Goal: Information Seeking & Learning: Learn about a topic

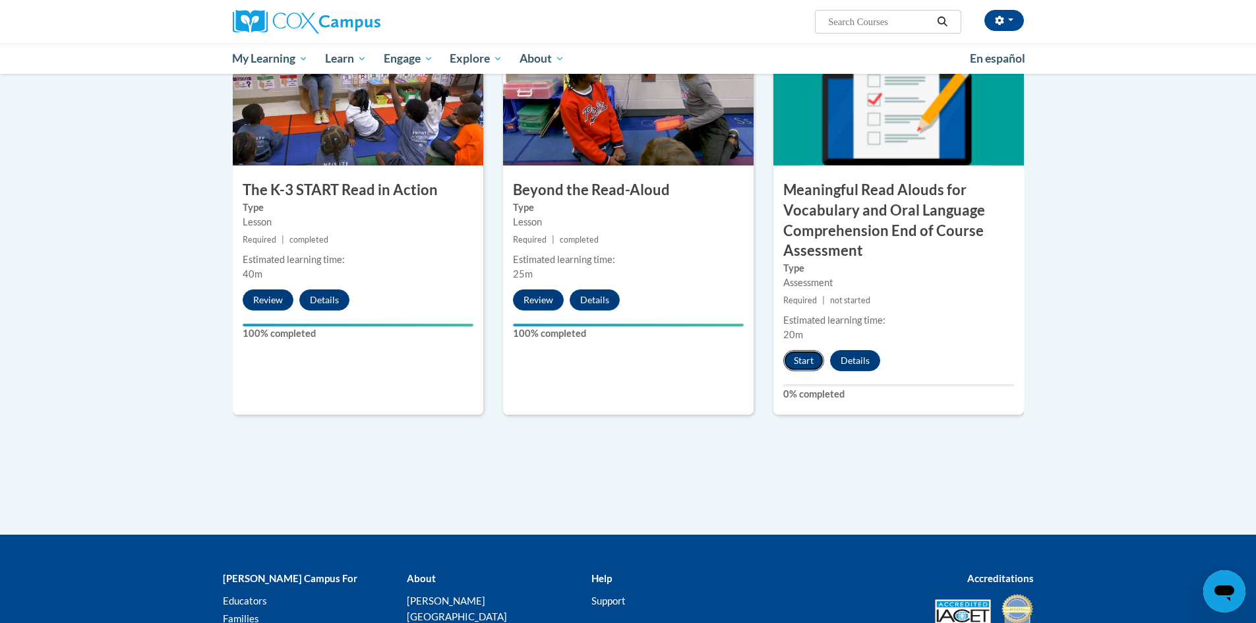
click at [812, 363] on button "Start" at bounding box center [803, 360] width 41 height 21
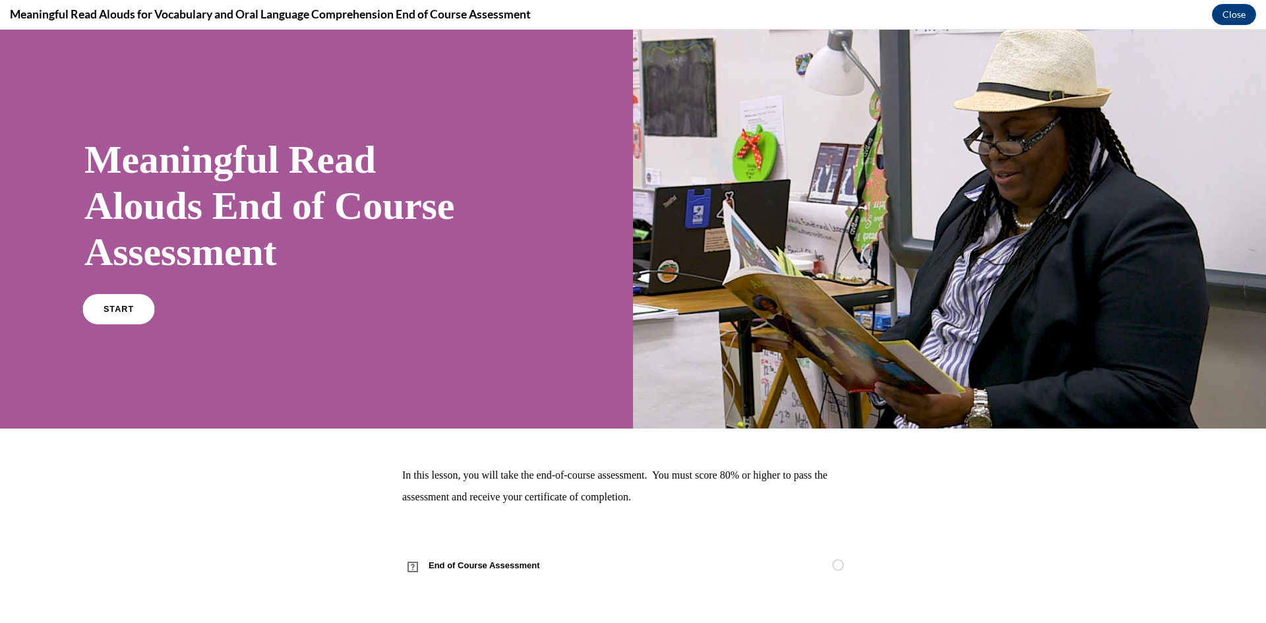
click at [120, 315] on link "START" at bounding box center [118, 309] width 72 height 30
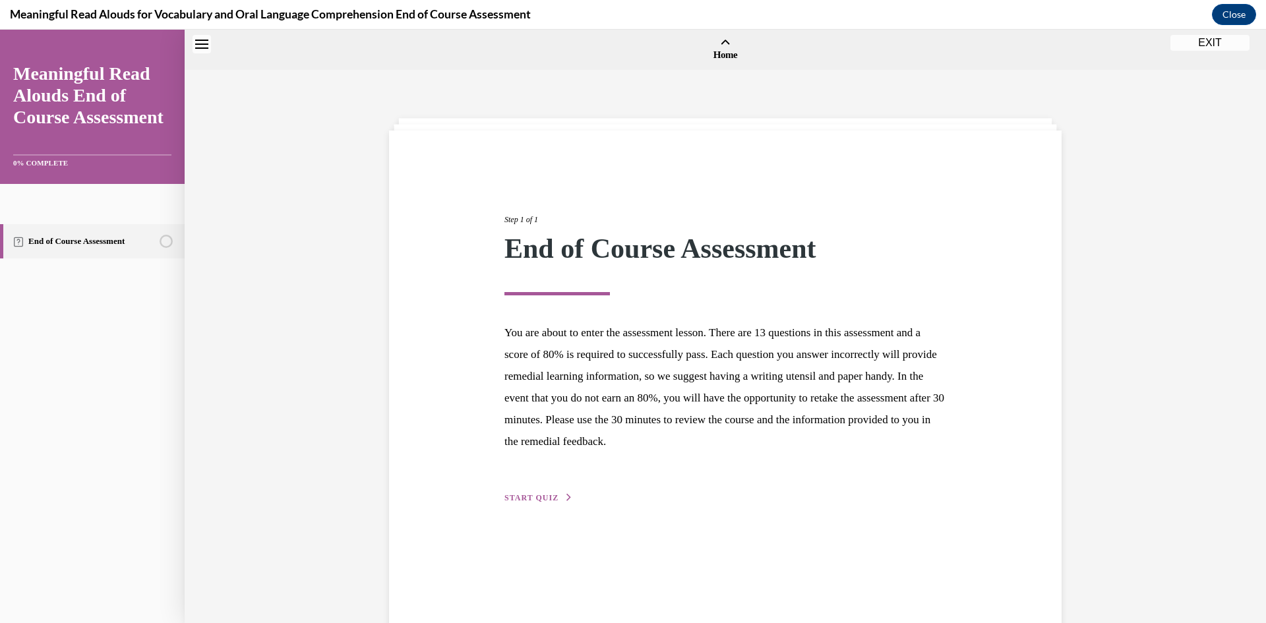
scroll to position [41, 0]
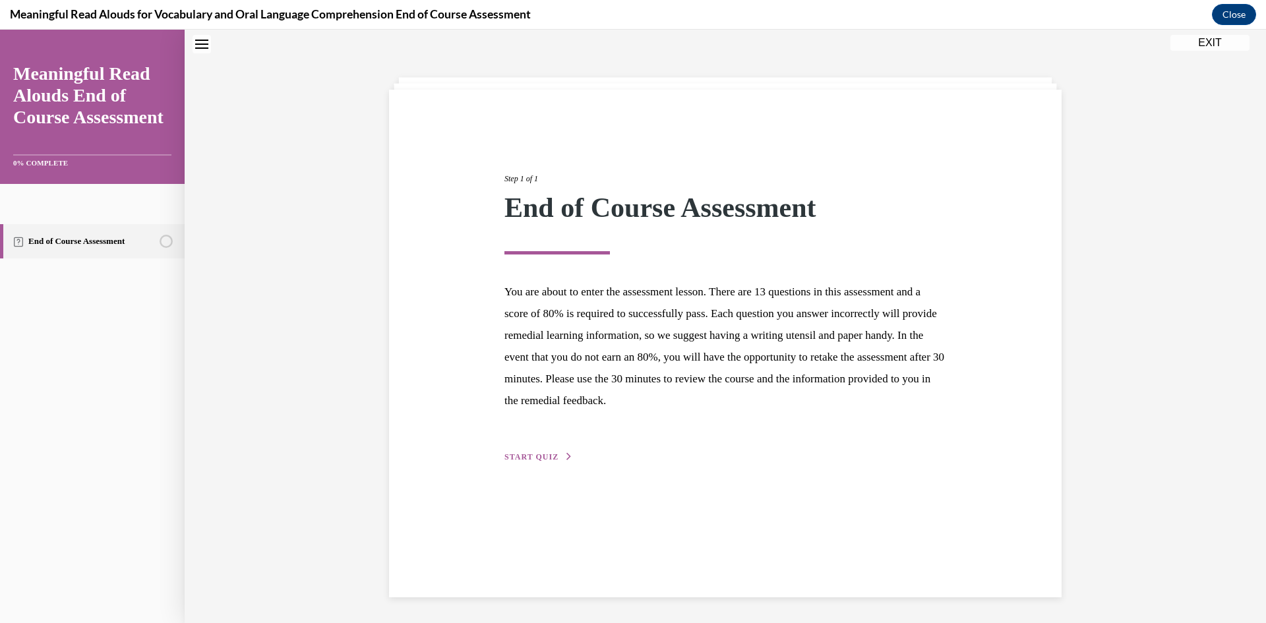
click at [545, 460] on span "START QUIZ" at bounding box center [531, 456] width 54 height 9
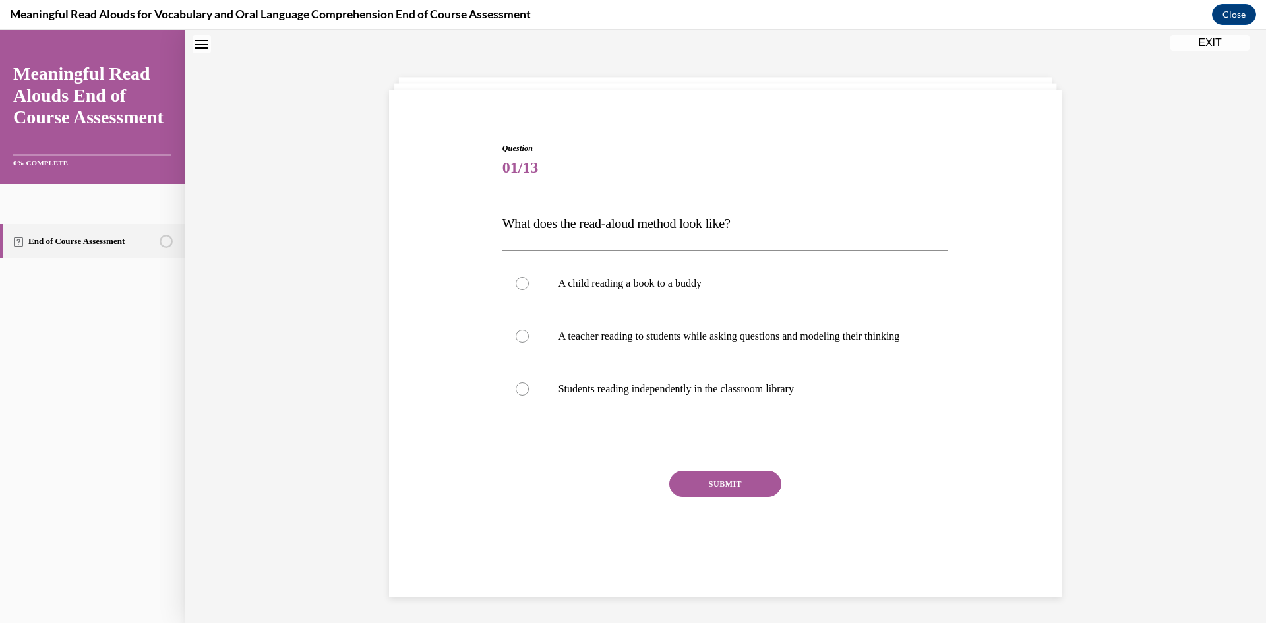
scroll to position [40, 0]
click at [610, 343] on p "A teacher reading to students while asking questions and modeling their thinking" at bounding box center [736, 336] width 357 height 13
click at [529, 343] on input "A teacher reading to students while asking questions and modeling their thinking" at bounding box center [522, 336] width 13 height 13
radio input "true"
click at [680, 491] on button "SUBMIT" at bounding box center [725, 484] width 112 height 26
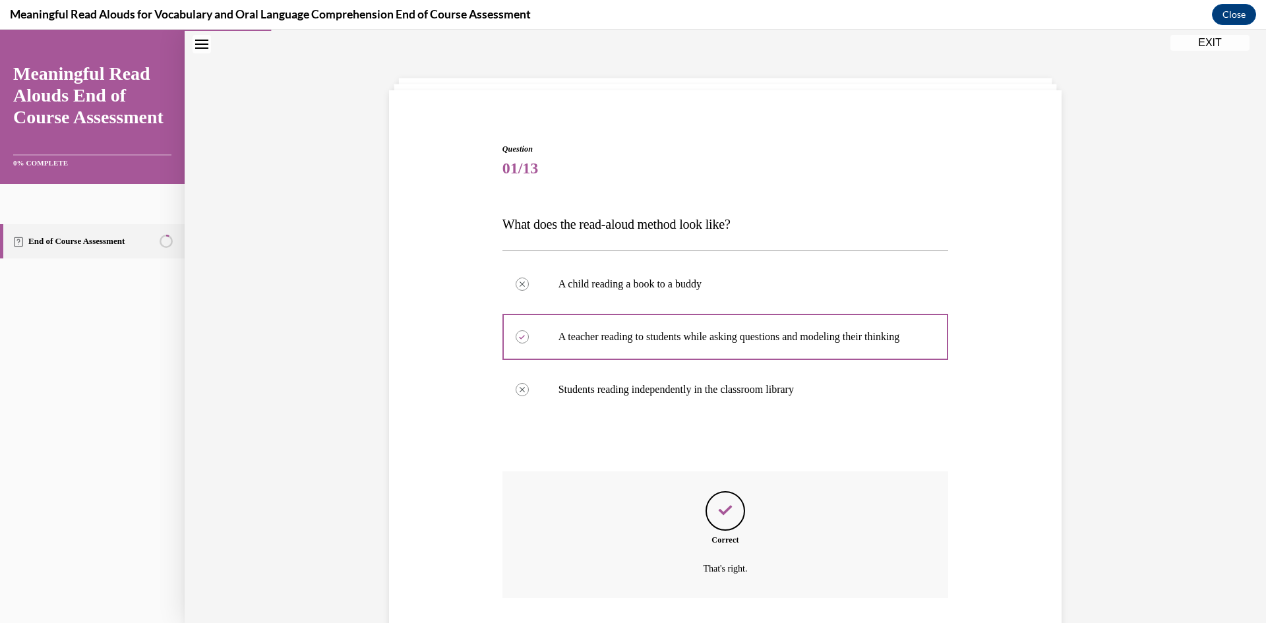
scroll to position [143, 0]
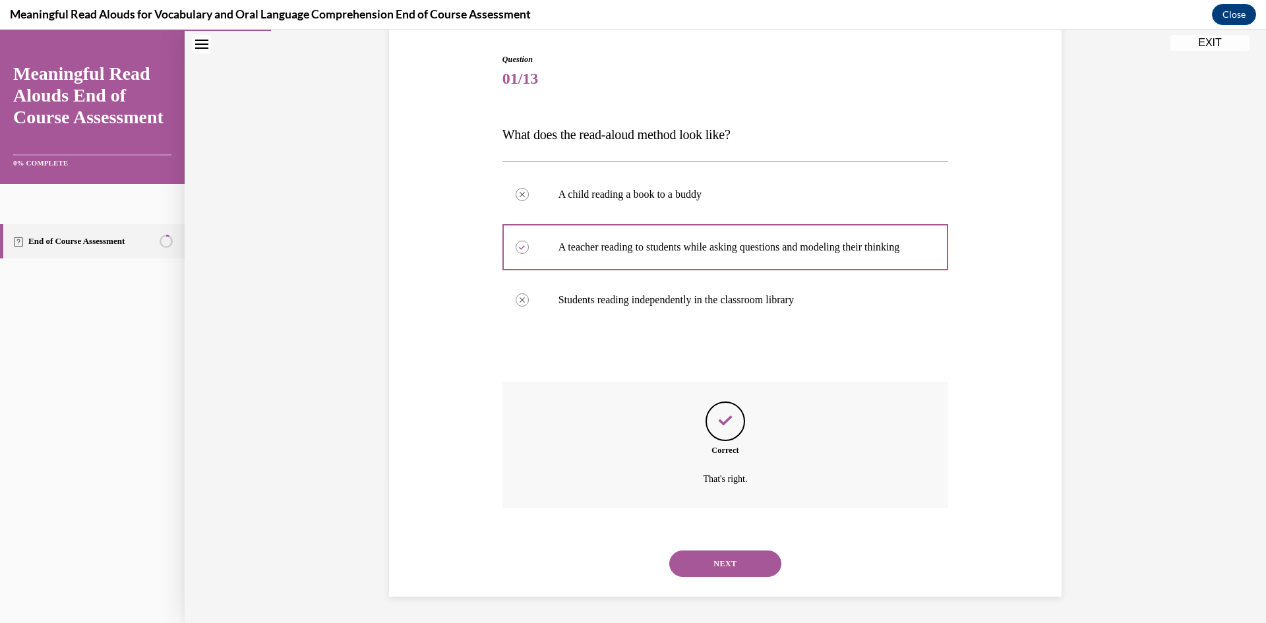
click at [707, 543] on div "NEXT" at bounding box center [725, 563] width 446 height 53
click at [724, 560] on button "NEXT" at bounding box center [725, 564] width 112 height 26
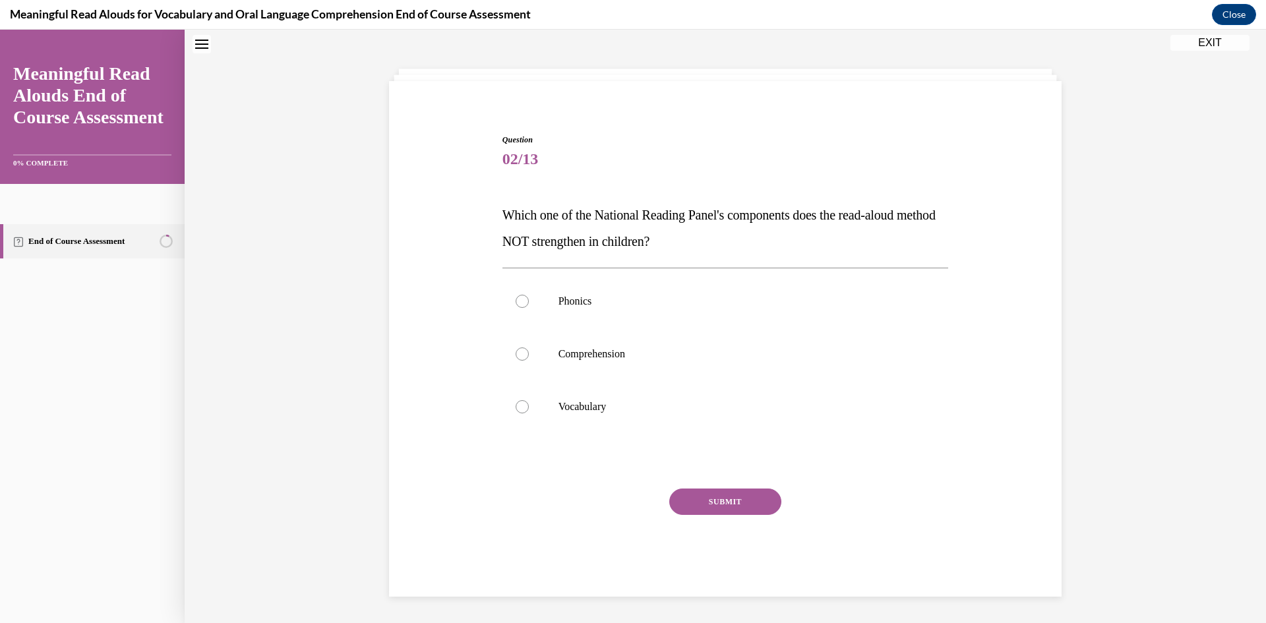
scroll to position [40, 0]
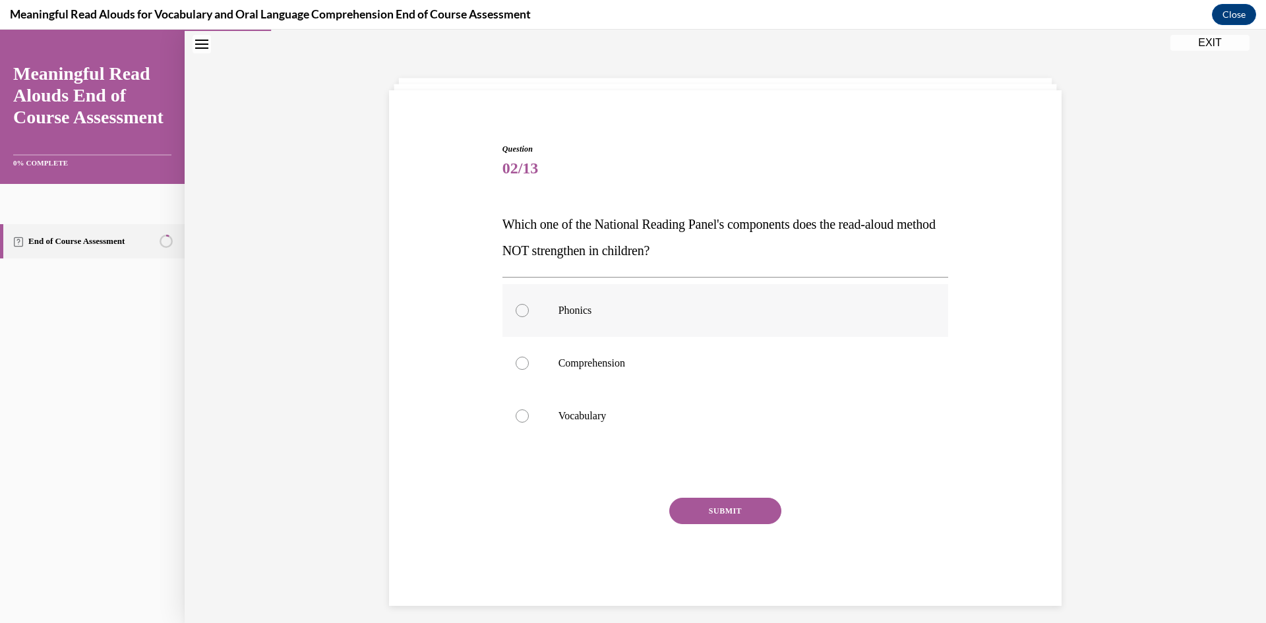
click at [592, 321] on label "Phonics" at bounding box center [725, 310] width 446 height 53
click at [529, 317] on input "Phonics" at bounding box center [522, 310] width 13 height 13
radio input "true"
click at [597, 374] on label "Comprehension" at bounding box center [725, 363] width 446 height 53
click at [529, 370] on input "Comprehension" at bounding box center [522, 363] width 13 height 13
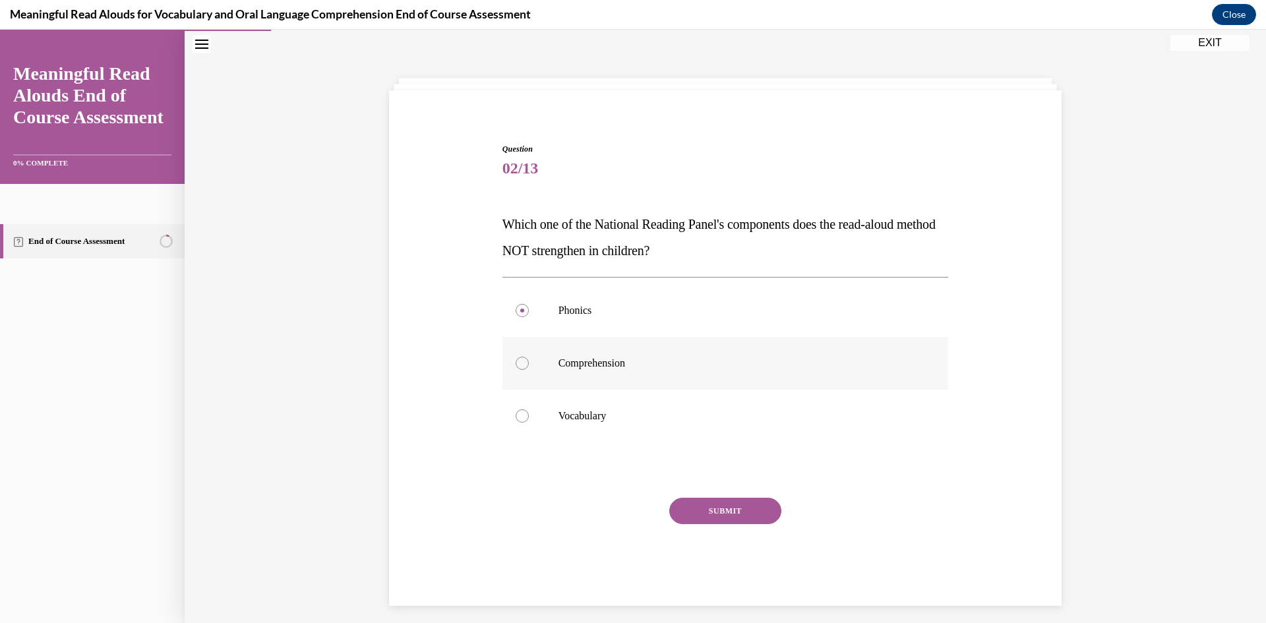
radio input "true"
click at [710, 508] on button "SUBMIT" at bounding box center [725, 511] width 112 height 26
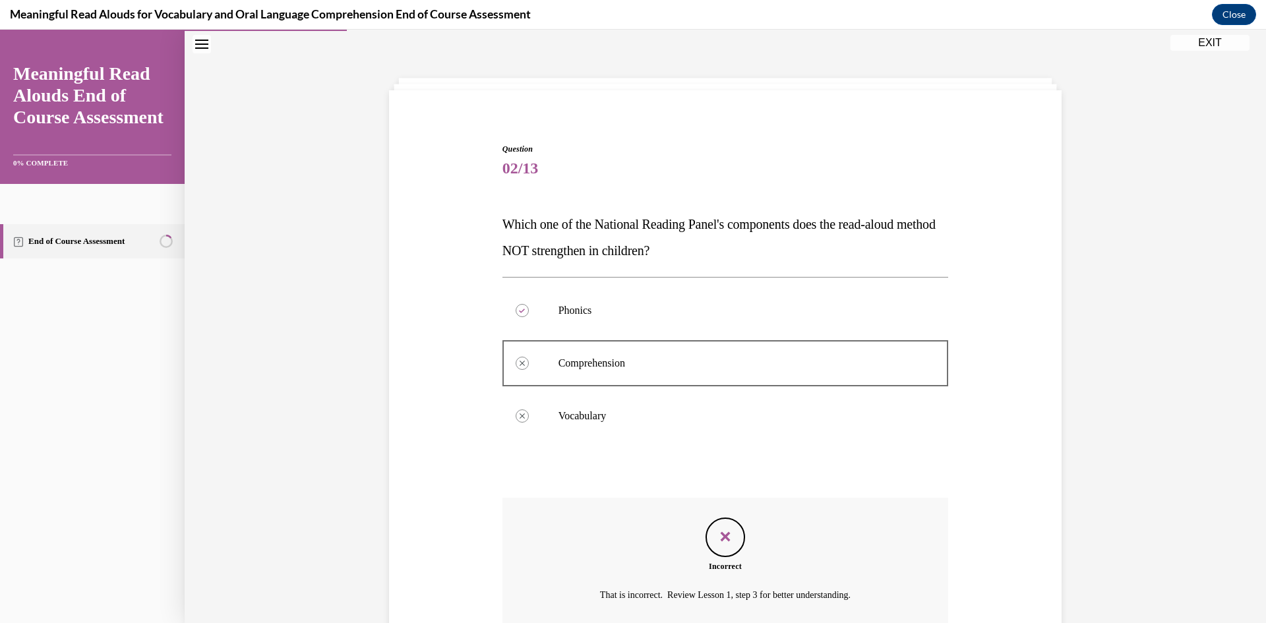
scroll to position [156, 0]
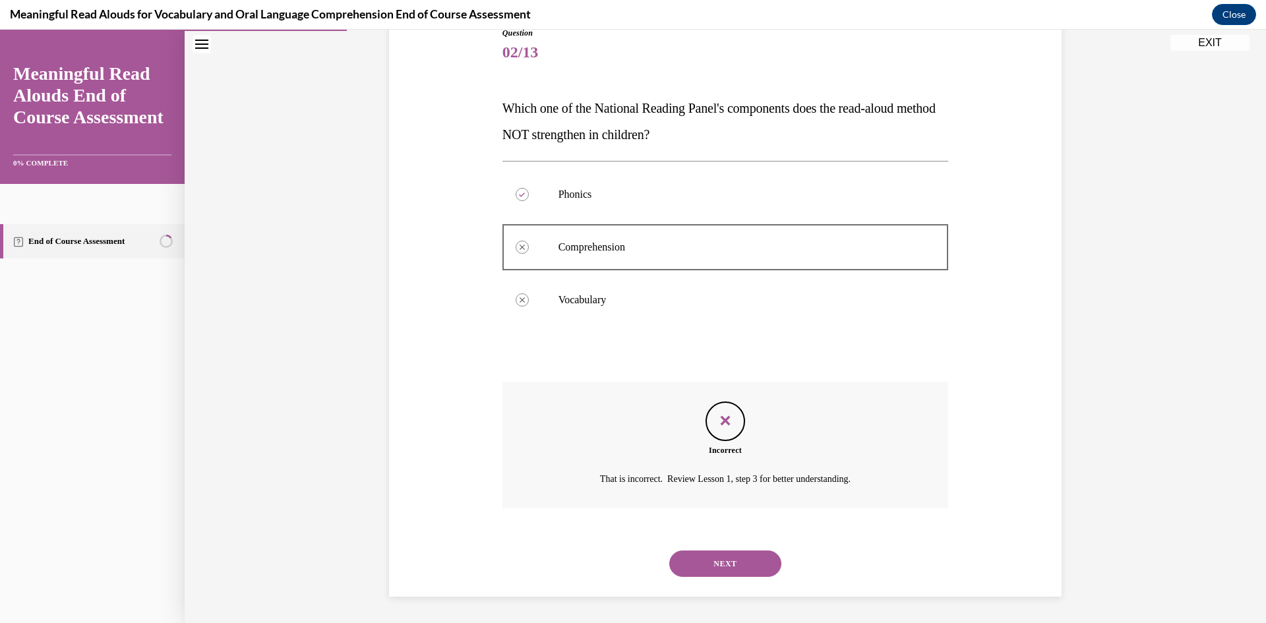
click at [715, 570] on button "NEXT" at bounding box center [725, 564] width 112 height 26
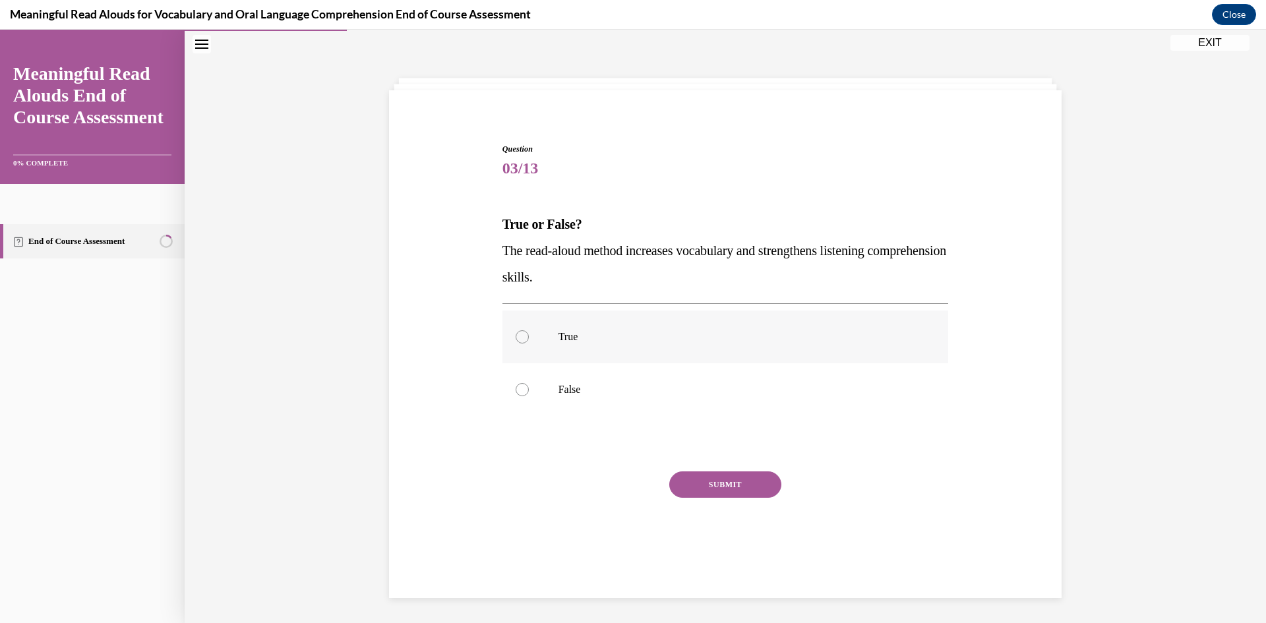
click at [614, 335] on p "True" at bounding box center [736, 336] width 357 height 13
click at [529, 335] on input "True" at bounding box center [522, 336] width 13 height 13
radio input "true"
click at [738, 489] on button "SUBMIT" at bounding box center [725, 484] width 112 height 26
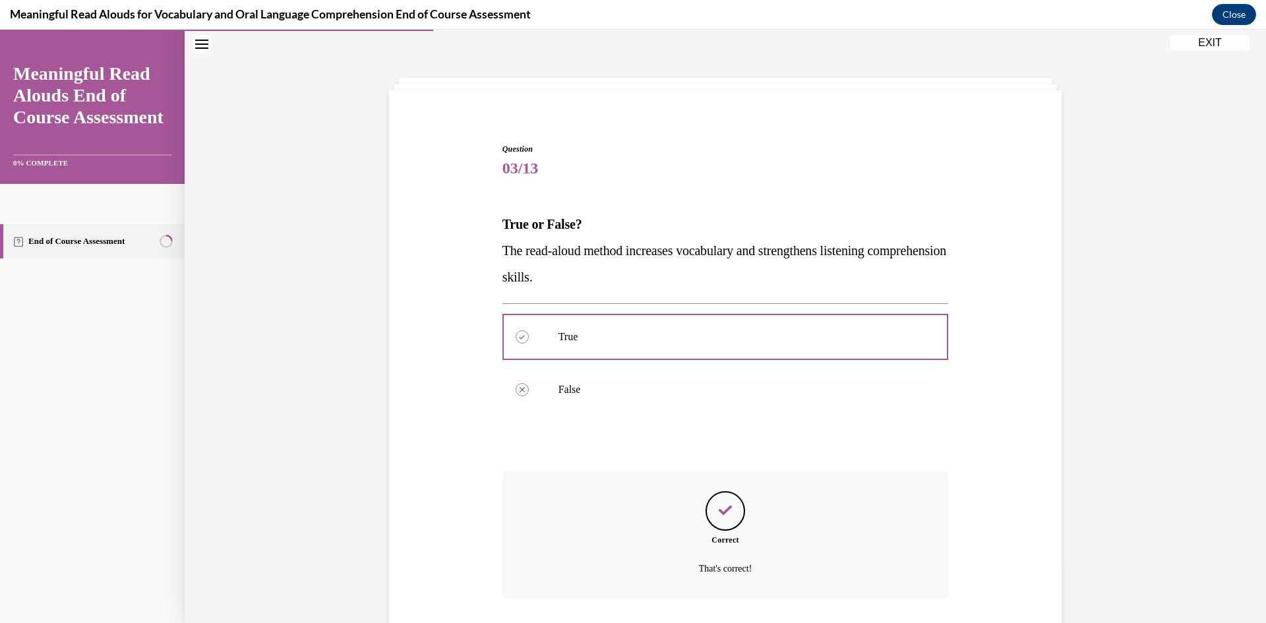
scroll to position [130, 0]
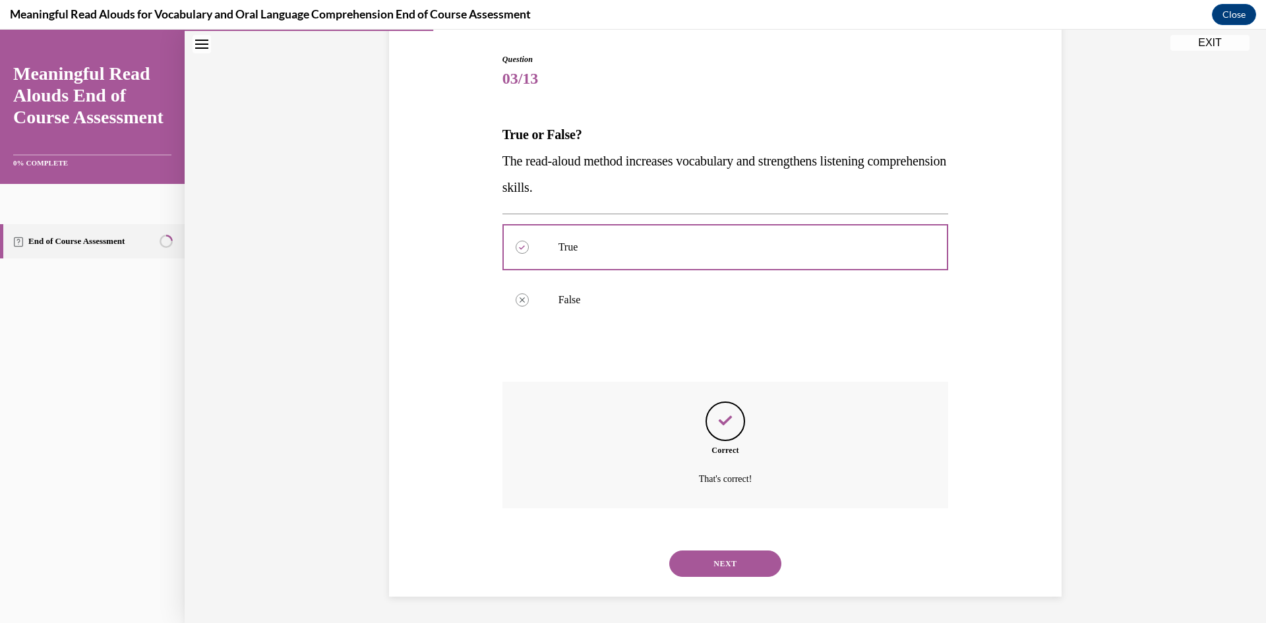
drag, startPoint x: 730, startPoint y: 556, endPoint x: 730, endPoint y: 548, distance: 7.9
click at [730, 556] on button "NEXT" at bounding box center [725, 564] width 112 height 26
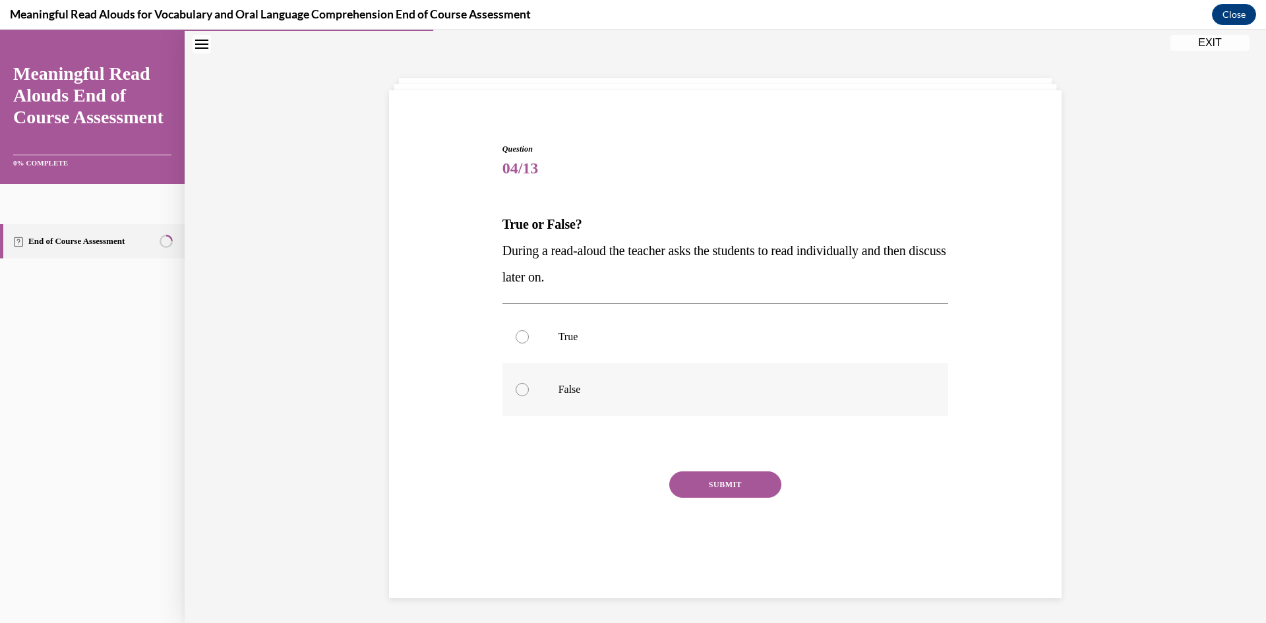
click at [641, 384] on p "False" at bounding box center [736, 389] width 357 height 13
click at [529, 384] on input "False" at bounding box center [522, 389] width 13 height 13
radio input "true"
click at [685, 470] on div "Question 04/13 True or False? During a read-aloud the teacher asks the students…" at bounding box center [725, 361] width 446 height 436
click at [689, 481] on button "SUBMIT" at bounding box center [725, 484] width 112 height 26
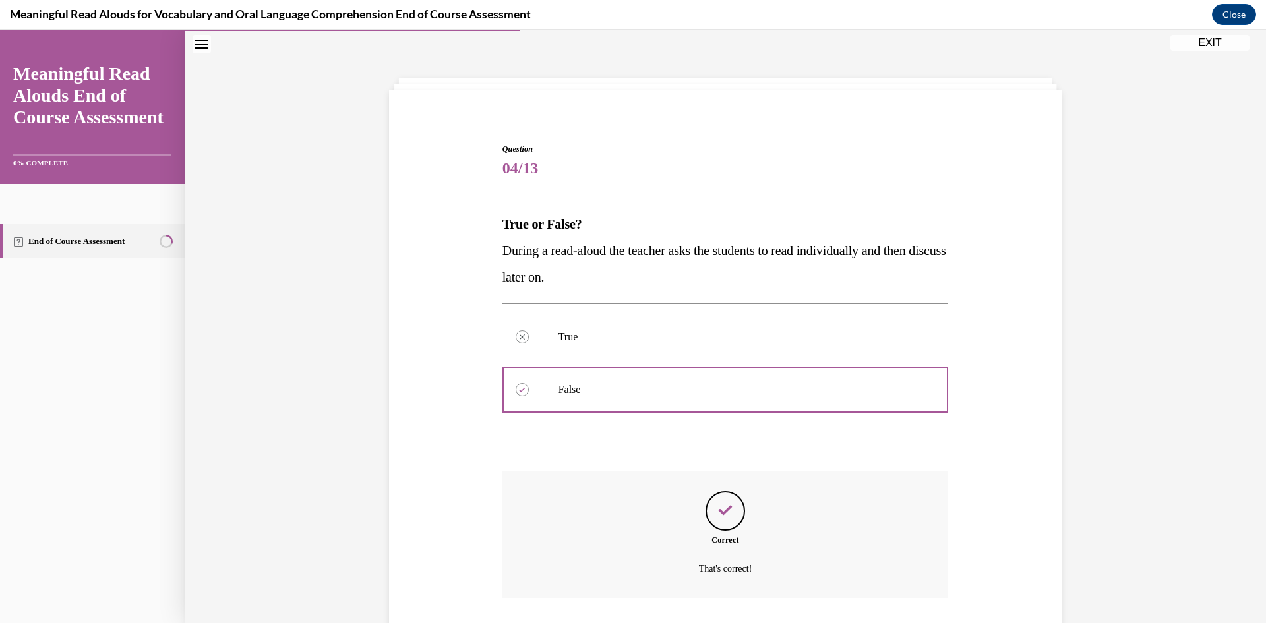
scroll to position [130, 0]
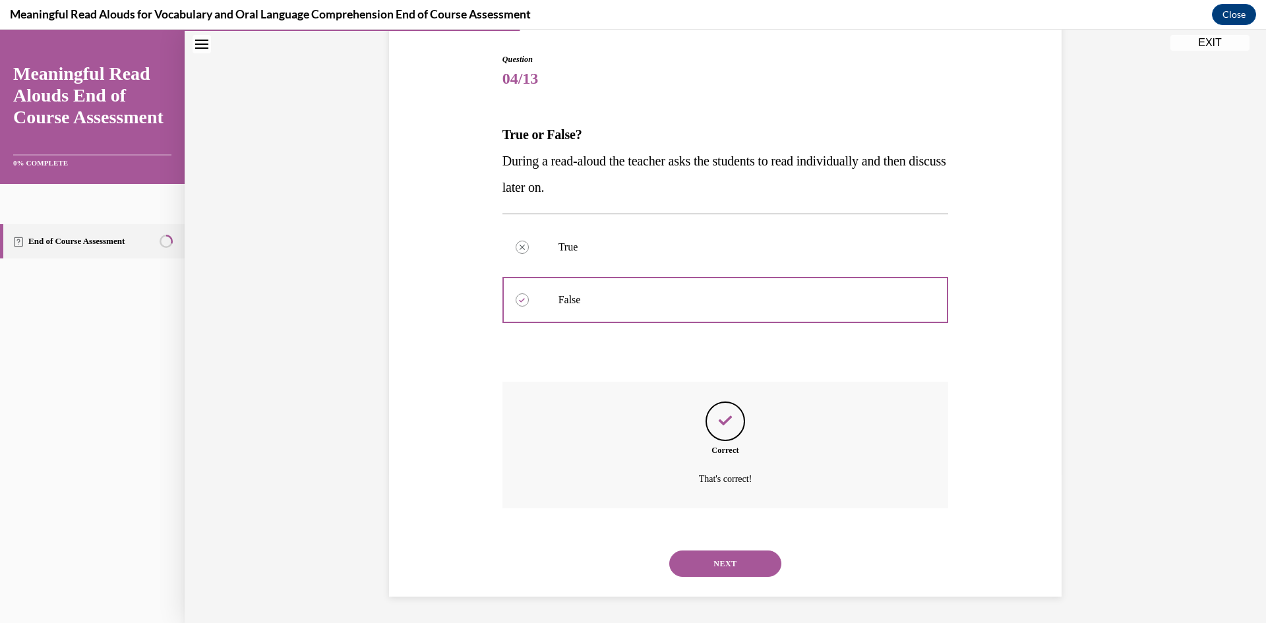
click at [703, 561] on button "NEXT" at bounding box center [725, 564] width 112 height 26
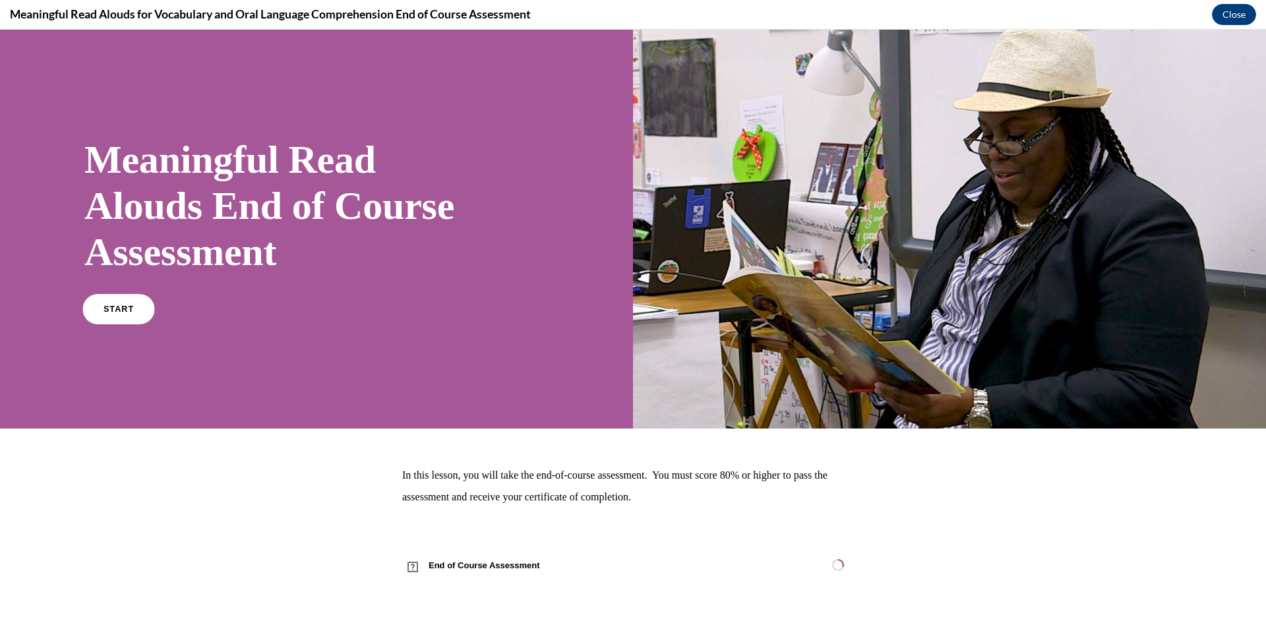
click at [130, 316] on link "START" at bounding box center [118, 309] width 72 height 30
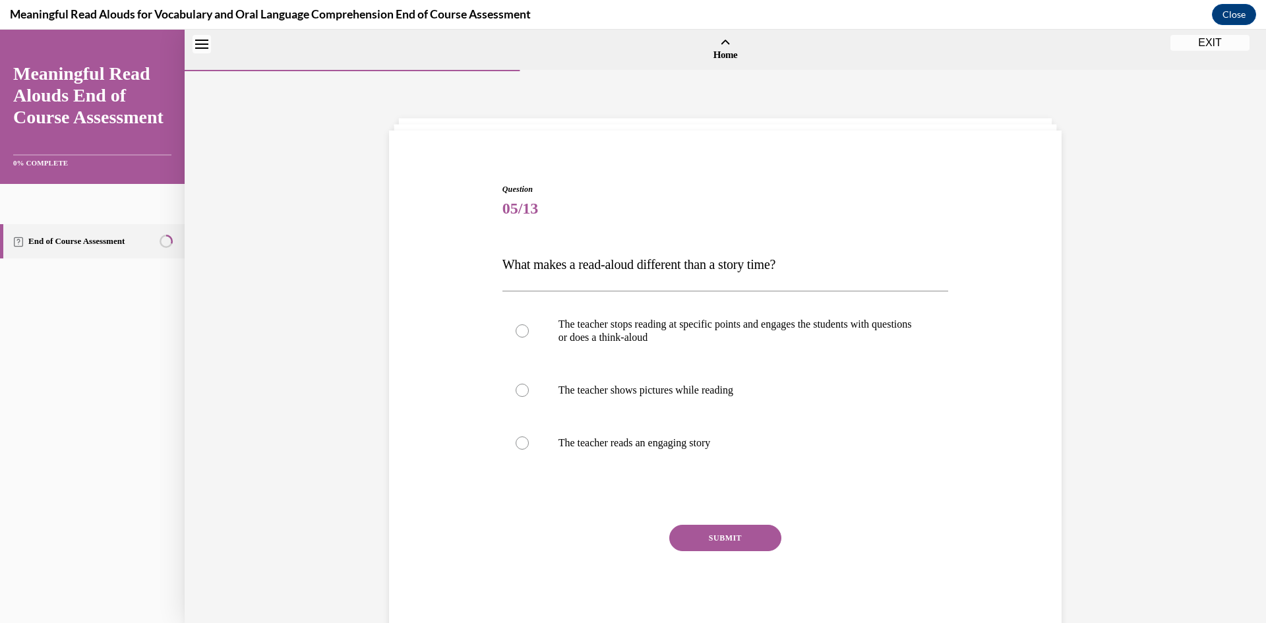
scroll to position [41, 0]
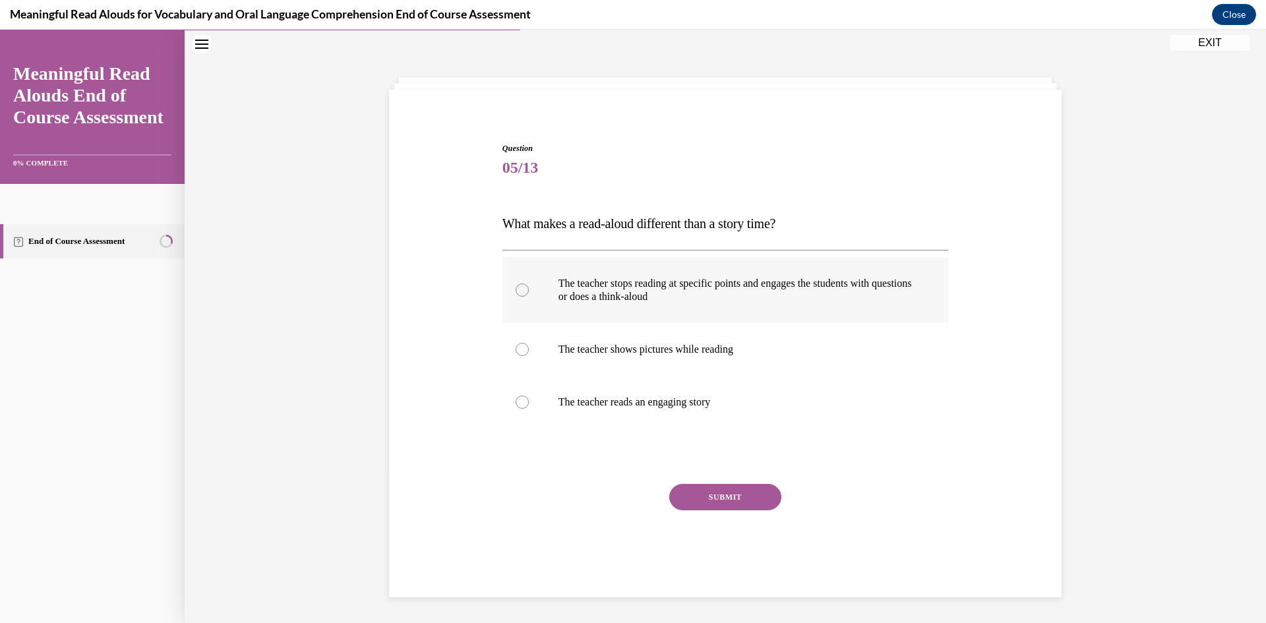
click at [593, 287] on p "The teacher stops reading at specific points and engages the students with ques…" at bounding box center [736, 290] width 357 height 26
click at [529, 287] on input "The teacher stops reading at specific points and engages the students with ques…" at bounding box center [522, 289] width 13 height 13
radio input "true"
click at [690, 491] on button "SUBMIT" at bounding box center [725, 497] width 112 height 26
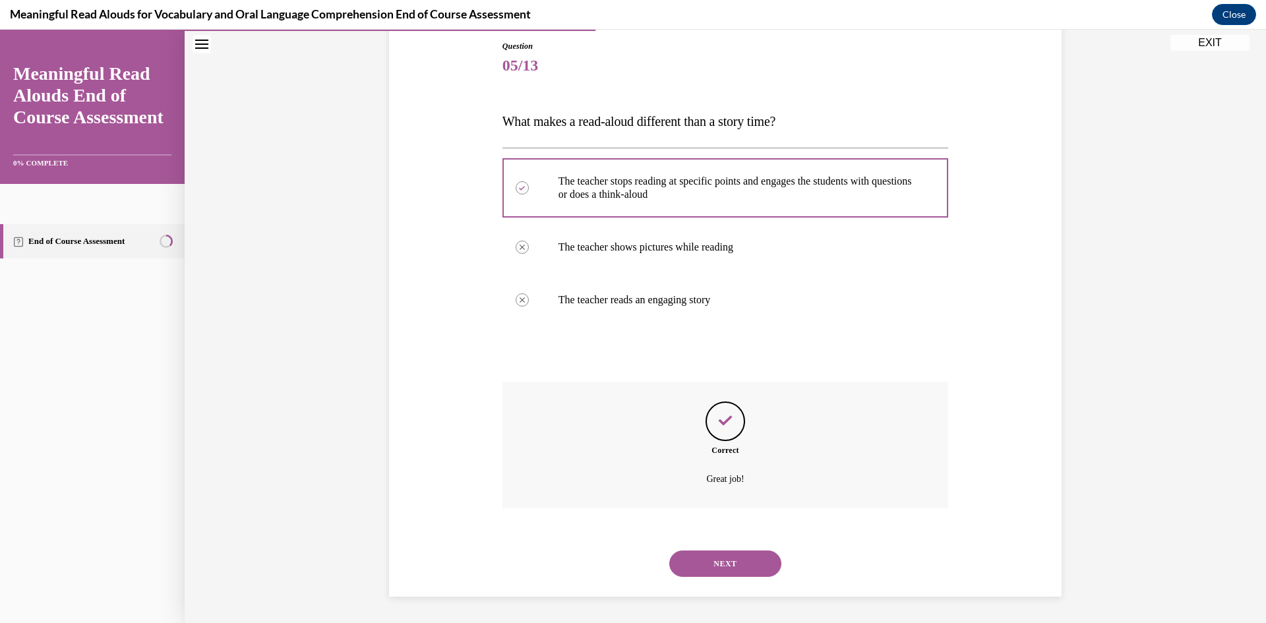
click at [718, 564] on button "NEXT" at bounding box center [725, 564] width 112 height 26
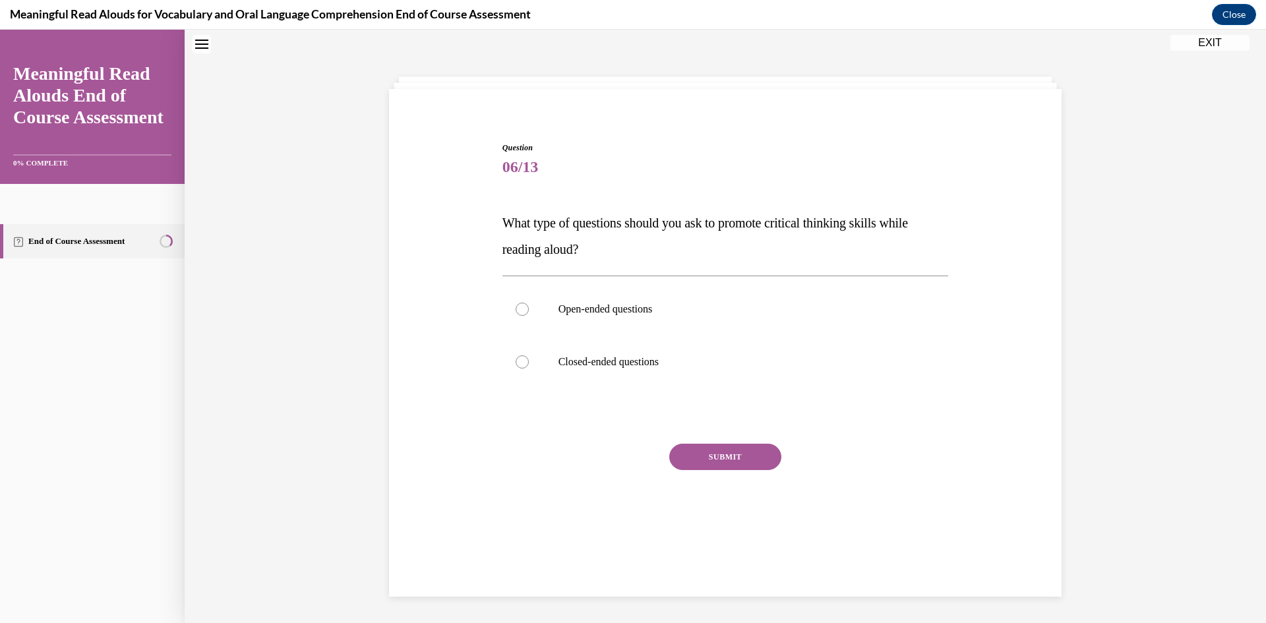
scroll to position [40, 0]
click at [628, 320] on label "Open-ended questions" at bounding box center [725, 310] width 446 height 53
click at [529, 317] on input "Open-ended questions" at bounding box center [522, 310] width 13 height 13
radio input "true"
click at [689, 450] on button "SUBMIT" at bounding box center [725, 458] width 112 height 26
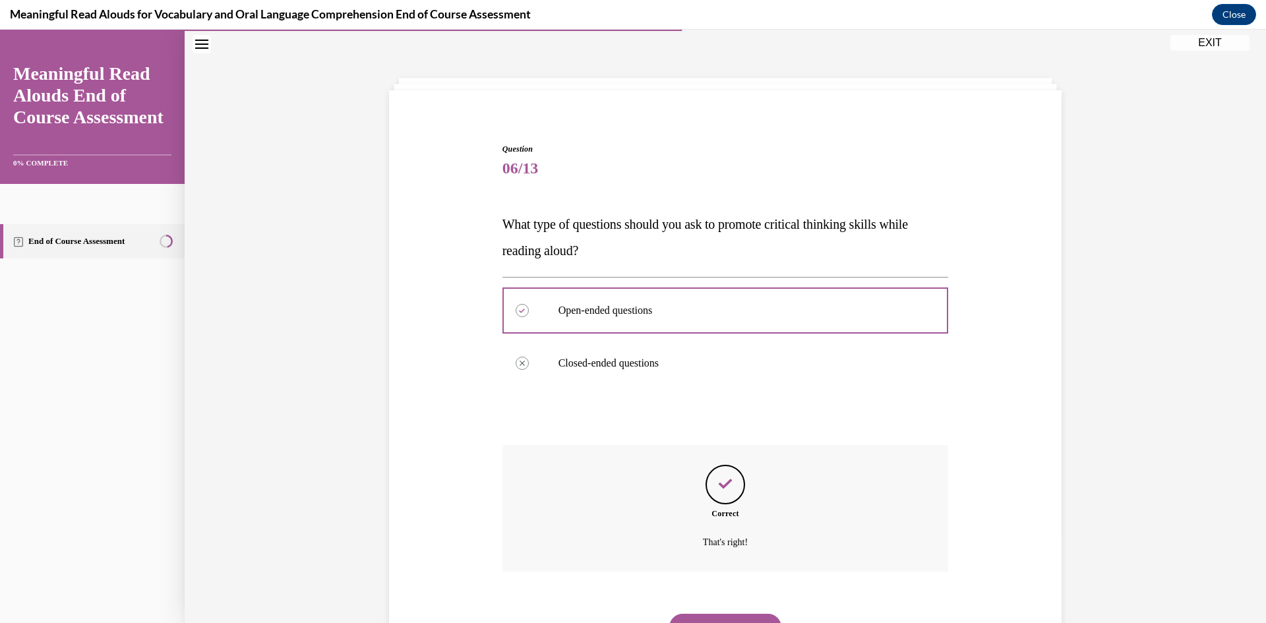
scroll to position [104, 0]
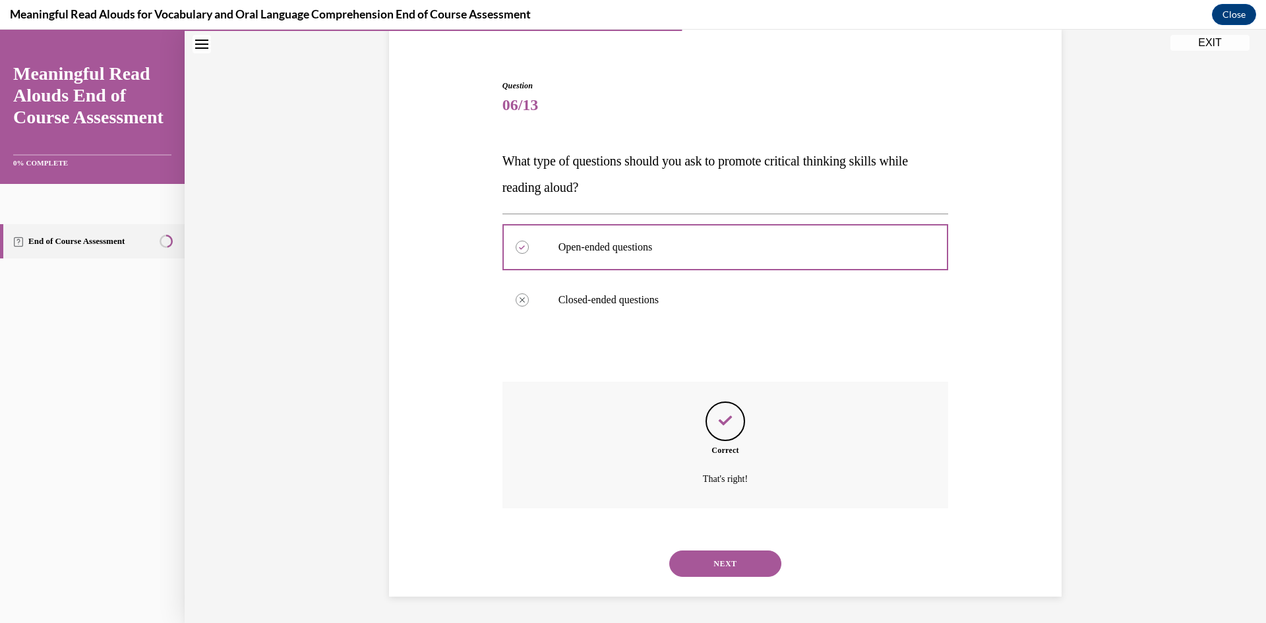
click at [710, 562] on button "NEXT" at bounding box center [725, 564] width 112 height 26
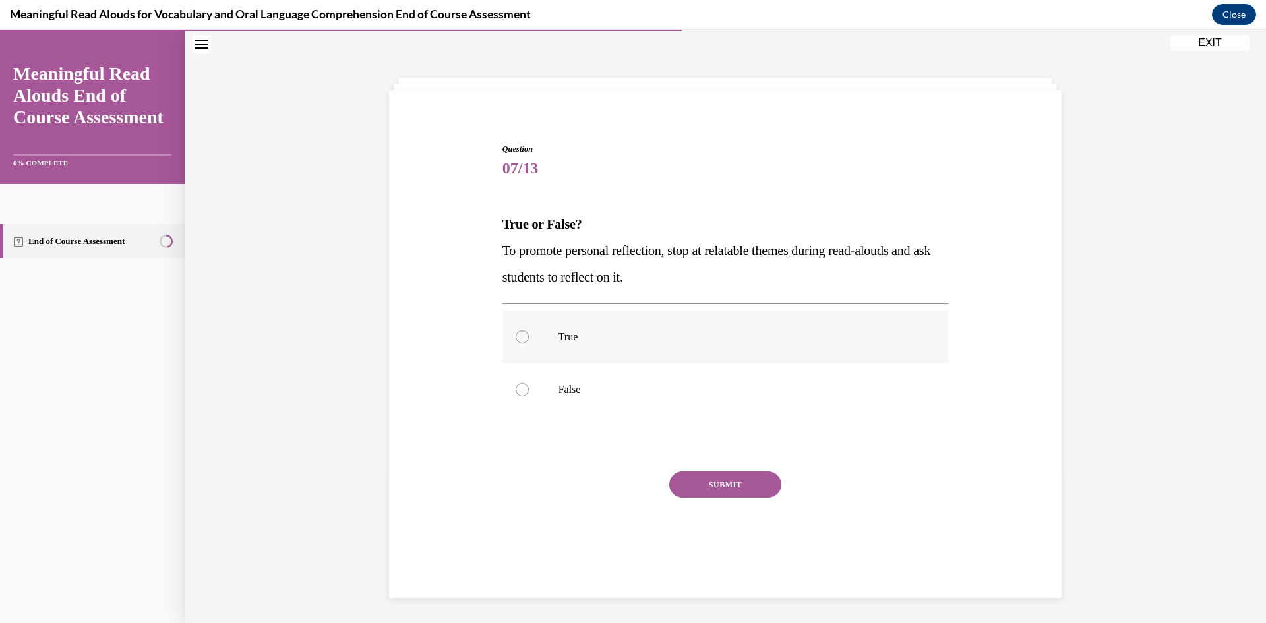
click at [574, 358] on label "True" at bounding box center [725, 337] width 446 height 53
click at [529, 343] on input "True" at bounding box center [522, 336] width 13 height 13
radio input "true"
click at [708, 480] on button "SUBMIT" at bounding box center [725, 484] width 112 height 26
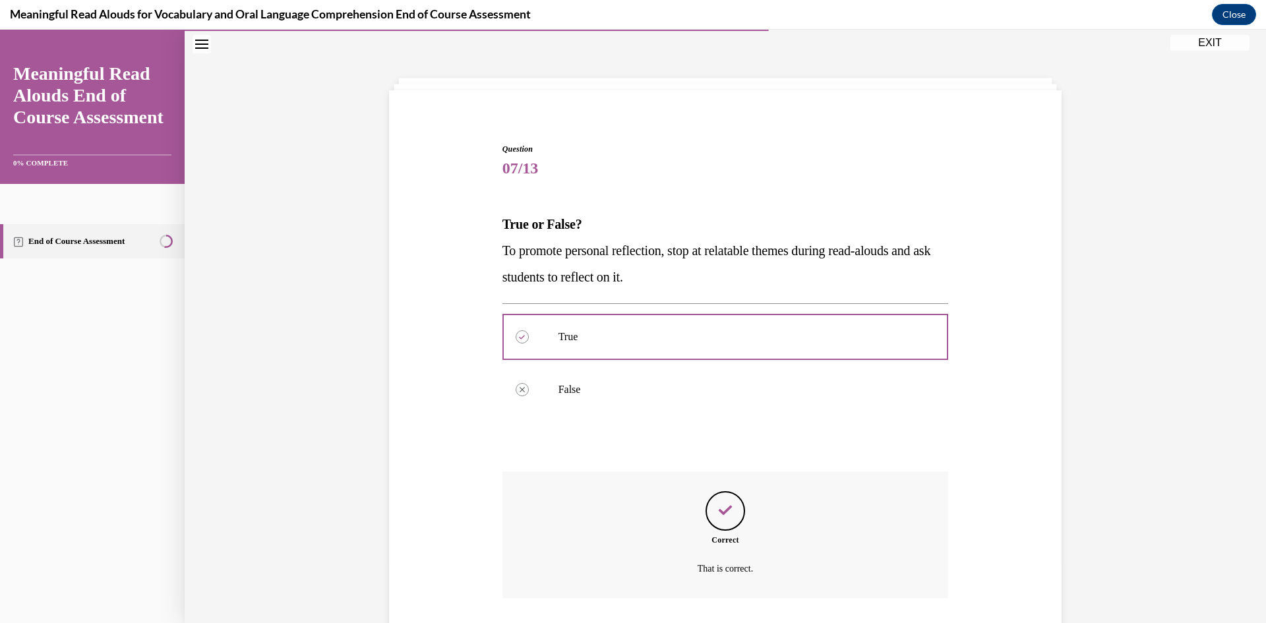
scroll to position [130, 0]
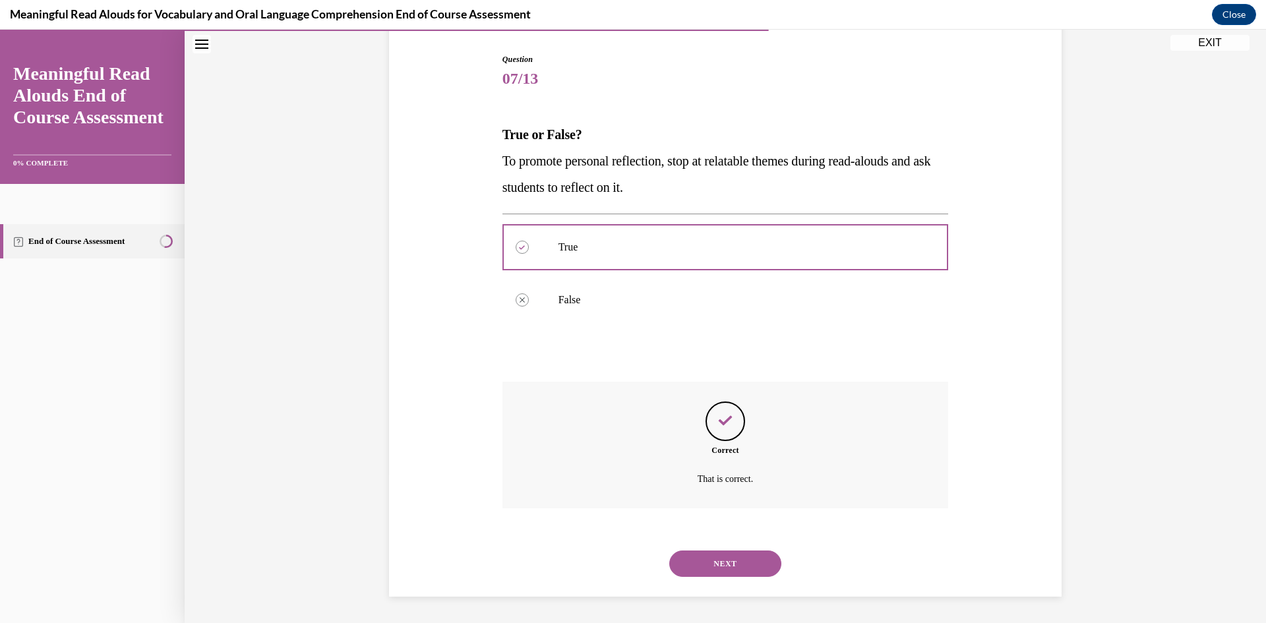
click at [715, 562] on button "NEXT" at bounding box center [725, 564] width 112 height 26
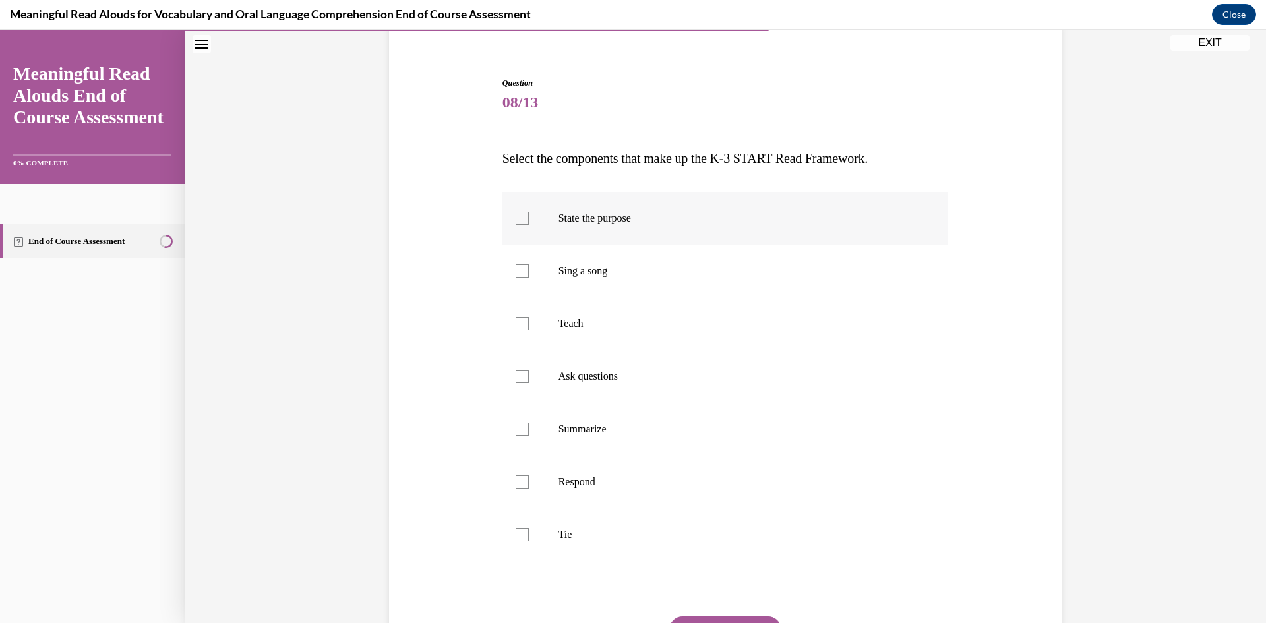
scroll to position [172, 0]
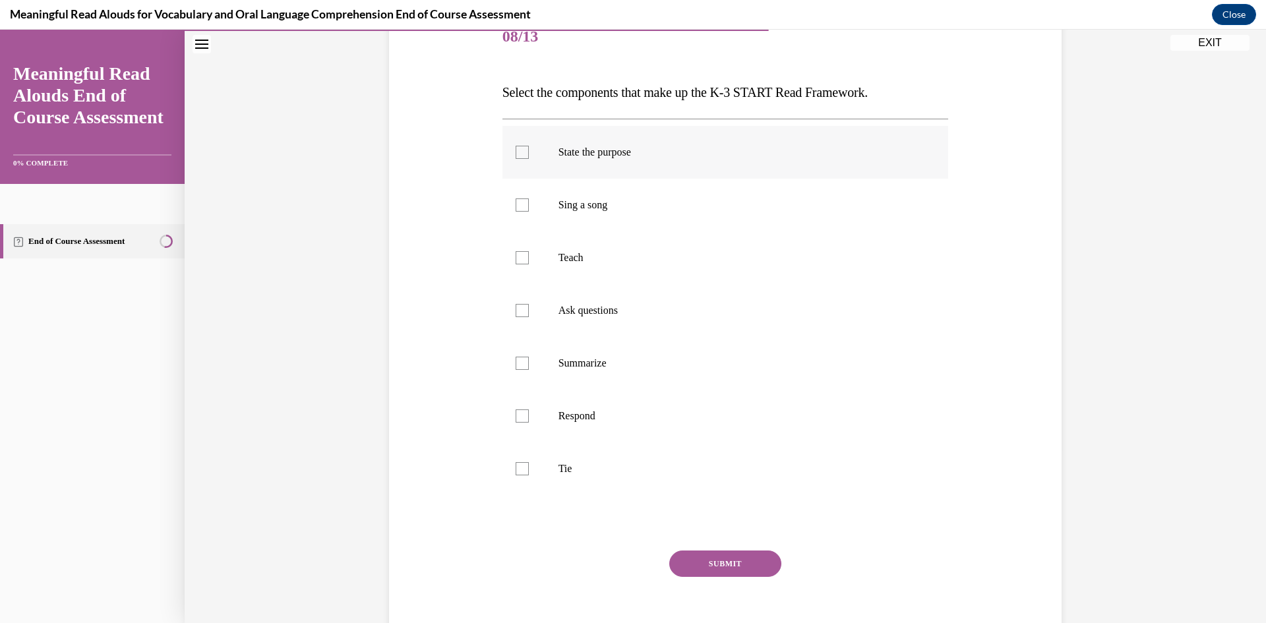
click at [558, 151] on p "State the purpose" at bounding box center [736, 152] width 357 height 13
click at [529, 151] on input "State the purpose" at bounding box center [522, 152] width 13 height 13
checkbox input "true"
click at [531, 258] on label "Teach" at bounding box center [725, 257] width 446 height 53
click at [529, 258] on input "Teach" at bounding box center [522, 257] width 13 height 13
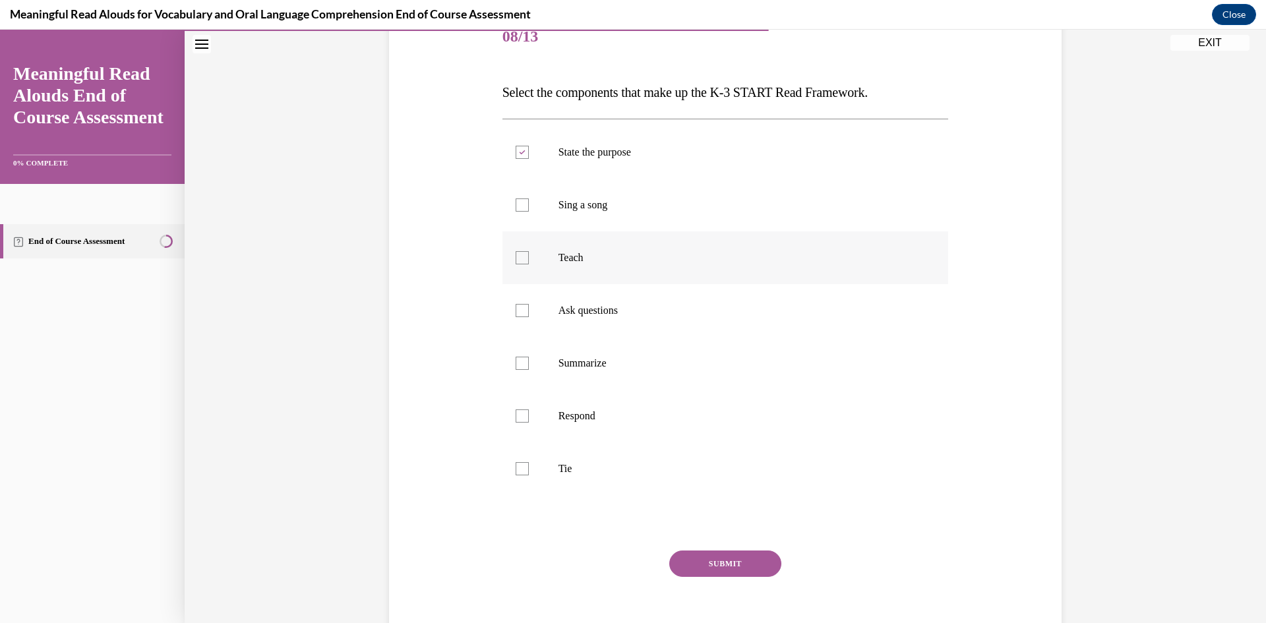
checkbox input "true"
click at [520, 401] on label "Respond" at bounding box center [725, 416] width 446 height 53
click at [520, 409] on input "Respond" at bounding box center [522, 415] width 13 height 13
checkbox input "true"
click at [531, 369] on label "Summarize" at bounding box center [725, 363] width 446 height 53
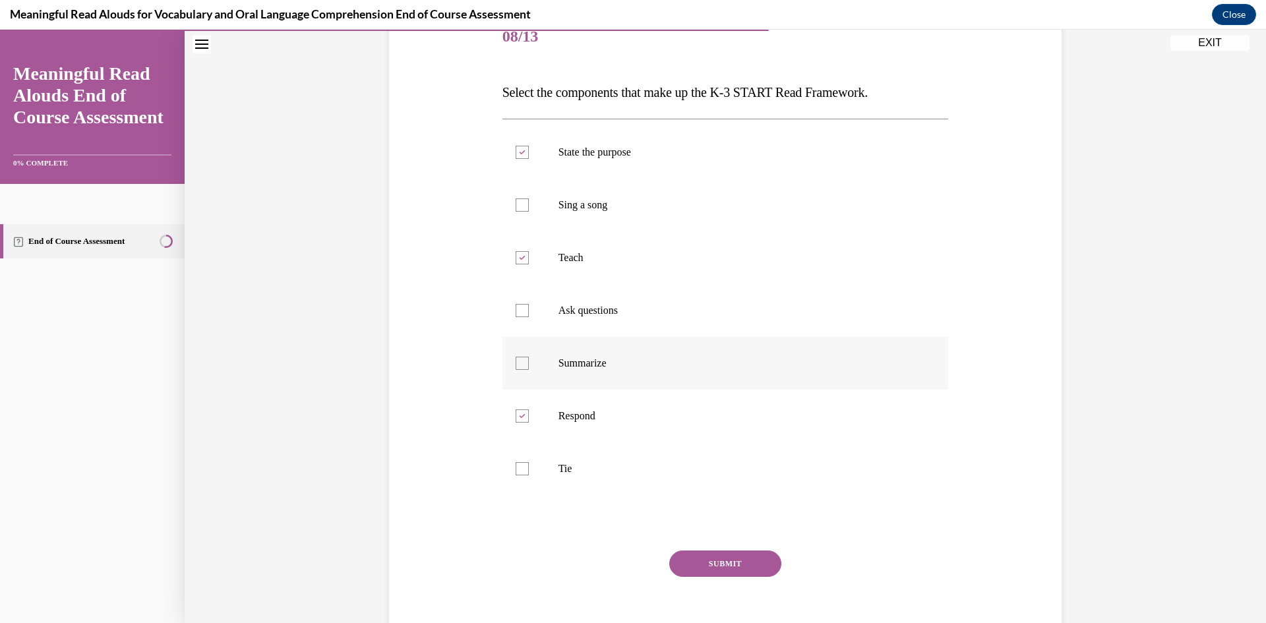
click at [529, 369] on input "Summarize" at bounding box center [522, 363] width 13 height 13
checkbox input "true"
click at [535, 318] on label "Ask questions" at bounding box center [725, 310] width 446 height 53
click at [529, 317] on input "Ask questions" at bounding box center [522, 310] width 13 height 13
checkbox input "true"
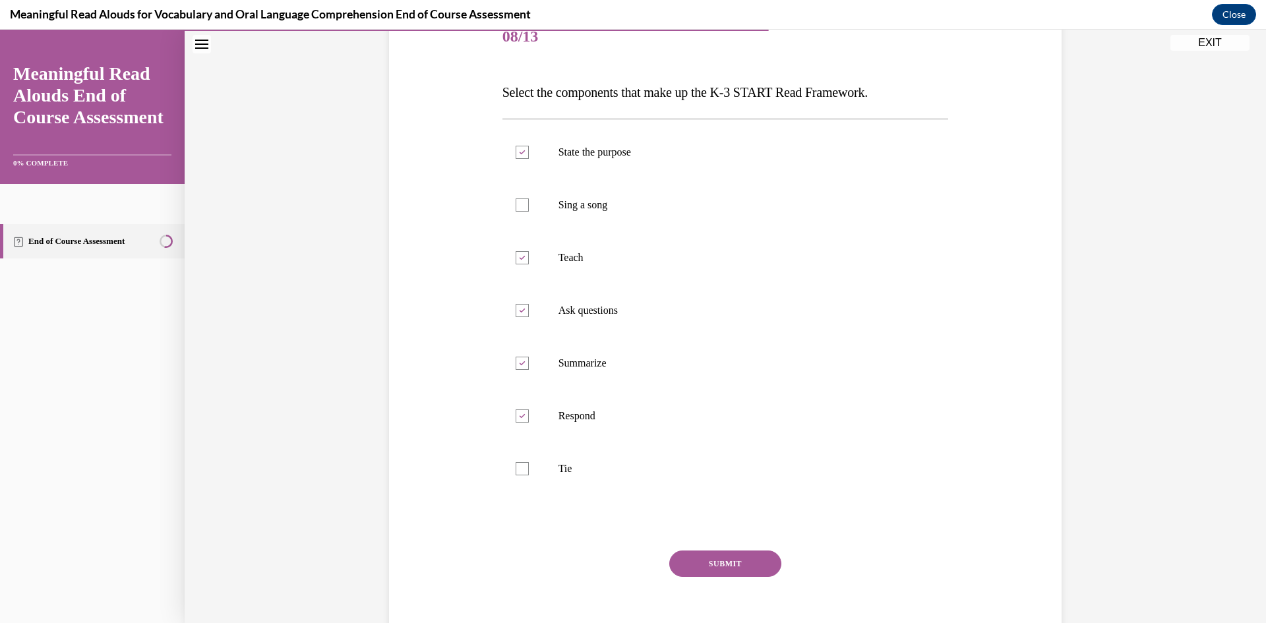
click at [714, 572] on button "SUBMIT" at bounding box center [725, 564] width 112 height 26
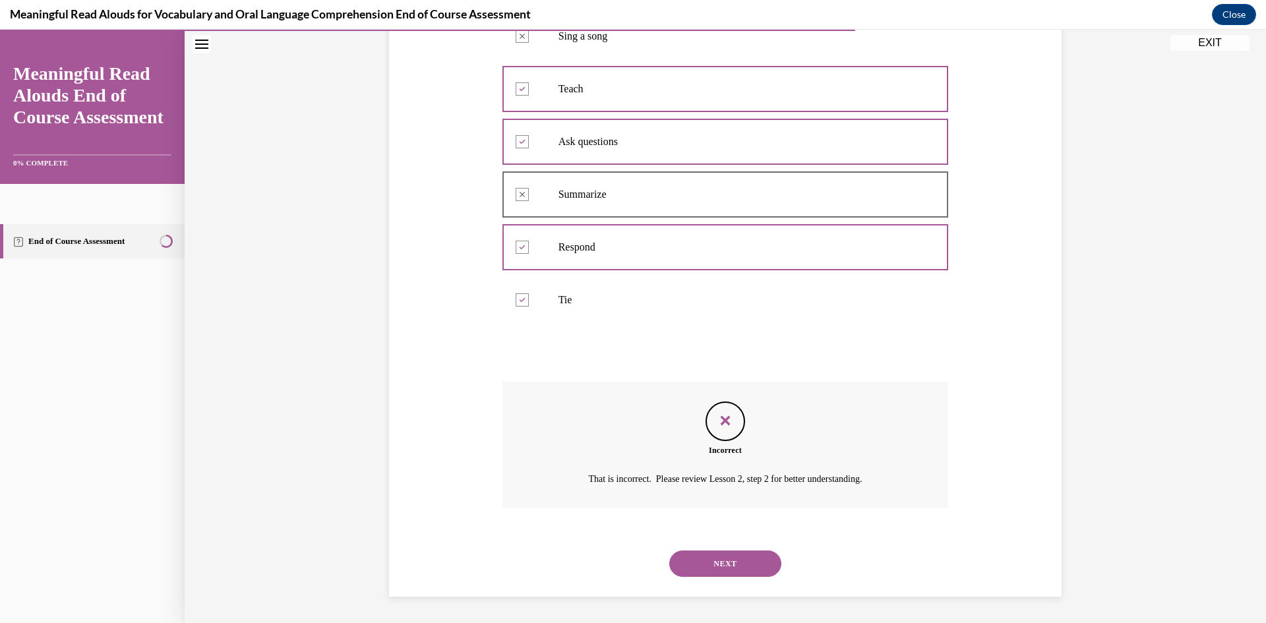
scroll to position [209, 0]
click at [721, 565] on button "NEXT" at bounding box center [725, 564] width 112 height 26
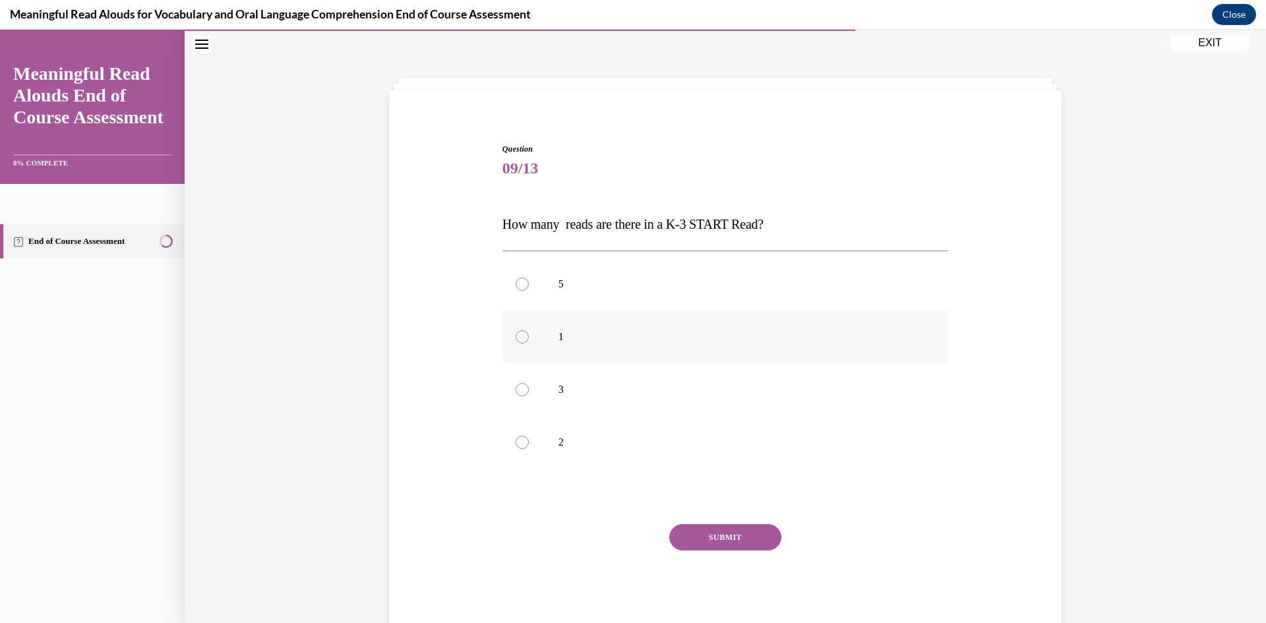
scroll to position [42, 0]
click at [558, 283] on p "5" at bounding box center [736, 282] width 357 height 13
click at [529, 283] on input "5" at bounding box center [522, 282] width 13 height 13
radio input "true"
click at [727, 535] on button "SUBMIT" at bounding box center [725, 536] width 112 height 26
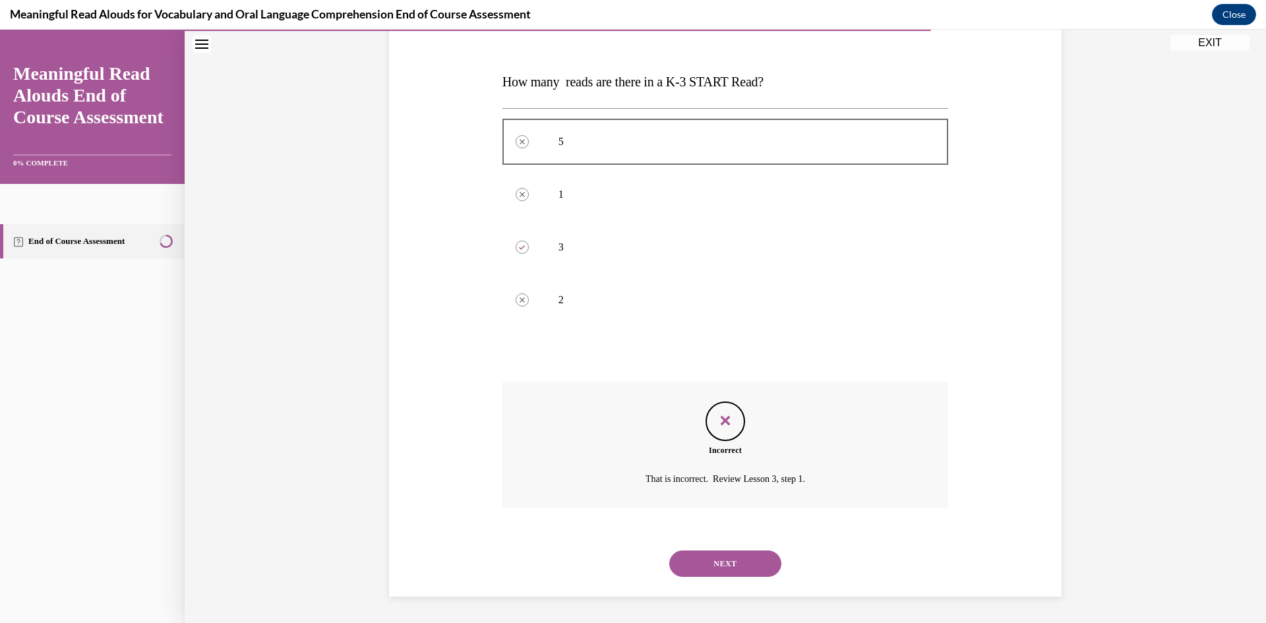
click at [727, 558] on button "NEXT" at bounding box center [725, 564] width 112 height 26
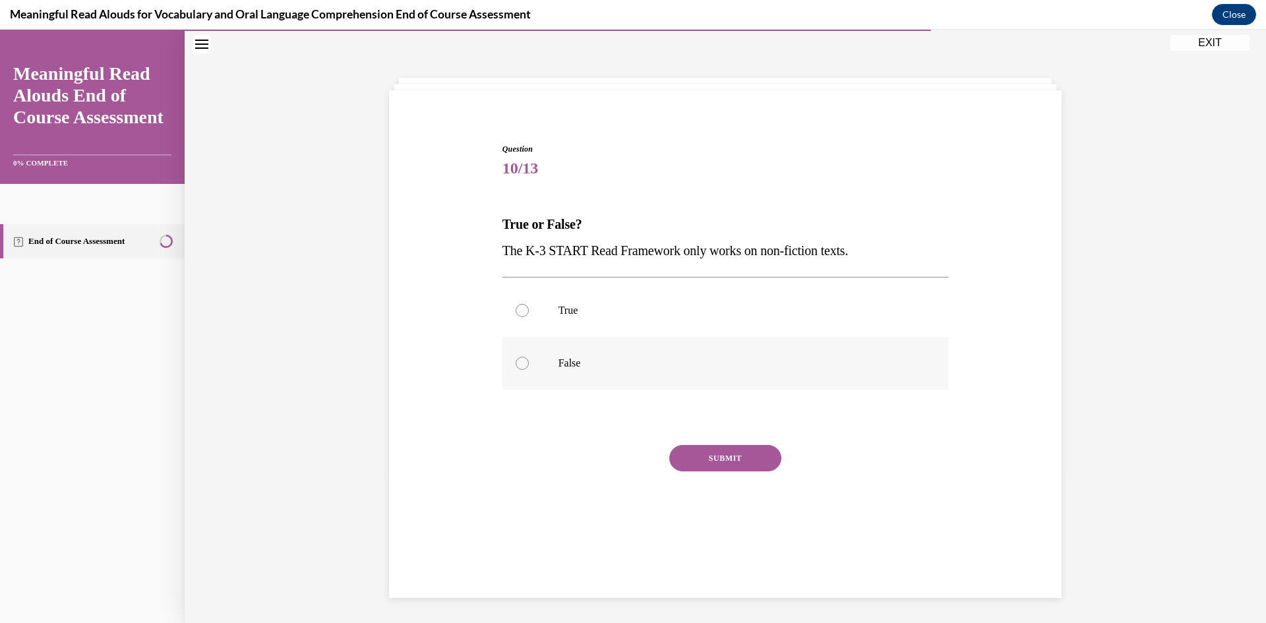
click at [636, 363] on p "False" at bounding box center [736, 363] width 357 height 13
click at [529, 363] on input "False" at bounding box center [522, 363] width 13 height 13
radio input "true"
click at [706, 460] on button "SUBMIT" at bounding box center [725, 458] width 112 height 26
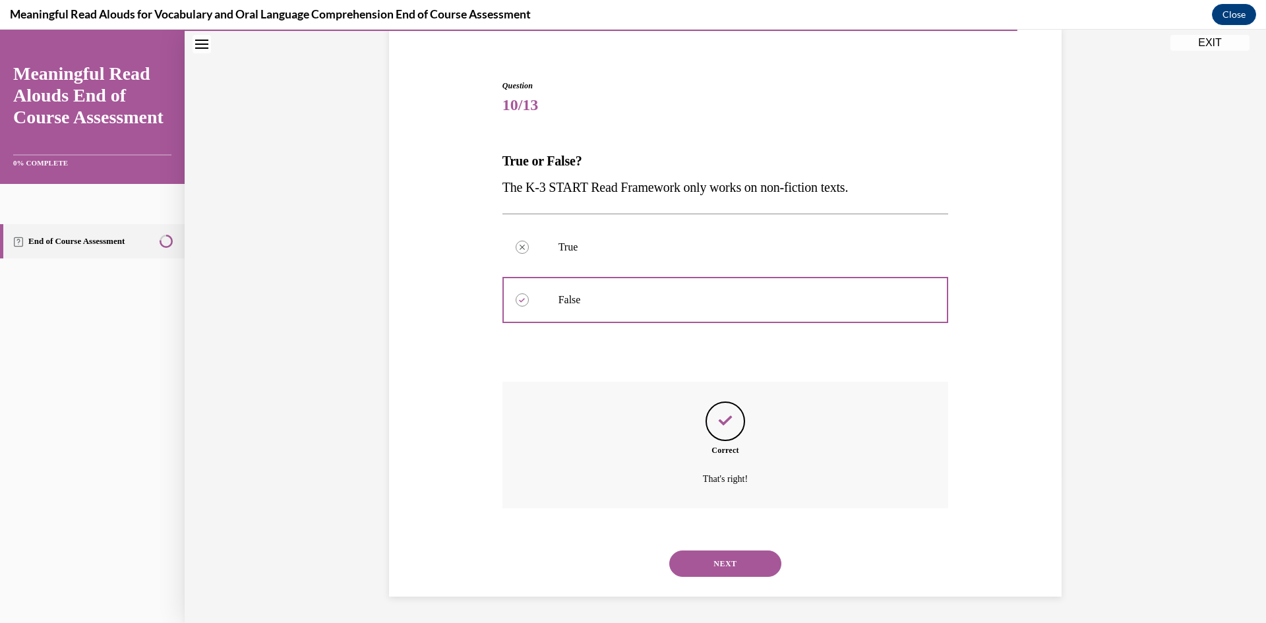
click at [713, 552] on button "NEXT" at bounding box center [725, 564] width 112 height 26
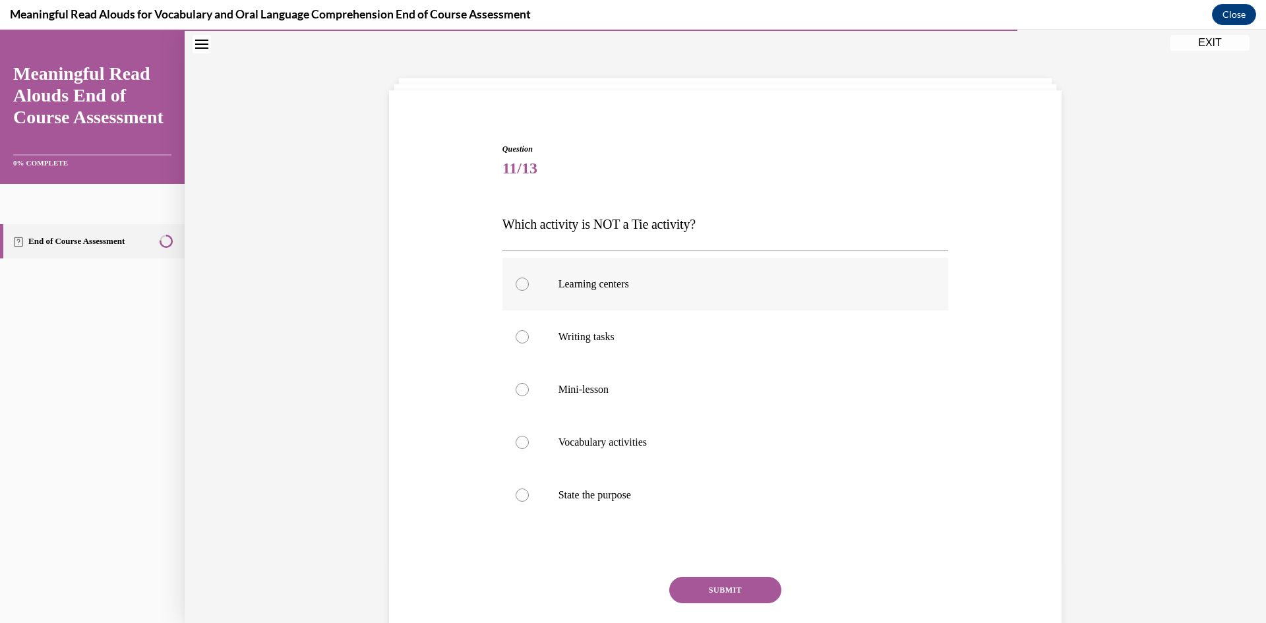
click at [628, 301] on label "Learning centers" at bounding box center [725, 284] width 446 height 53
click at [529, 291] on input "Learning centers" at bounding box center [522, 284] width 13 height 13
radio input "true"
click at [703, 587] on button "SUBMIT" at bounding box center [725, 590] width 112 height 26
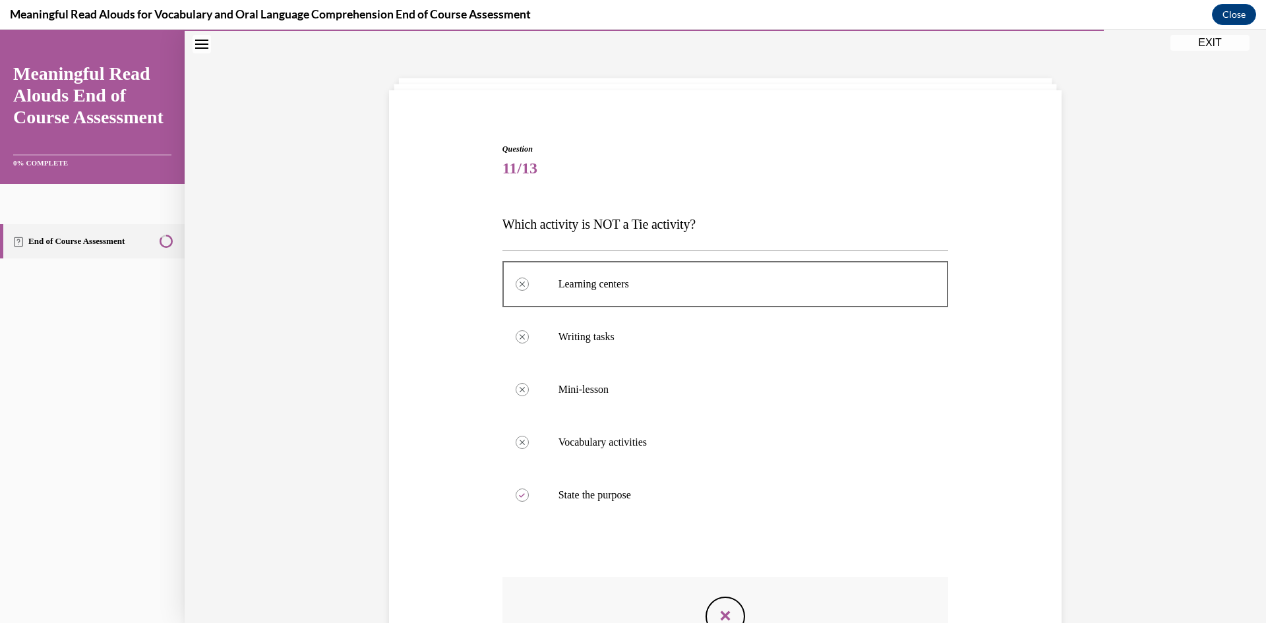
scroll to position [235, 0]
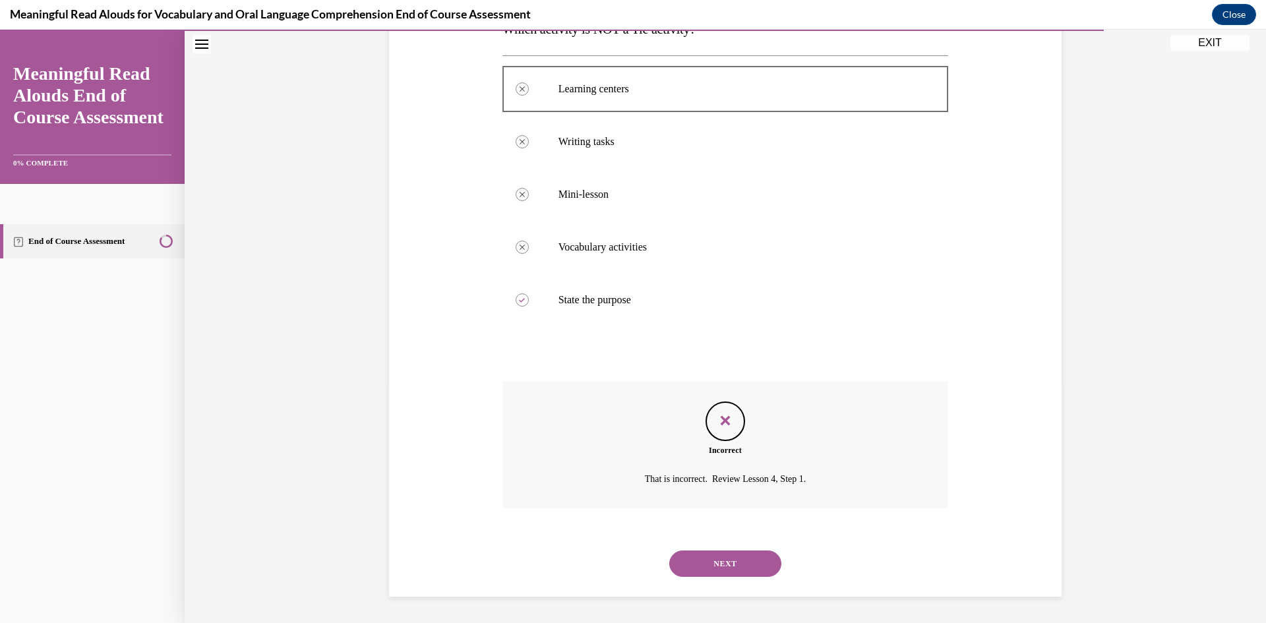
click at [721, 555] on button "NEXT" at bounding box center [725, 564] width 112 height 26
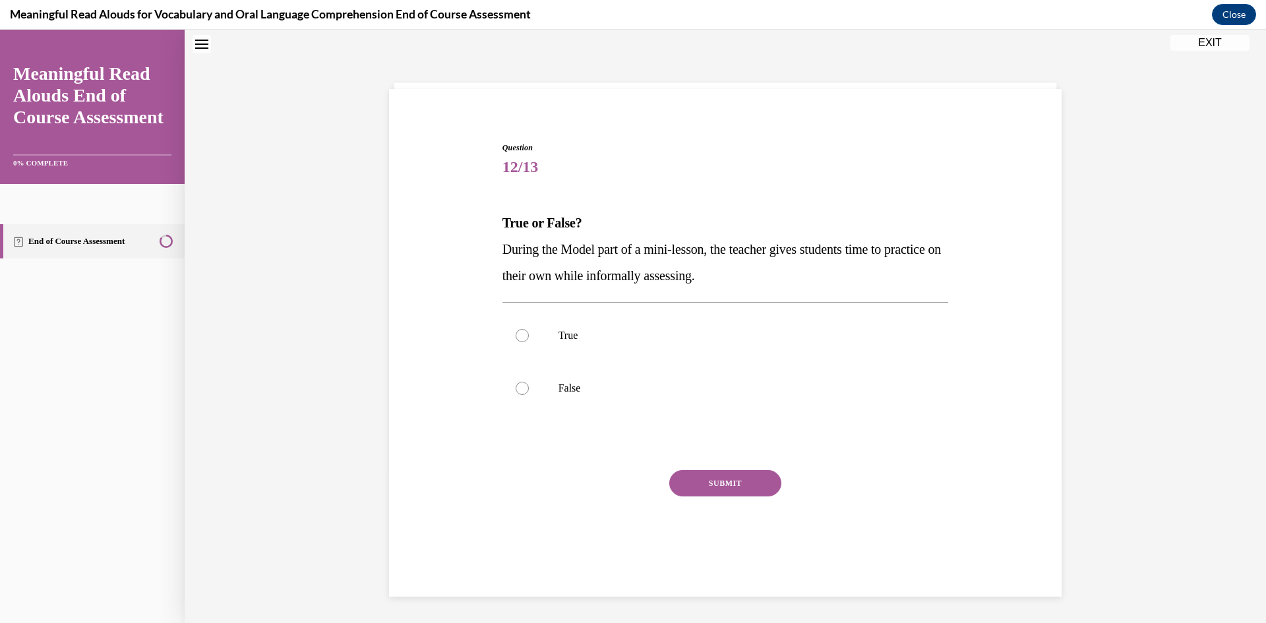
scroll to position [40, 0]
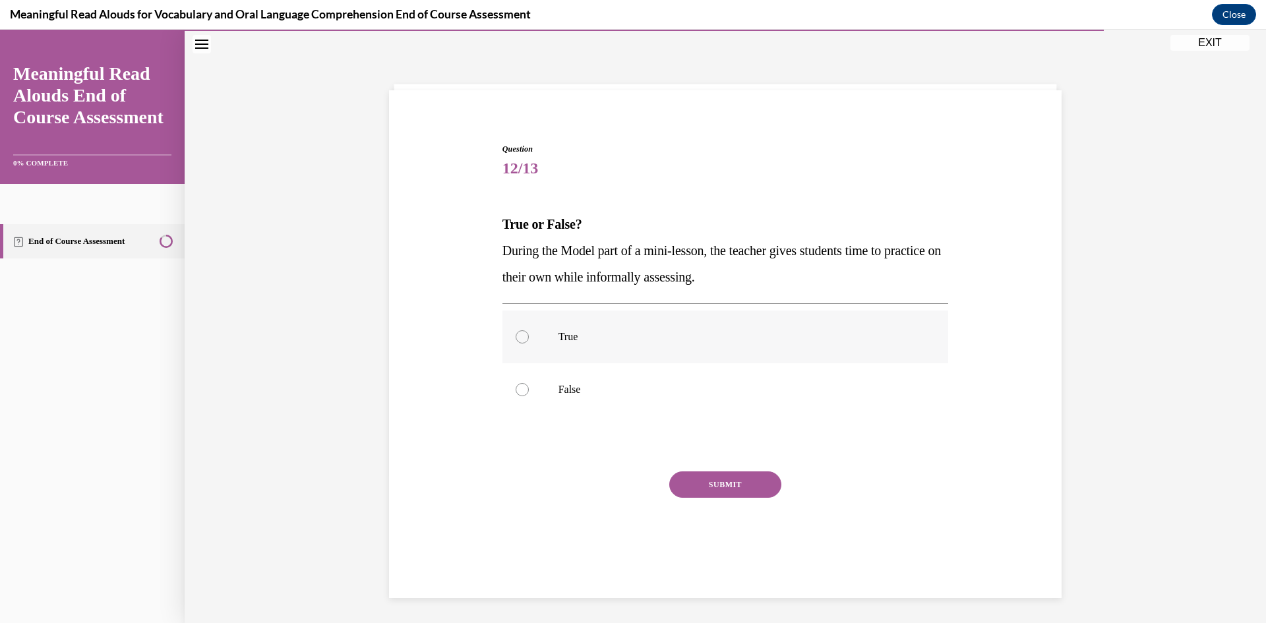
click at [598, 340] on p "True" at bounding box center [736, 336] width 357 height 13
click at [529, 340] on input "True" at bounding box center [522, 336] width 13 height 13
radio input "true"
click at [715, 483] on button "SUBMIT" at bounding box center [725, 484] width 112 height 26
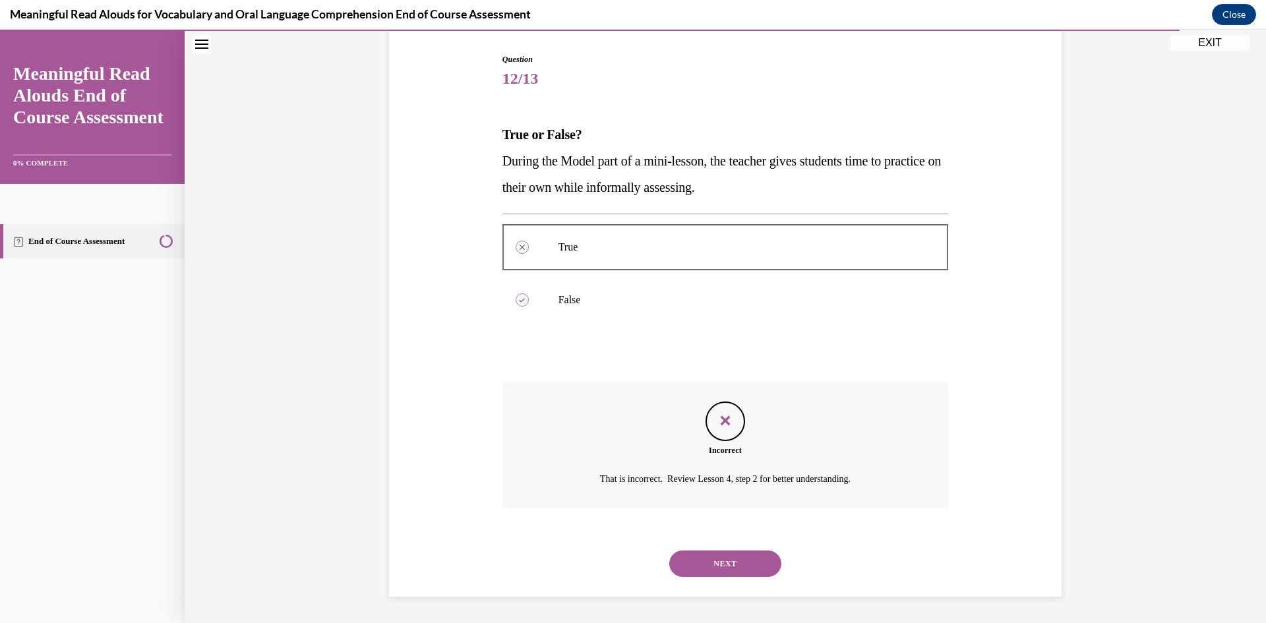
click at [729, 551] on button "NEXT" at bounding box center [725, 564] width 112 height 26
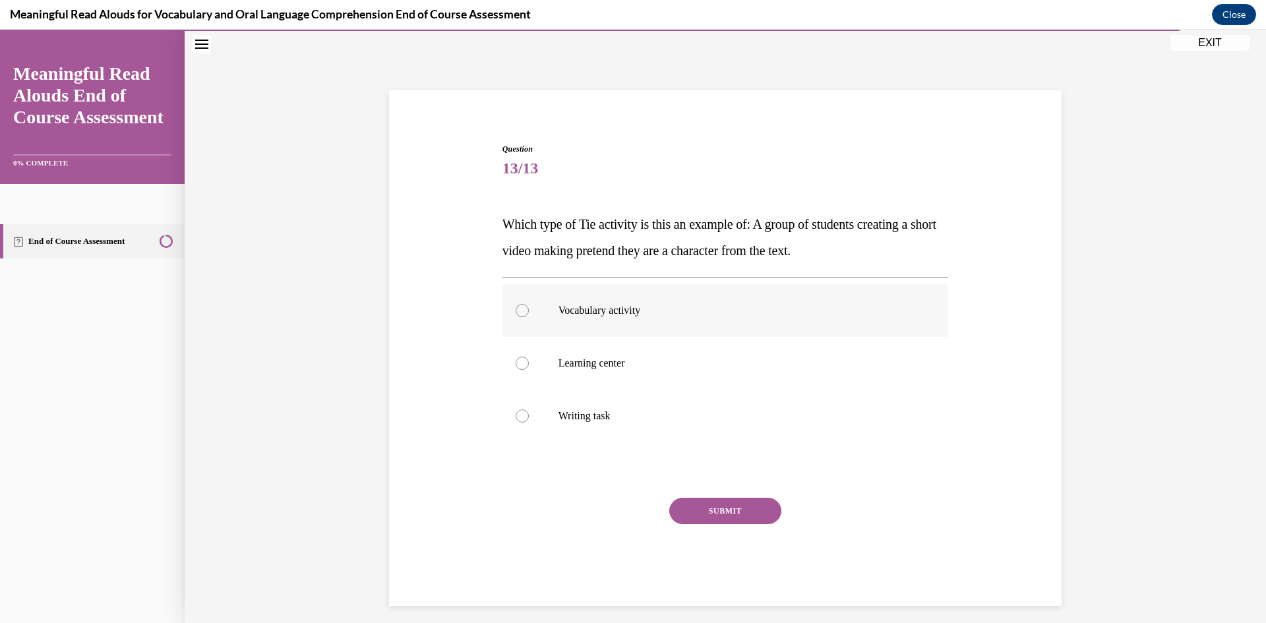
click at [628, 326] on label "Vocabulary activity" at bounding box center [725, 310] width 446 height 53
click at [529, 317] on input "Vocabulary activity" at bounding box center [522, 310] width 13 height 13
radio input "true"
drag, startPoint x: 586, startPoint y: 410, endPoint x: 610, endPoint y: 434, distance: 33.6
click at [587, 410] on p "Writing task" at bounding box center [736, 415] width 357 height 13
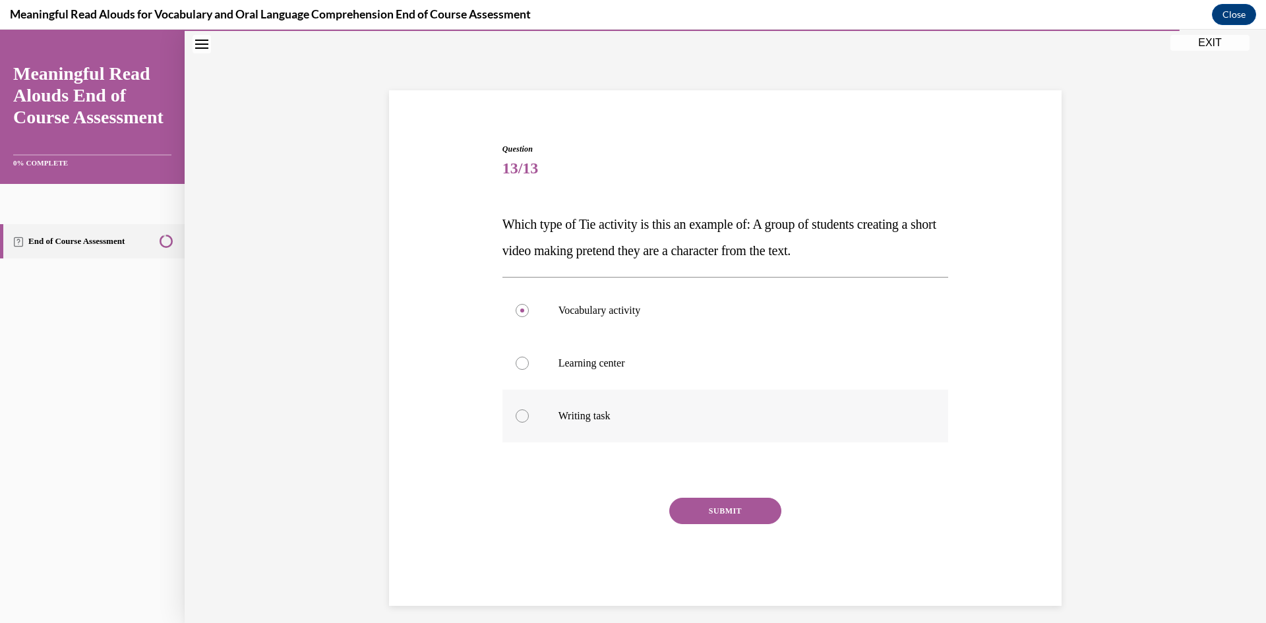
click at [529, 410] on input "Writing task" at bounding box center [522, 415] width 13 height 13
radio input "true"
click at [732, 501] on button "SUBMIT" at bounding box center [725, 511] width 112 height 26
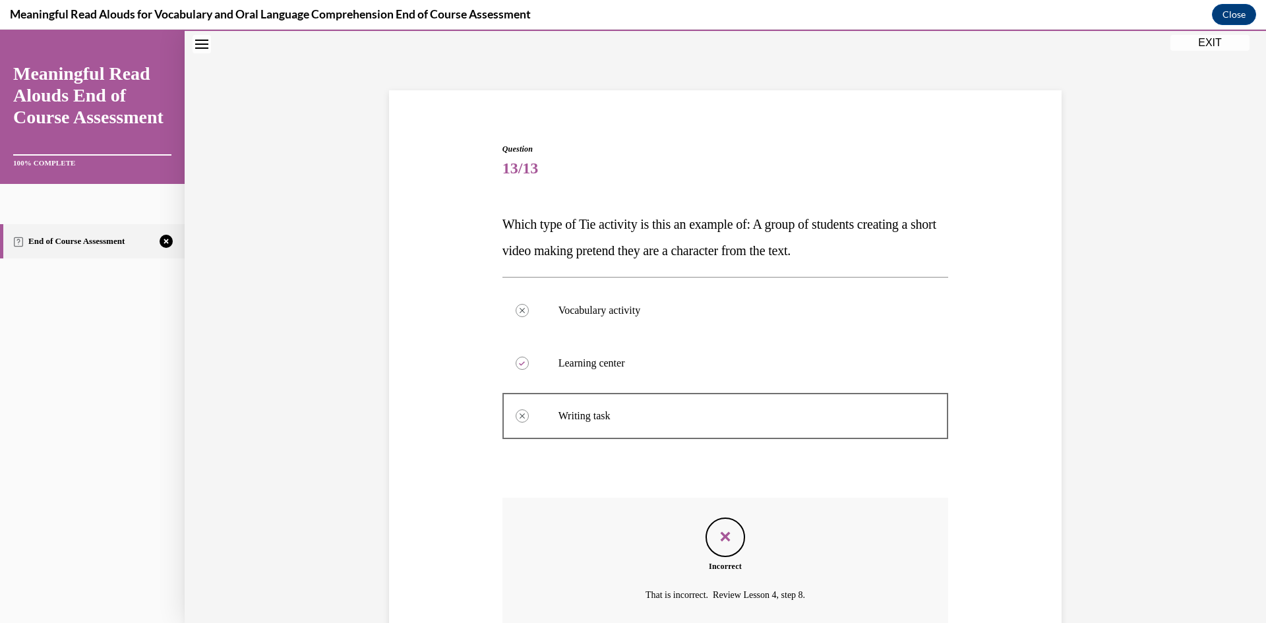
scroll to position [156, 0]
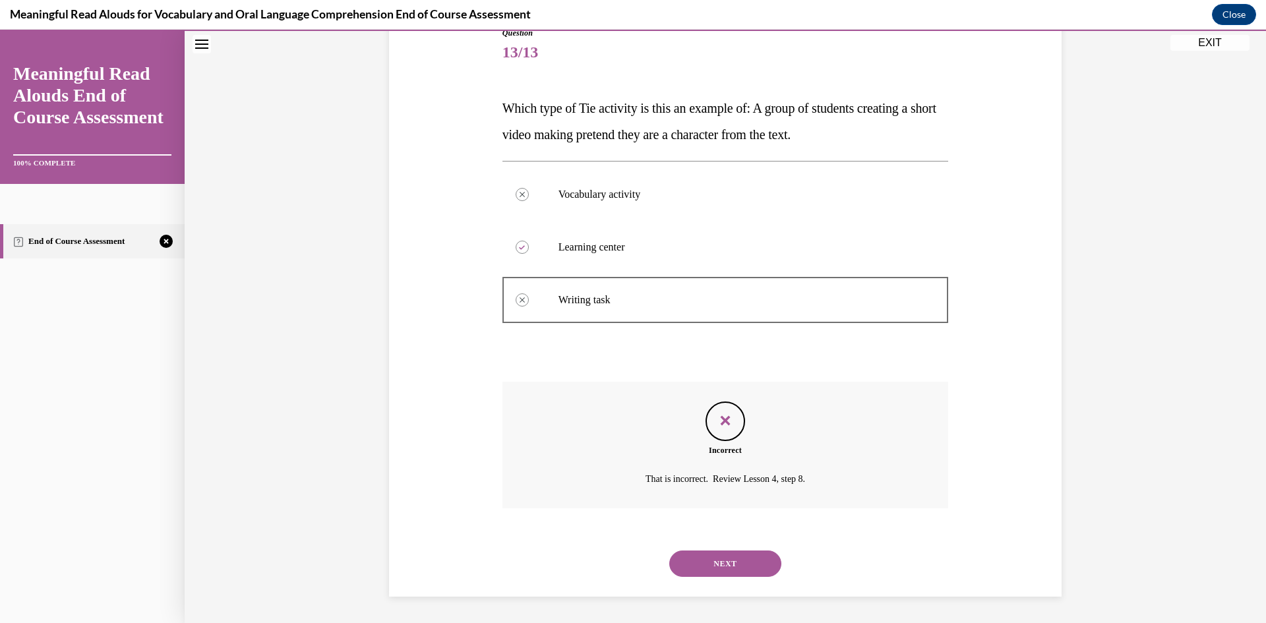
click at [732, 545] on div "NEXT" at bounding box center [725, 563] width 446 height 53
click at [736, 554] on button "NEXT" at bounding box center [725, 564] width 112 height 26
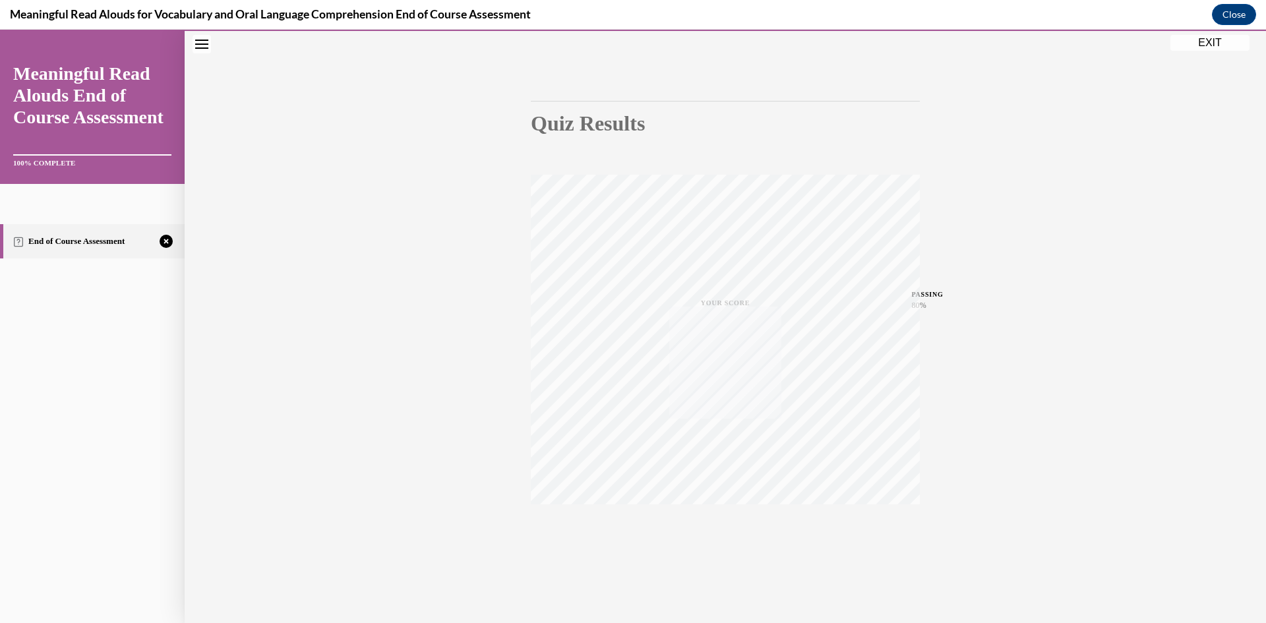
scroll to position [82, 0]
click at [719, 542] on icon "button" at bounding box center [725, 542] width 47 height 15
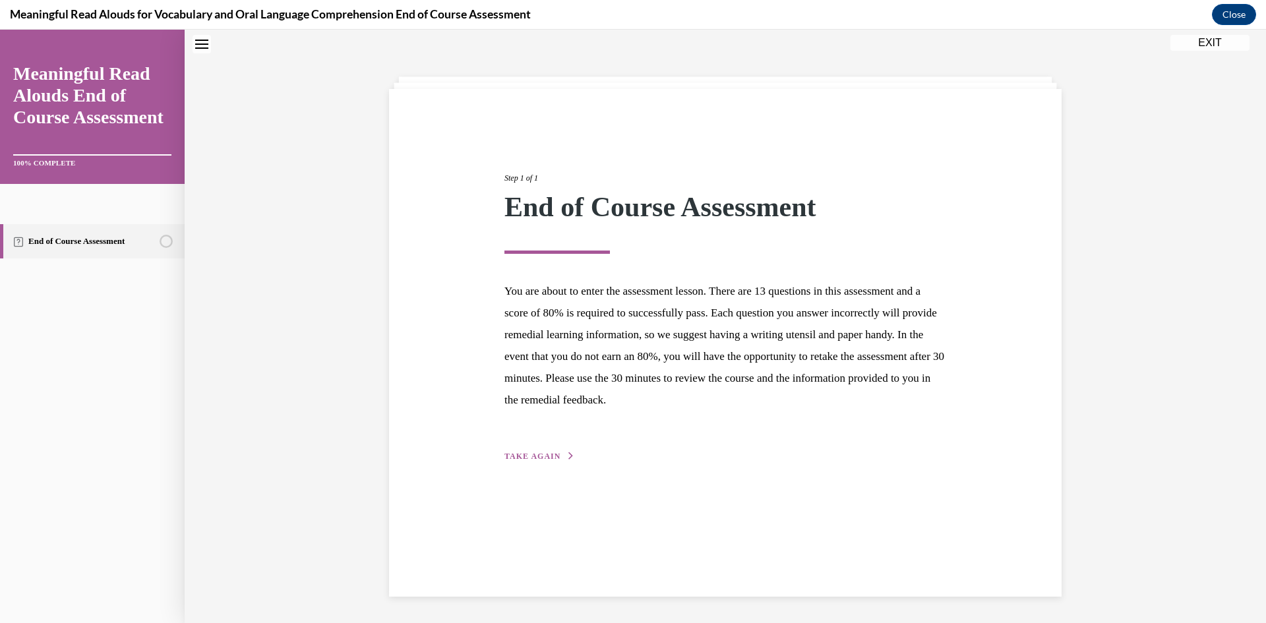
click at [525, 461] on button "TAKE AGAIN" at bounding box center [539, 456] width 71 height 12
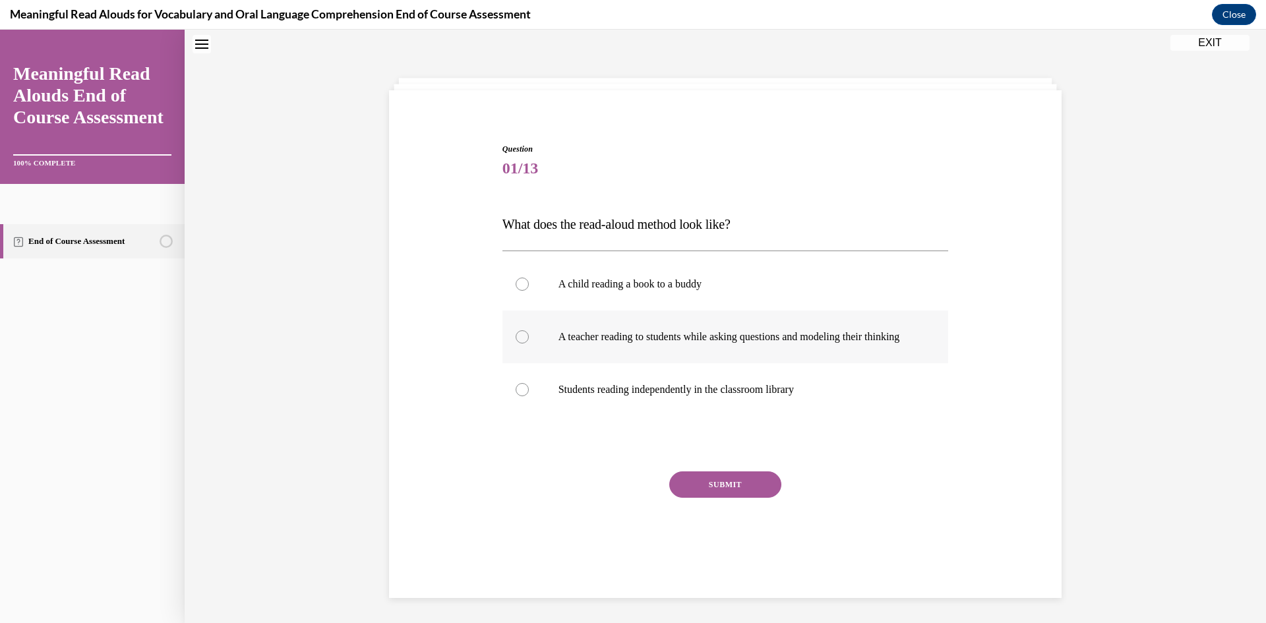
click at [792, 357] on label "A teacher reading to students while asking questions and modeling their thinking" at bounding box center [725, 337] width 446 height 53
click at [529, 343] on input "A teacher reading to students while asking questions and modeling their thinking" at bounding box center [522, 336] width 13 height 13
radio input "true"
click at [732, 498] on button "SUBMIT" at bounding box center [725, 484] width 112 height 26
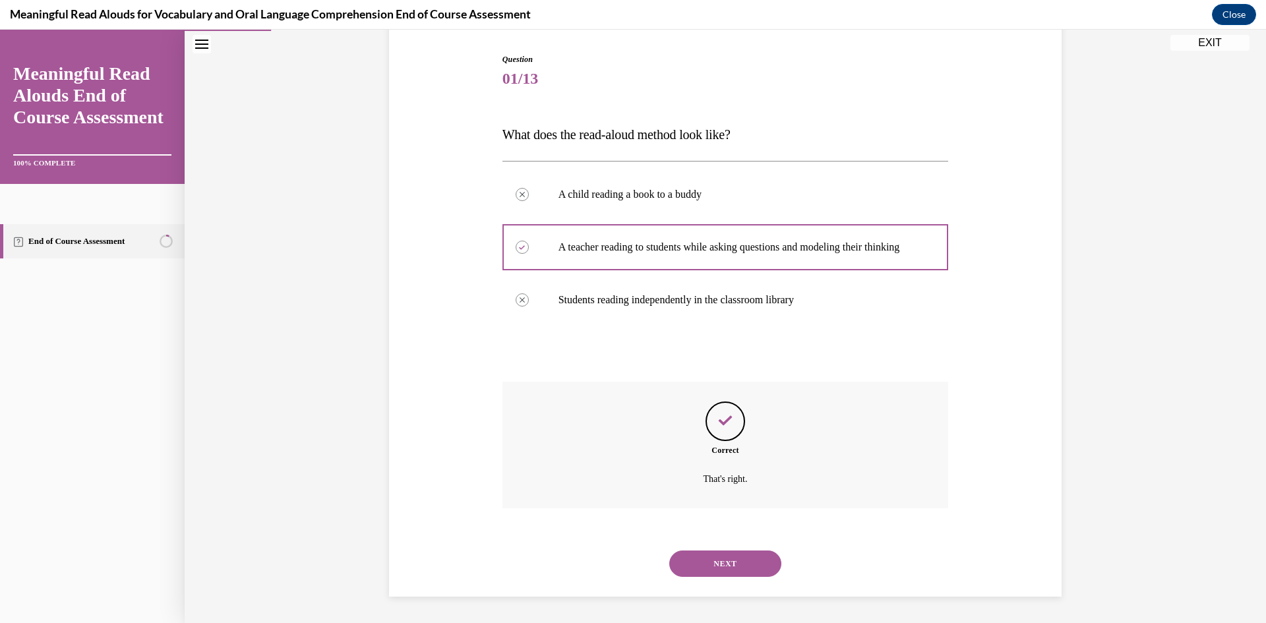
click at [740, 568] on button "NEXT" at bounding box center [725, 564] width 112 height 26
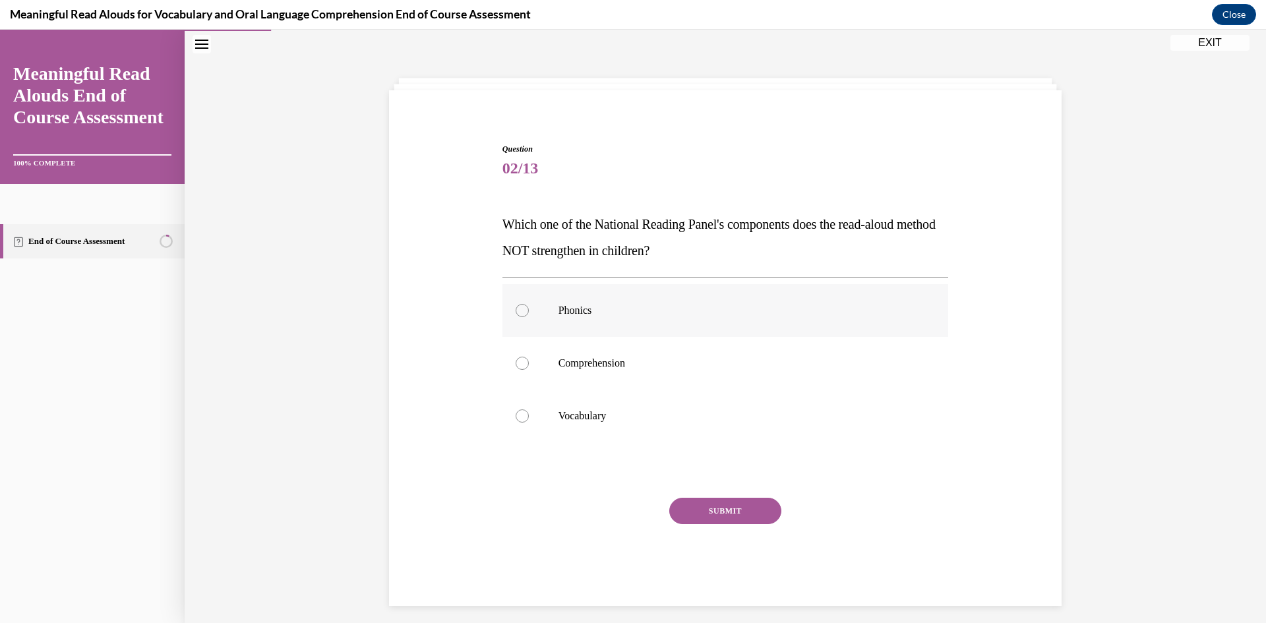
click at [647, 316] on p "Phonics" at bounding box center [736, 310] width 357 height 13
click at [529, 316] on input "Phonics" at bounding box center [522, 310] width 13 height 13
radio input "true"
click at [719, 516] on button "SUBMIT" at bounding box center [725, 511] width 112 height 26
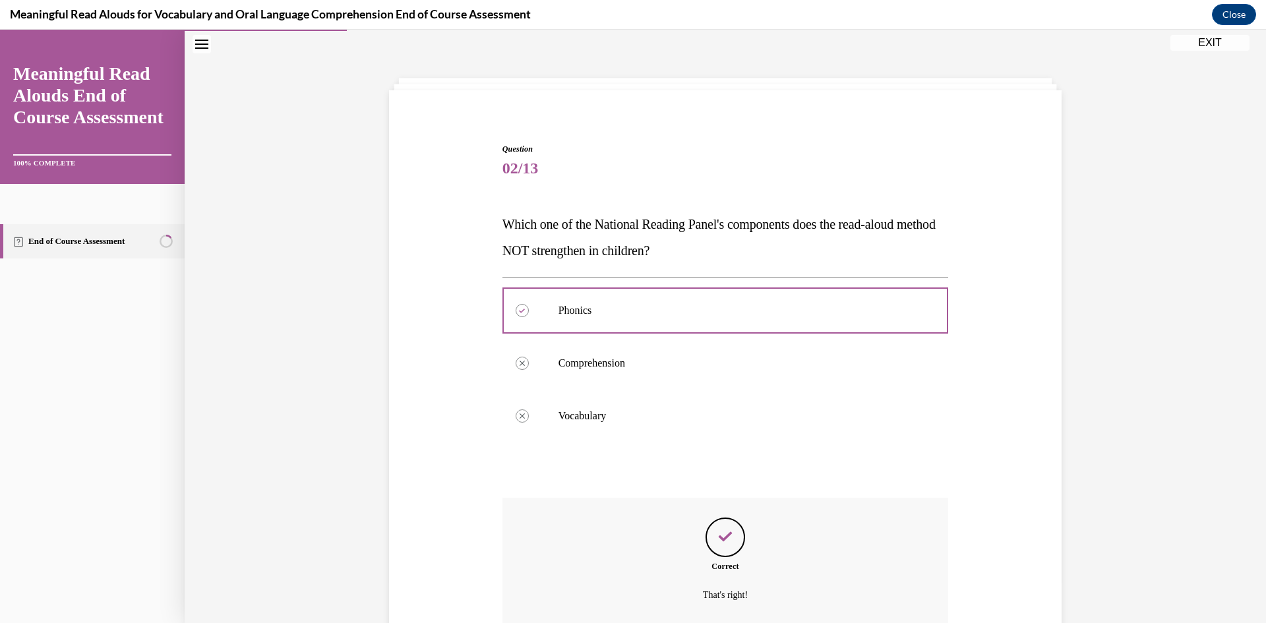
scroll to position [156, 0]
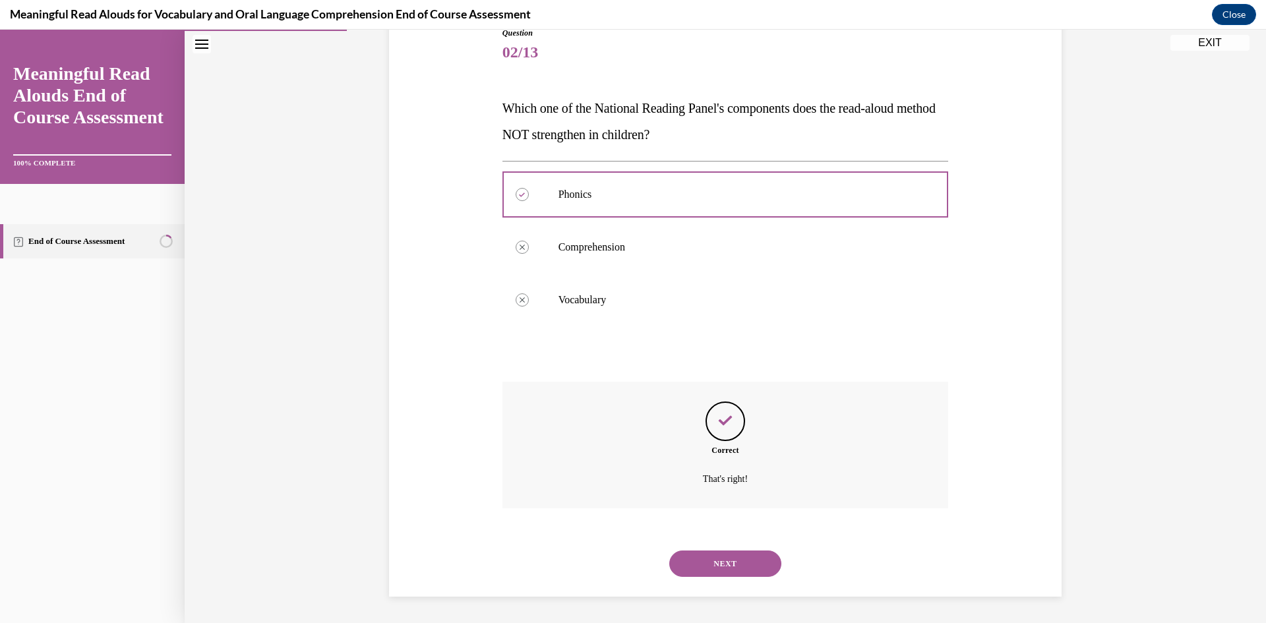
click at [721, 560] on button "NEXT" at bounding box center [725, 564] width 112 height 26
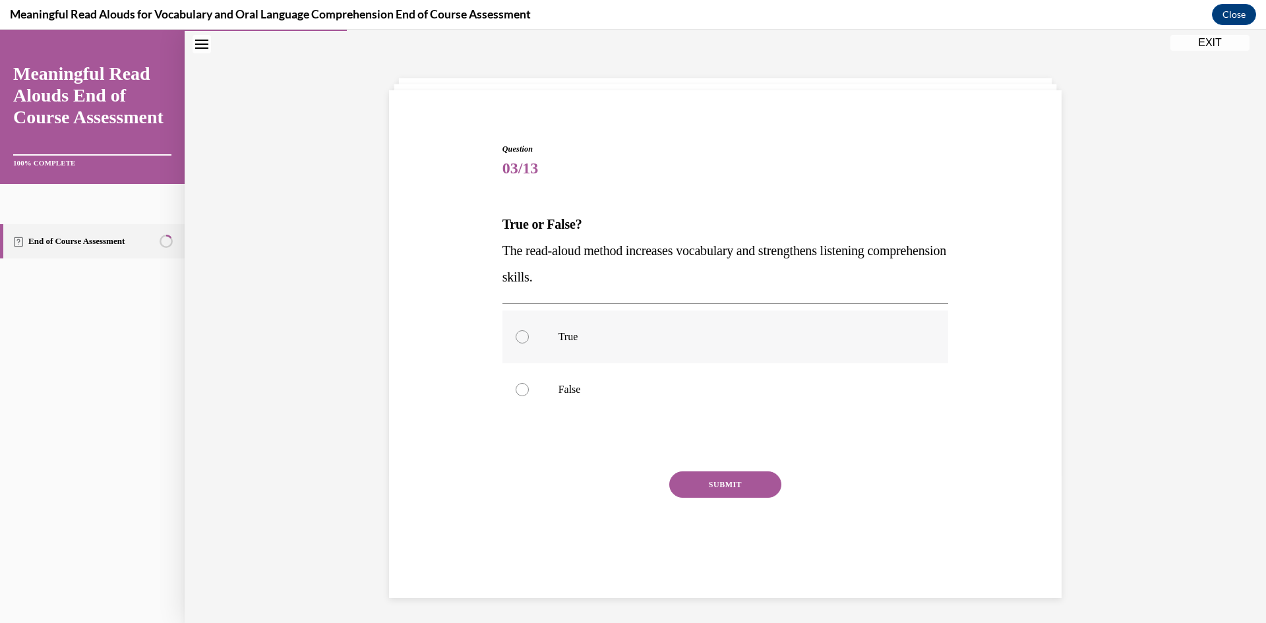
click at [599, 318] on label "True" at bounding box center [725, 337] width 446 height 53
click at [529, 330] on input "True" at bounding box center [522, 336] width 13 height 13
radio input "true"
click at [721, 489] on button "SUBMIT" at bounding box center [725, 484] width 112 height 26
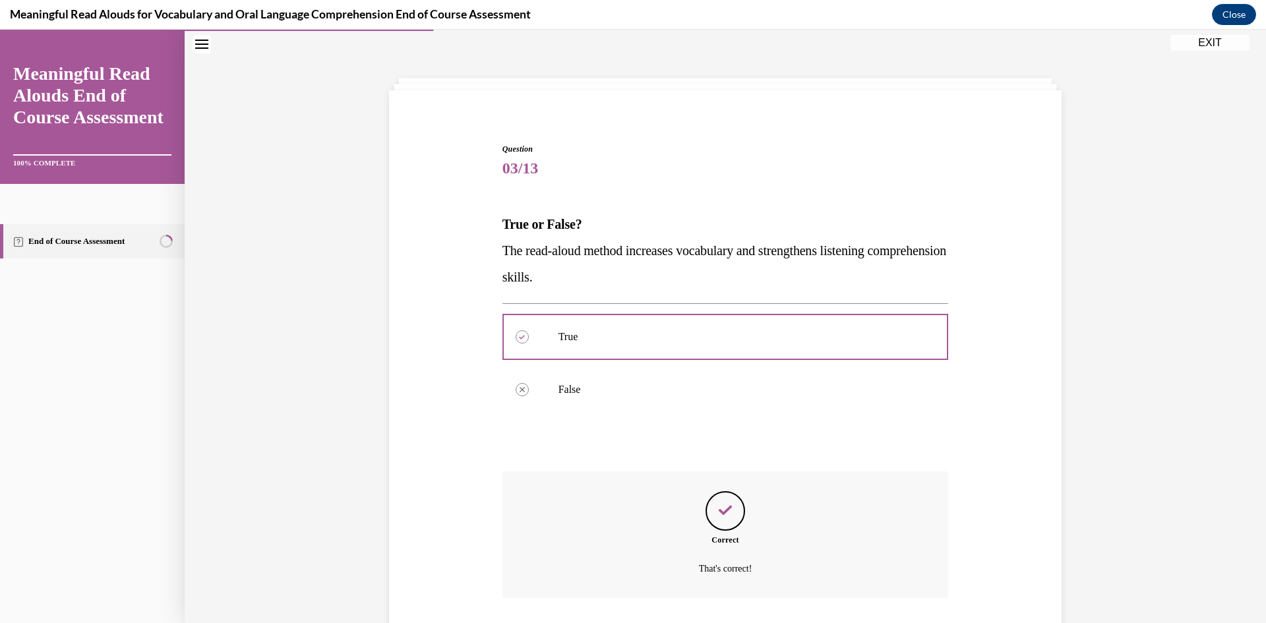
scroll to position [130, 0]
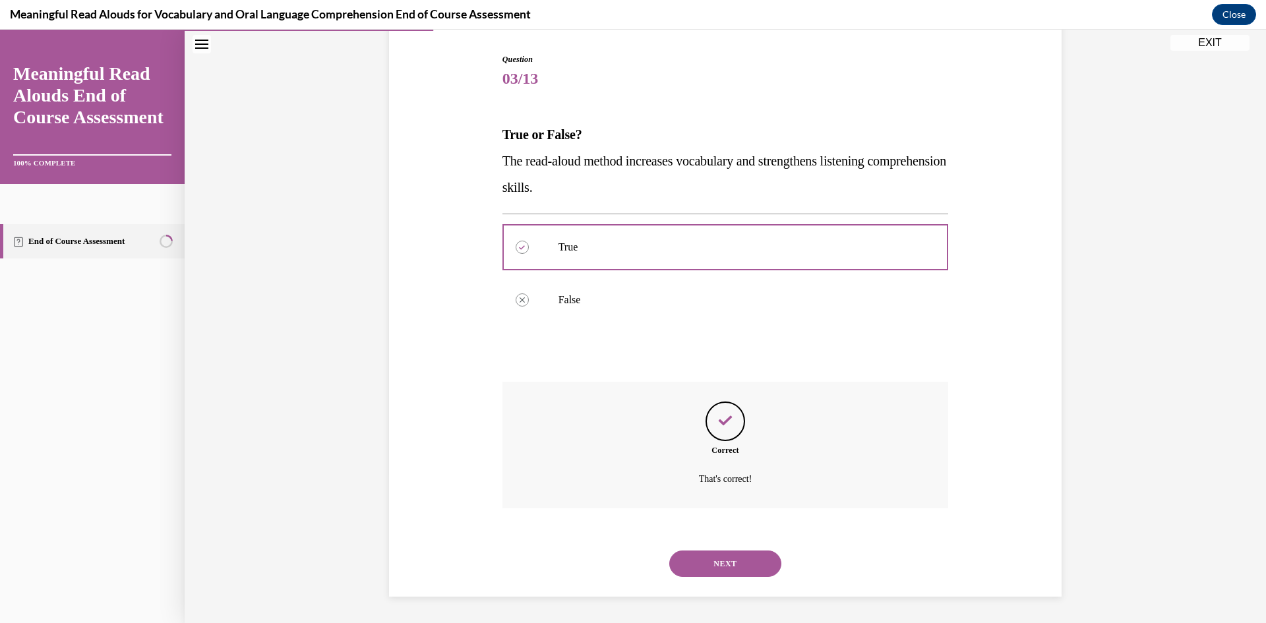
click at [715, 558] on button "NEXT" at bounding box center [725, 564] width 112 height 26
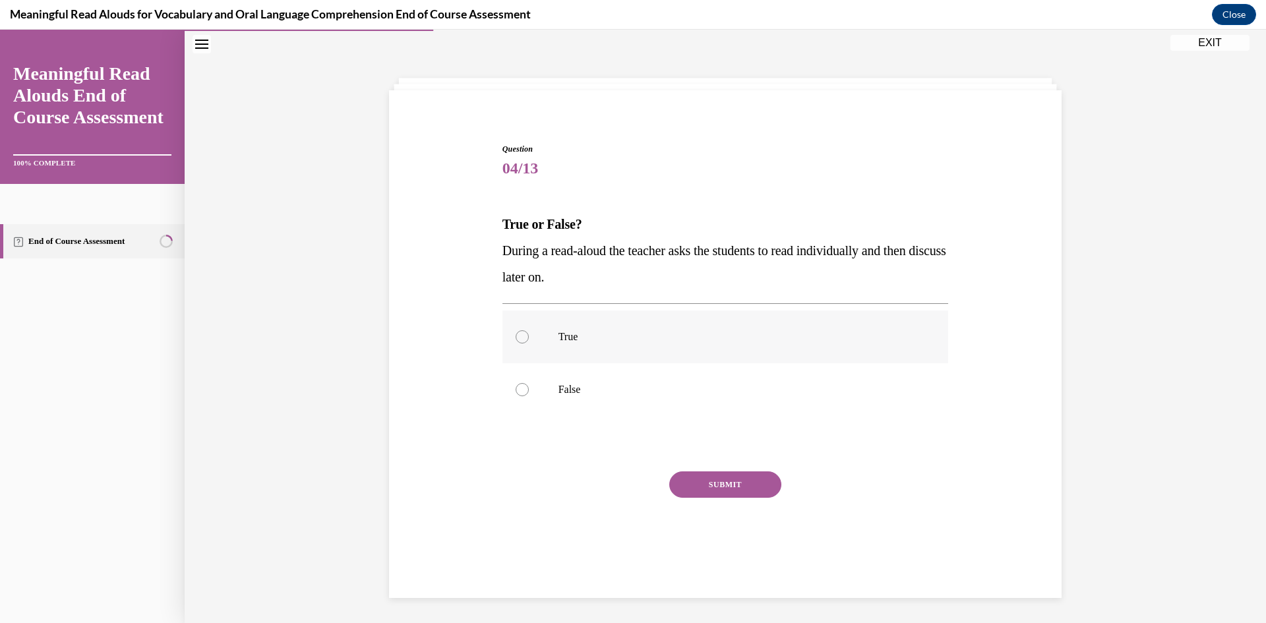
click at [554, 349] on label "True" at bounding box center [725, 337] width 446 height 53
click at [529, 343] on input "True" at bounding box center [522, 336] width 13 height 13
radio input "true"
click at [523, 382] on label "False" at bounding box center [725, 389] width 446 height 53
click at [523, 383] on input "False" at bounding box center [522, 389] width 13 height 13
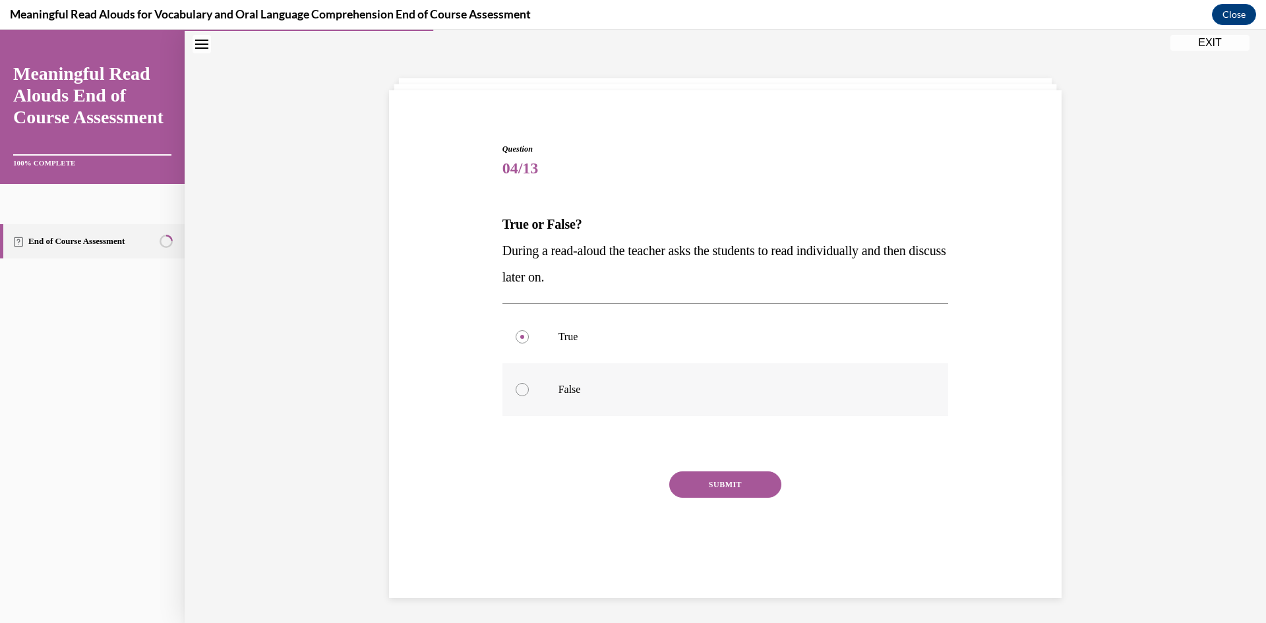
radio input "true"
click at [713, 481] on button "SUBMIT" at bounding box center [725, 484] width 112 height 26
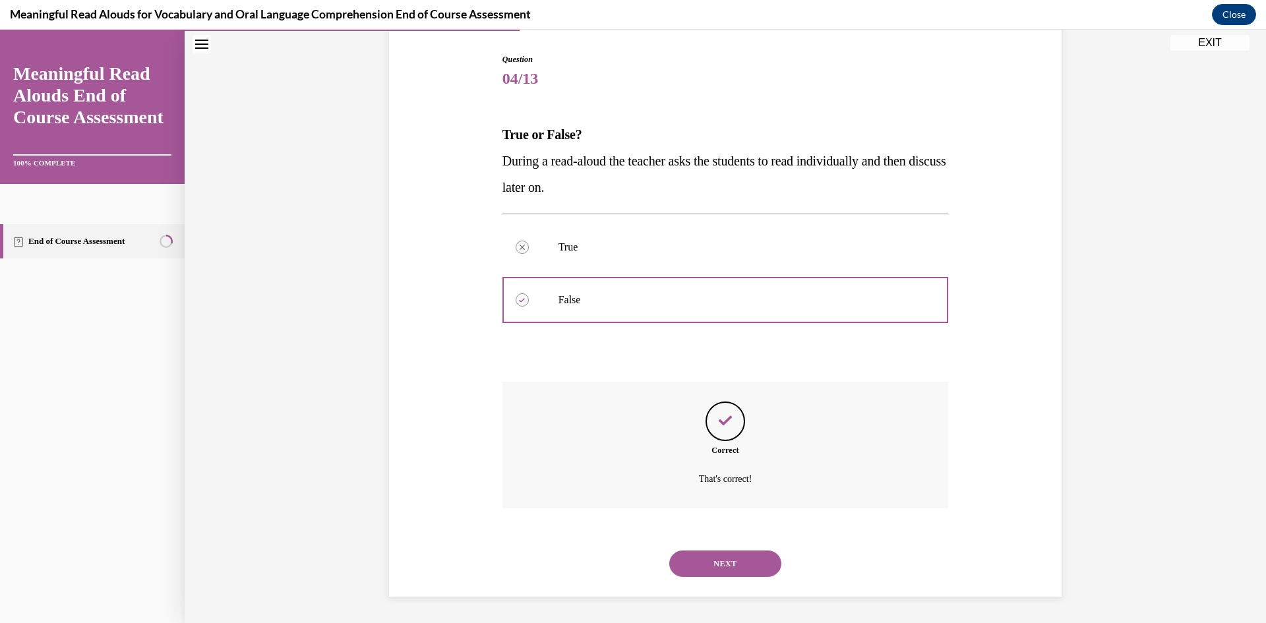
click at [730, 558] on button "NEXT" at bounding box center [725, 564] width 112 height 26
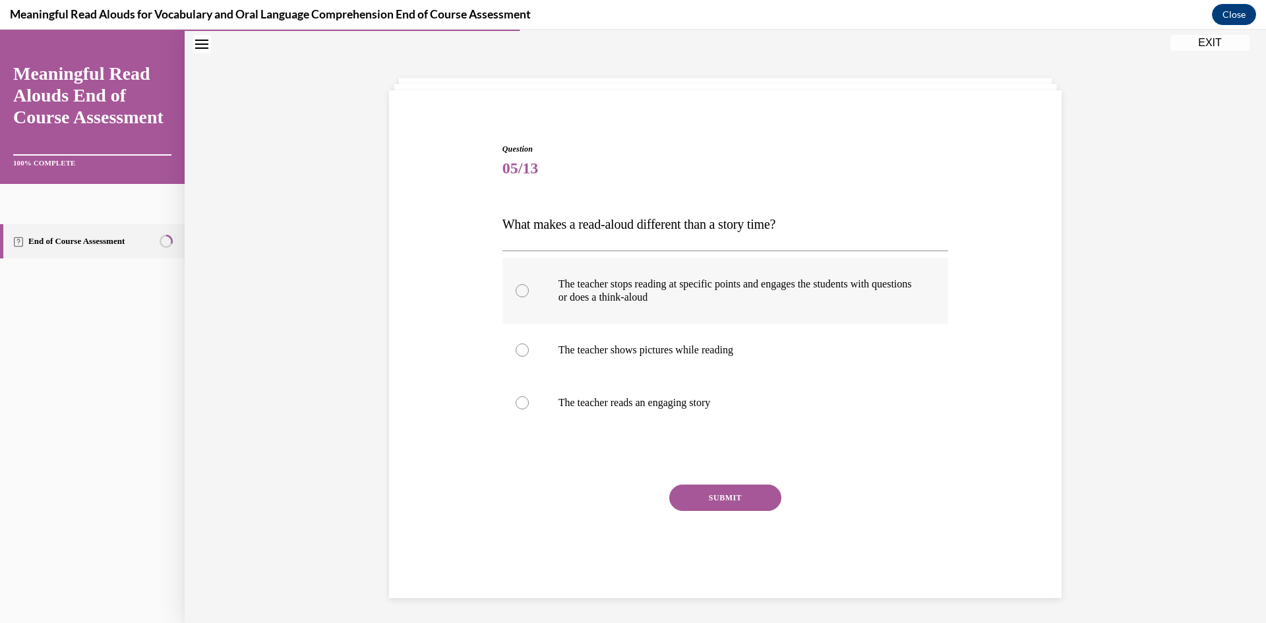
click at [583, 278] on p "The teacher stops reading at specific points and engages the students with ques…" at bounding box center [736, 291] width 357 height 26
click at [529, 284] on input "The teacher stops reading at specific points and engages the students with ques…" at bounding box center [522, 290] width 13 height 13
radio input "true"
click at [699, 496] on button "SUBMIT" at bounding box center [725, 498] width 112 height 26
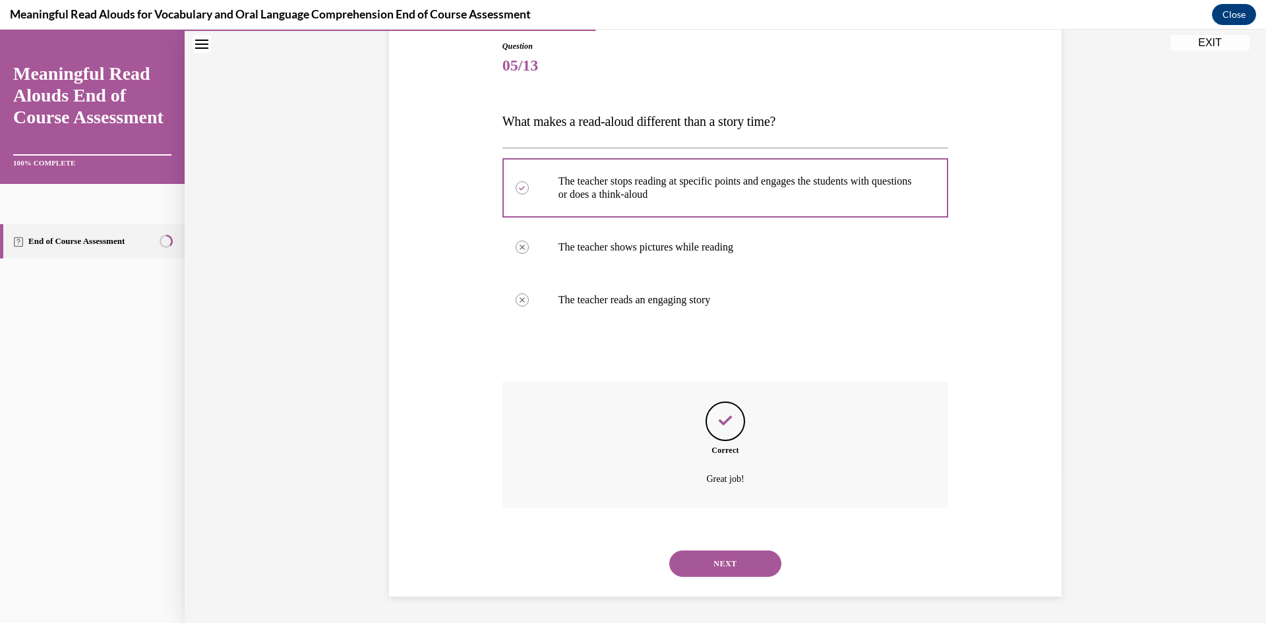
click at [707, 562] on button "NEXT" at bounding box center [725, 564] width 112 height 26
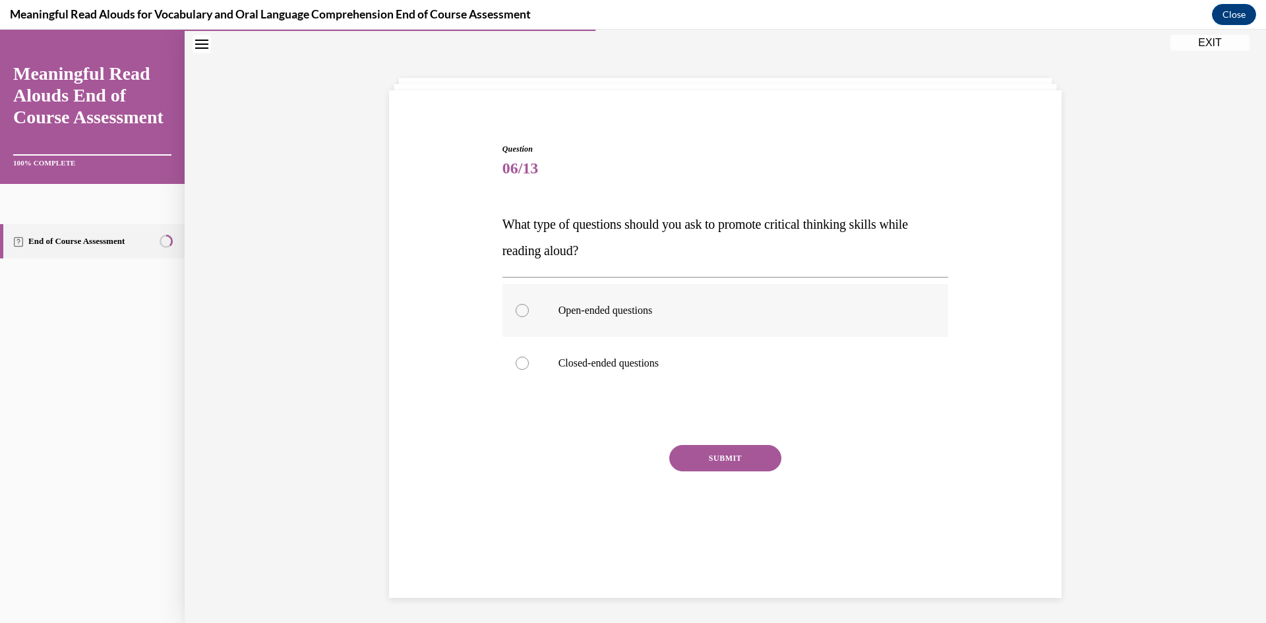
click at [581, 324] on label "Open-ended questions" at bounding box center [725, 310] width 446 height 53
click at [529, 317] on input "Open-ended questions" at bounding box center [522, 310] width 13 height 13
radio input "true"
click at [717, 458] on button "SUBMIT" at bounding box center [725, 458] width 112 height 26
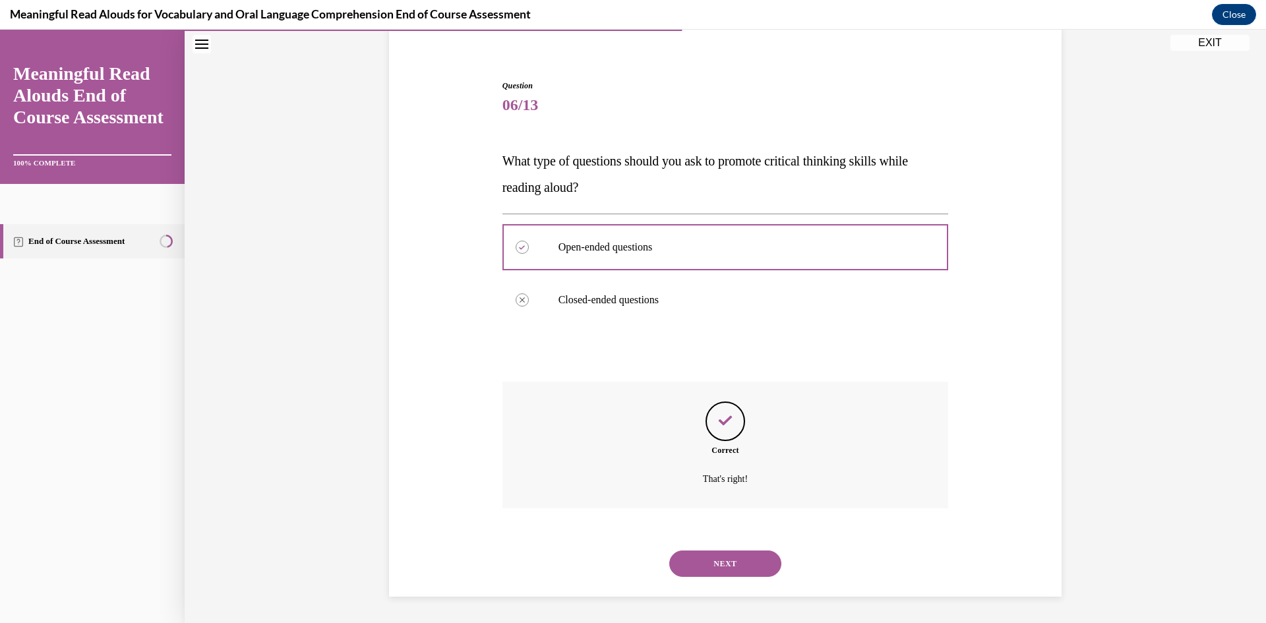
click at [709, 566] on button "NEXT" at bounding box center [725, 564] width 112 height 26
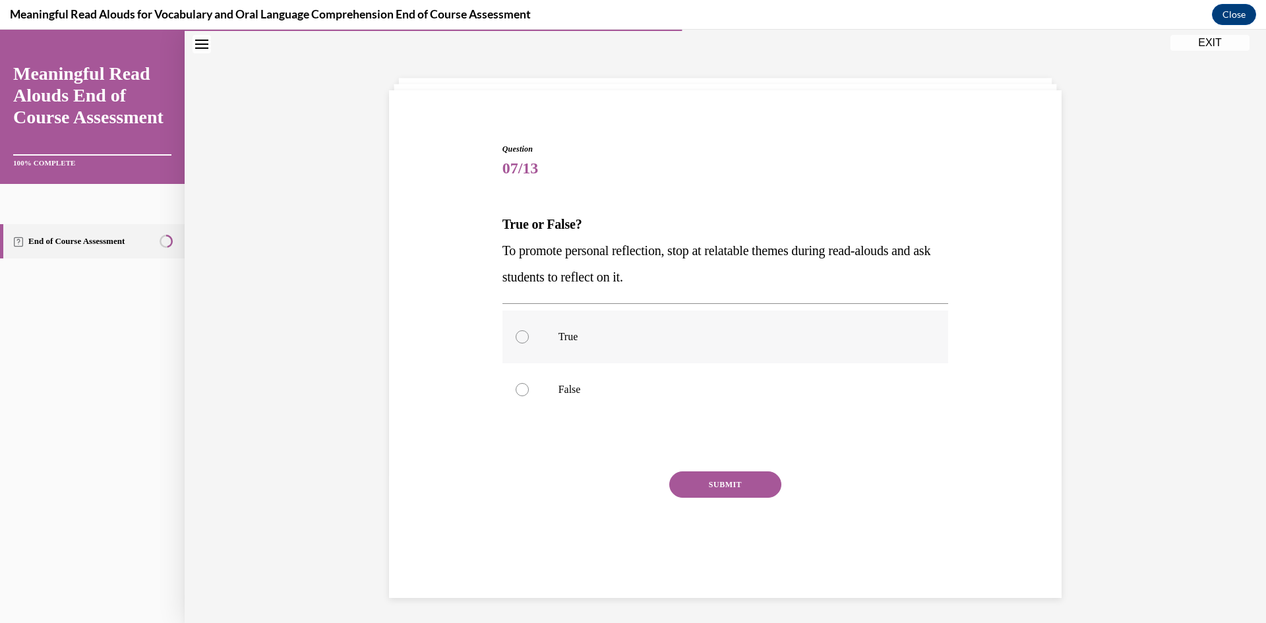
click at [609, 323] on label "True" at bounding box center [725, 337] width 446 height 53
click at [529, 330] on input "True" at bounding box center [522, 336] width 13 height 13
radio input "true"
click at [715, 491] on button "SUBMIT" at bounding box center [725, 484] width 112 height 26
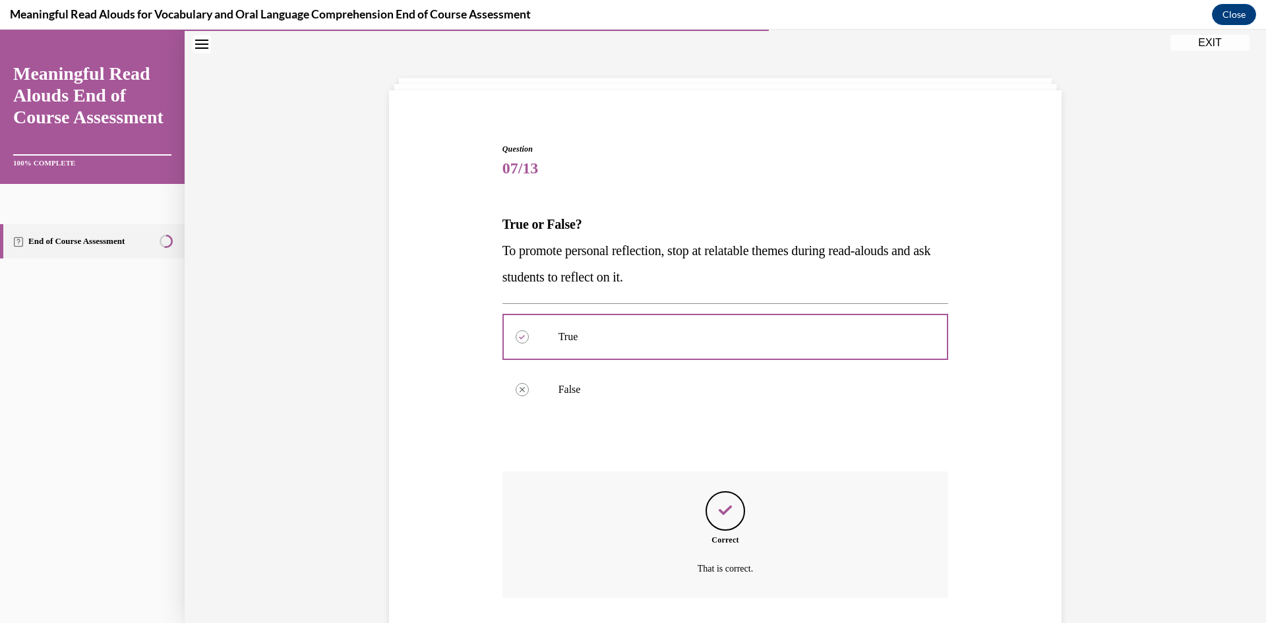
scroll to position [130, 0]
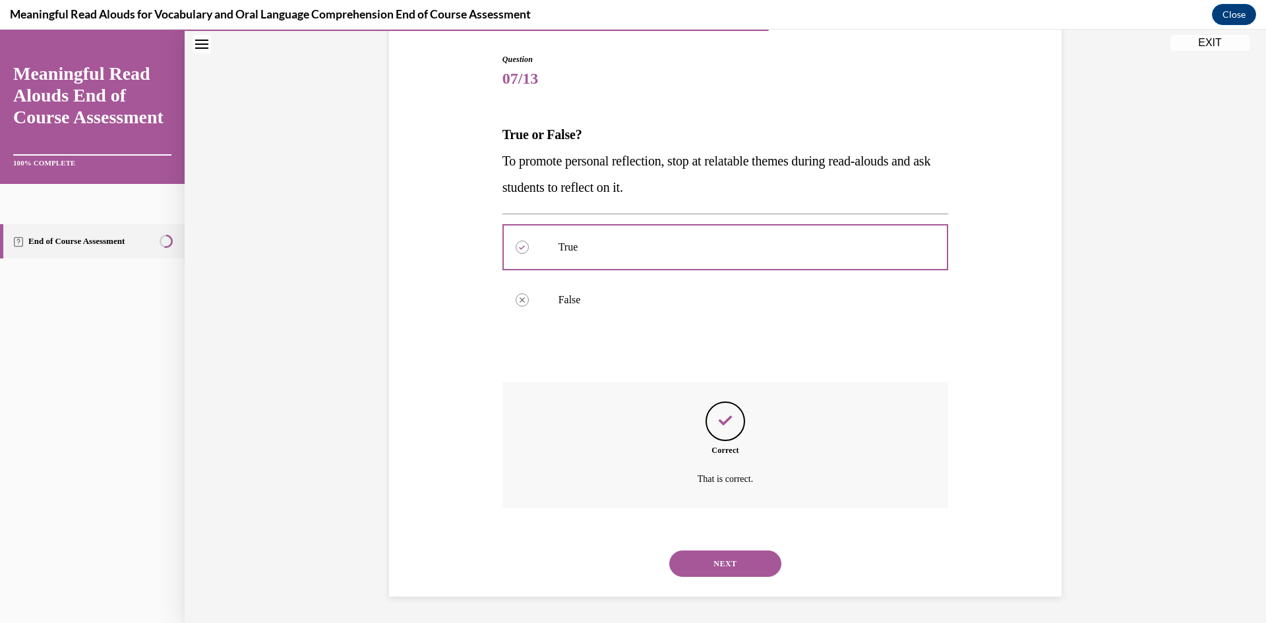
click at [712, 556] on button "NEXT" at bounding box center [725, 564] width 112 height 26
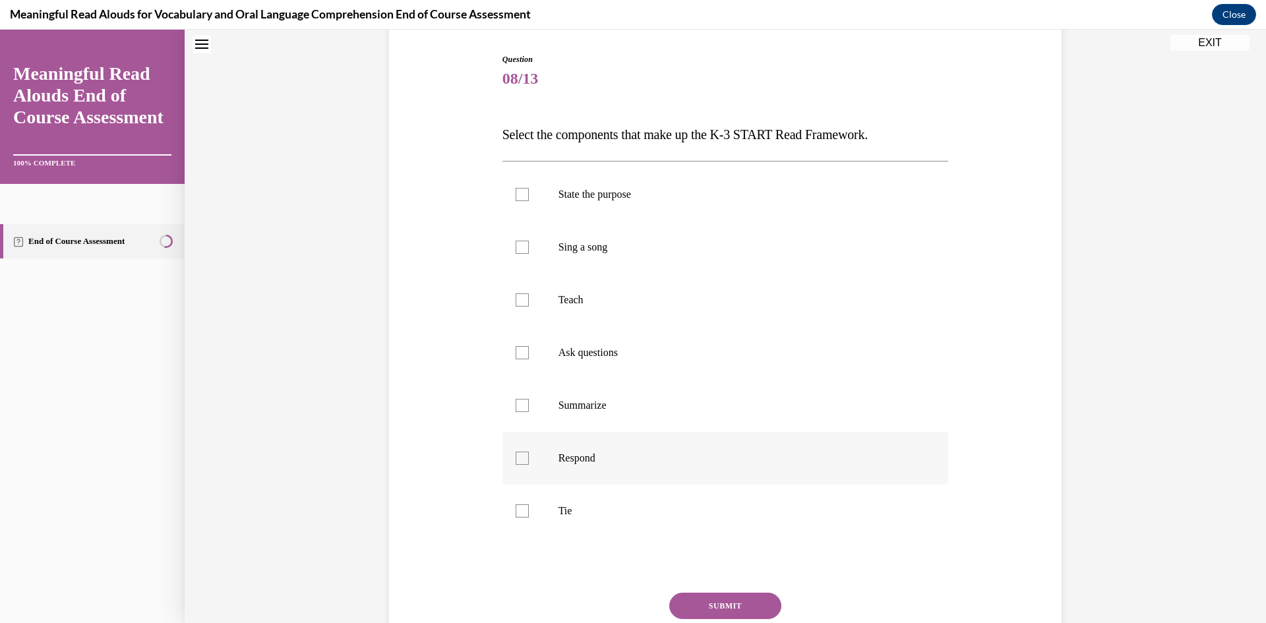
scroll to position [40, 0]
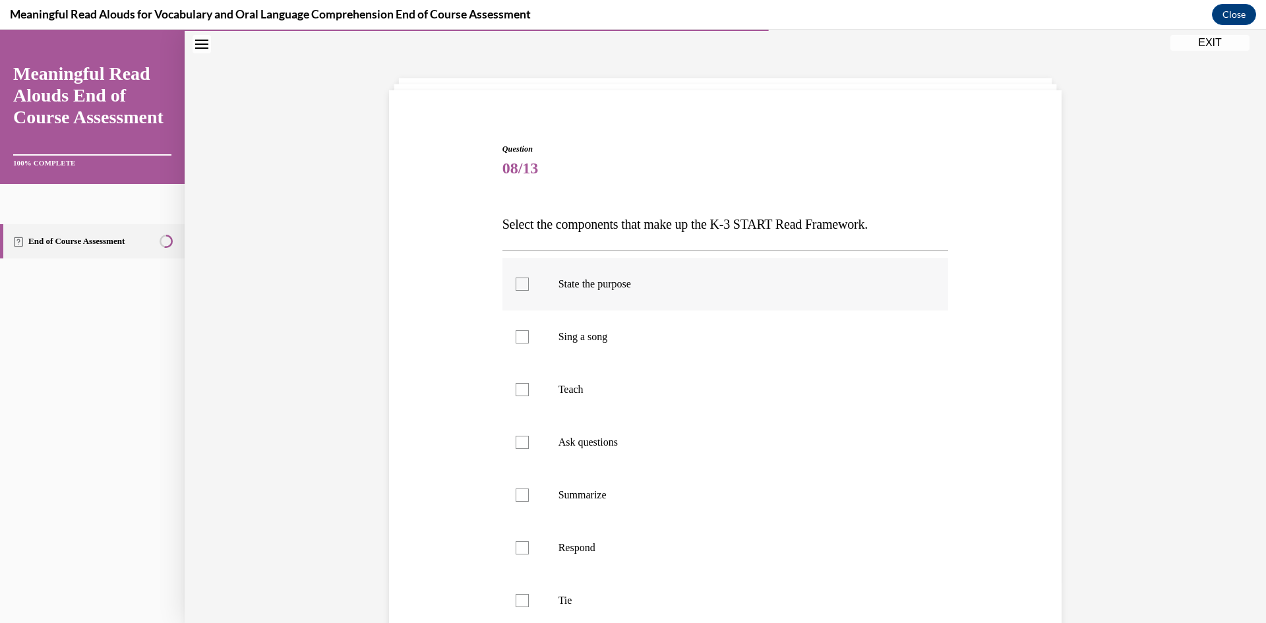
click at [625, 290] on p "State the purpose" at bounding box center [736, 284] width 357 height 13
click at [529, 290] on input "State the purpose" at bounding box center [522, 284] width 13 height 13
checkbox input "true"
click at [624, 394] on p "Teach" at bounding box center [736, 389] width 357 height 13
click at [529, 394] on input "Teach" at bounding box center [522, 389] width 13 height 13
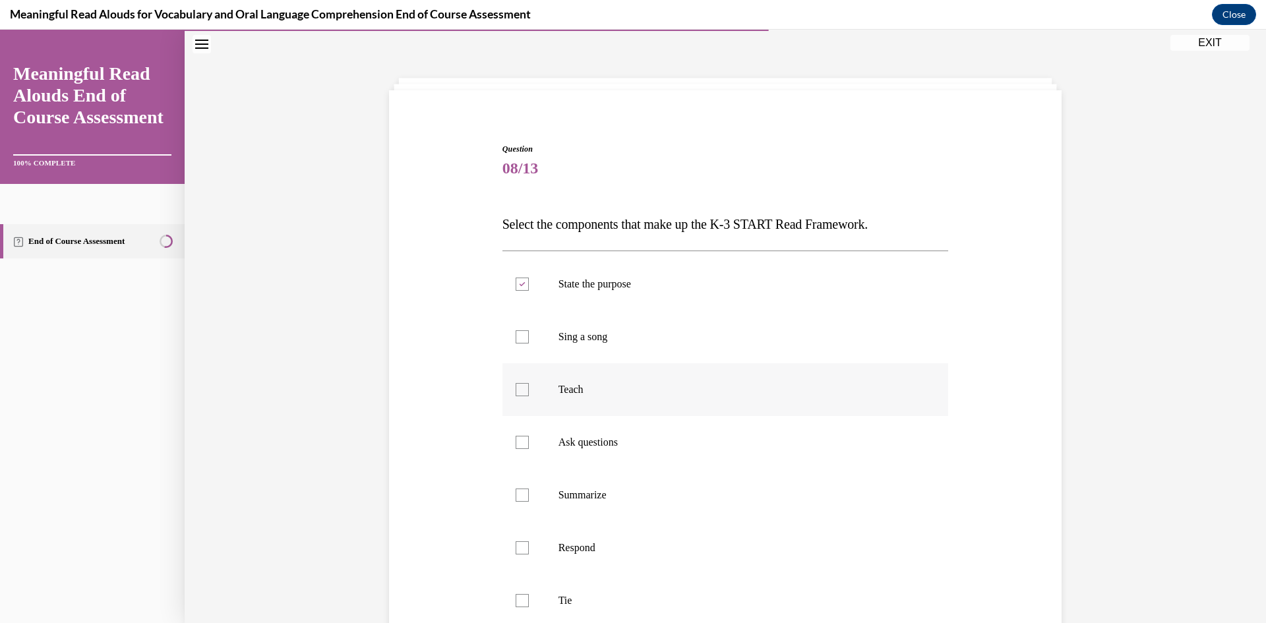
checkbox input "true"
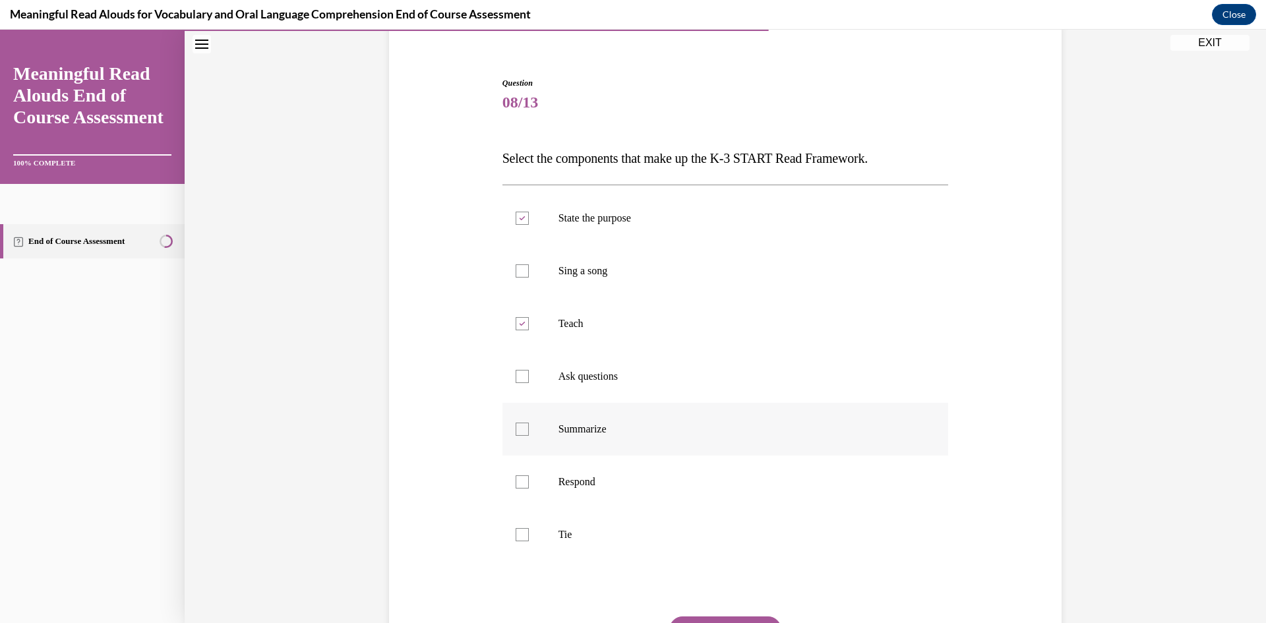
scroll to position [172, 0]
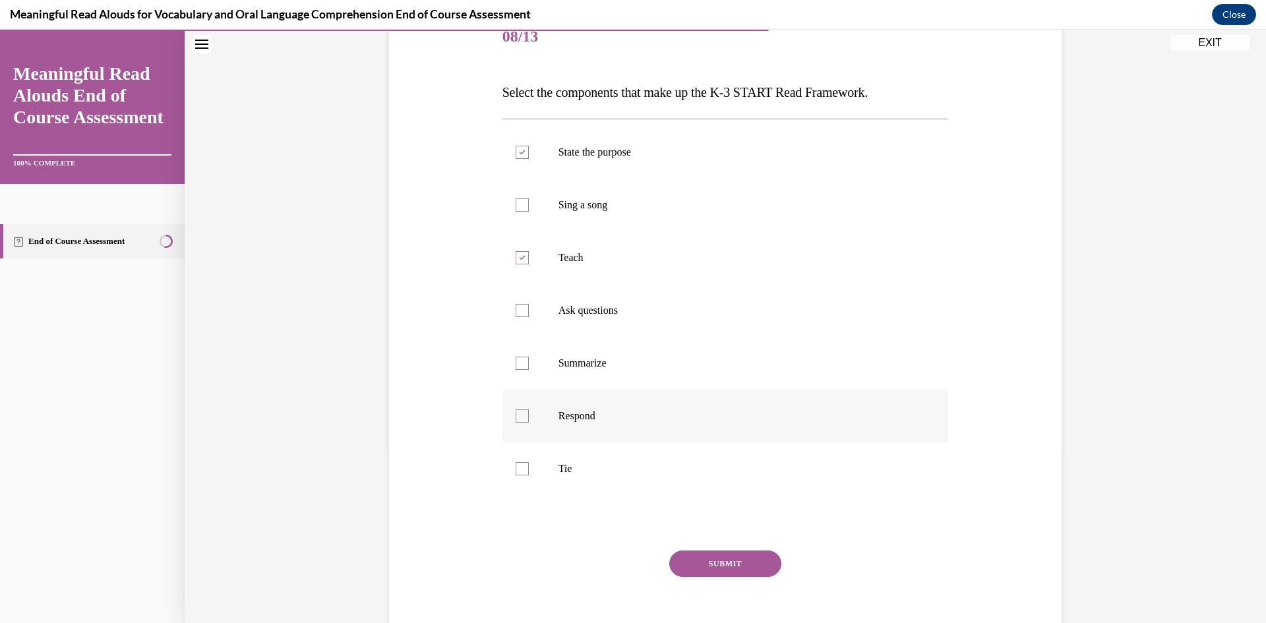
click at [612, 428] on label "Respond" at bounding box center [725, 416] width 446 height 53
click at [529, 423] on input "Respond" at bounding box center [522, 415] width 13 height 13
checkbox input "true"
click at [601, 310] on p "Ask questions" at bounding box center [736, 310] width 357 height 13
click at [529, 310] on input "Ask questions" at bounding box center [522, 310] width 13 height 13
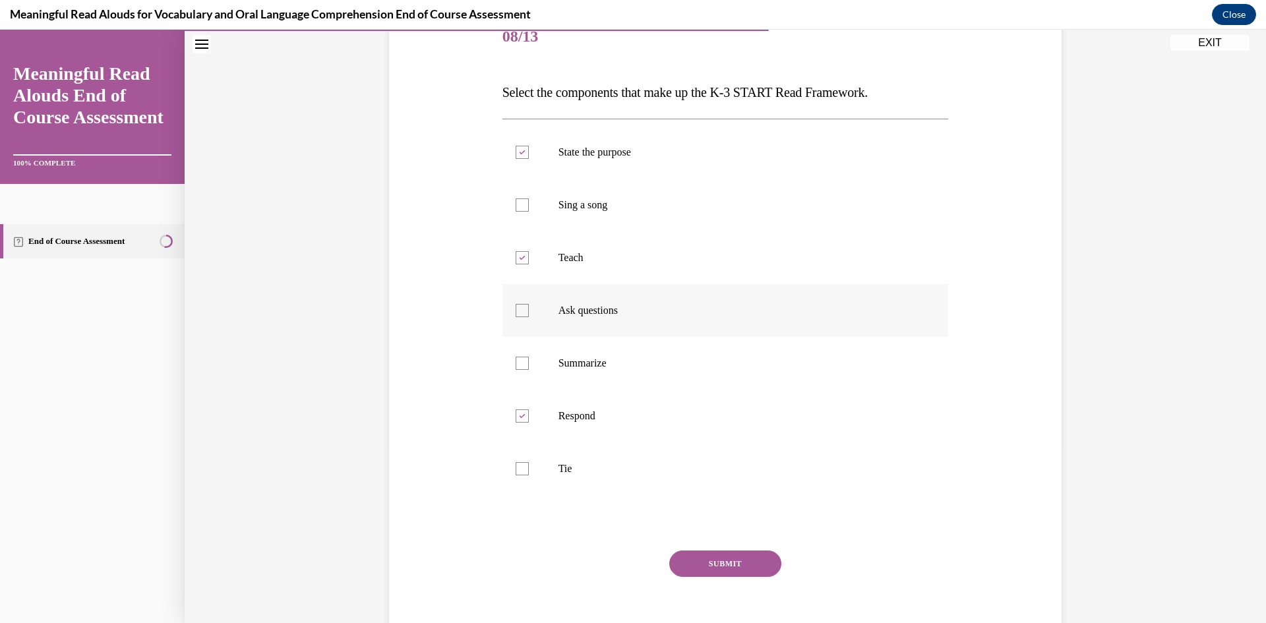
checkbox input "true"
click at [739, 572] on button "SUBMIT" at bounding box center [725, 564] width 112 height 26
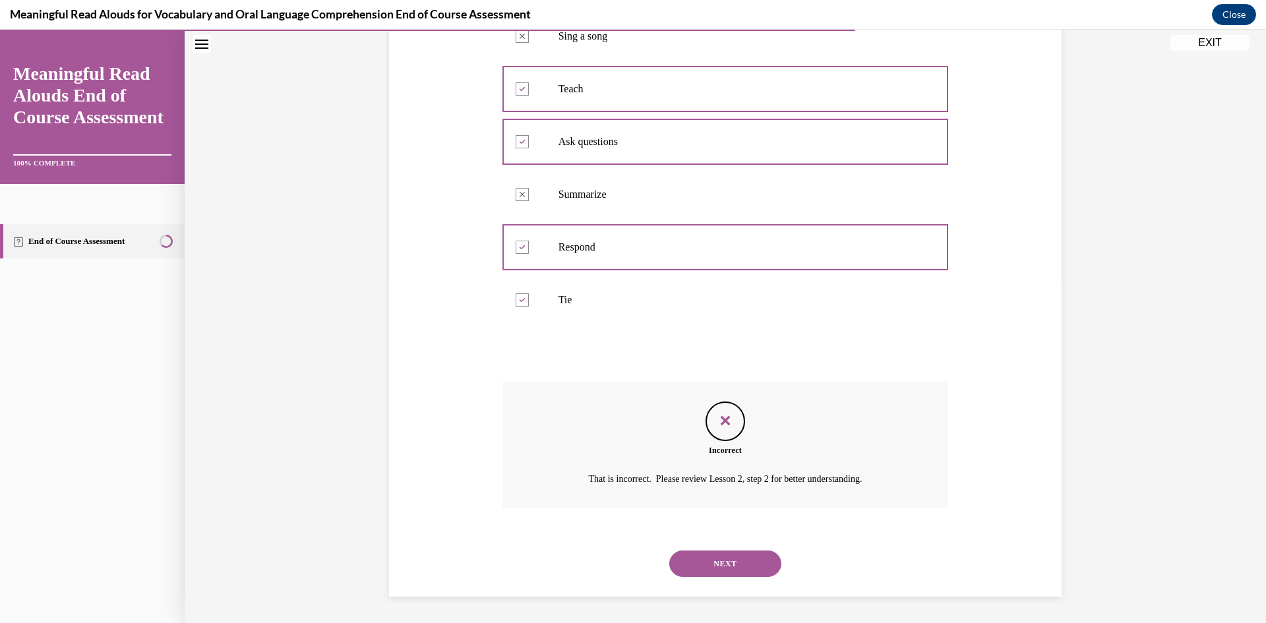
click at [720, 574] on button "NEXT" at bounding box center [725, 564] width 112 height 26
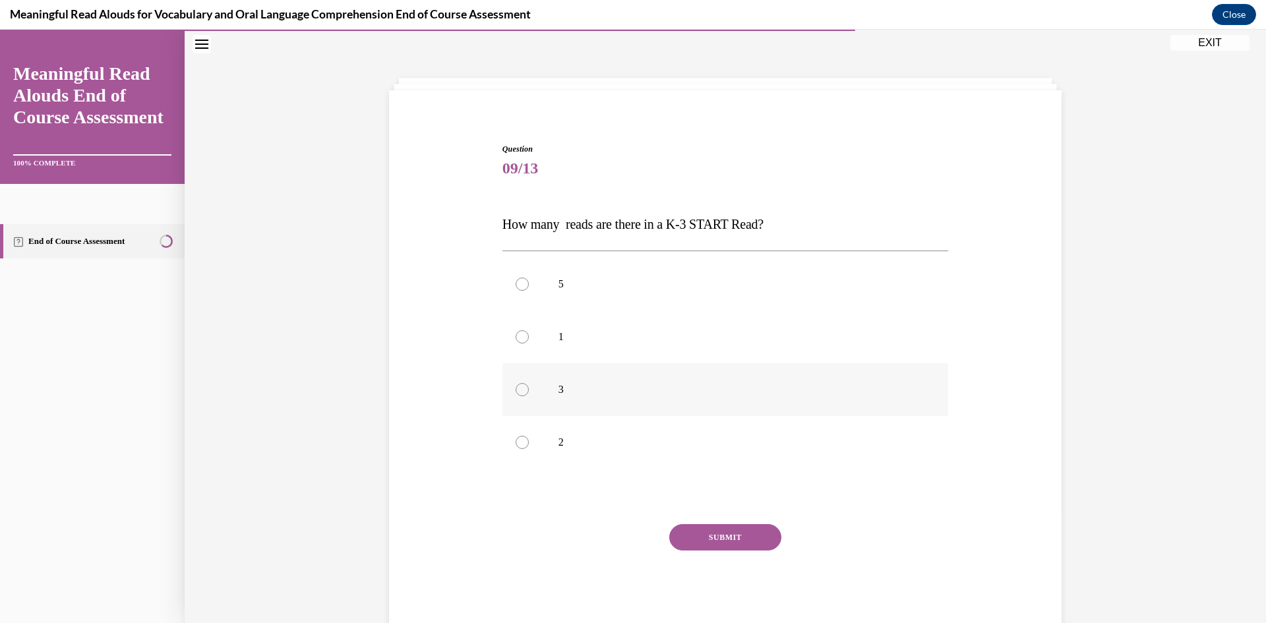
click at [681, 394] on p "3" at bounding box center [736, 389] width 357 height 13
click at [529, 394] on input "3" at bounding box center [522, 389] width 13 height 13
radio input "true"
click at [756, 533] on button "SUBMIT" at bounding box center [725, 537] width 112 height 26
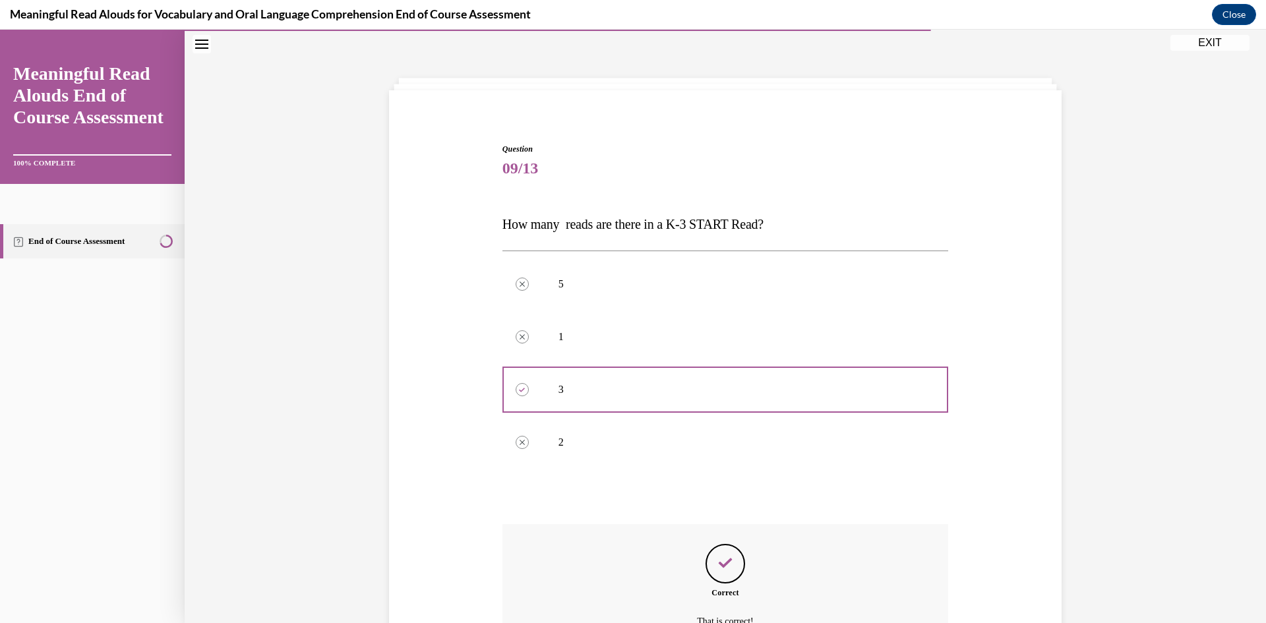
scroll to position [183, 0]
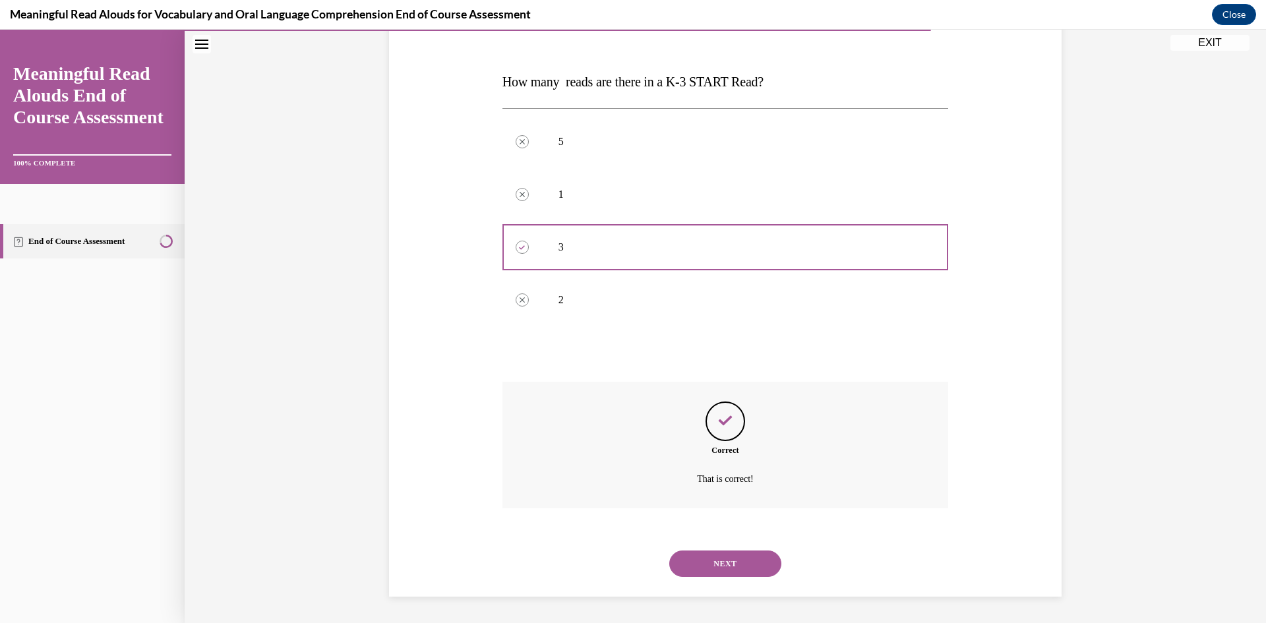
click at [740, 568] on button "NEXT" at bounding box center [725, 564] width 112 height 26
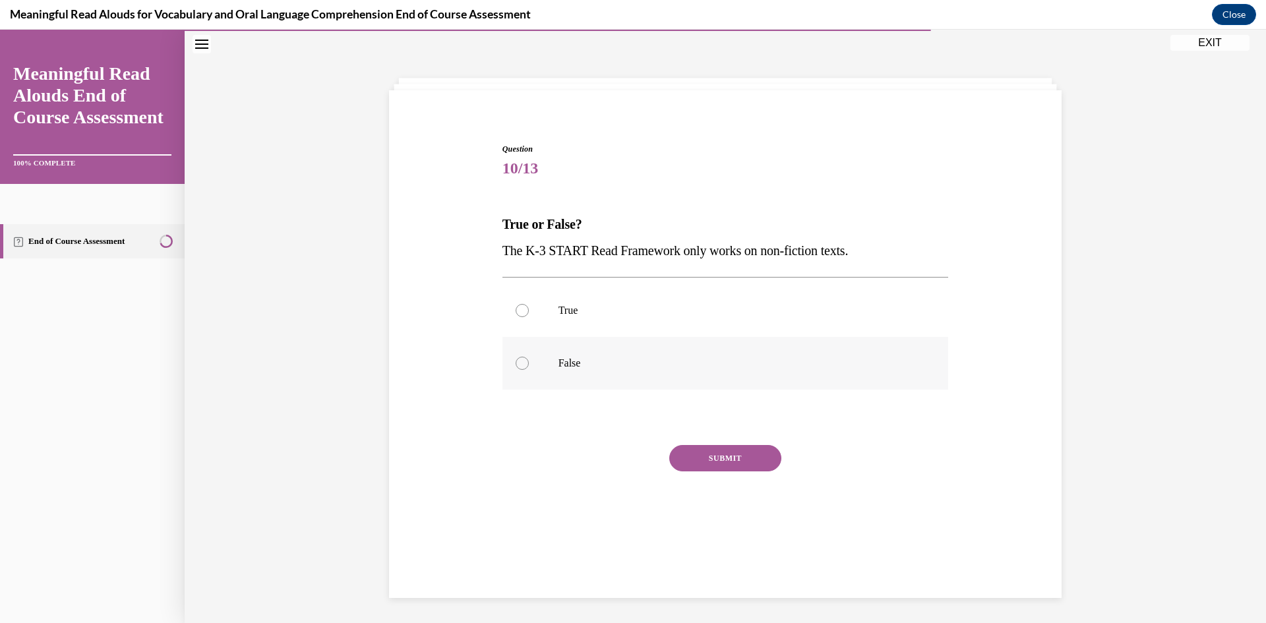
click at [687, 351] on label "False" at bounding box center [725, 363] width 446 height 53
click at [529, 357] on input "False" at bounding box center [522, 363] width 13 height 13
radio input "true"
click at [721, 461] on button "SUBMIT" at bounding box center [725, 458] width 112 height 26
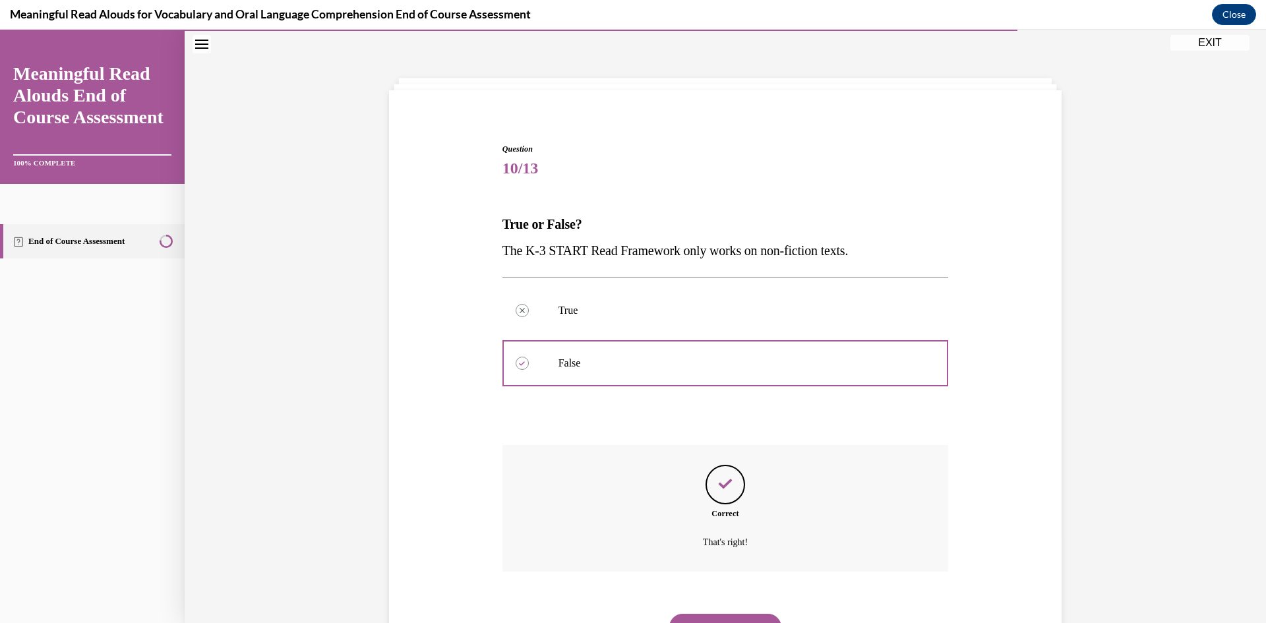
scroll to position [104, 0]
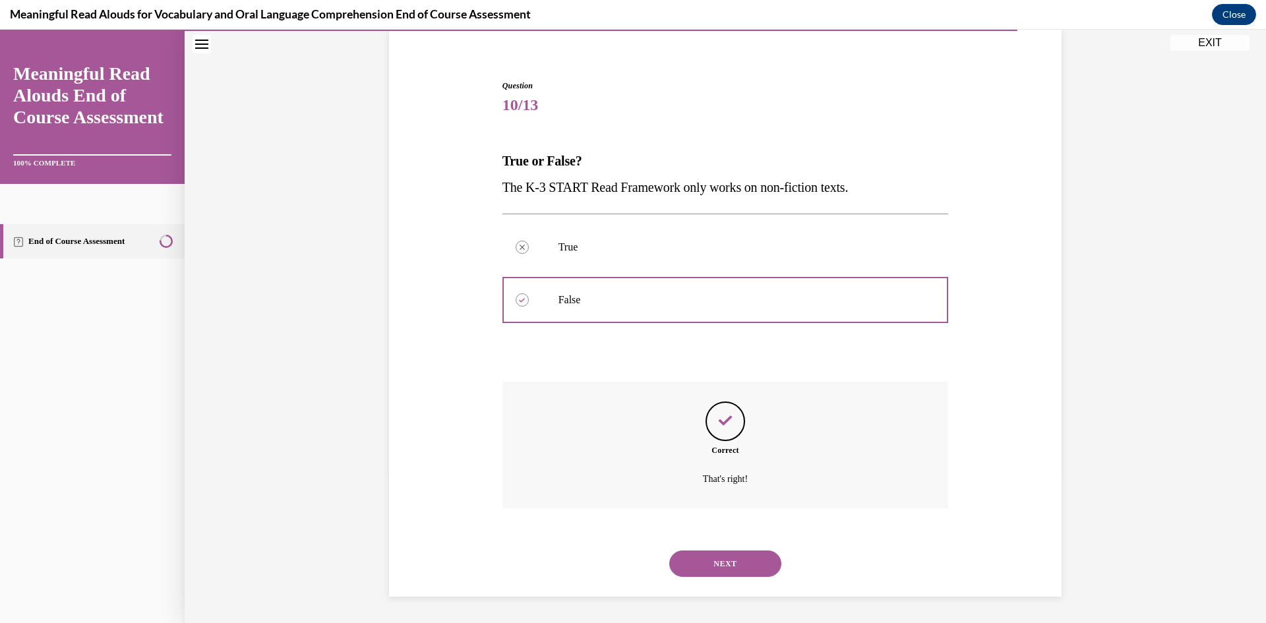
click at [729, 563] on button "NEXT" at bounding box center [725, 564] width 112 height 26
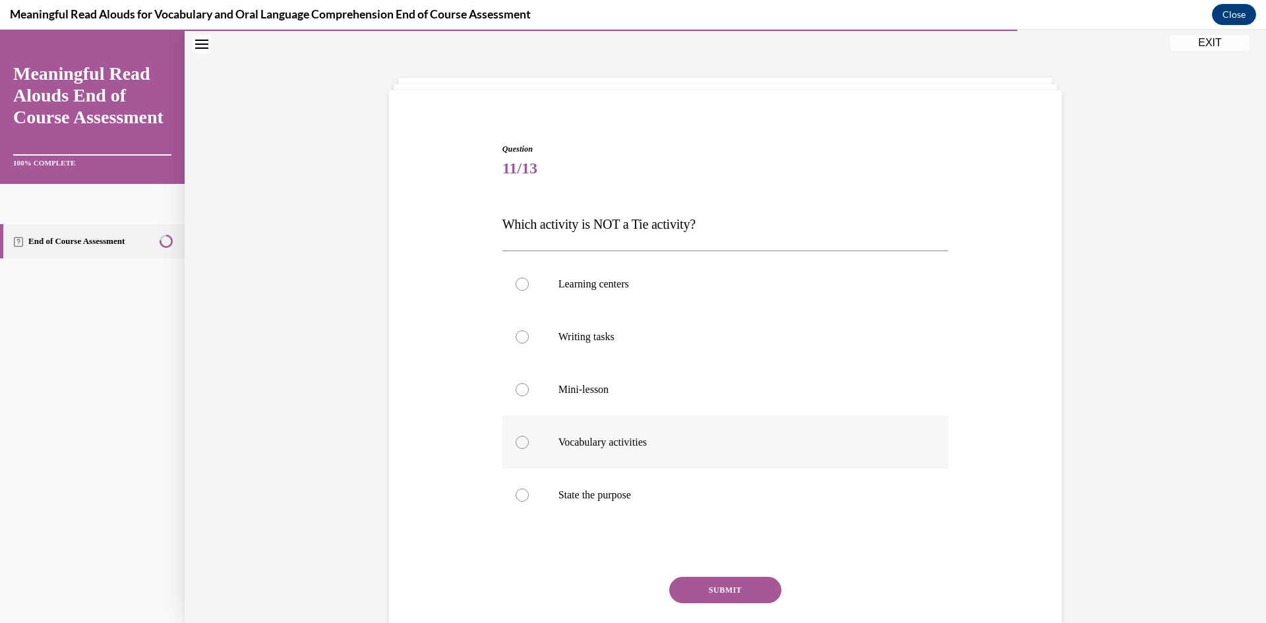
click at [792, 417] on label "Vocabulary activities" at bounding box center [725, 442] width 446 height 53
click at [529, 436] on input "Vocabulary activities" at bounding box center [522, 442] width 13 height 13
radio input "true"
click at [693, 298] on label "Learning centers" at bounding box center [725, 284] width 446 height 53
click at [529, 291] on input "Learning centers" at bounding box center [522, 284] width 13 height 13
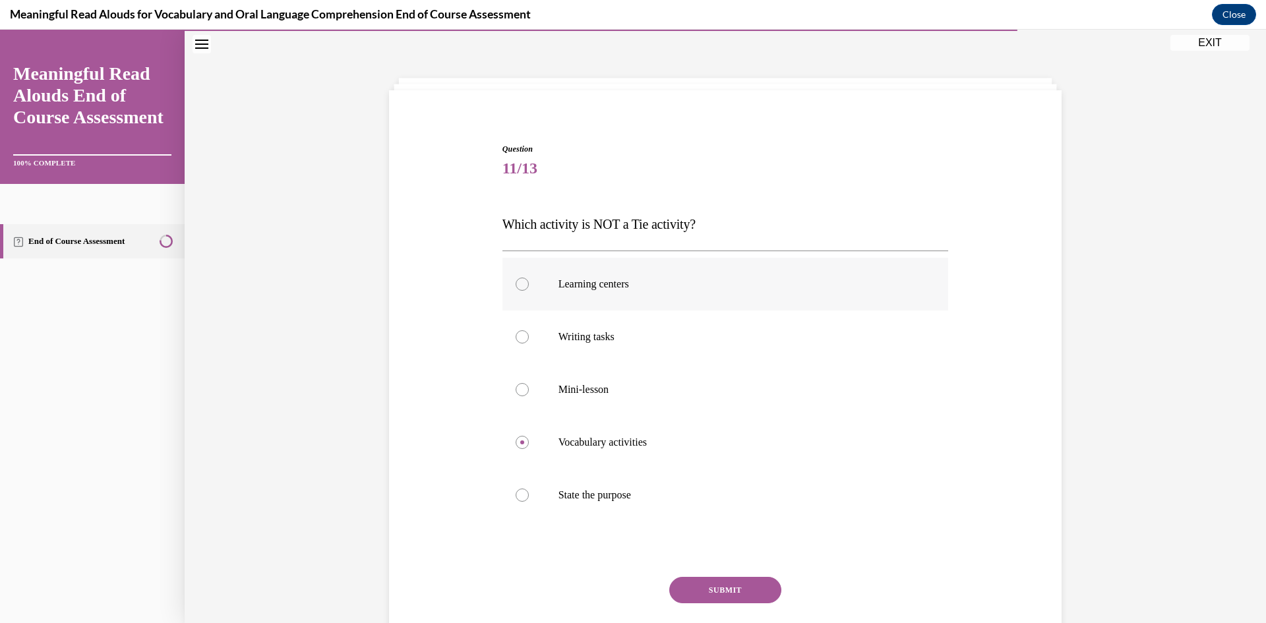
radio input "true"
click at [719, 585] on button "SUBMIT" at bounding box center [725, 590] width 112 height 26
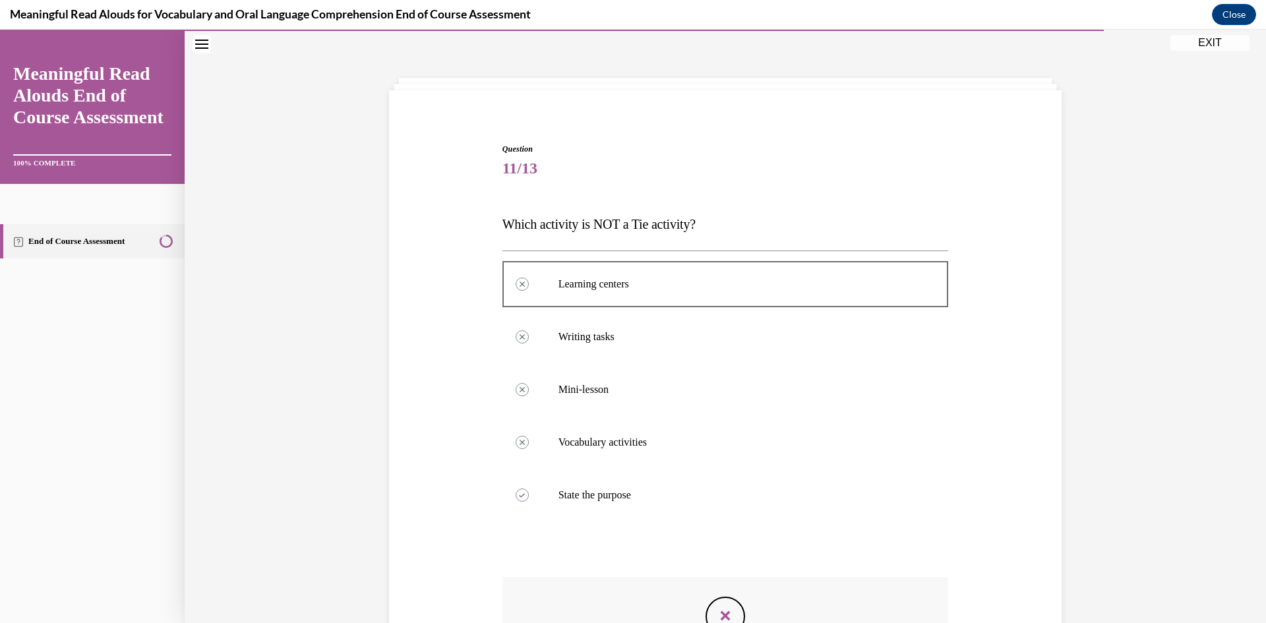
scroll to position [235, 0]
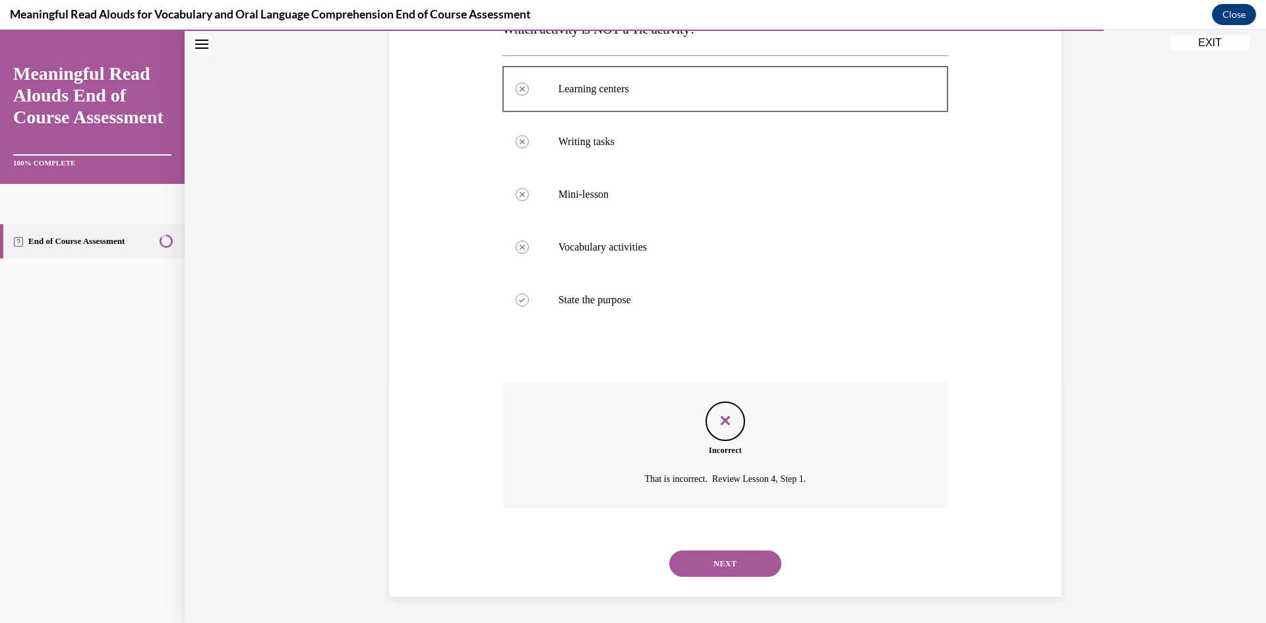
click at [724, 556] on button "NEXT" at bounding box center [725, 564] width 112 height 26
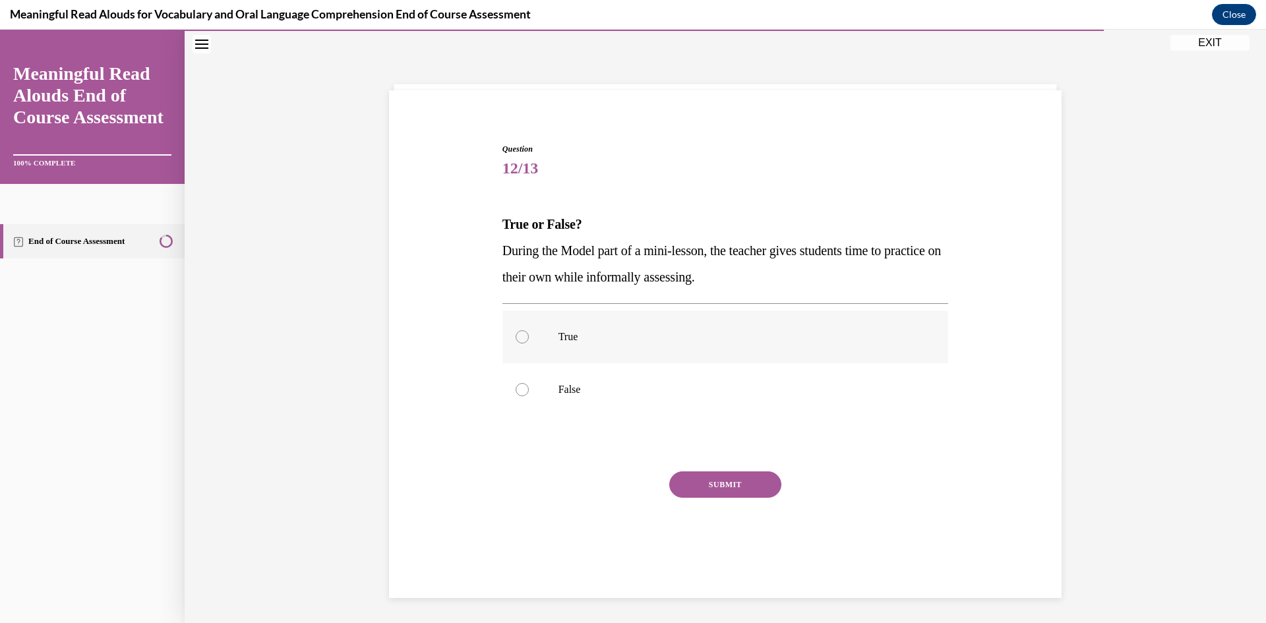
click at [603, 327] on label "True" at bounding box center [725, 337] width 446 height 53
click at [529, 330] on input "True" at bounding box center [522, 336] width 13 height 13
radio input "true"
click at [720, 477] on button "SUBMIT" at bounding box center [725, 484] width 112 height 26
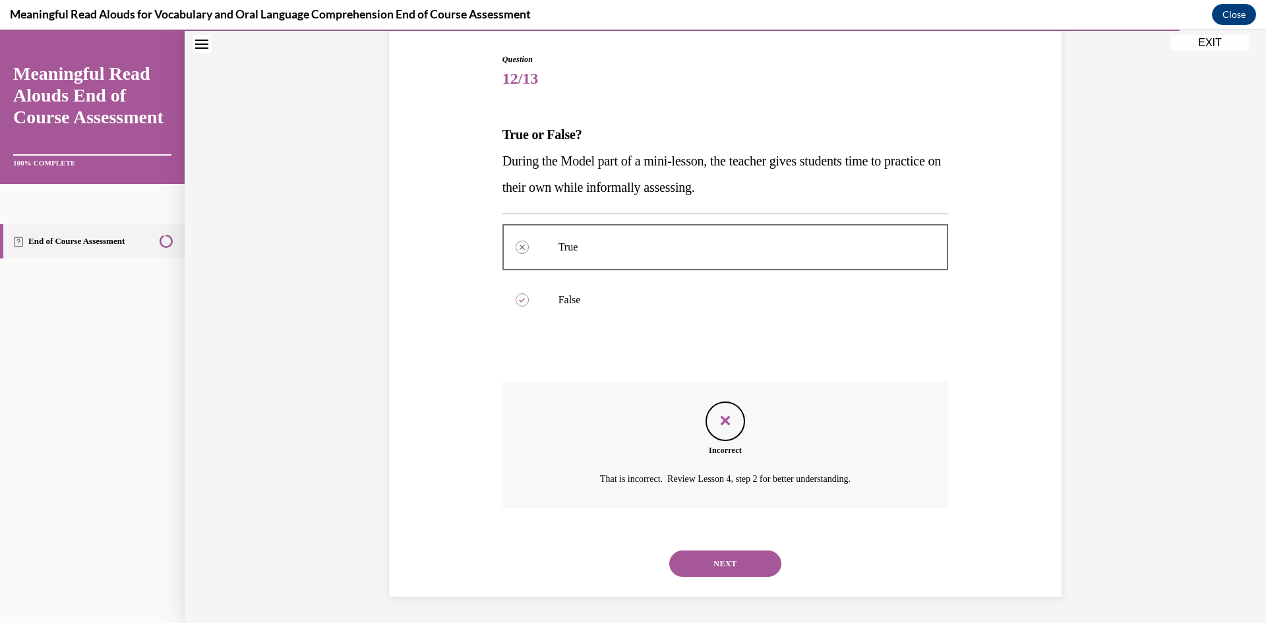
click at [730, 552] on button "NEXT" at bounding box center [725, 564] width 112 height 26
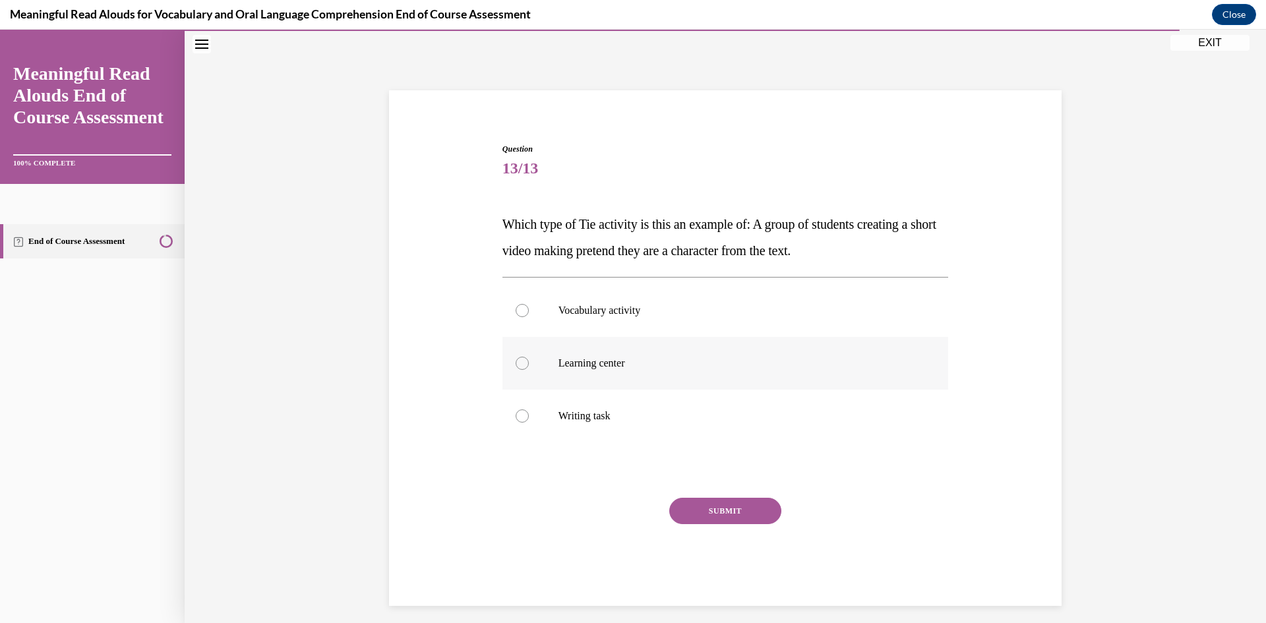
click at [606, 353] on label "Learning center" at bounding box center [725, 363] width 446 height 53
click at [529, 357] on input "Learning center" at bounding box center [522, 363] width 13 height 13
radio input "true"
click at [709, 500] on button "SUBMIT" at bounding box center [725, 511] width 112 height 26
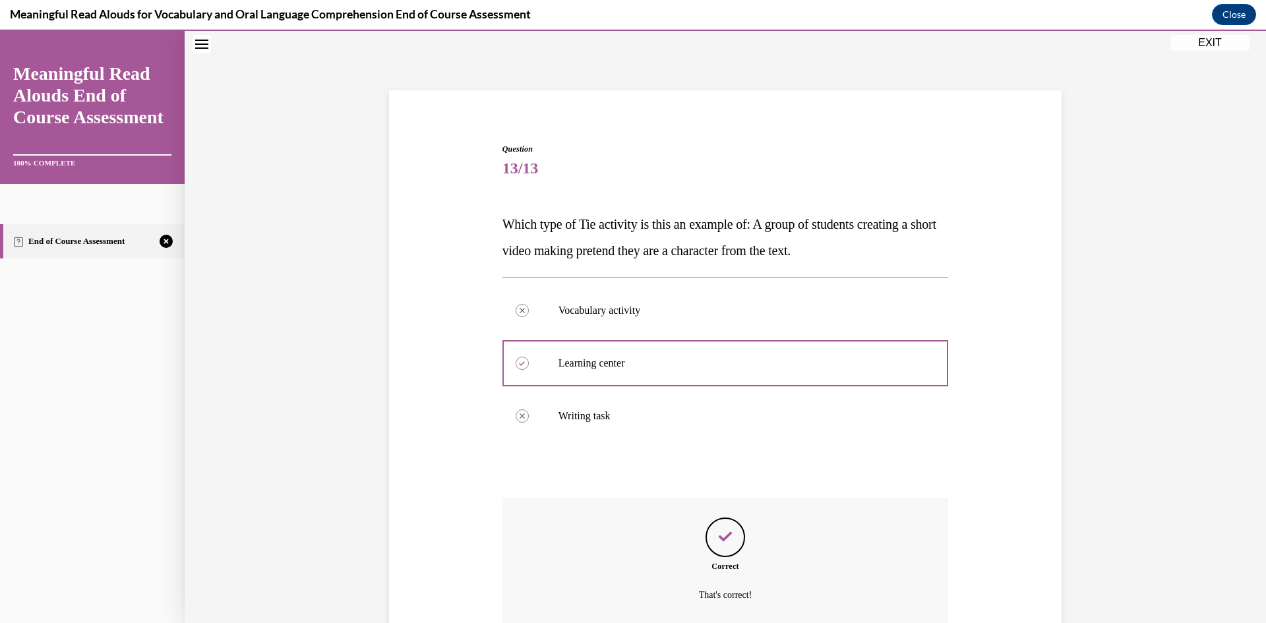
scroll to position [156, 0]
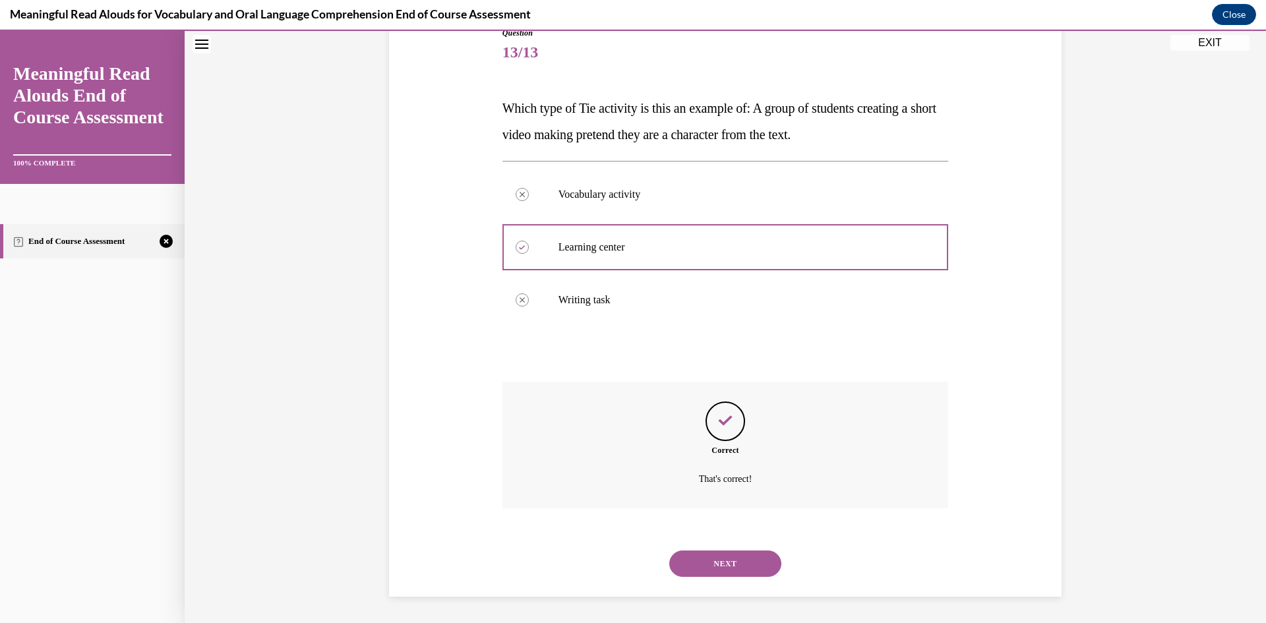
drag, startPoint x: 721, startPoint y: 549, endPoint x: 721, endPoint y: 567, distance: 17.8
click at [721, 551] on div "NEXT" at bounding box center [725, 563] width 446 height 53
click at [721, 567] on button "NEXT" at bounding box center [725, 564] width 112 height 26
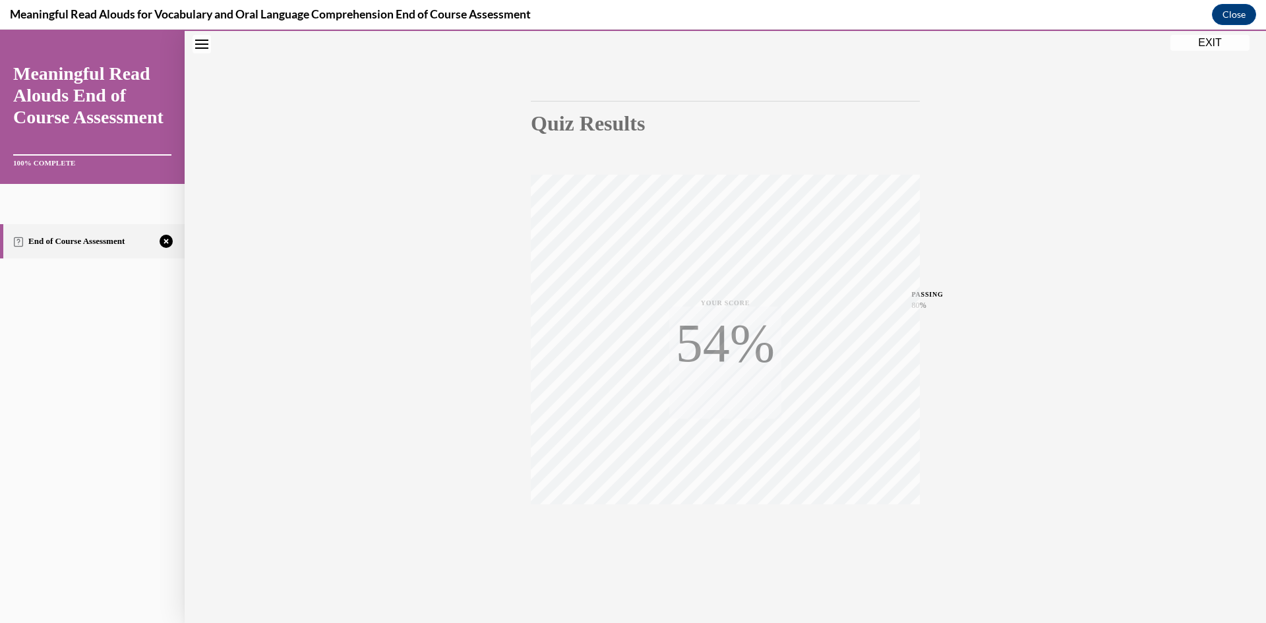
scroll to position [82, 0]
click at [725, 538] on icon "button" at bounding box center [725, 542] width 47 height 15
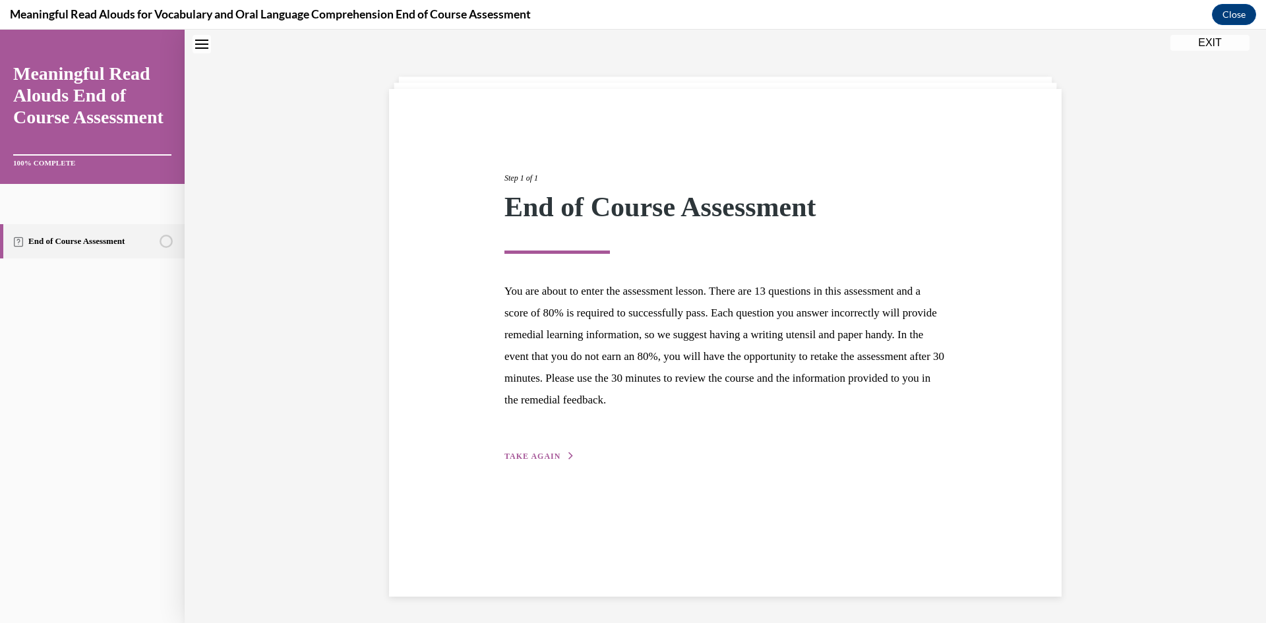
scroll to position [42, 0]
click at [543, 456] on span "TAKE AGAIN" at bounding box center [532, 456] width 56 height 9
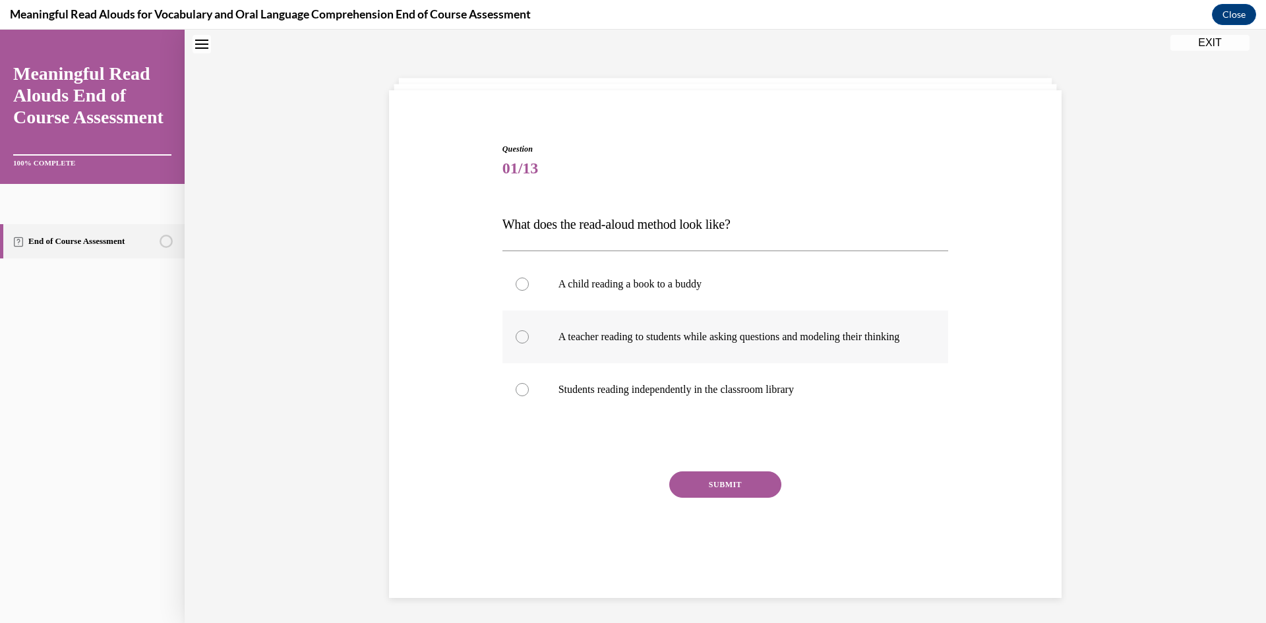
click at [732, 343] on p "A teacher reading to students while asking questions and modeling their thinking" at bounding box center [736, 336] width 357 height 13
click at [529, 343] on input "A teacher reading to students while asking questions and modeling their thinking" at bounding box center [522, 336] width 13 height 13
radio input "true"
click at [730, 498] on button "SUBMIT" at bounding box center [725, 484] width 112 height 26
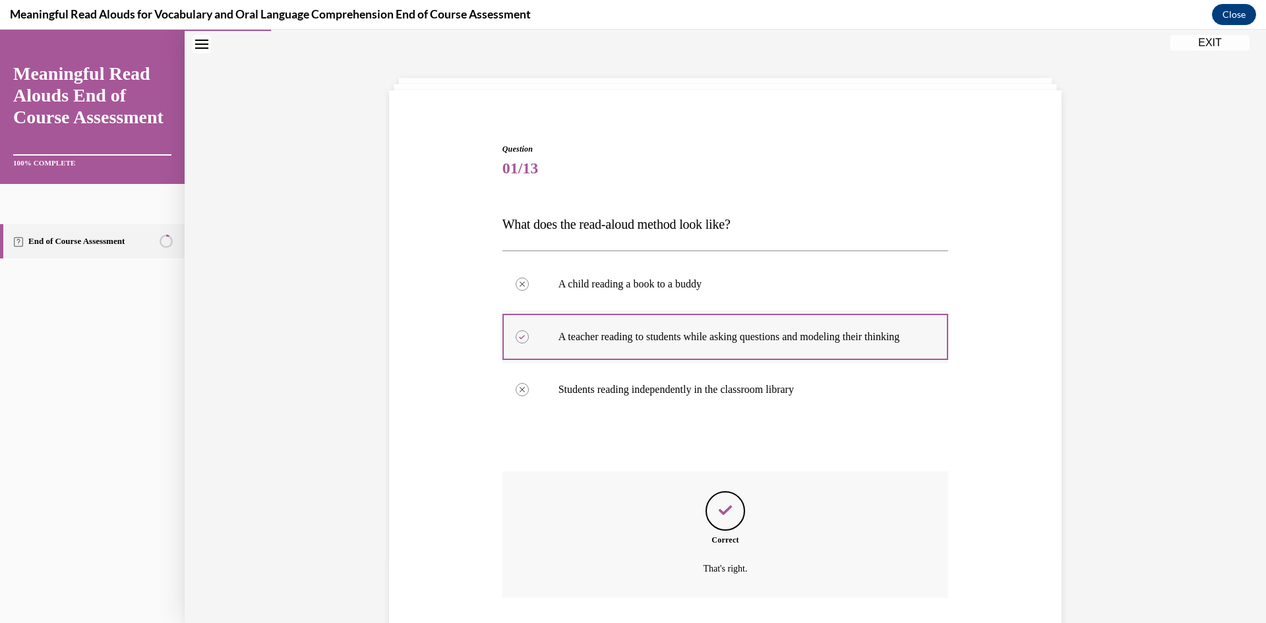
scroll to position [143, 0]
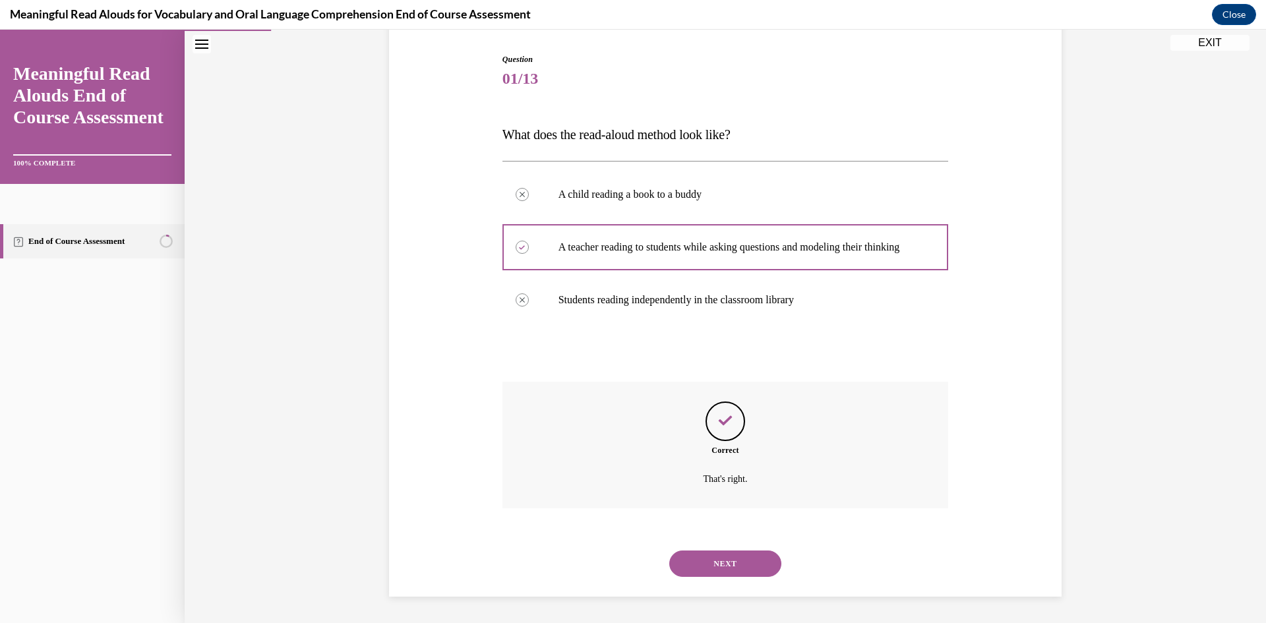
drag, startPoint x: 756, startPoint y: 562, endPoint x: 715, endPoint y: 477, distance: 94.6
click at [756, 562] on button "NEXT" at bounding box center [725, 564] width 112 height 26
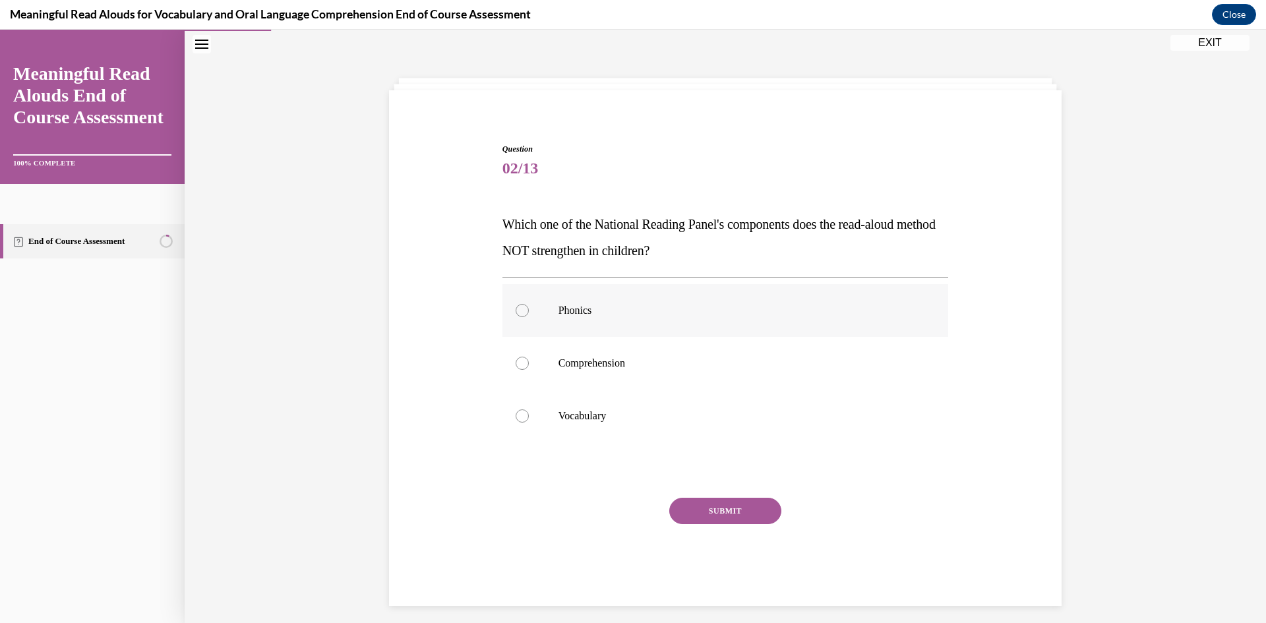
click at [664, 310] on p "Phonics" at bounding box center [736, 310] width 357 height 13
click at [529, 310] on input "Phonics" at bounding box center [522, 310] width 13 height 13
radio input "true"
click at [736, 512] on button "SUBMIT" at bounding box center [725, 511] width 112 height 26
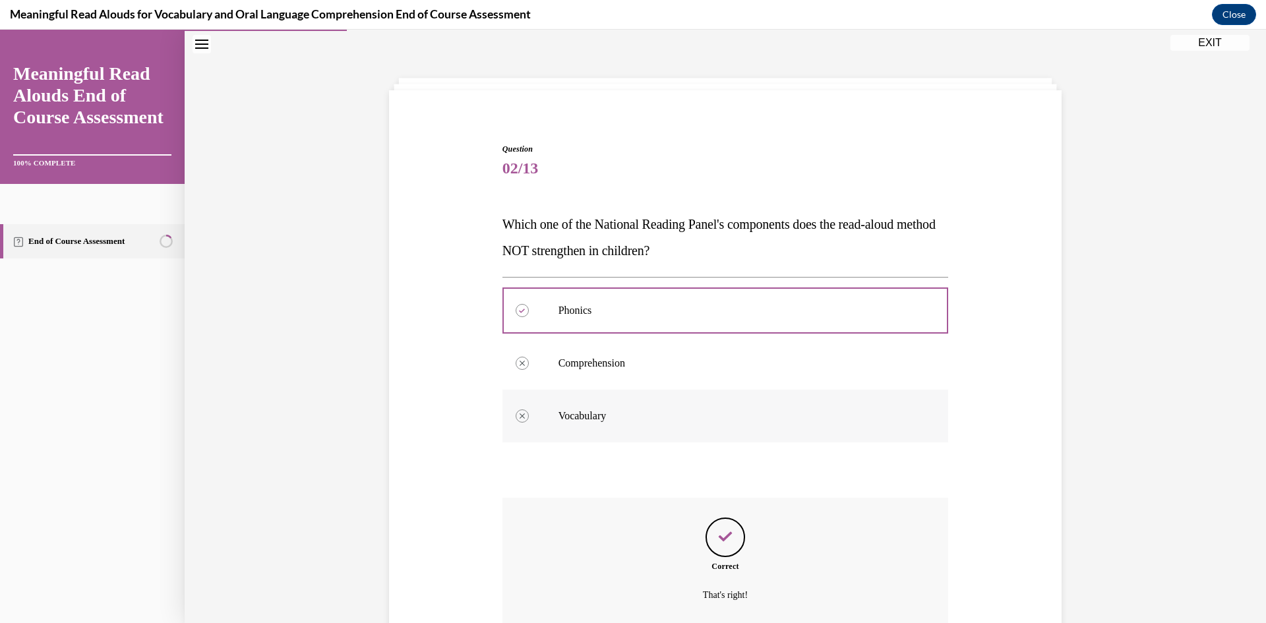
scroll to position [156, 0]
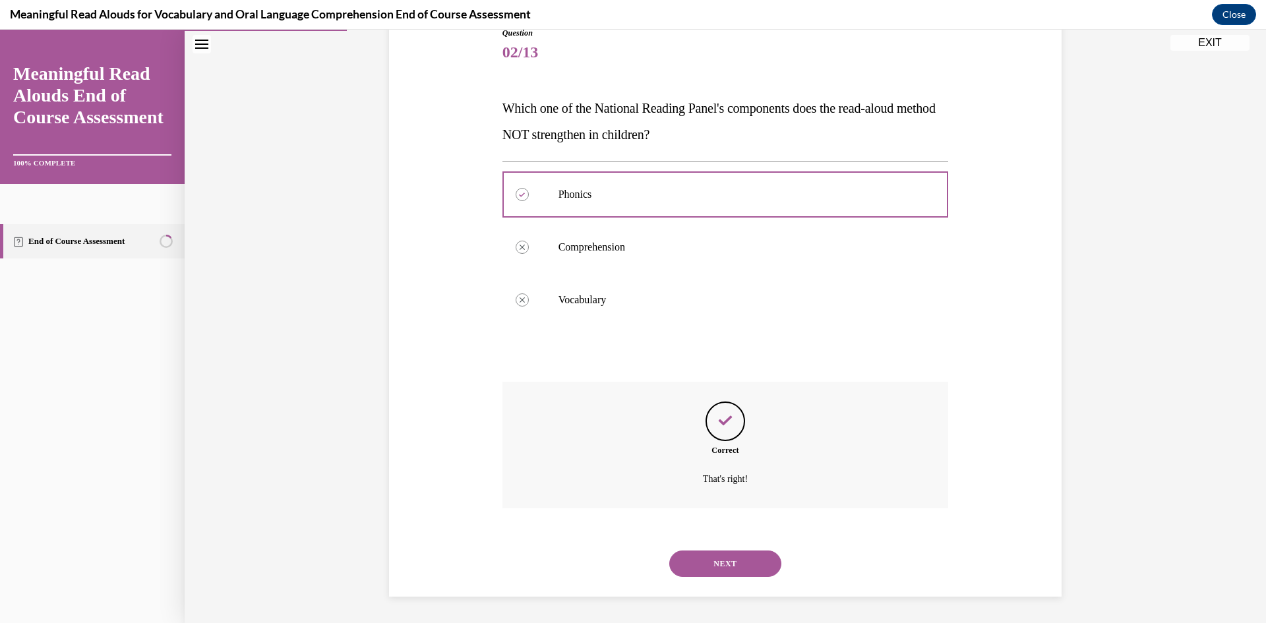
click at [735, 562] on button "NEXT" at bounding box center [725, 564] width 112 height 26
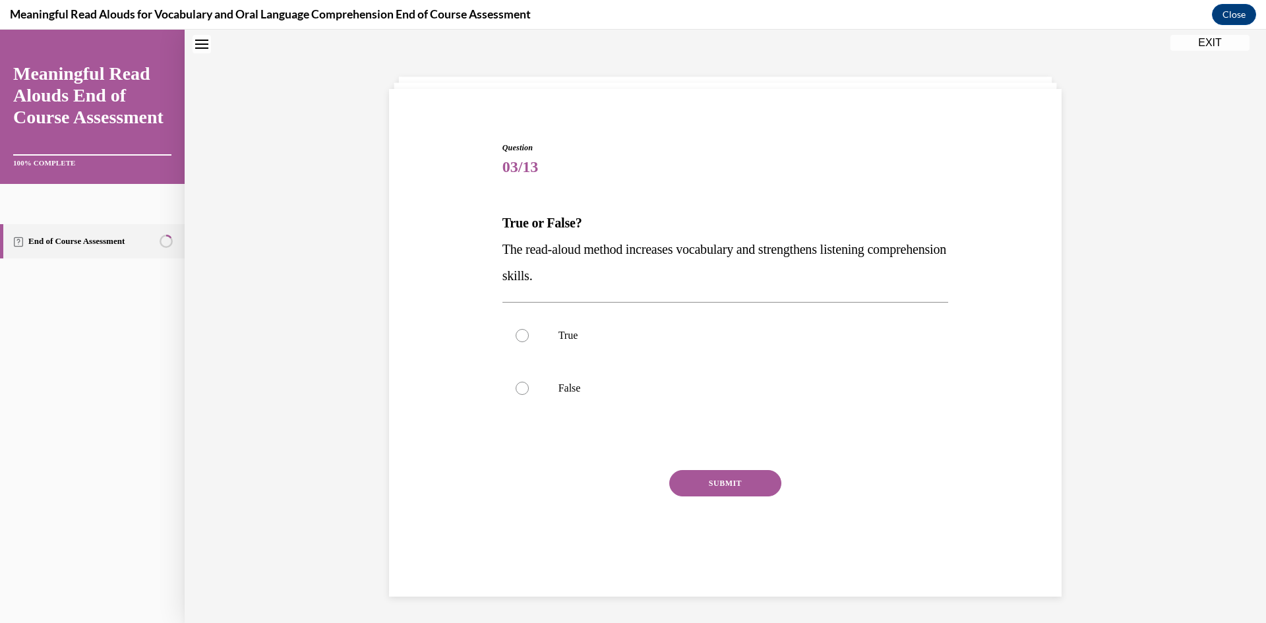
scroll to position [40, 0]
click at [621, 342] on p "True" at bounding box center [736, 336] width 357 height 13
click at [529, 342] on input "True" at bounding box center [522, 336] width 13 height 13
radio input "true"
click at [736, 488] on button "SUBMIT" at bounding box center [725, 484] width 112 height 26
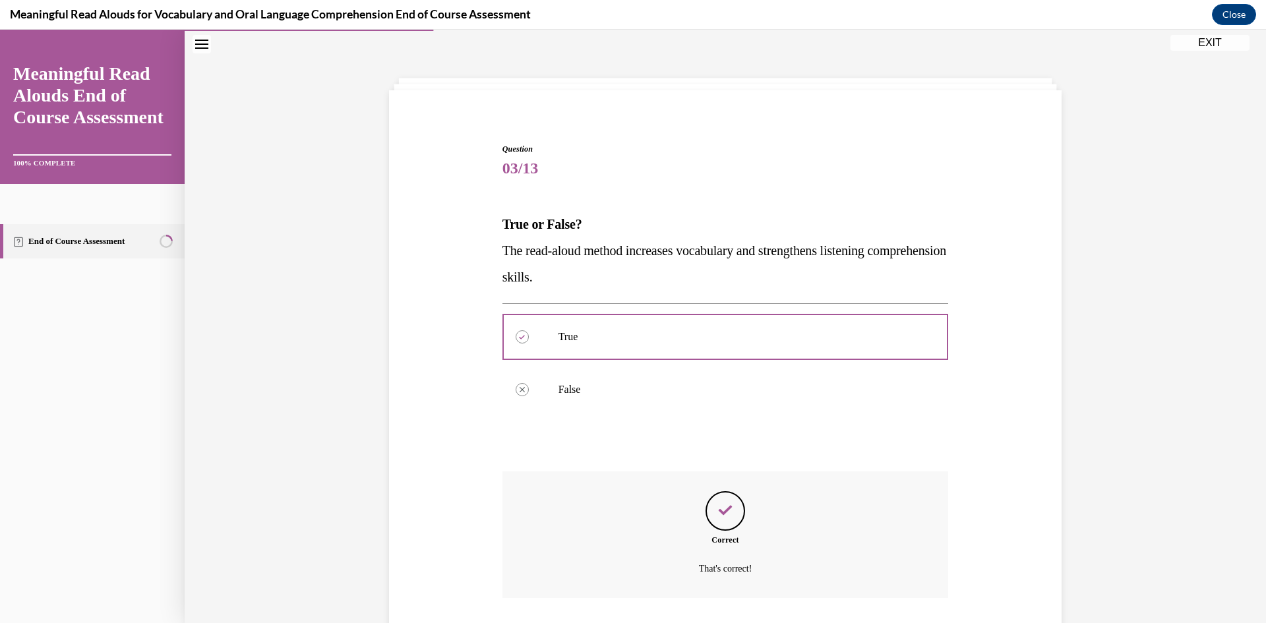
scroll to position [130, 0]
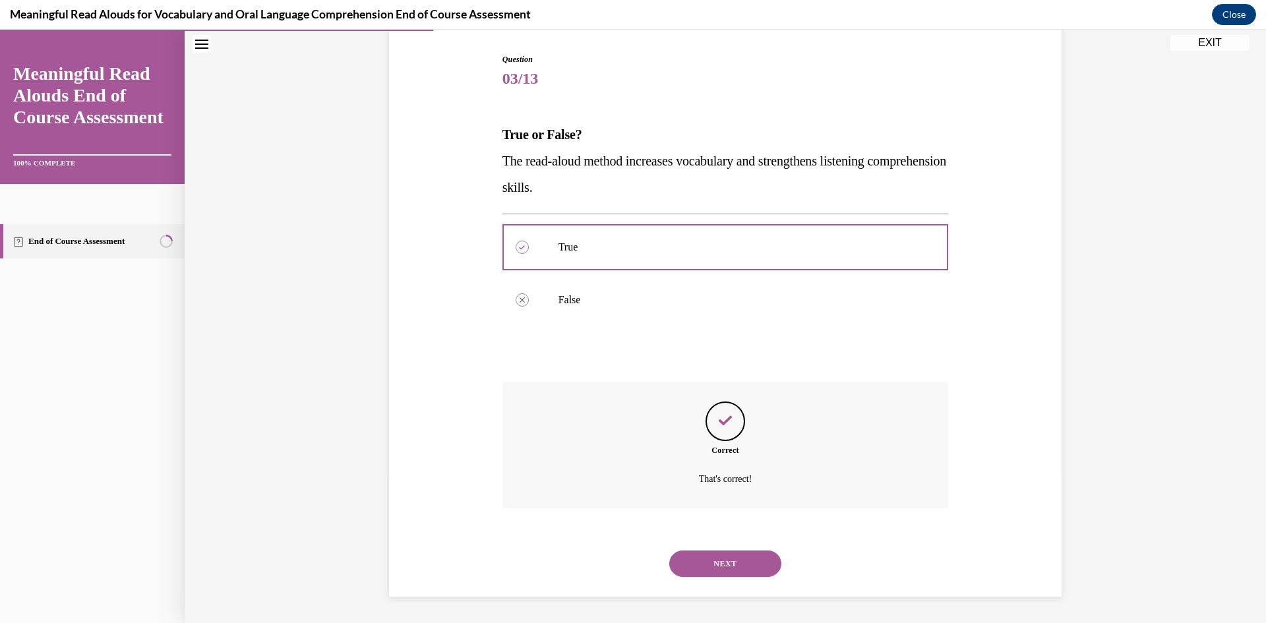
drag, startPoint x: 742, startPoint y: 557, endPoint x: 740, endPoint y: 539, distance: 17.9
click at [742, 556] on button "NEXT" at bounding box center [725, 564] width 112 height 26
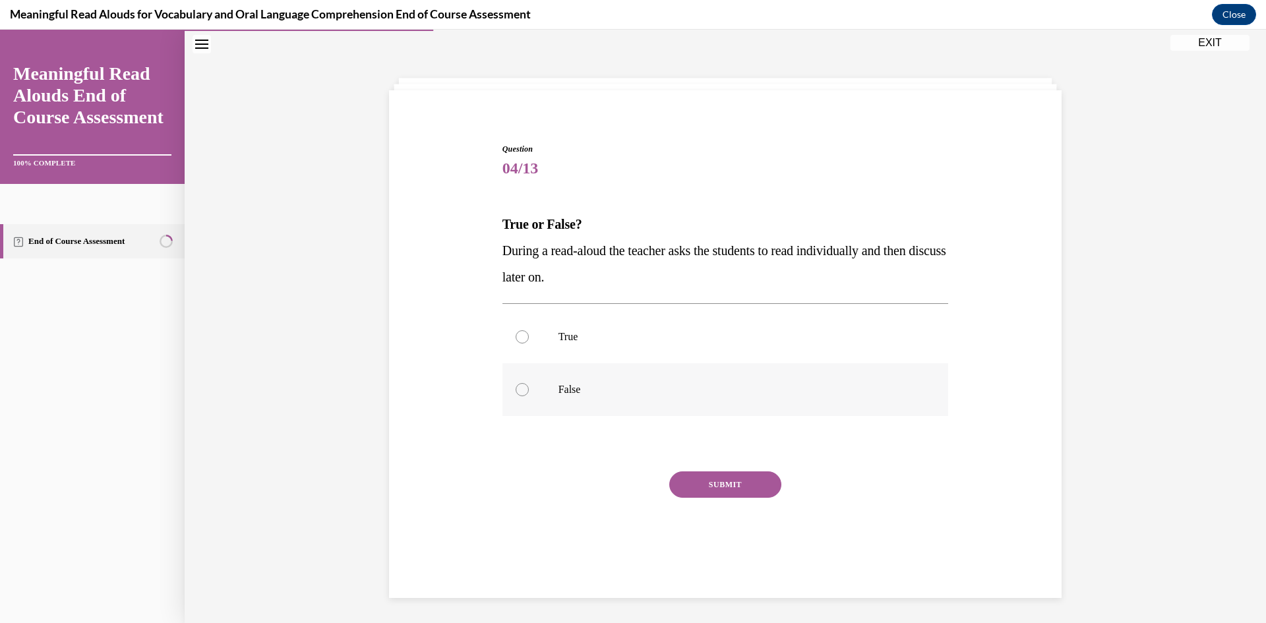
click at [661, 392] on p "False" at bounding box center [736, 389] width 357 height 13
click at [529, 392] on input "False" at bounding box center [522, 389] width 13 height 13
radio input "true"
click at [703, 475] on button "SUBMIT" at bounding box center [725, 484] width 112 height 26
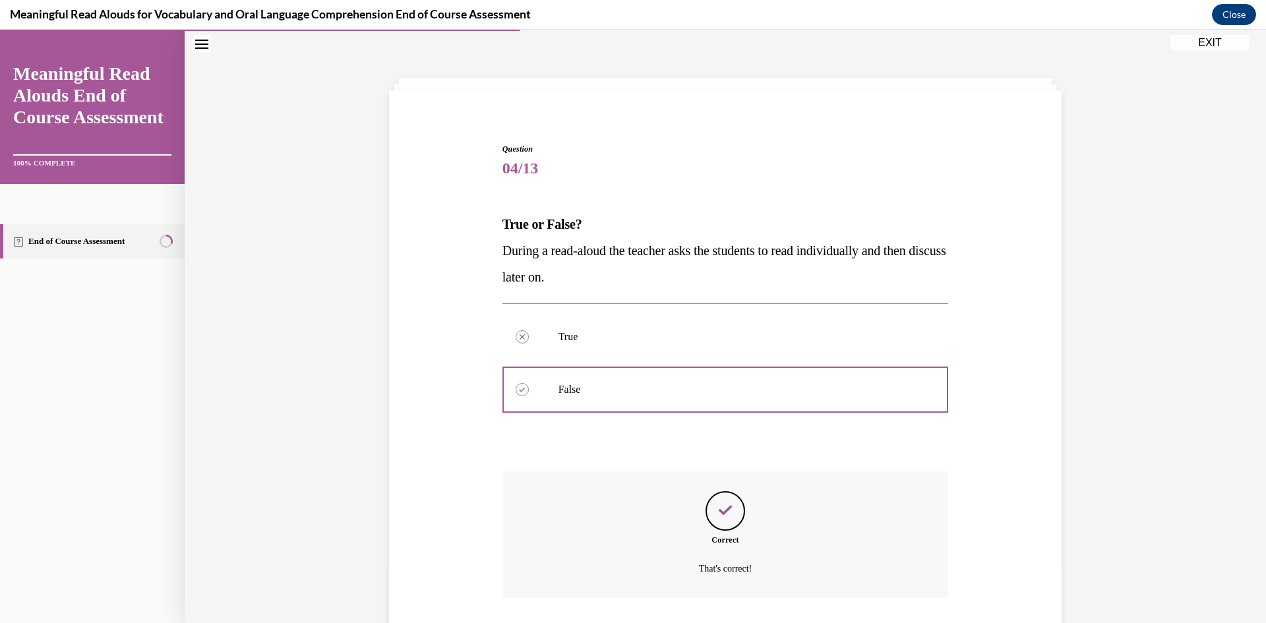
scroll to position [130, 0]
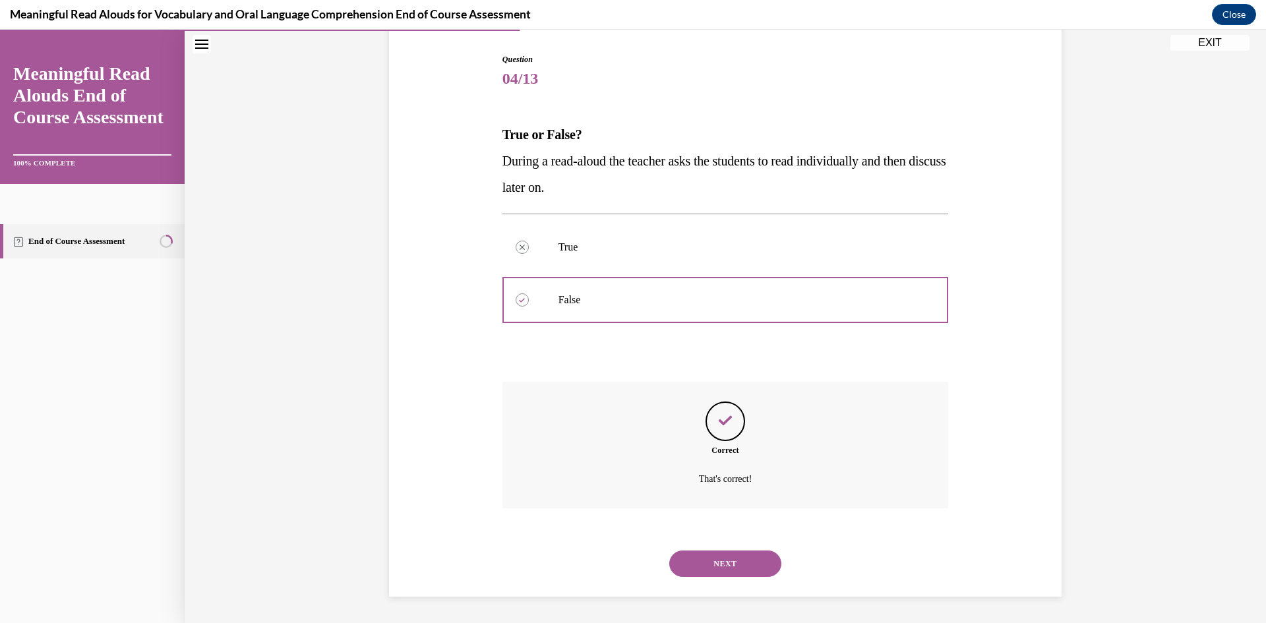
click at [734, 560] on button "NEXT" at bounding box center [725, 564] width 112 height 26
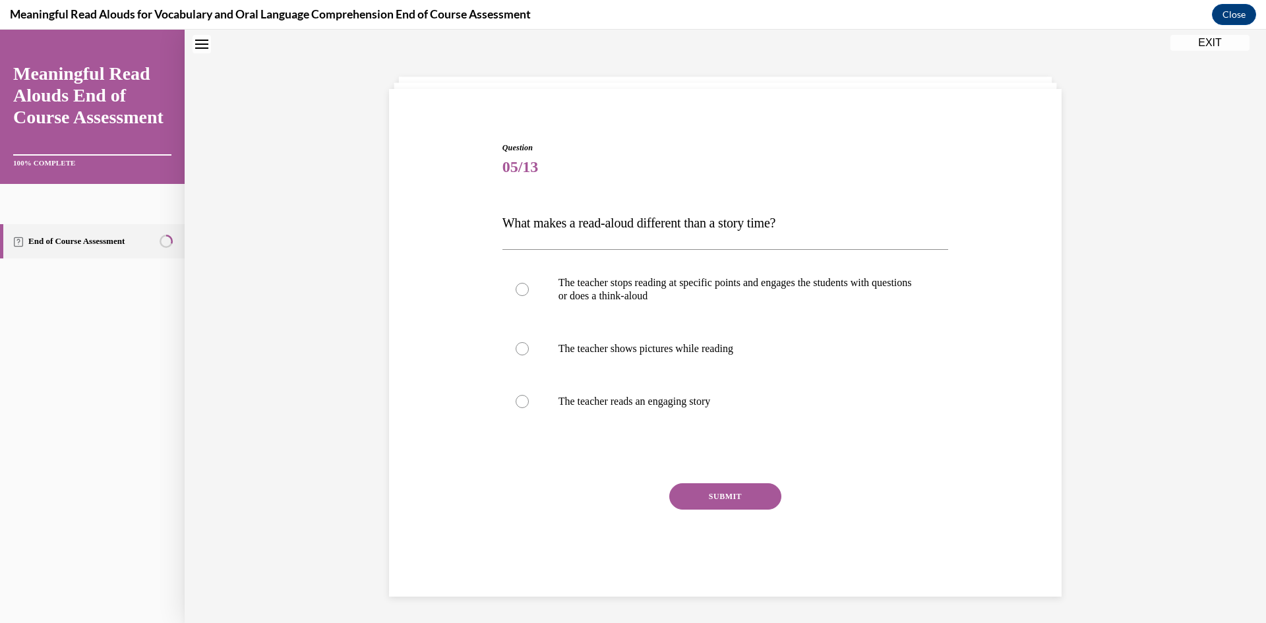
scroll to position [40, 0]
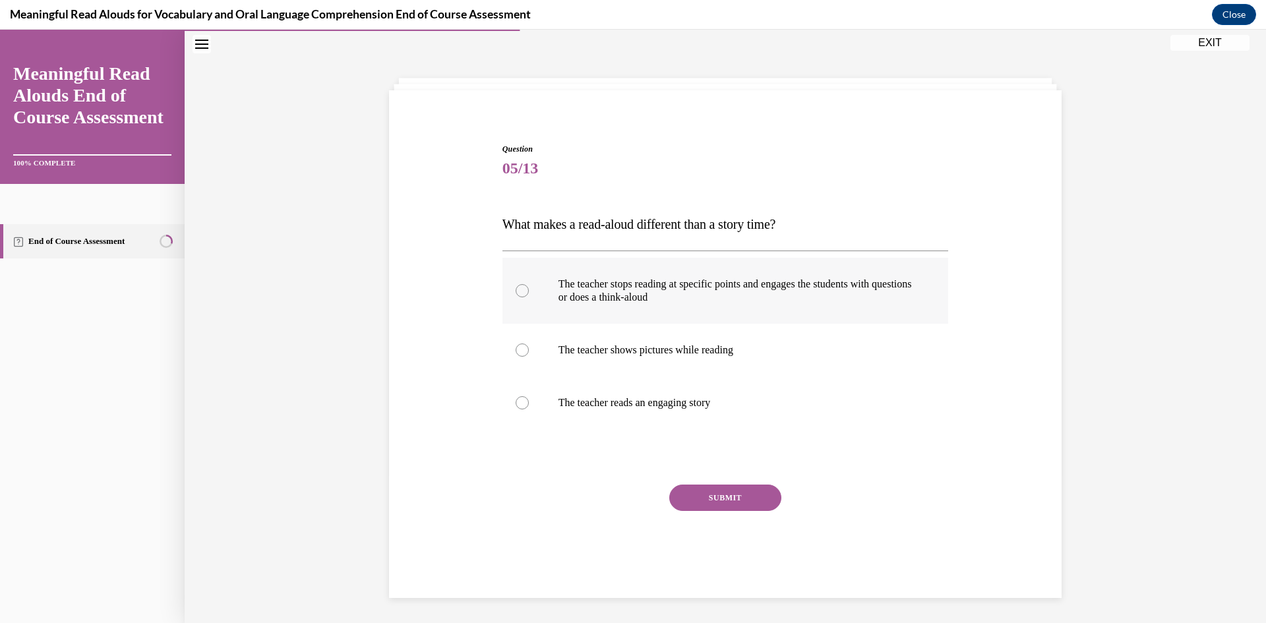
click at [640, 295] on p "The teacher stops reading at specific points and engages the students with ques…" at bounding box center [736, 291] width 357 height 26
click at [529, 295] on input "The teacher stops reading at specific points and engages the students with ques…" at bounding box center [522, 290] width 13 height 13
radio input "true"
click at [709, 494] on button "SUBMIT" at bounding box center [725, 498] width 112 height 26
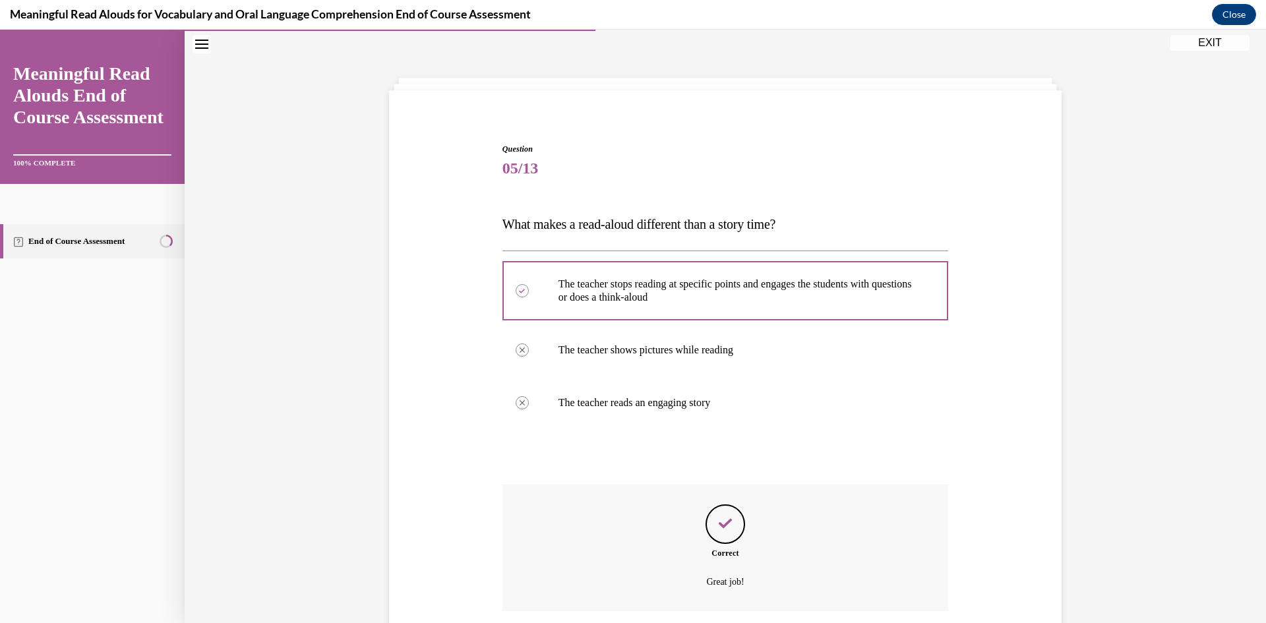
scroll to position [143, 0]
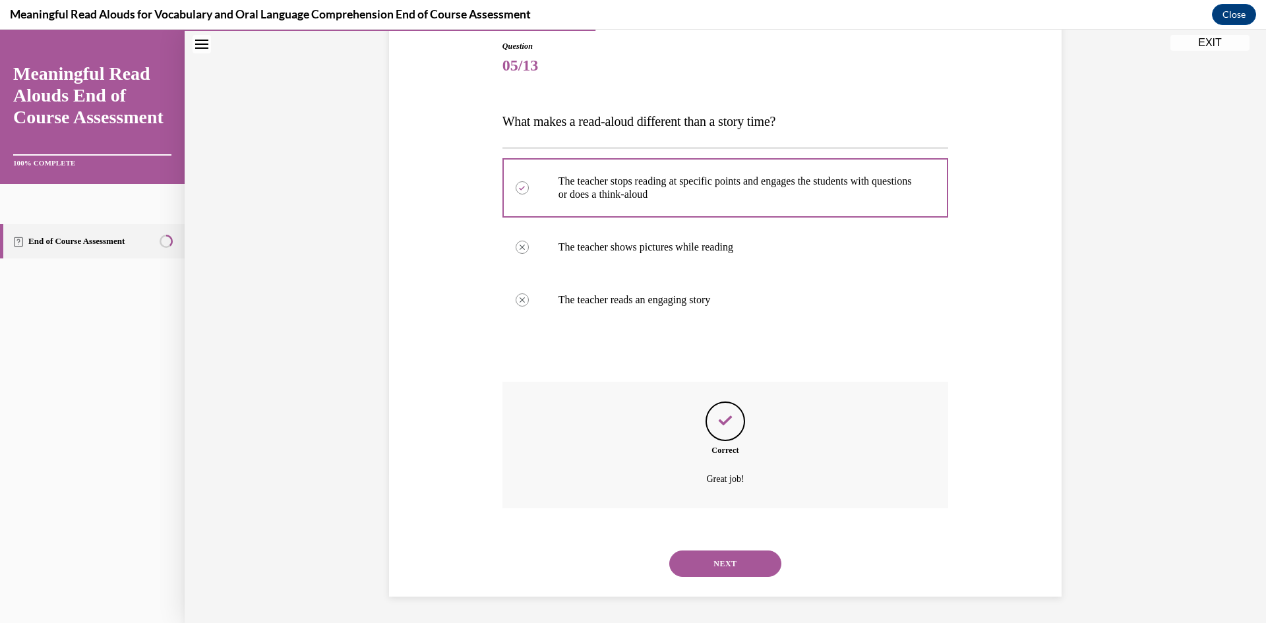
click at [739, 565] on button "NEXT" at bounding box center [725, 564] width 112 height 26
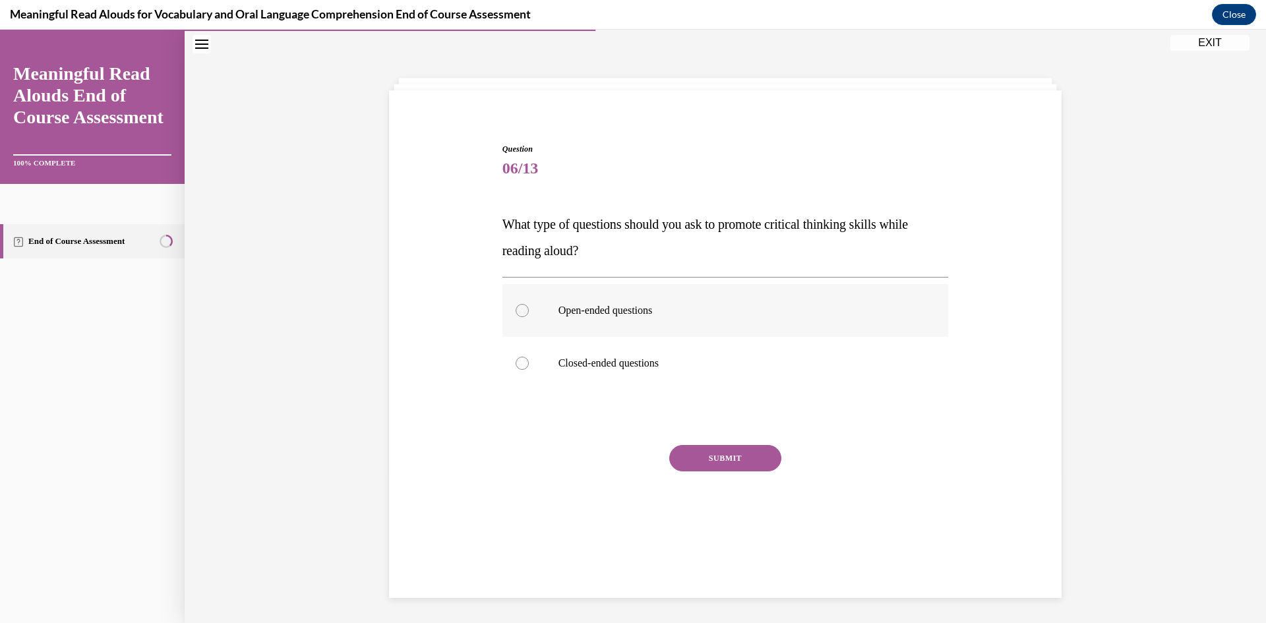
click at [706, 326] on label "Open-ended questions" at bounding box center [725, 310] width 446 height 53
click at [529, 317] on input "Open-ended questions" at bounding box center [522, 310] width 13 height 13
radio input "true"
click at [756, 445] on button "SUBMIT" at bounding box center [725, 458] width 112 height 26
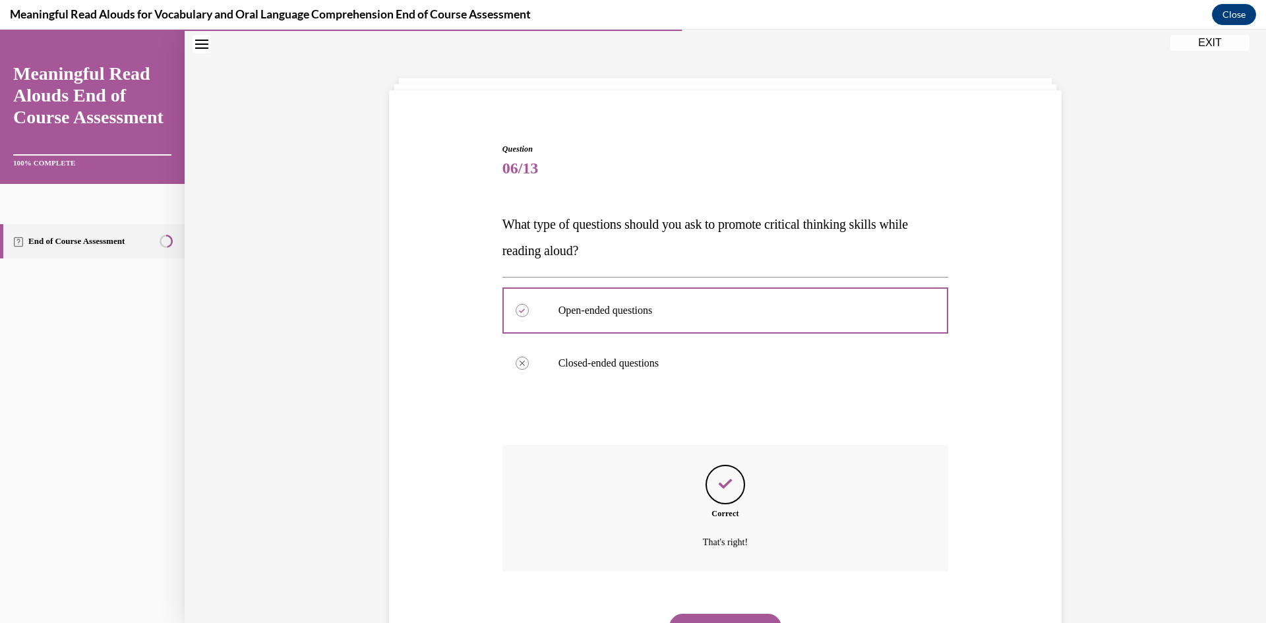
scroll to position [104, 0]
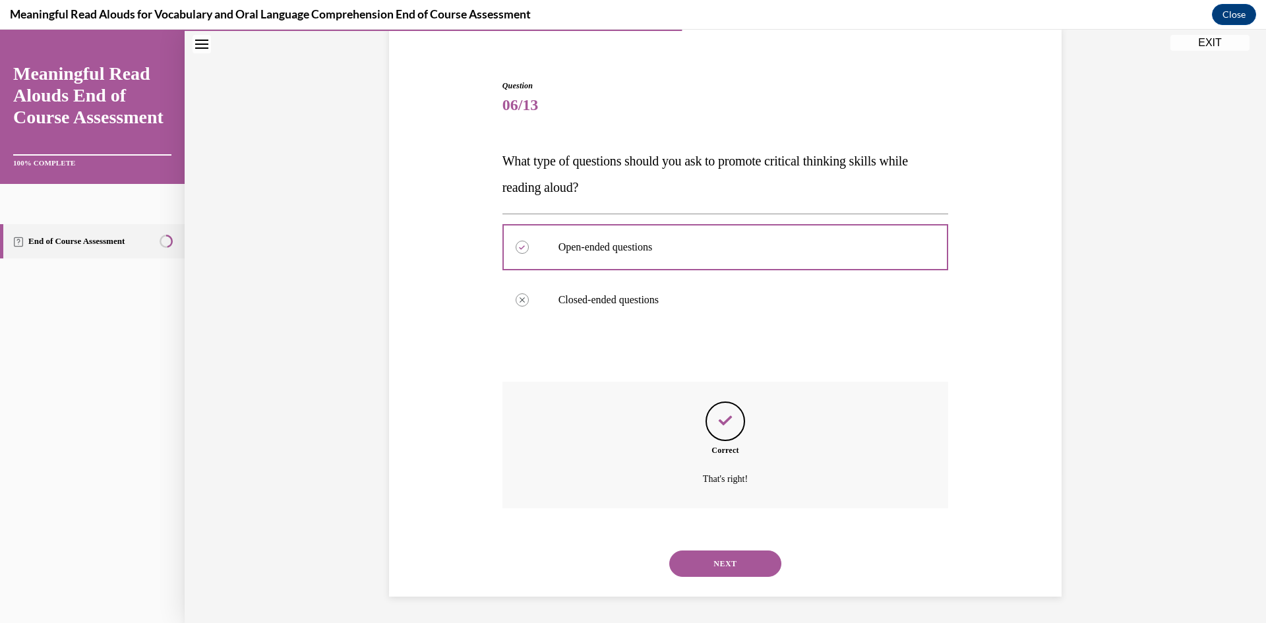
click at [736, 560] on button "NEXT" at bounding box center [725, 564] width 112 height 26
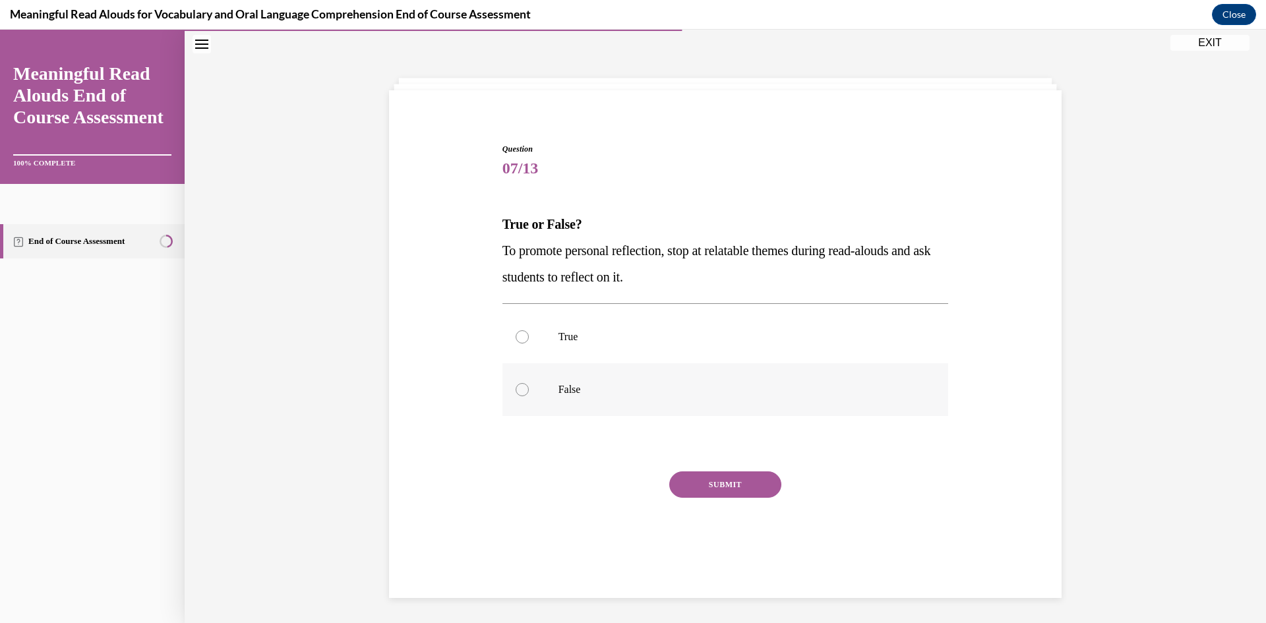
click at [610, 407] on label "False" at bounding box center [725, 389] width 446 height 53
click at [529, 396] on input "False" at bounding box center [522, 389] width 13 height 13
radio input "true"
click at [724, 495] on button "SUBMIT" at bounding box center [725, 484] width 112 height 26
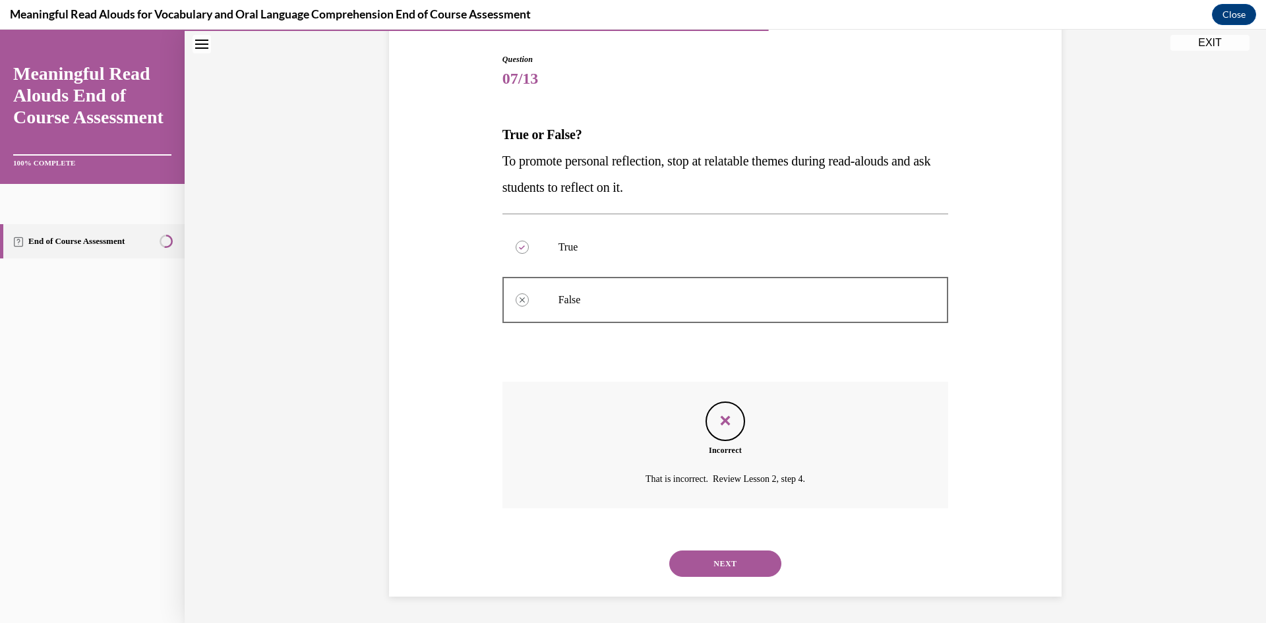
click at [725, 556] on button "NEXT" at bounding box center [725, 564] width 112 height 26
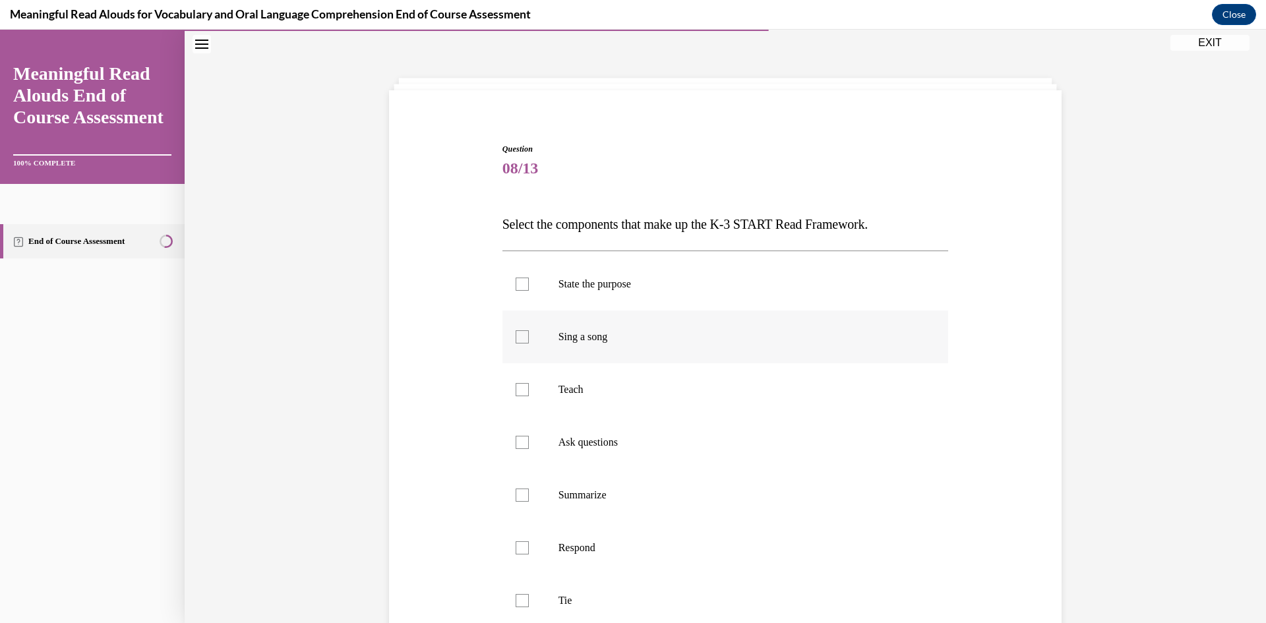
scroll to position [194, 0]
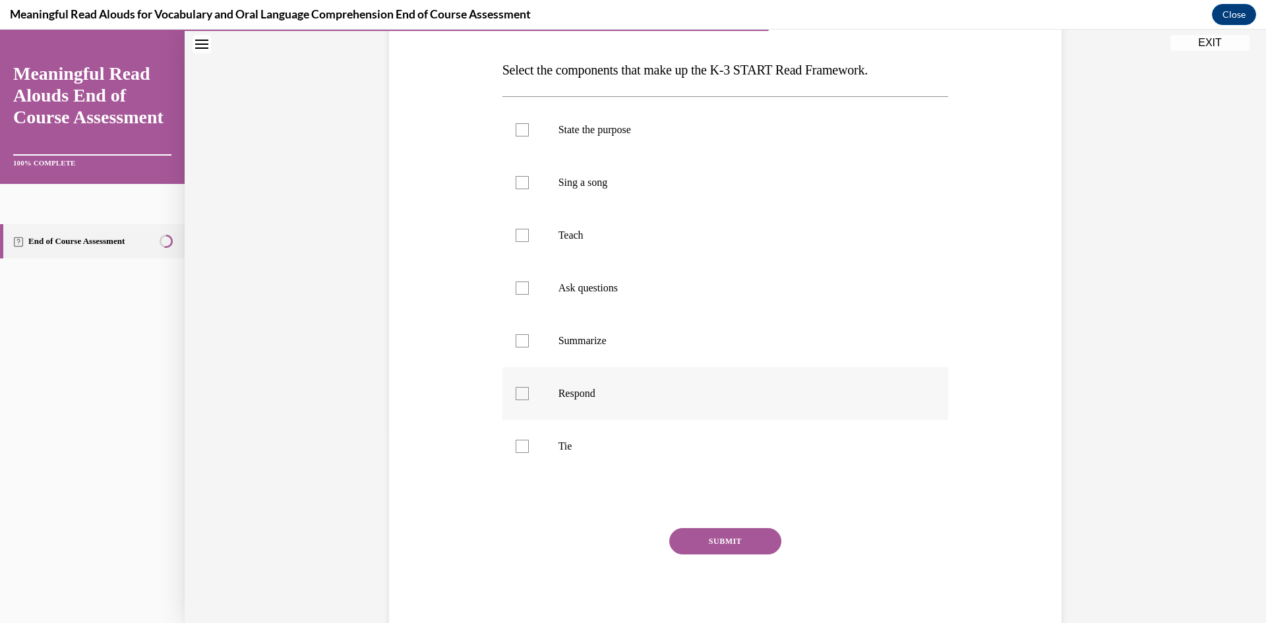
click at [593, 403] on label "Respond" at bounding box center [725, 393] width 446 height 53
click at [529, 400] on input "Respond" at bounding box center [522, 393] width 13 height 13
checkbox input "true"
click at [578, 301] on label "Ask questions" at bounding box center [725, 288] width 446 height 53
click at [529, 295] on input "Ask questions" at bounding box center [522, 288] width 13 height 13
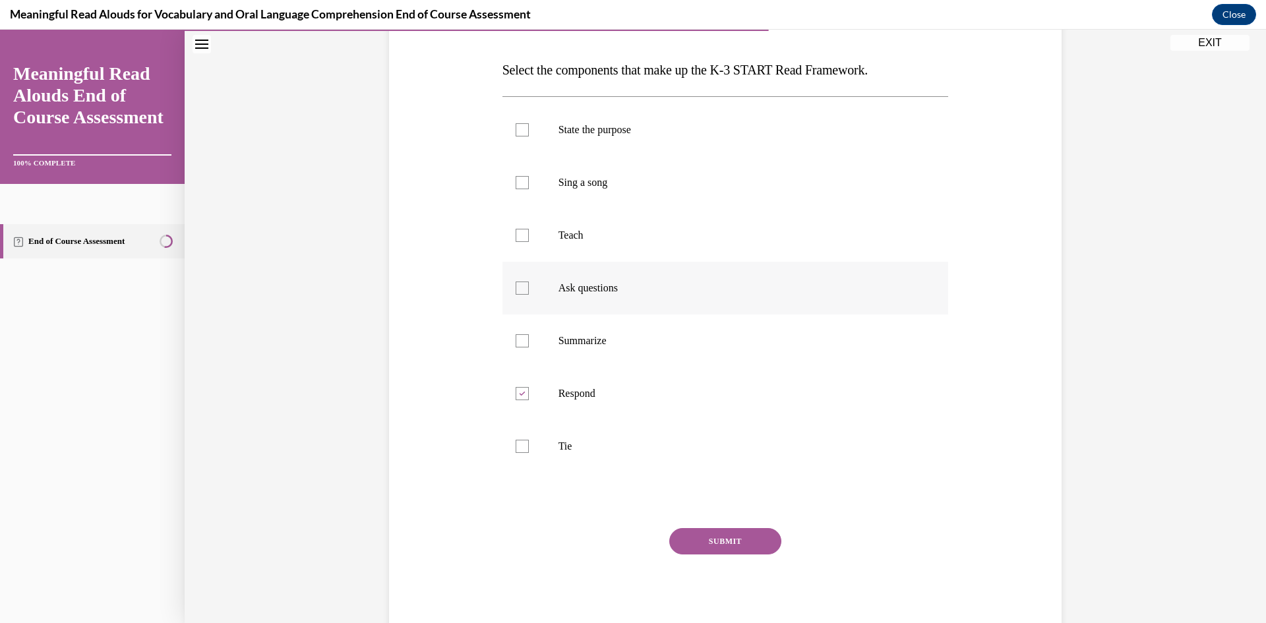
checkbox input "true"
click at [576, 233] on p "Teach" at bounding box center [736, 235] width 357 height 13
click at [529, 233] on input "Teach" at bounding box center [522, 235] width 13 height 13
checkbox input "true"
click at [570, 455] on label "Tie" at bounding box center [725, 446] width 446 height 53
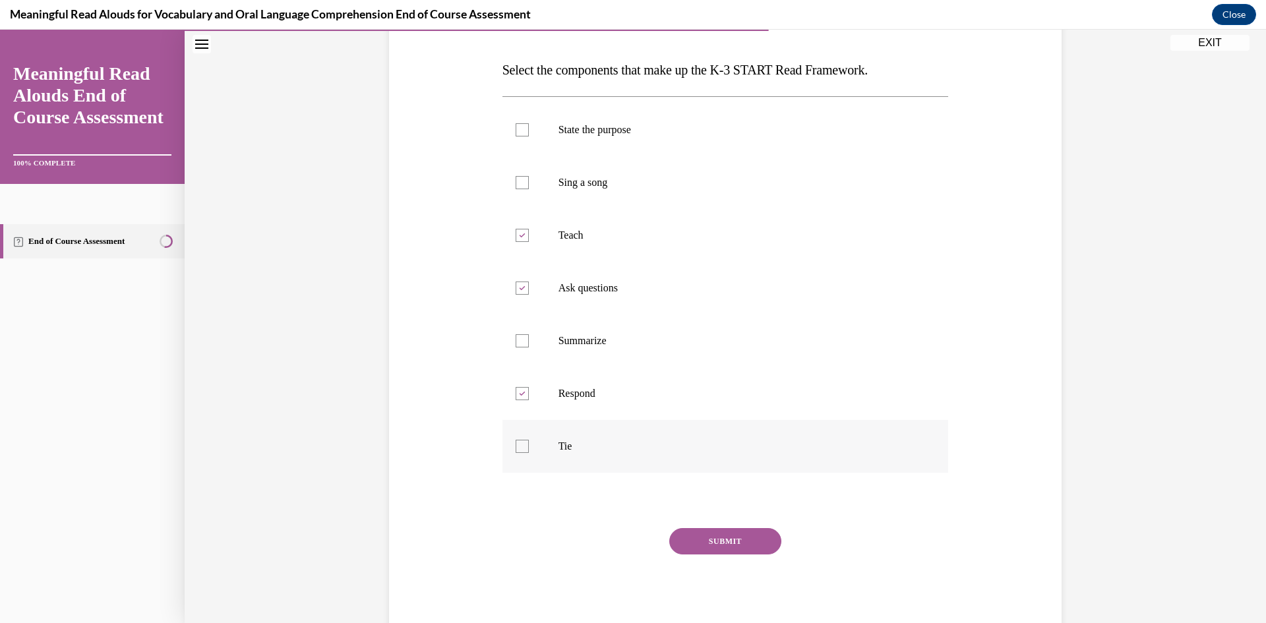
click at [529, 453] on input "Tie" at bounding box center [522, 446] width 13 height 13
checkbox input "true"
click at [733, 543] on button "SUBMIT" at bounding box center [725, 541] width 112 height 26
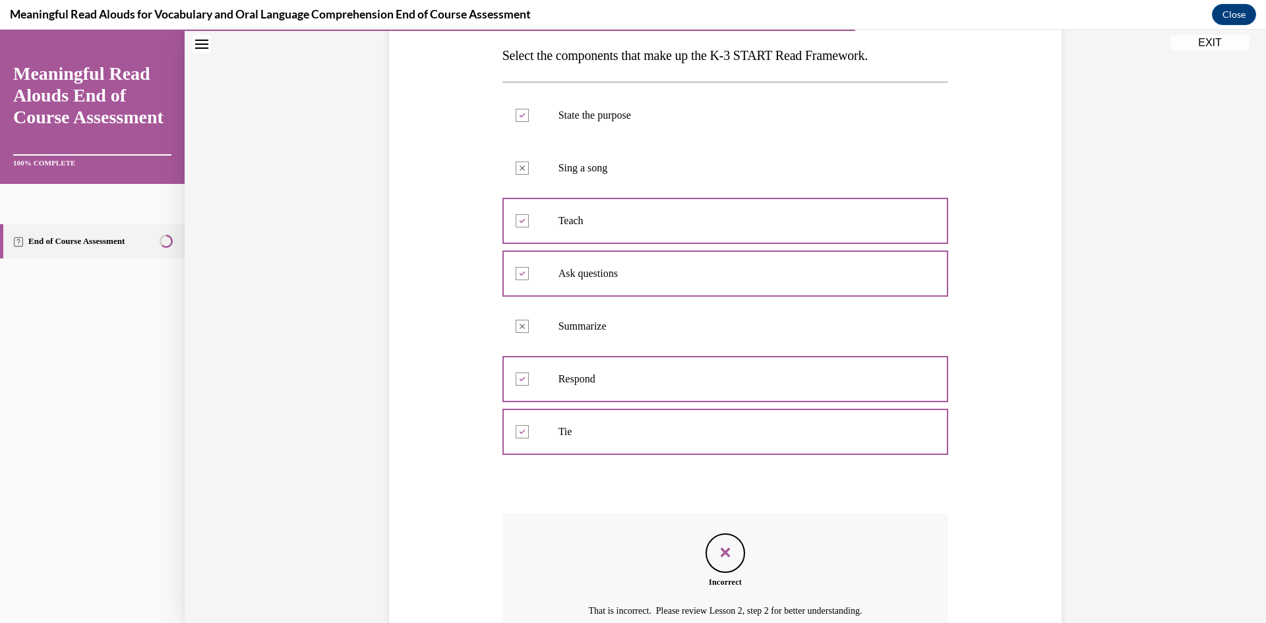
scroll to position [341, 0]
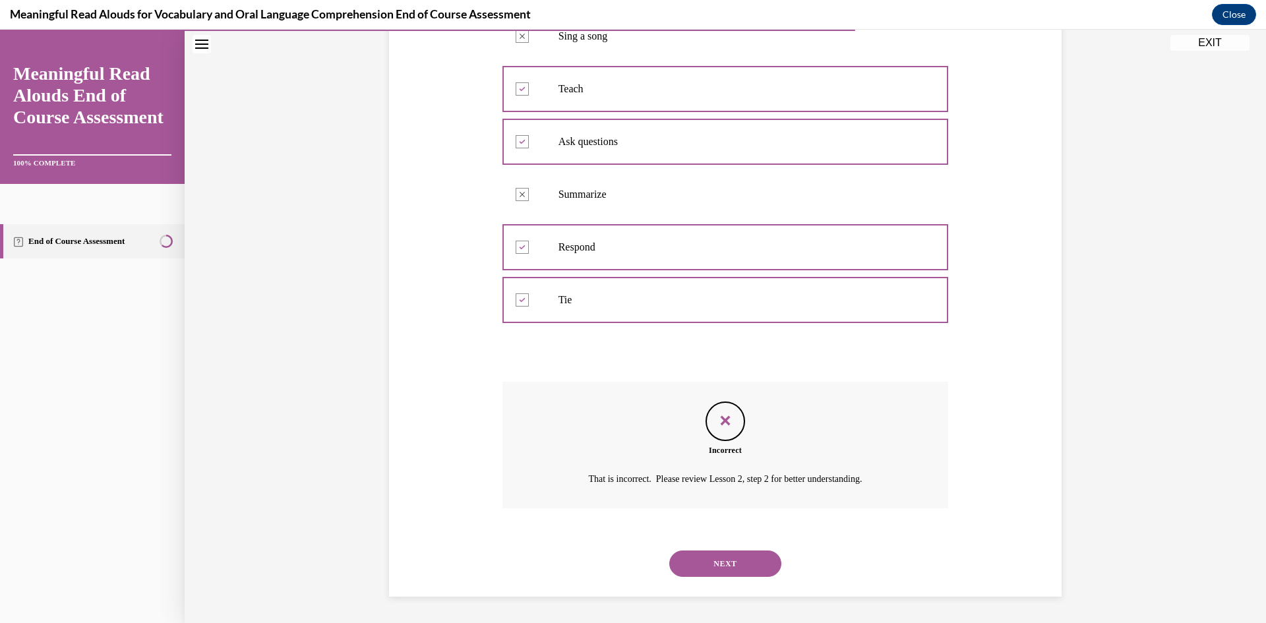
click at [721, 570] on button "NEXT" at bounding box center [725, 564] width 112 height 26
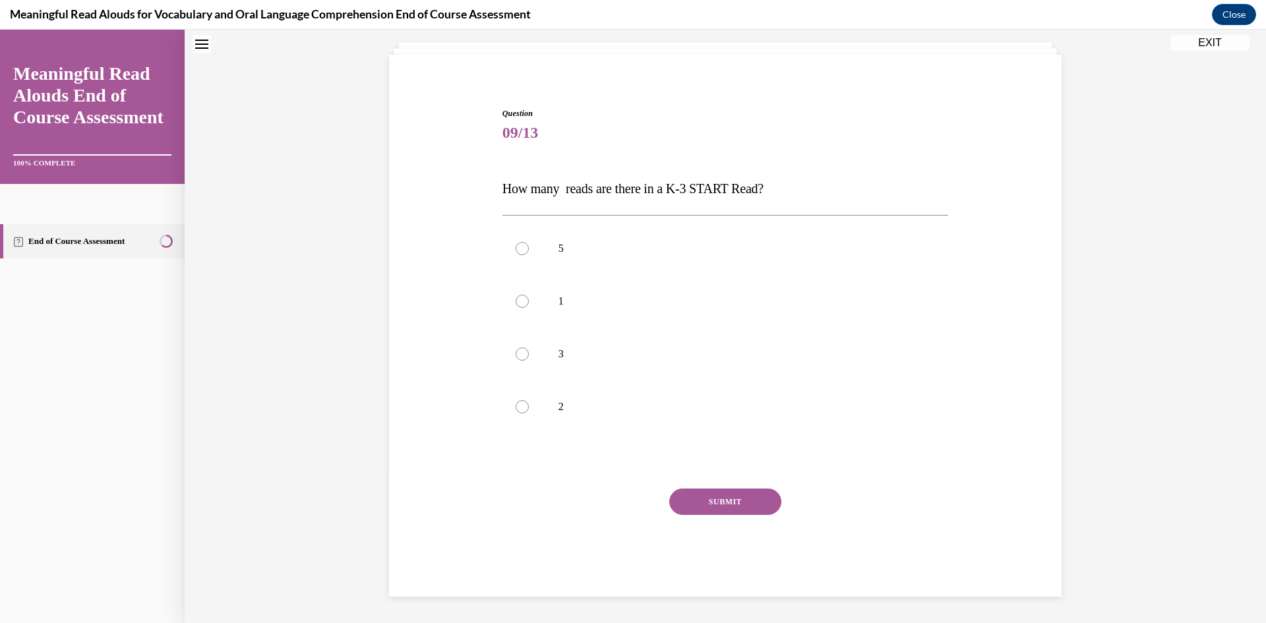
scroll to position [40, 0]
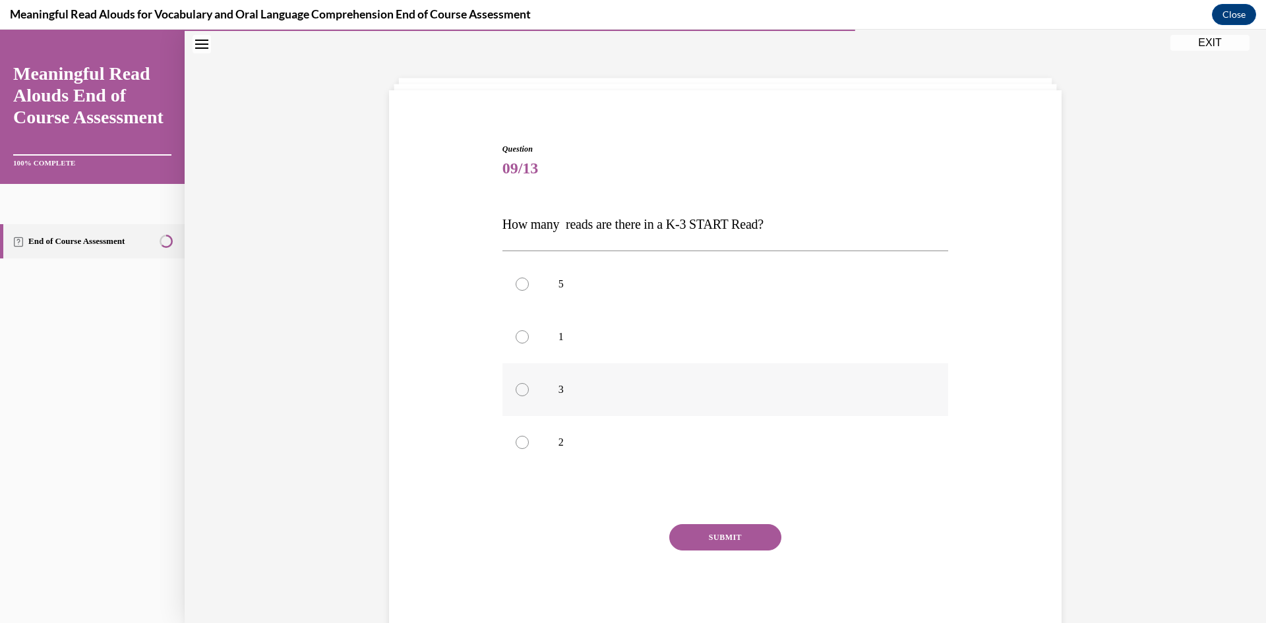
click at [626, 380] on label "3" at bounding box center [725, 389] width 446 height 53
click at [529, 383] on input "3" at bounding box center [522, 389] width 13 height 13
radio input "true"
click at [752, 536] on button "SUBMIT" at bounding box center [725, 537] width 112 height 26
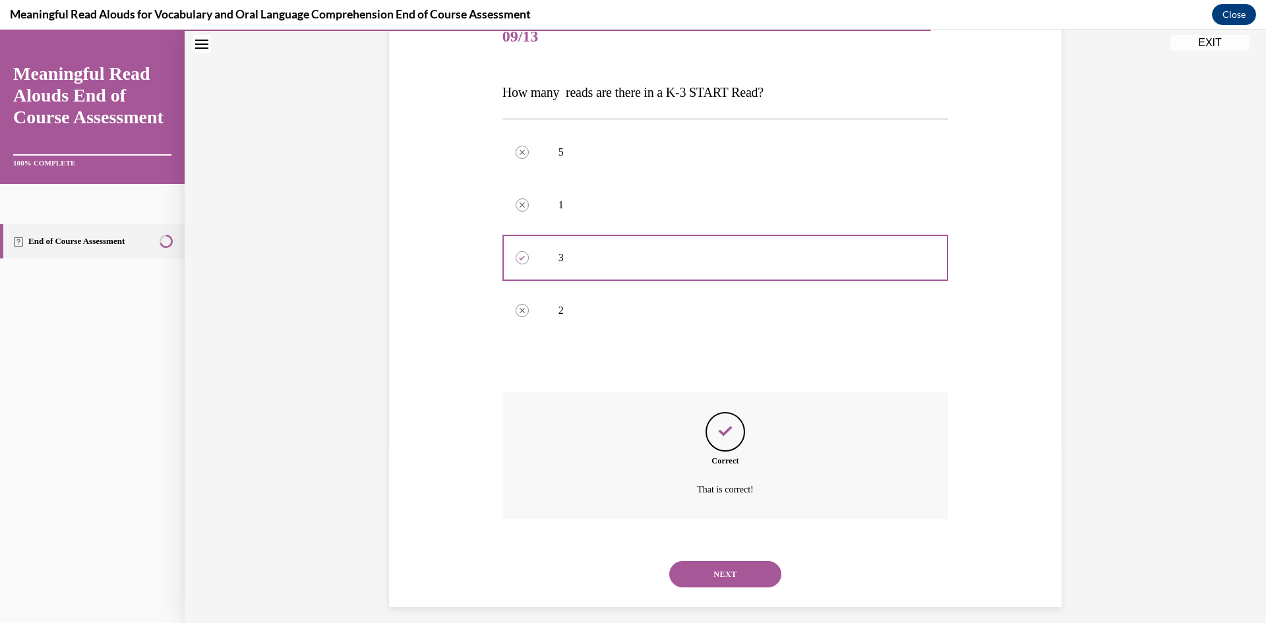
click at [755, 568] on button "NEXT" at bounding box center [725, 574] width 112 height 26
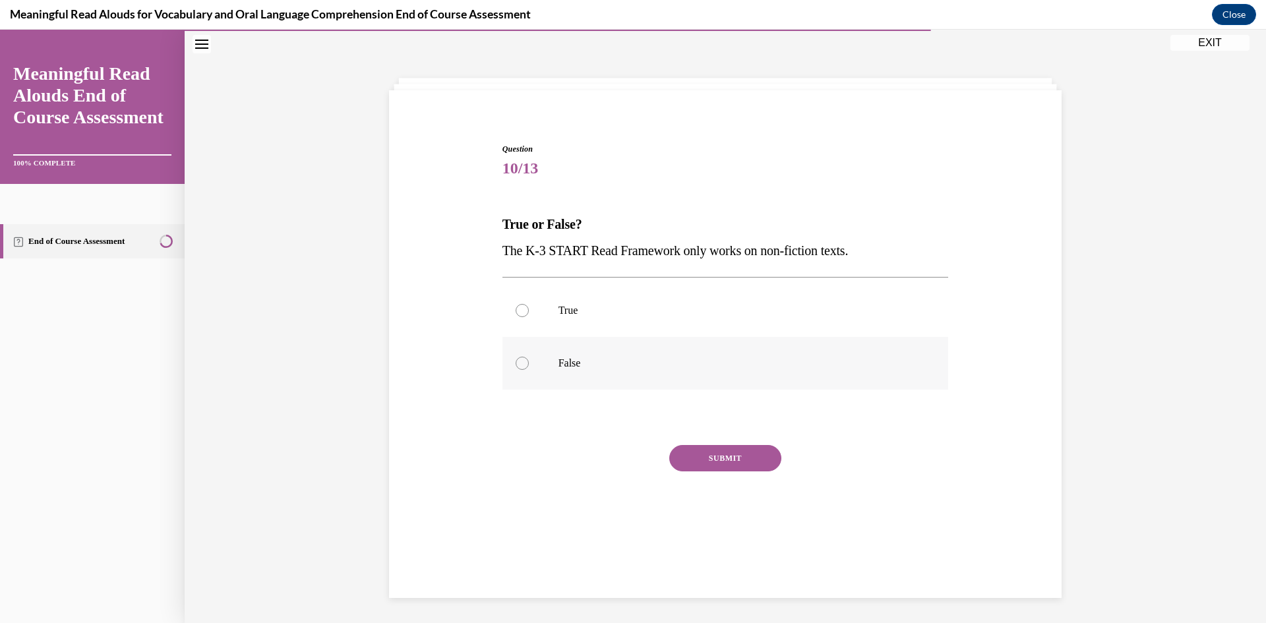
click at [650, 359] on p "False" at bounding box center [736, 363] width 357 height 13
click at [529, 359] on input "False" at bounding box center [522, 363] width 13 height 13
radio input "true"
click at [686, 461] on button "SUBMIT" at bounding box center [725, 458] width 112 height 26
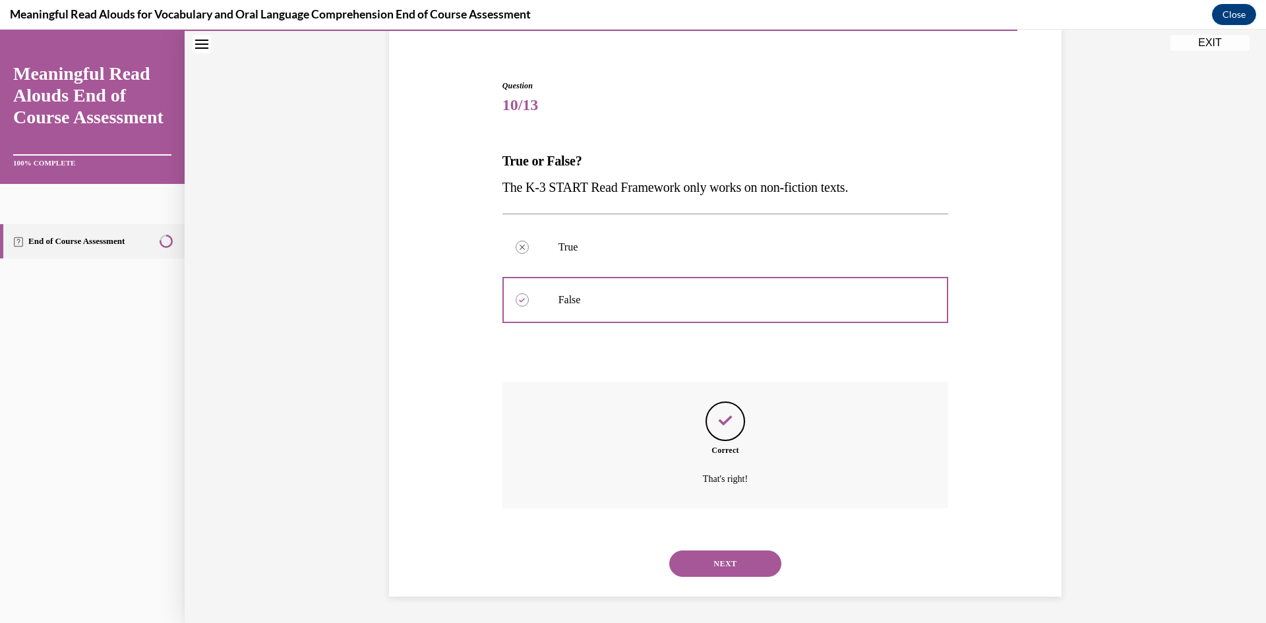
drag, startPoint x: 713, startPoint y: 562, endPoint x: 707, endPoint y: 481, distance: 80.7
click at [713, 561] on button "NEXT" at bounding box center [725, 564] width 112 height 26
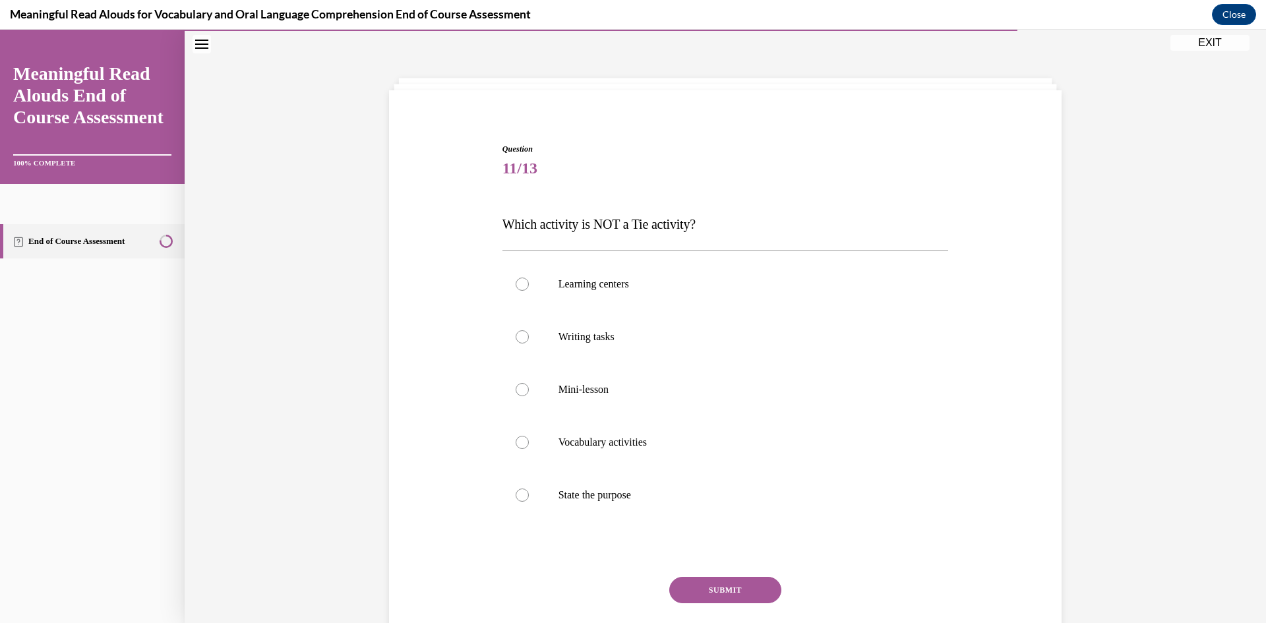
drag, startPoint x: 614, startPoint y: 492, endPoint x: 638, endPoint y: 528, distance: 43.2
click at [614, 494] on p "State the purpose" at bounding box center [736, 495] width 357 height 13
click at [529, 494] on input "State the purpose" at bounding box center [522, 495] width 13 height 13
radio input "true"
click at [725, 582] on button "SUBMIT" at bounding box center [725, 590] width 112 height 26
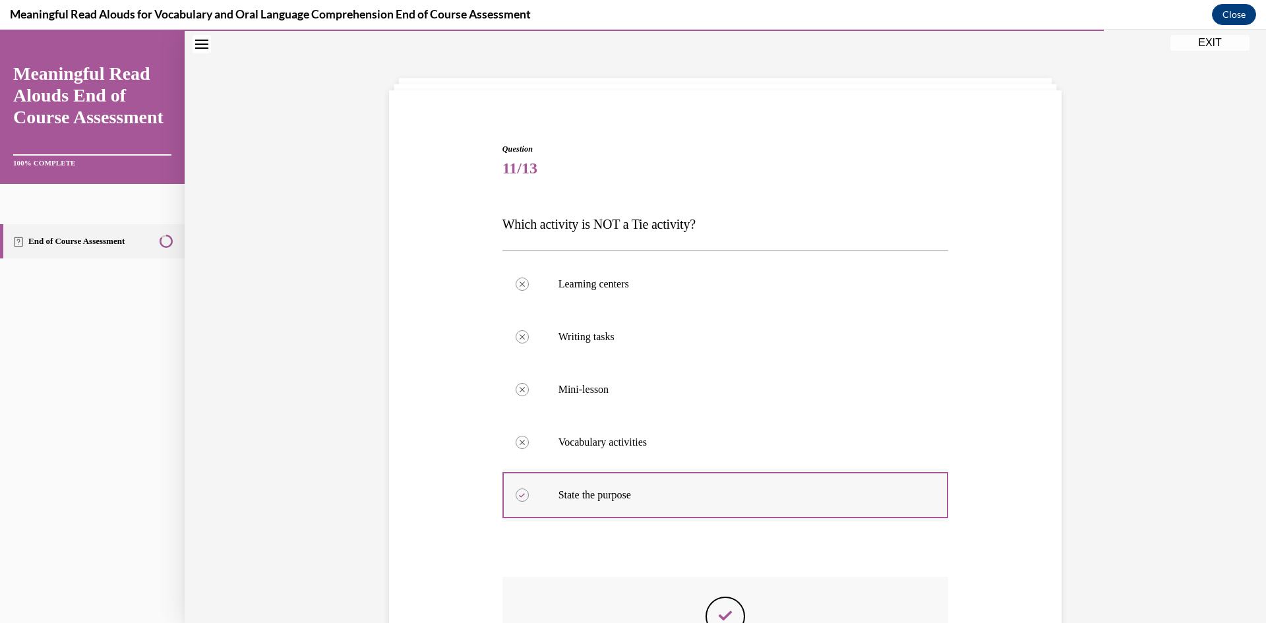
scroll to position [235, 0]
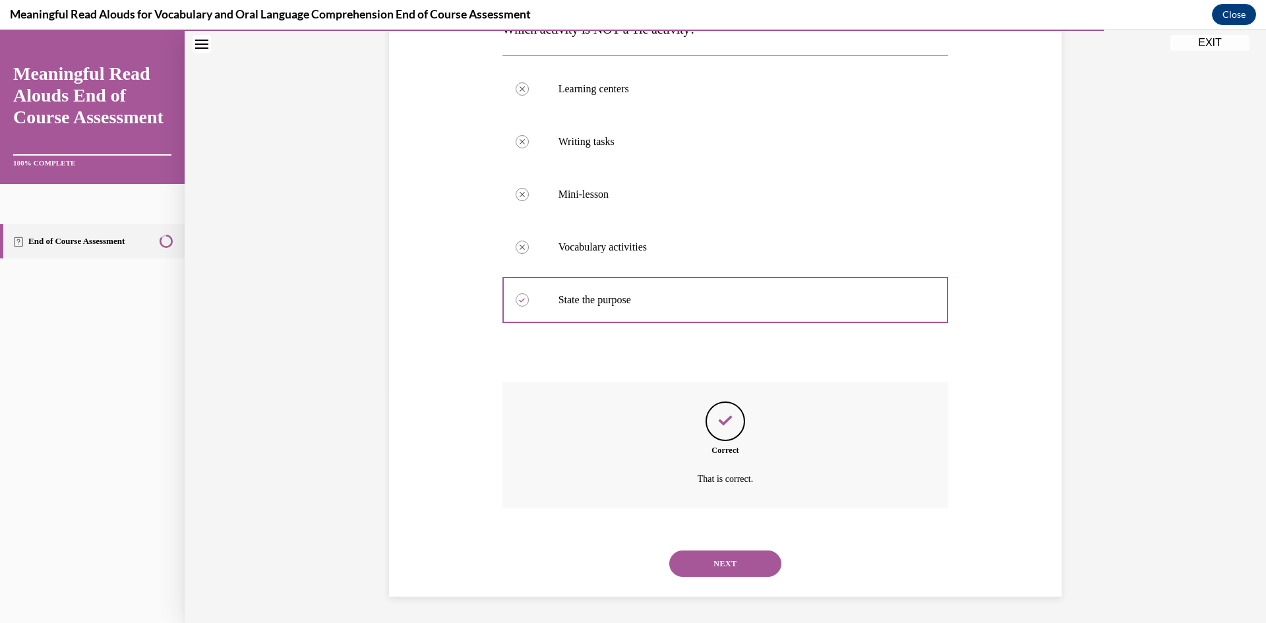
drag, startPoint x: 731, startPoint y: 559, endPoint x: 709, endPoint y: 516, distance: 48.6
click at [731, 558] on button "NEXT" at bounding box center [725, 564] width 112 height 26
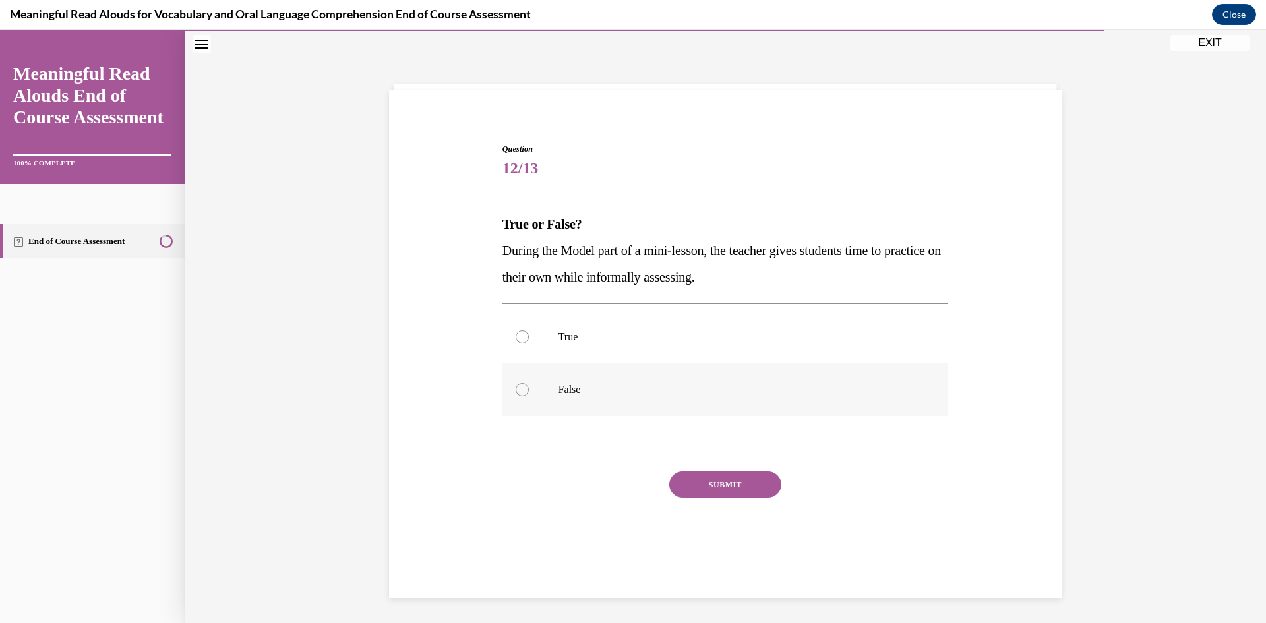
click at [558, 396] on p "False" at bounding box center [736, 389] width 357 height 13
click at [529, 396] on input "False" at bounding box center [522, 389] width 13 height 13
radio input "true"
click at [711, 485] on button "SUBMIT" at bounding box center [725, 484] width 112 height 26
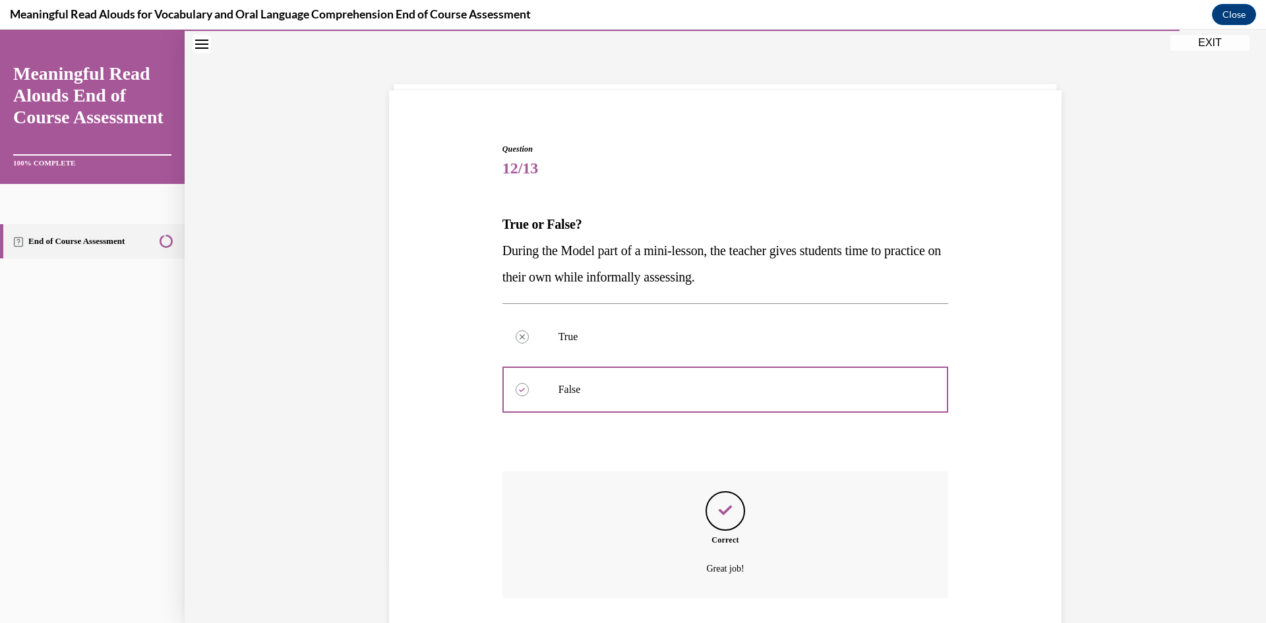
scroll to position [130, 0]
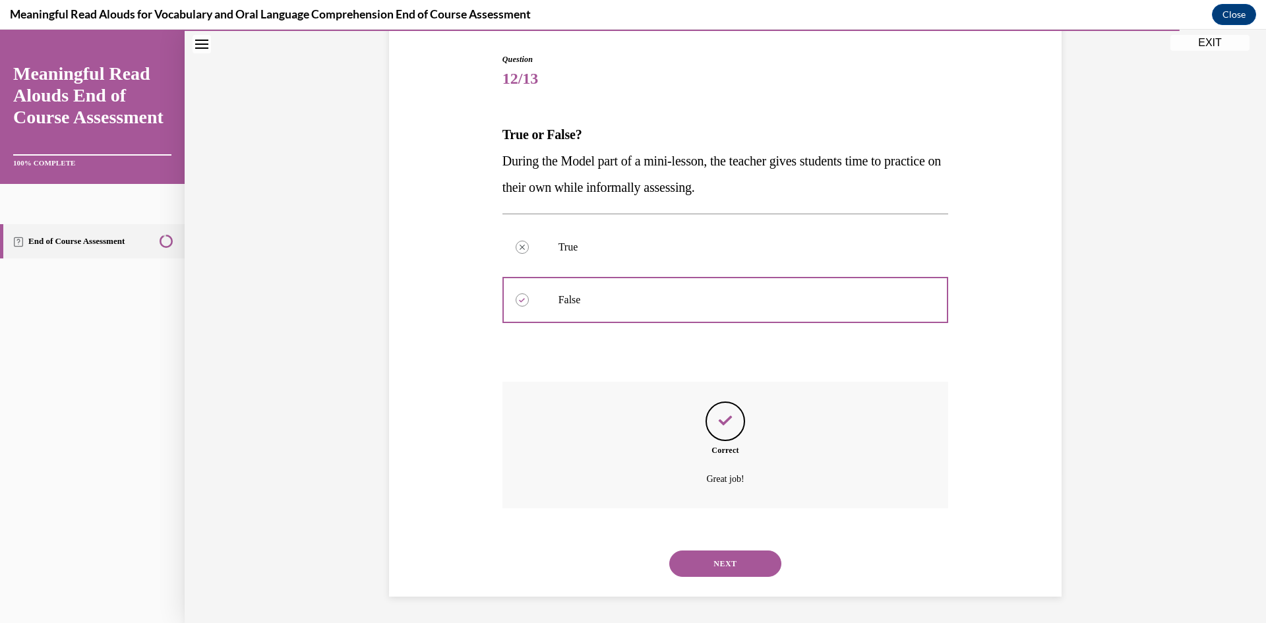
click at [722, 572] on button "NEXT" at bounding box center [725, 564] width 112 height 26
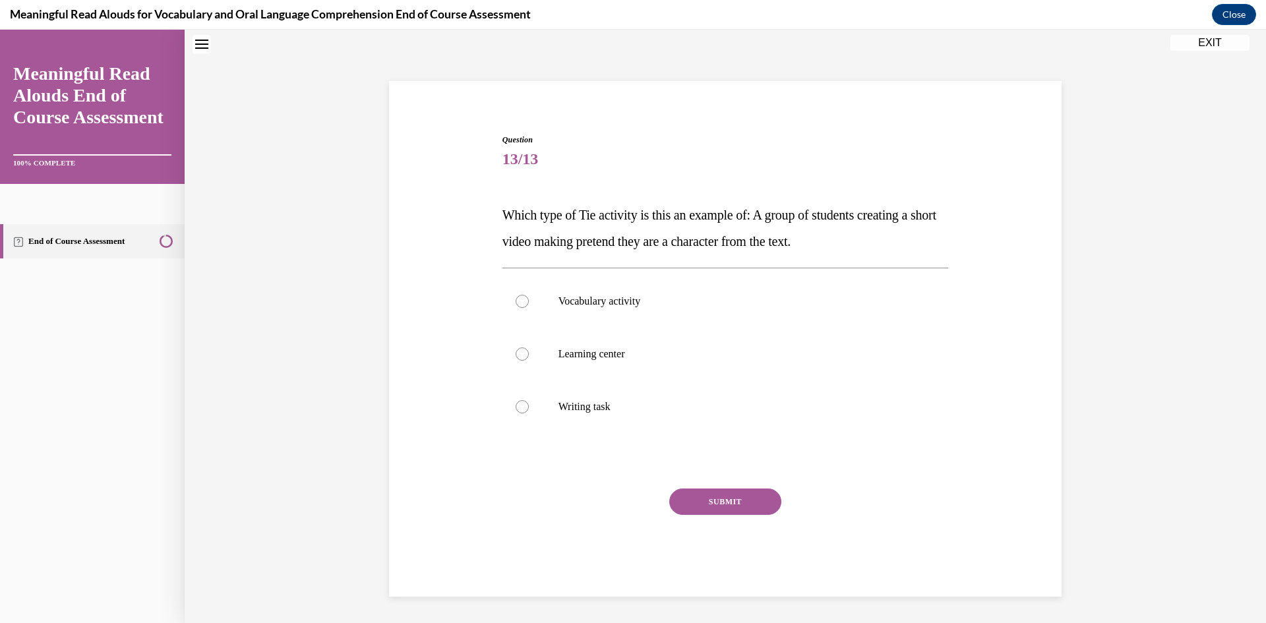
scroll to position [40, 0]
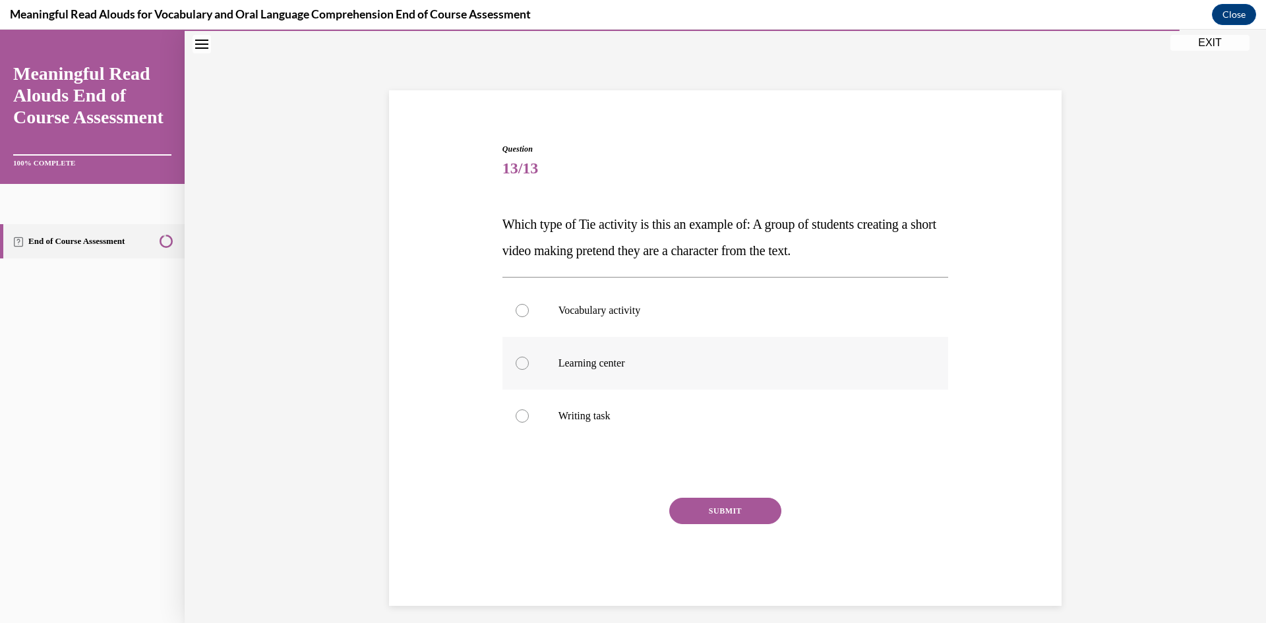
click at [603, 374] on label "Learning center" at bounding box center [725, 363] width 446 height 53
click at [529, 370] on input "Learning center" at bounding box center [522, 363] width 13 height 13
radio input "true"
drag, startPoint x: 701, startPoint y: 505, endPoint x: 699, endPoint y: 498, distance: 7.5
click at [700, 503] on button "SUBMIT" at bounding box center [725, 511] width 112 height 26
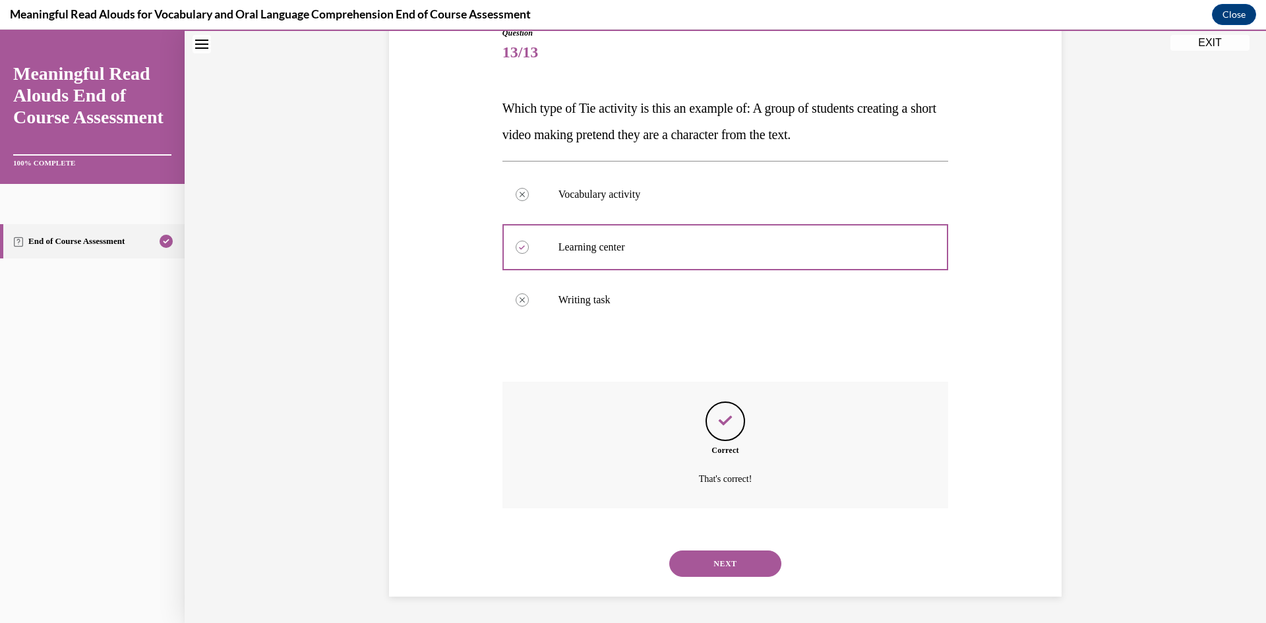
click at [705, 563] on button "NEXT" at bounding box center [725, 564] width 112 height 26
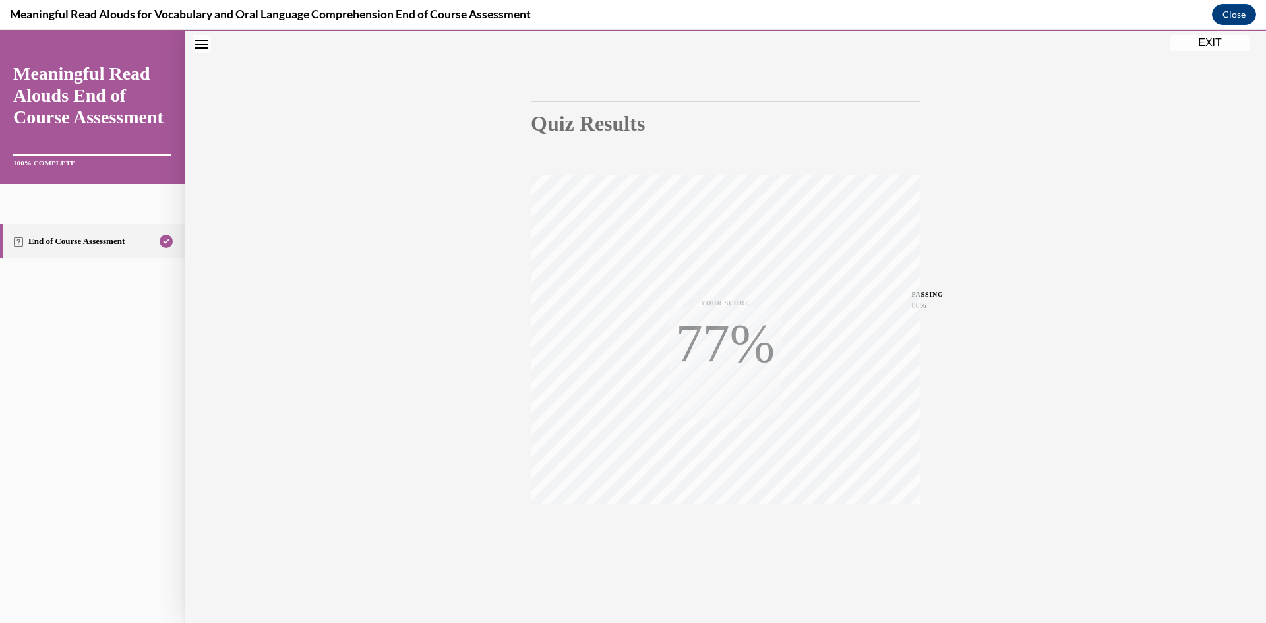
scroll to position [82, 0]
click at [717, 539] on icon "button" at bounding box center [725, 542] width 47 height 15
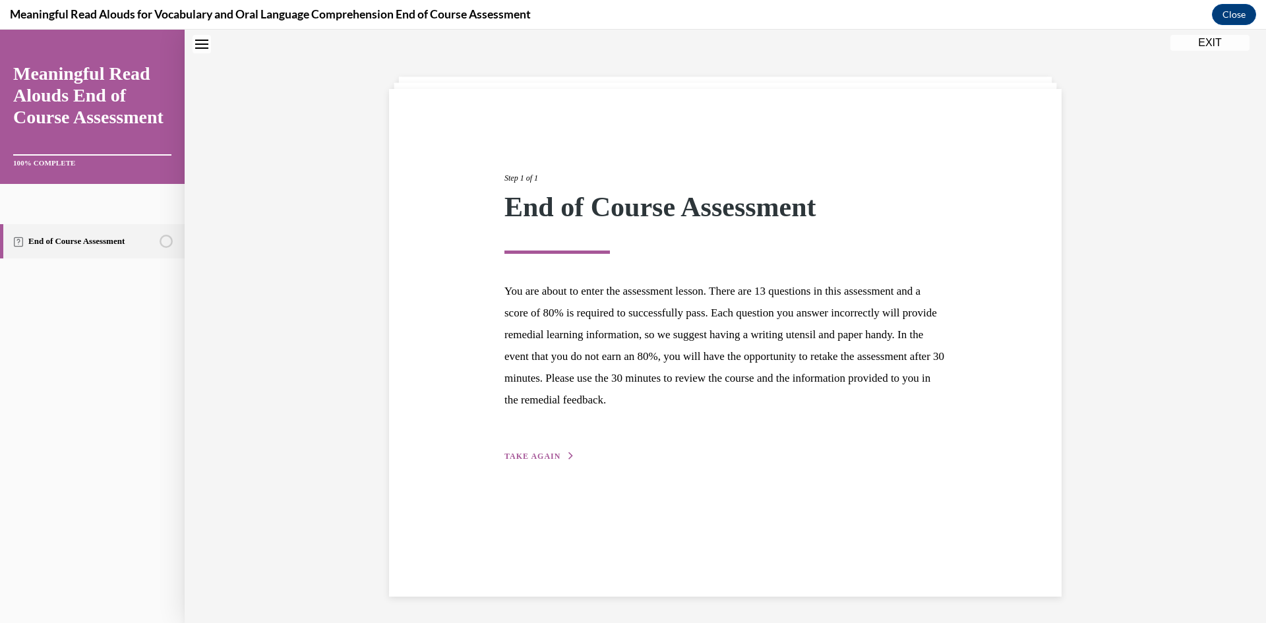
click at [530, 449] on div "Step 1 of 1 End of Course Assessment You are about to enter the assessment less…" at bounding box center [724, 303] width 461 height 322
click at [526, 453] on span "TAKE AGAIN" at bounding box center [532, 456] width 56 height 9
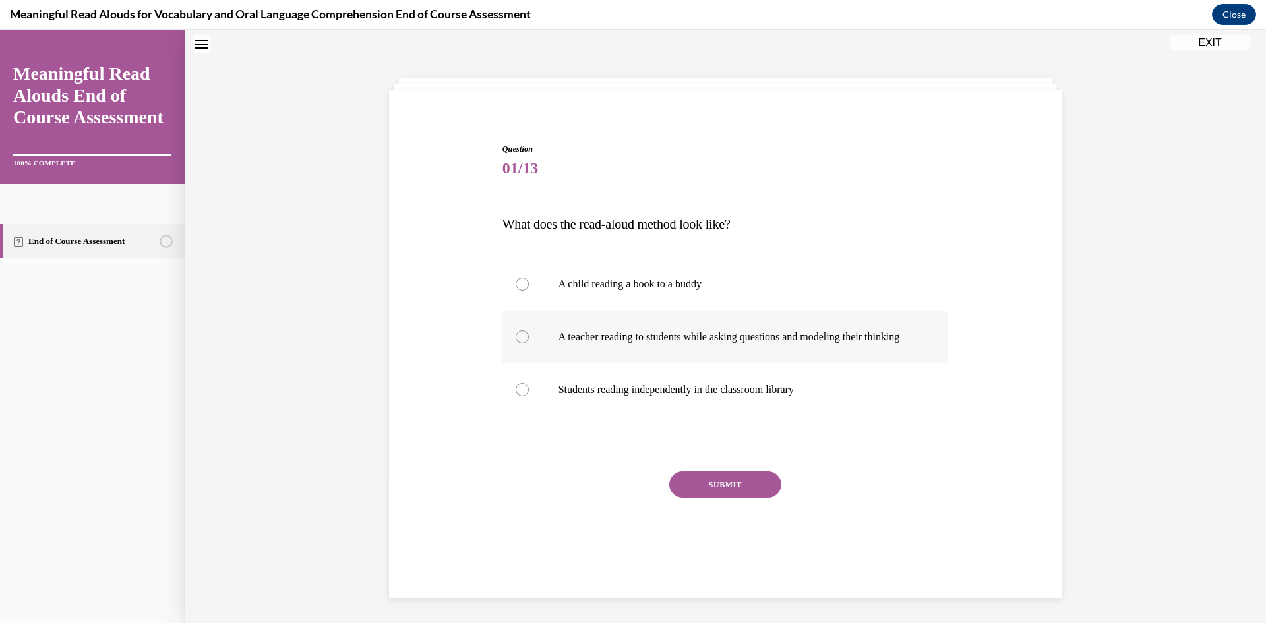
click at [565, 343] on p "A teacher reading to students while asking questions and modeling their thinking" at bounding box center [736, 336] width 357 height 13
click at [529, 343] on input "A teacher reading to students while asking questions and modeling their thinking" at bounding box center [522, 336] width 13 height 13
radio input "true"
click at [719, 498] on button "SUBMIT" at bounding box center [725, 484] width 112 height 26
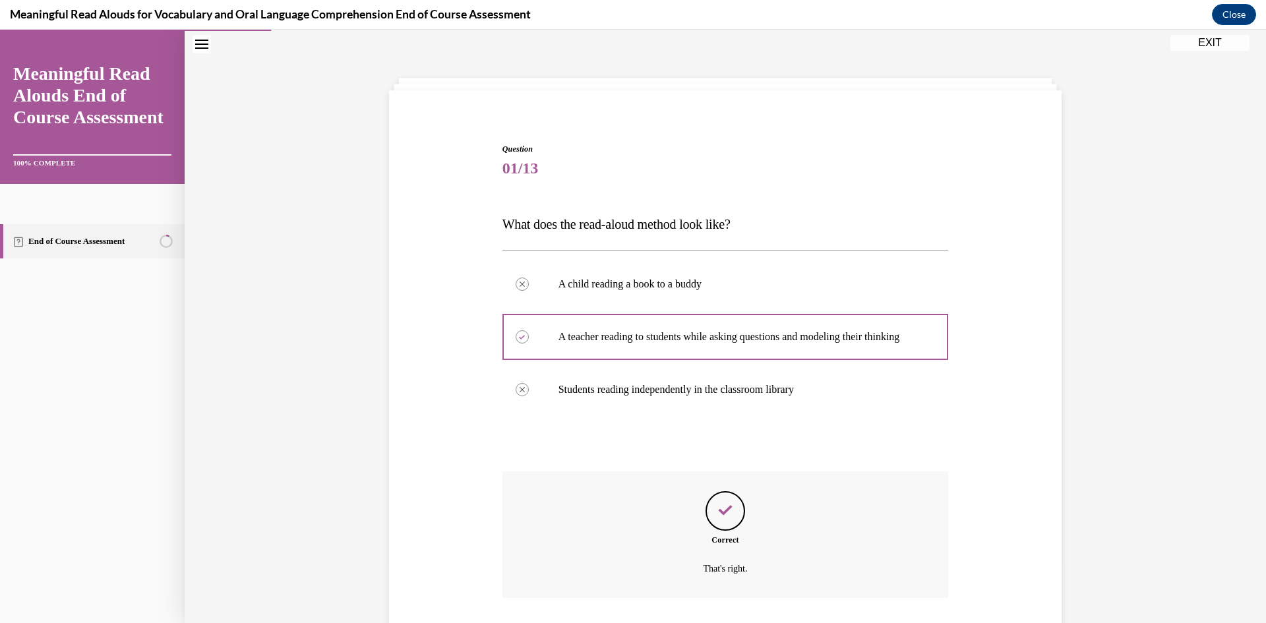
scroll to position [143, 0]
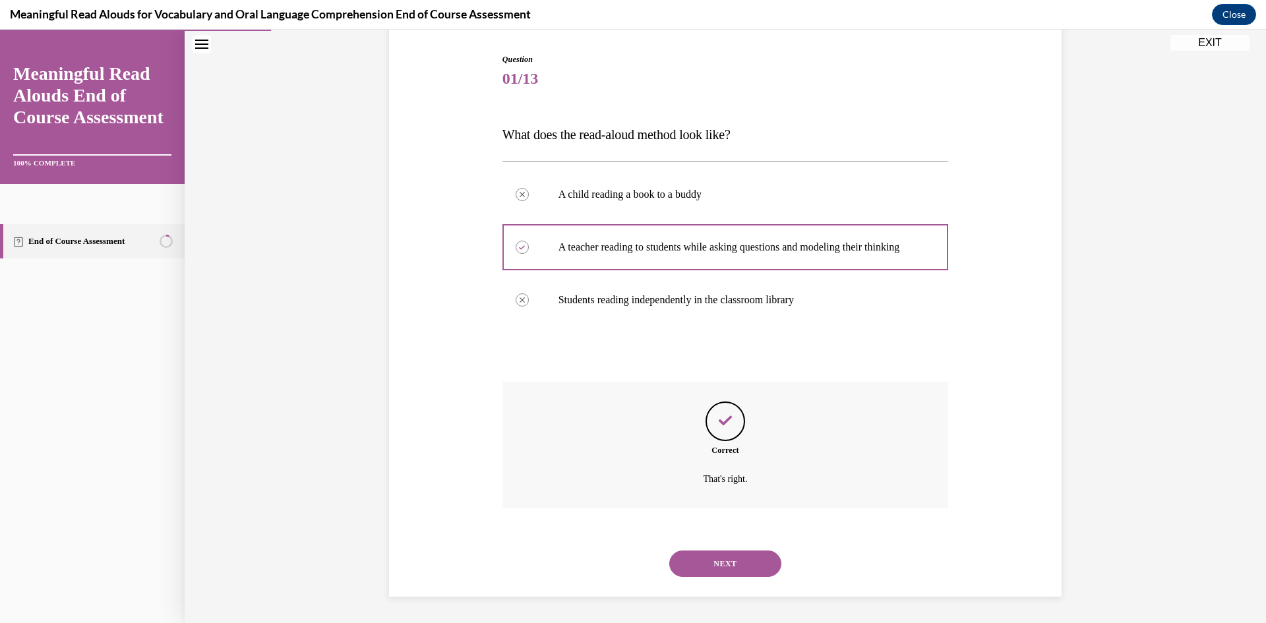
click at [706, 554] on button "NEXT" at bounding box center [725, 564] width 112 height 26
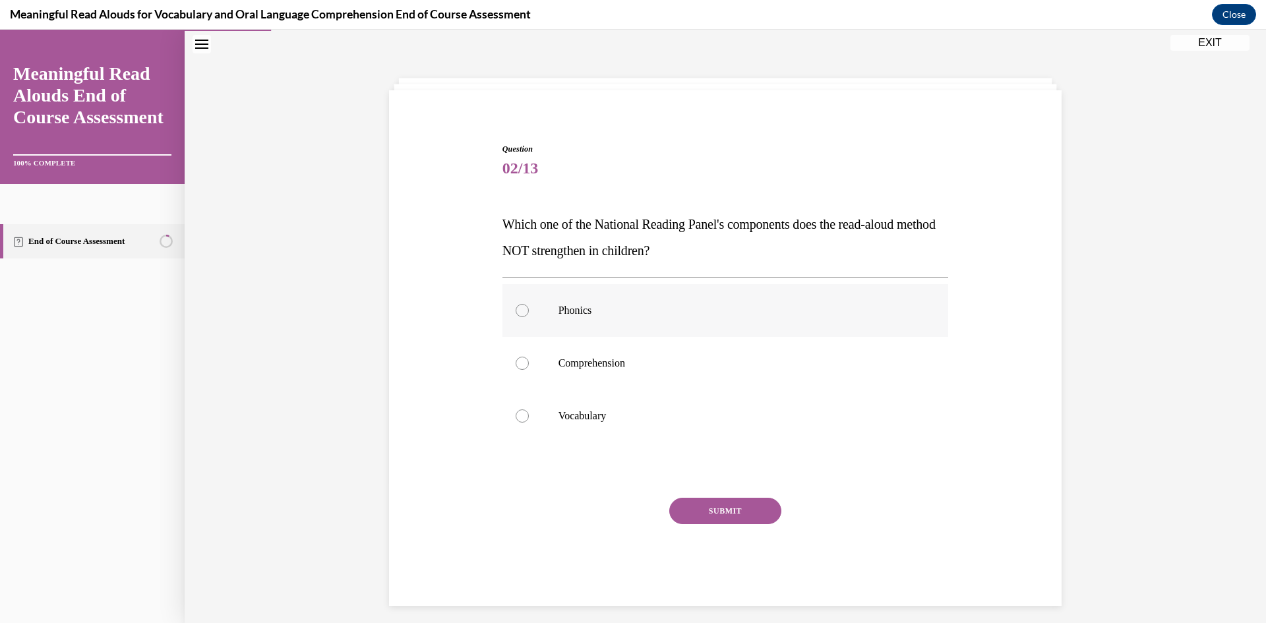
drag, startPoint x: 575, startPoint y: 314, endPoint x: 587, endPoint y: 332, distance: 21.4
click at [576, 314] on p "Phonics" at bounding box center [736, 310] width 357 height 13
click at [529, 314] on input "Phonics" at bounding box center [522, 310] width 13 height 13
radio input "true"
click at [706, 514] on button "SUBMIT" at bounding box center [725, 511] width 112 height 26
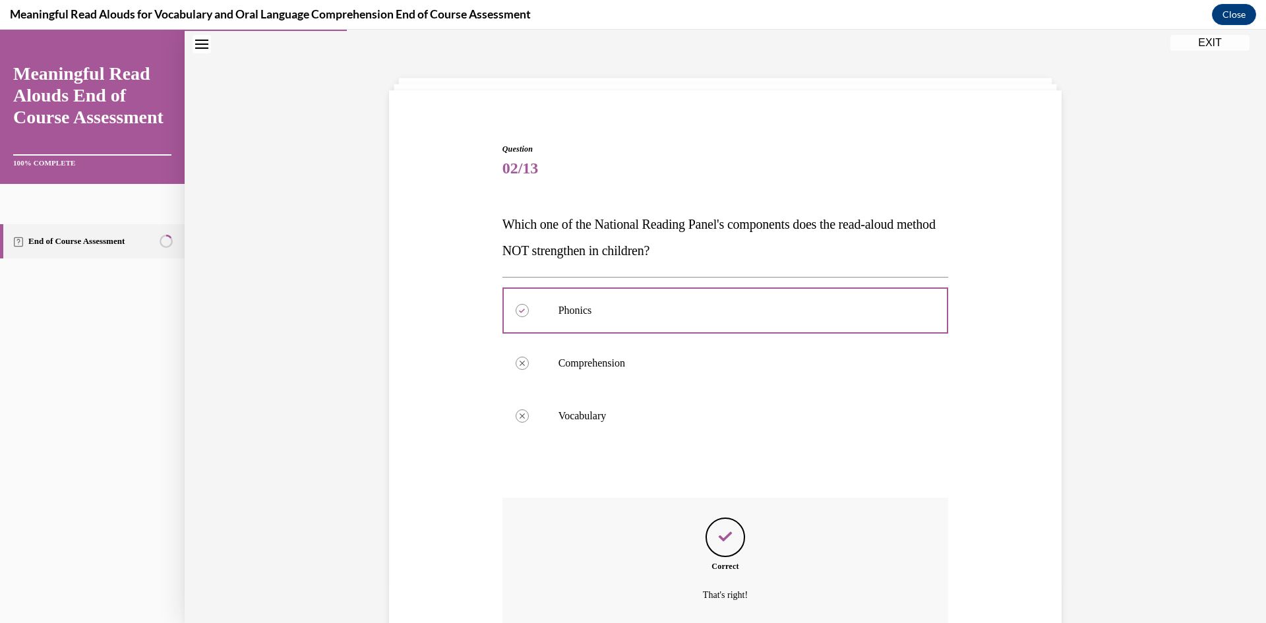
scroll to position [156, 0]
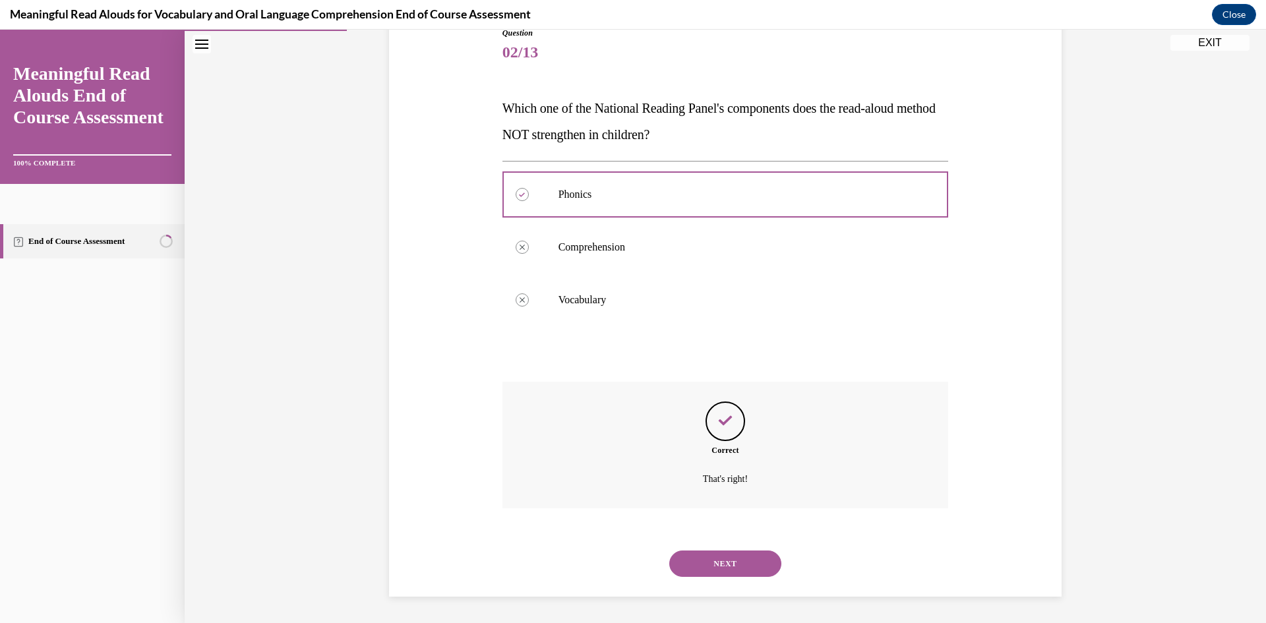
drag, startPoint x: 697, startPoint y: 567, endPoint x: 690, endPoint y: 545, distance: 22.9
click at [697, 566] on button "NEXT" at bounding box center [725, 564] width 112 height 26
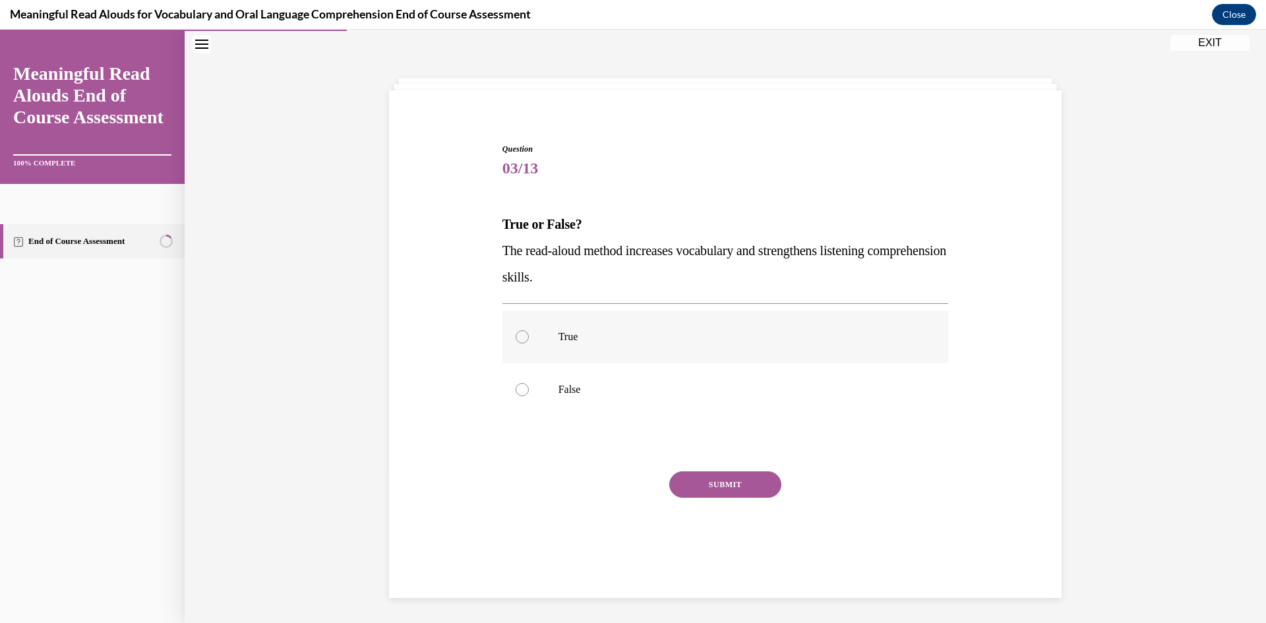
click at [592, 324] on label "True" at bounding box center [725, 337] width 446 height 53
click at [529, 330] on input "True" at bounding box center [522, 336] width 13 height 13
radio input "true"
drag, startPoint x: 691, startPoint y: 486, endPoint x: 682, endPoint y: 479, distance: 11.3
click at [691, 485] on button "SUBMIT" at bounding box center [725, 484] width 112 height 26
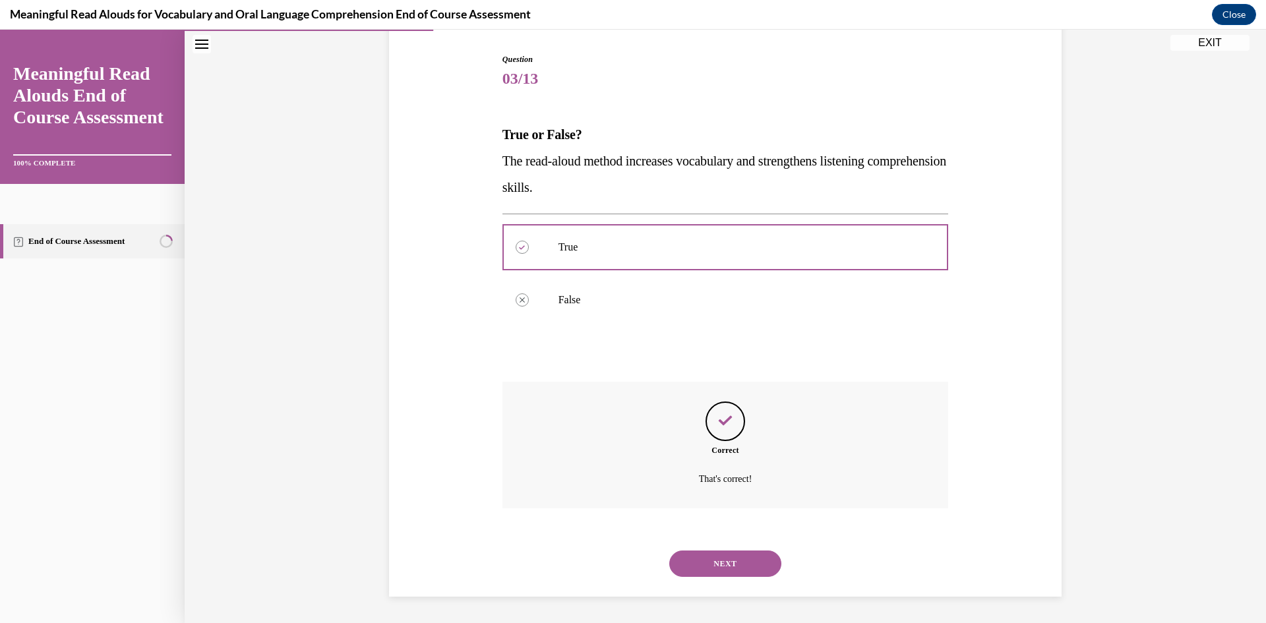
click at [705, 557] on button "NEXT" at bounding box center [725, 564] width 112 height 26
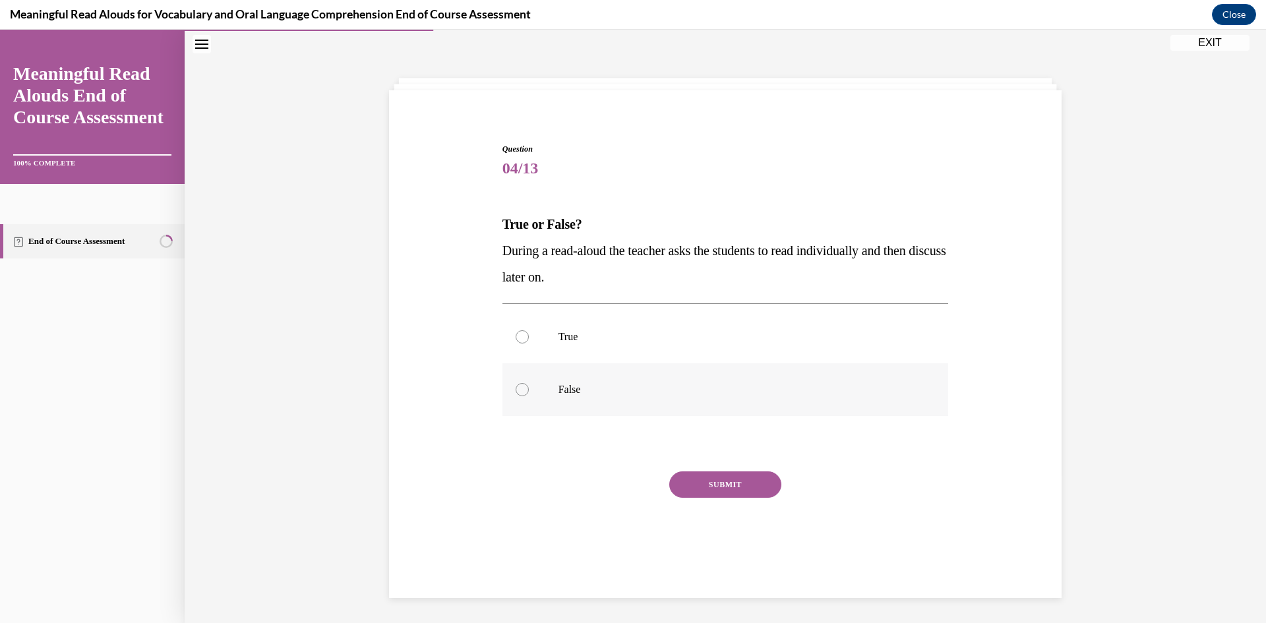
click at [524, 402] on label "False" at bounding box center [725, 389] width 446 height 53
click at [524, 396] on input "False" at bounding box center [522, 389] width 13 height 13
radio input "true"
click at [707, 481] on button "SUBMIT" at bounding box center [725, 484] width 112 height 26
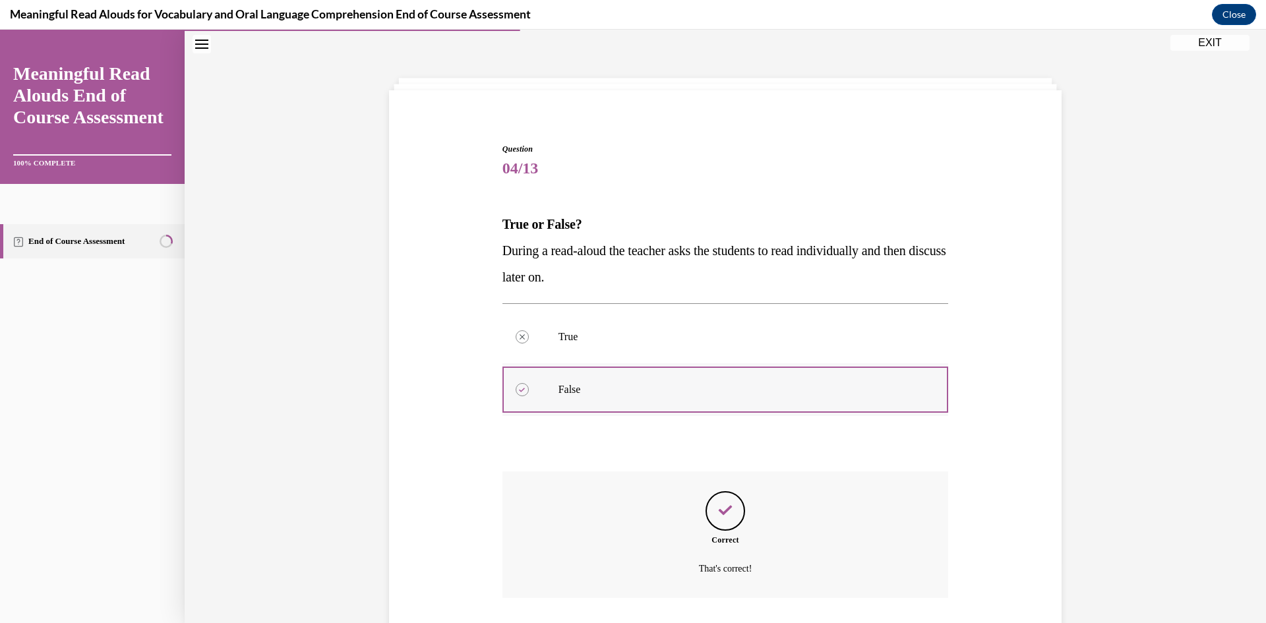
scroll to position [130, 0]
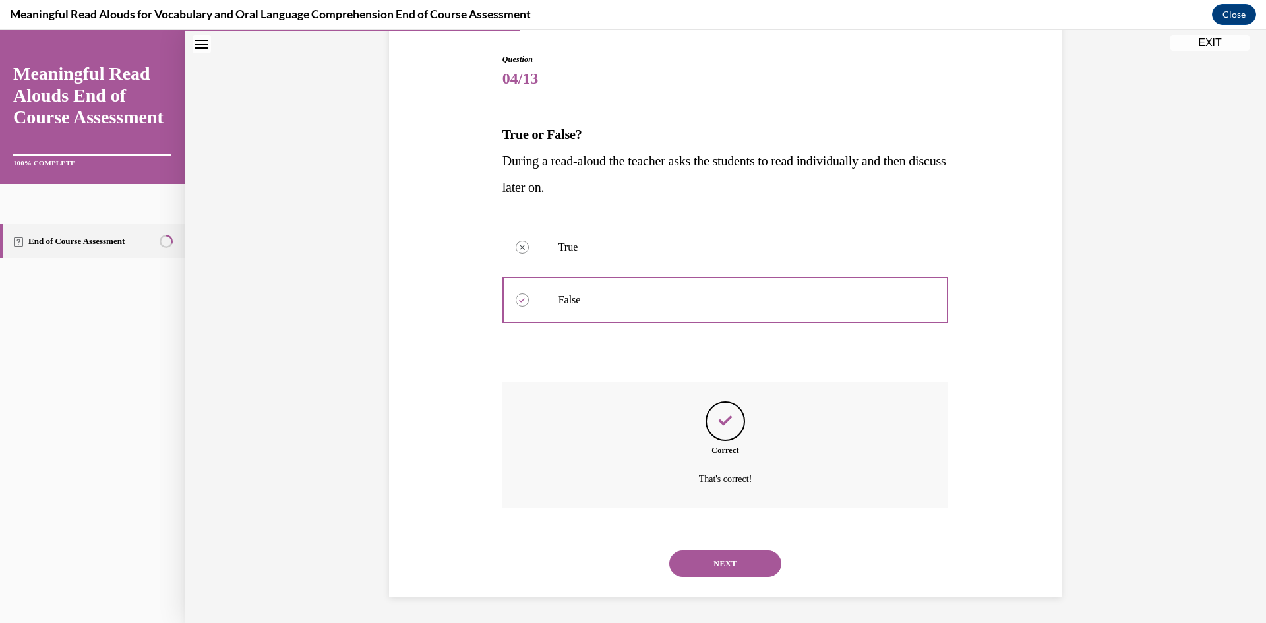
click at [714, 571] on button "NEXT" at bounding box center [725, 564] width 112 height 26
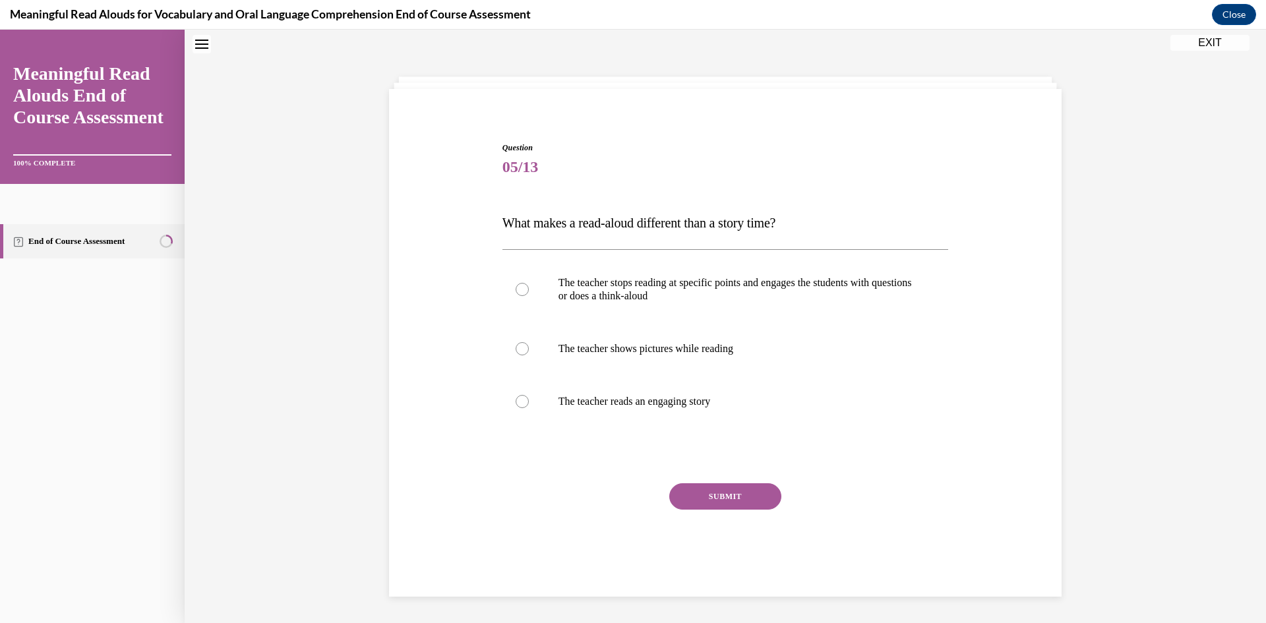
scroll to position [40, 0]
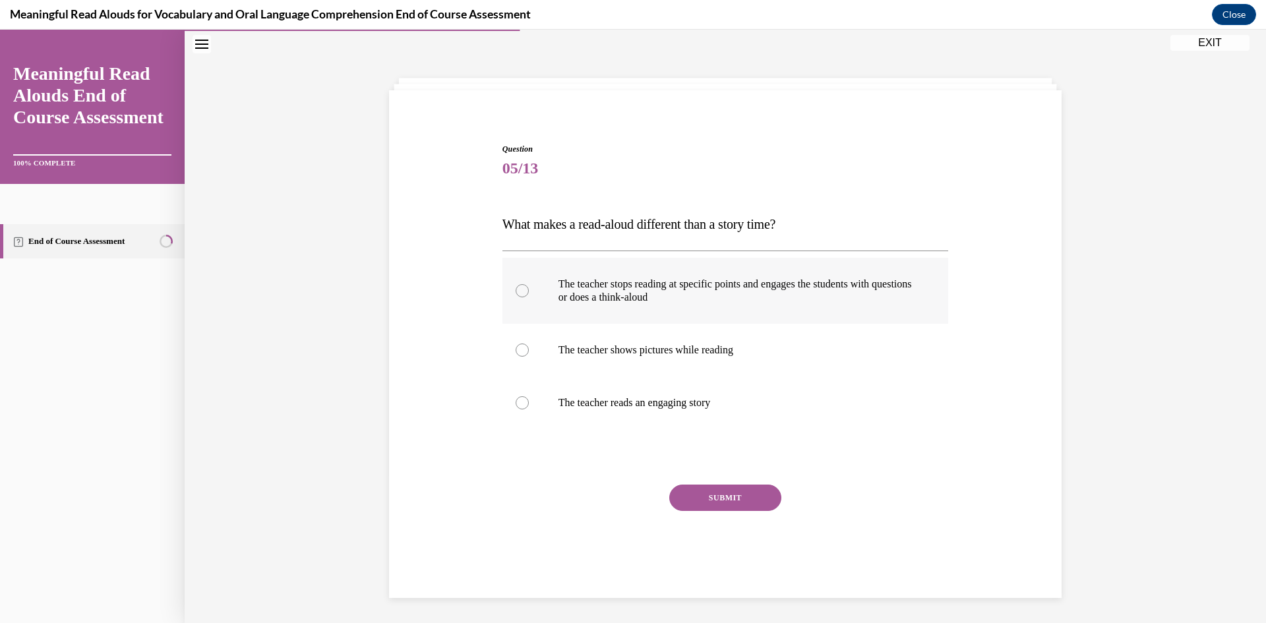
click at [636, 307] on label "The teacher stops reading at specific points and engages the students with ques…" at bounding box center [725, 291] width 446 height 66
click at [529, 297] on input "The teacher stops reading at specific points and engages the students with ques…" at bounding box center [522, 290] width 13 height 13
radio input "true"
click at [690, 494] on button "SUBMIT" at bounding box center [725, 498] width 112 height 26
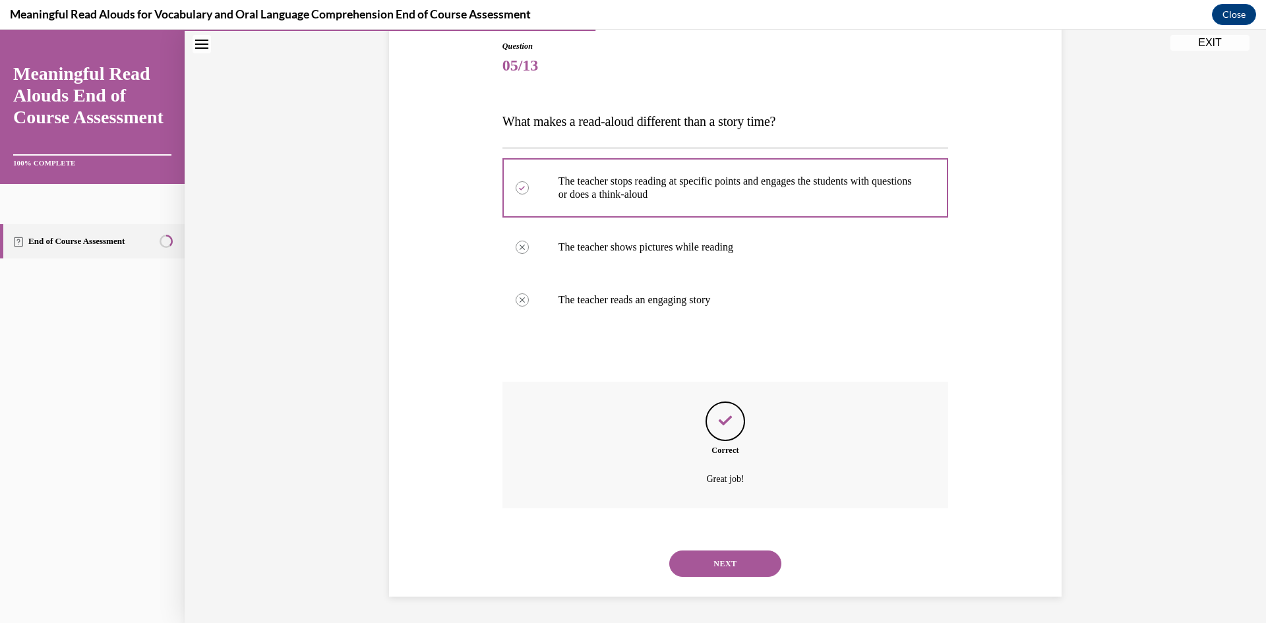
click at [700, 552] on button "NEXT" at bounding box center [725, 564] width 112 height 26
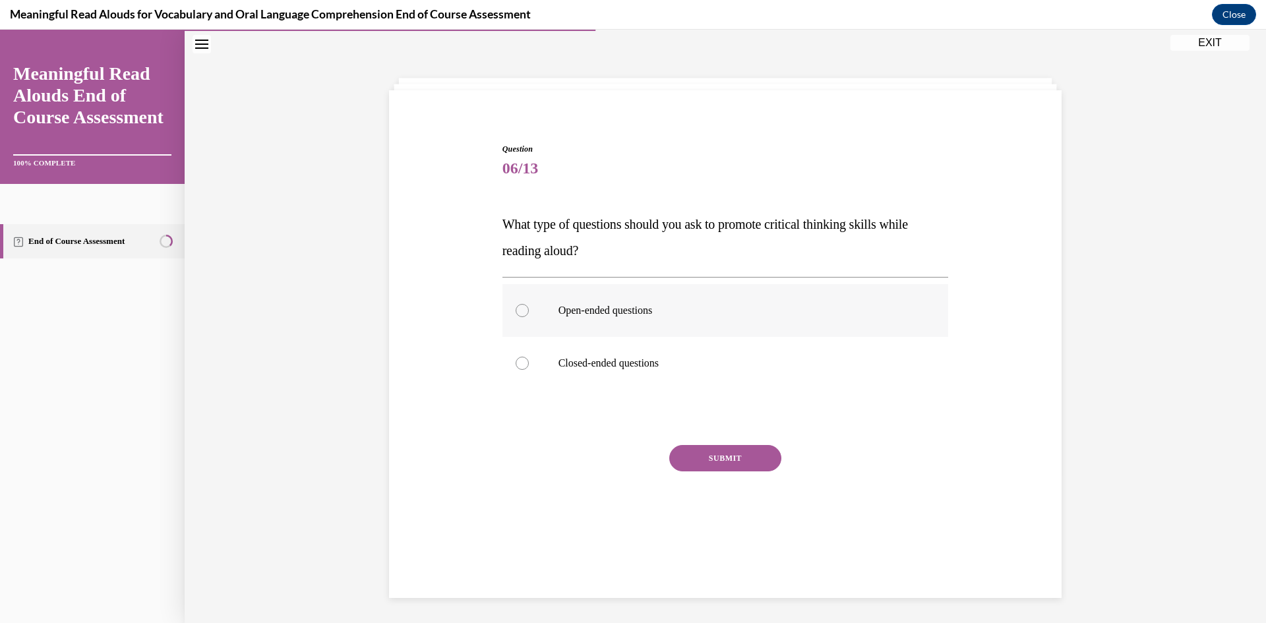
click at [604, 318] on label "Open-ended questions" at bounding box center [725, 310] width 446 height 53
click at [529, 317] on input "Open-ended questions" at bounding box center [522, 310] width 13 height 13
radio input "true"
click at [684, 456] on button "SUBMIT" at bounding box center [725, 458] width 112 height 26
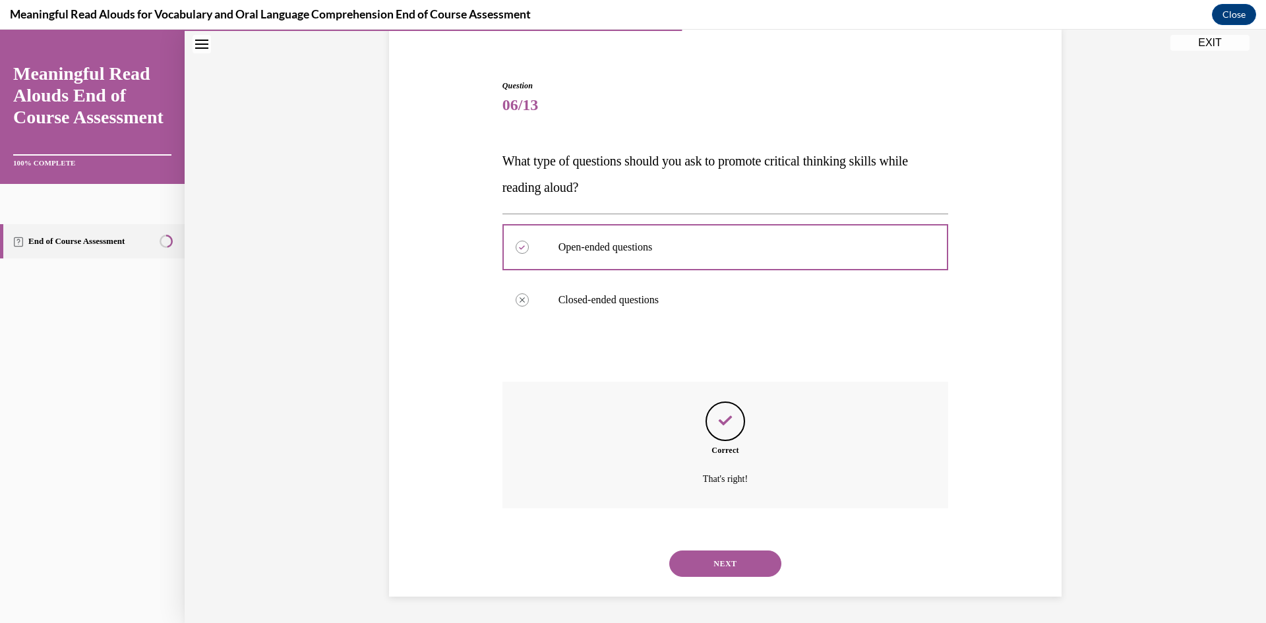
drag, startPoint x: 702, startPoint y: 555, endPoint x: 645, endPoint y: 503, distance: 77.0
click at [701, 554] on button "NEXT" at bounding box center [725, 564] width 112 height 26
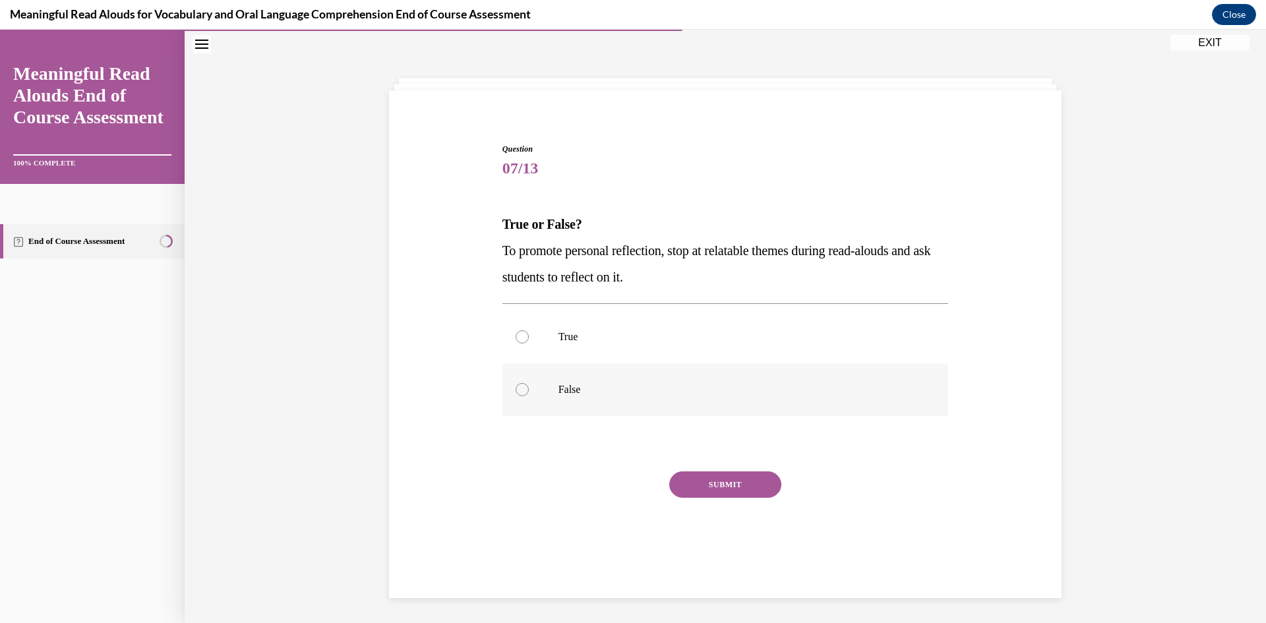
click at [548, 401] on label "False" at bounding box center [725, 389] width 446 height 53
click at [529, 396] on input "False" at bounding box center [522, 389] width 13 height 13
radio input "true"
click at [708, 488] on button "SUBMIT" at bounding box center [725, 484] width 112 height 26
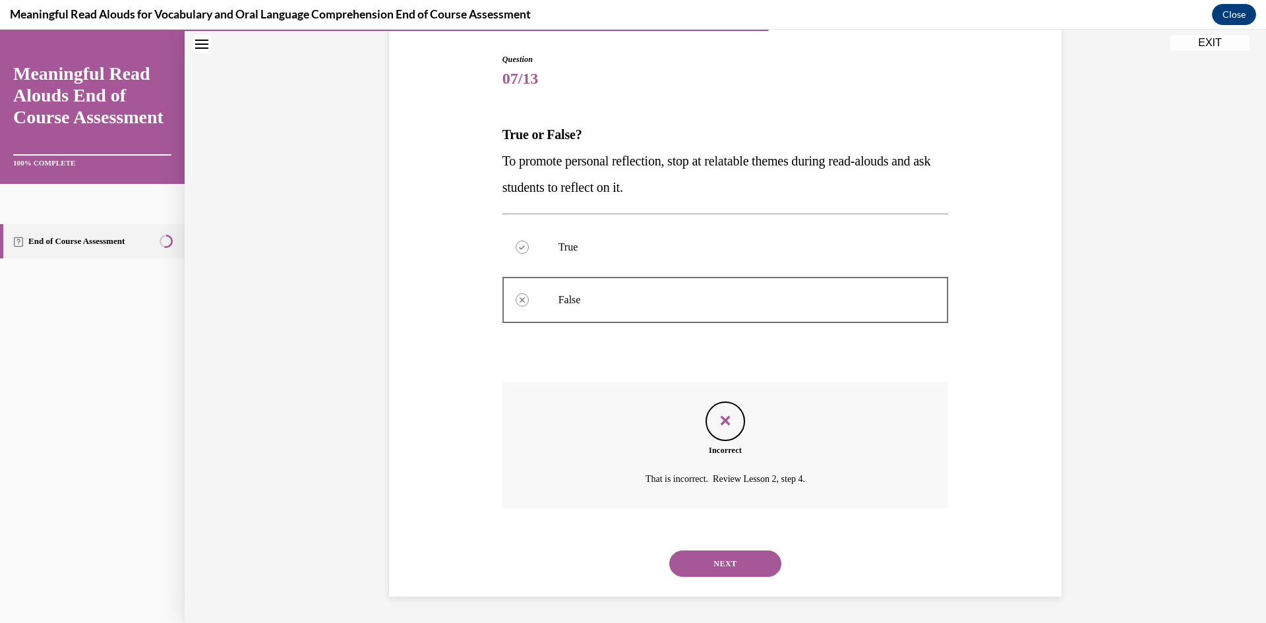
click at [711, 568] on button "NEXT" at bounding box center [725, 564] width 112 height 26
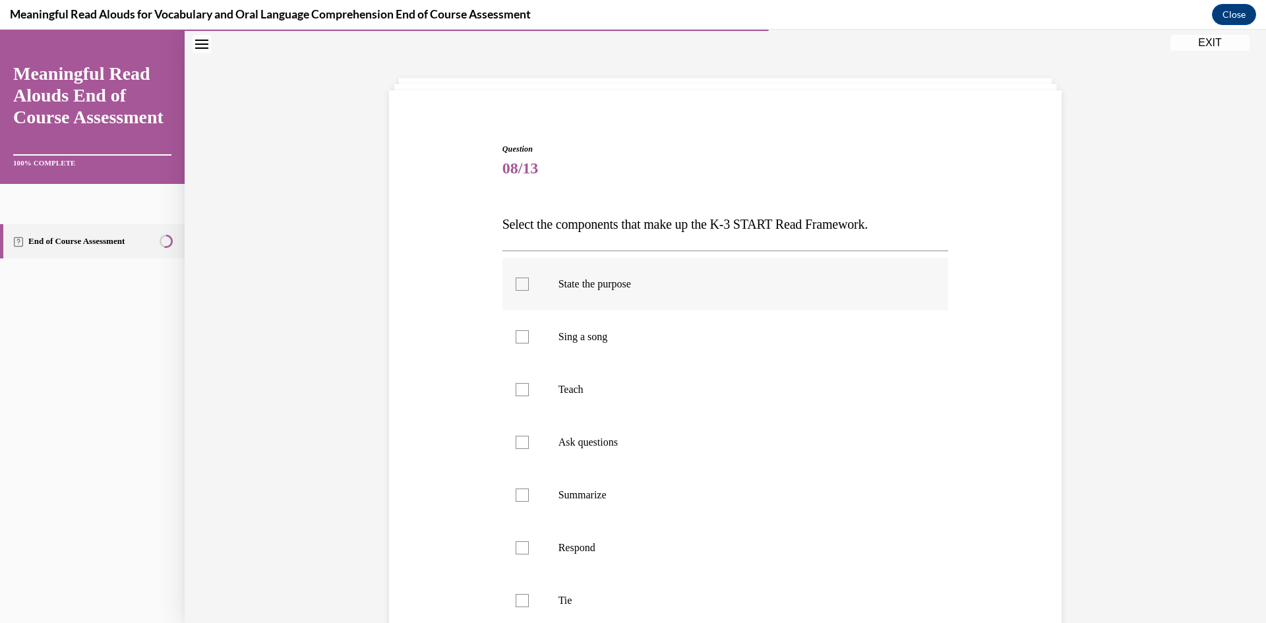
click at [560, 295] on label "State the purpose" at bounding box center [725, 284] width 446 height 53
click at [529, 291] on input "State the purpose" at bounding box center [522, 284] width 13 height 13
checkbox input "true"
click at [567, 392] on p "Teach" at bounding box center [736, 389] width 357 height 13
click at [529, 392] on input "Teach" at bounding box center [522, 389] width 13 height 13
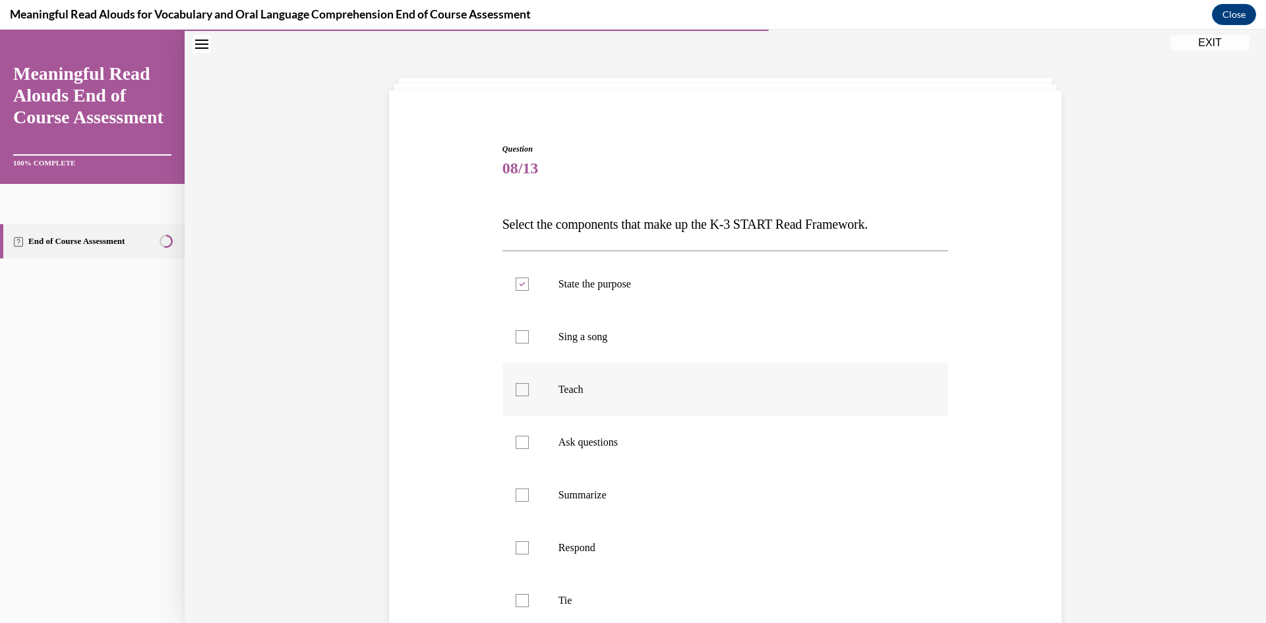
checkbox input "true"
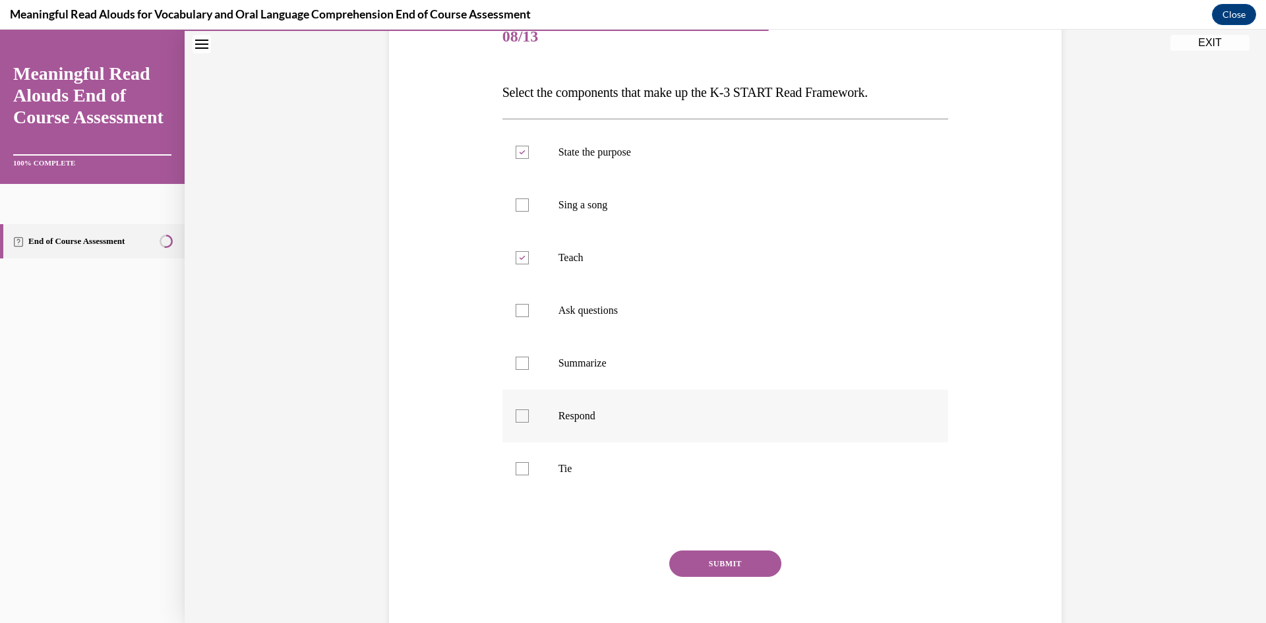
click at [568, 421] on p "Respond" at bounding box center [736, 415] width 357 height 13
click at [529, 421] on input "Respond" at bounding box center [522, 415] width 13 height 13
checkbox input "true"
click at [558, 468] on p "Tie" at bounding box center [736, 468] width 357 height 13
click at [529, 468] on input "Tie" at bounding box center [522, 468] width 13 height 13
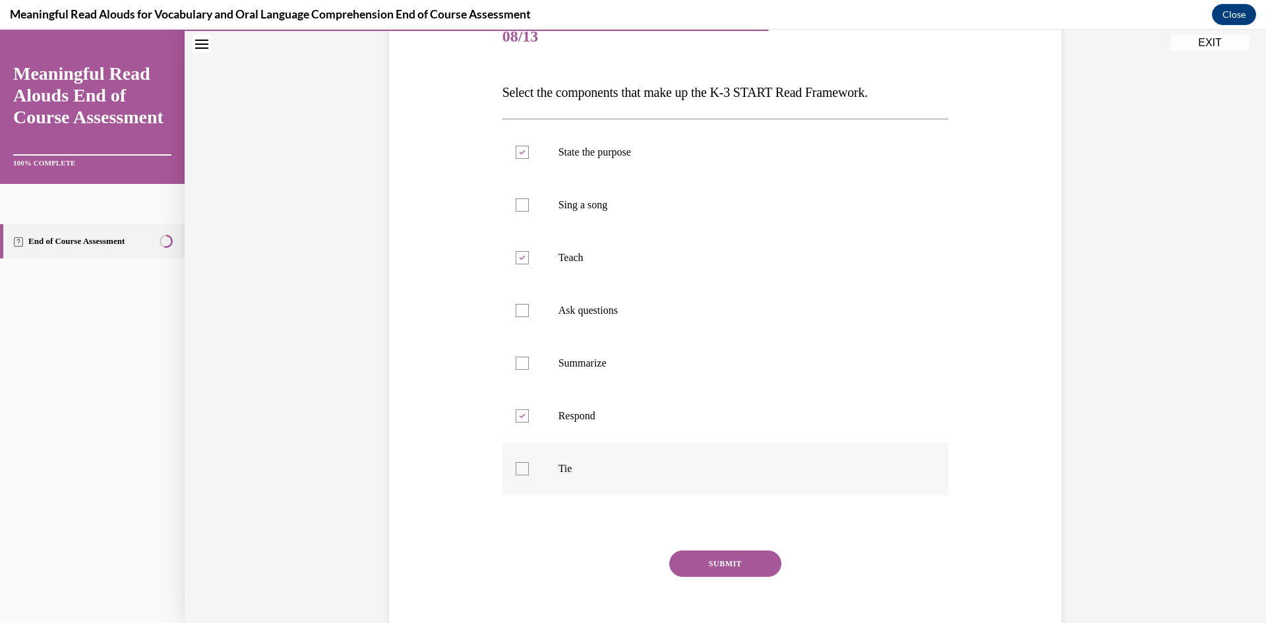
checkbox input "true"
click at [561, 318] on label "Ask questions" at bounding box center [725, 310] width 446 height 53
click at [529, 317] on input "Ask questions" at bounding box center [522, 310] width 13 height 13
checkbox input "true"
click at [730, 572] on button "SUBMIT" at bounding box center [725, 564] width 112 height 26
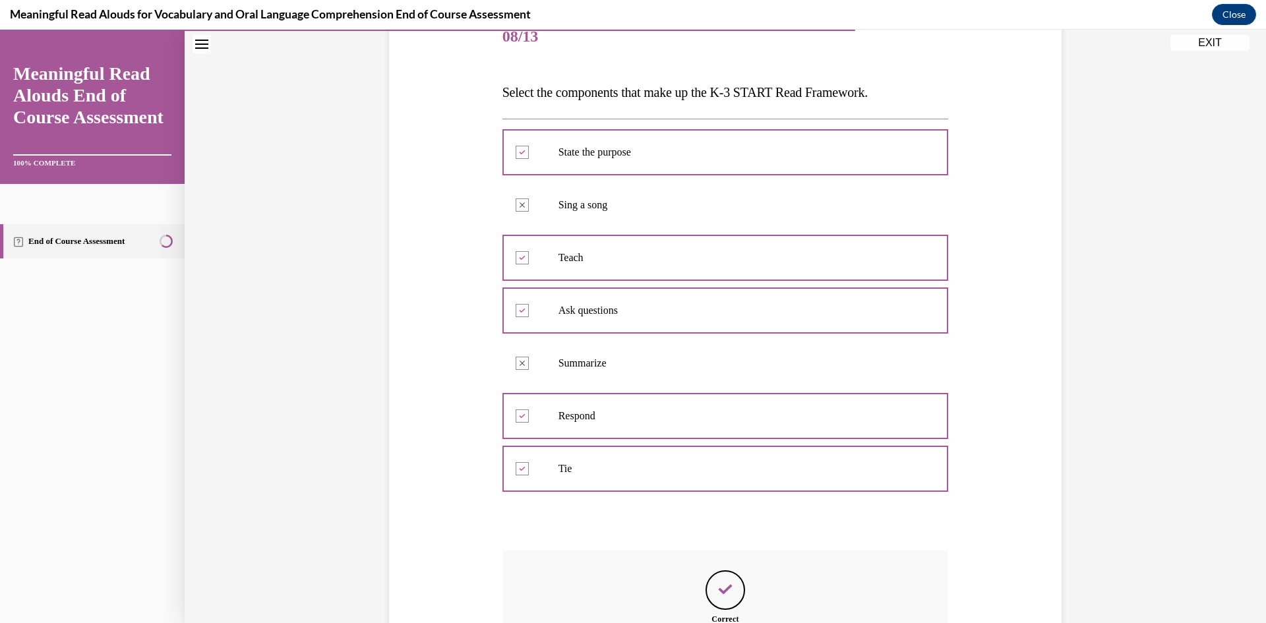
scroll to position [341, 0]
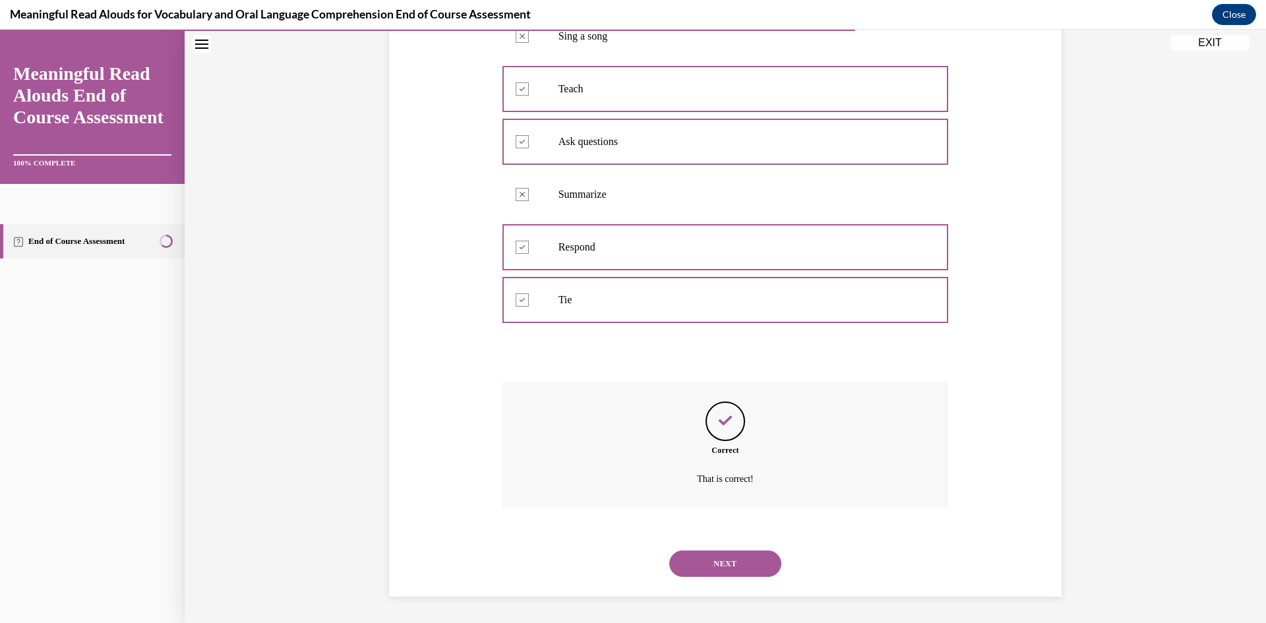
drag, startPoint x: 693, startPoint y: 562, endPoint x: 678, endPoint y: 549, distance: 20.5
click at [694, 563] on button "NEXT" at bounding box center [725, 564] width 112 height 26
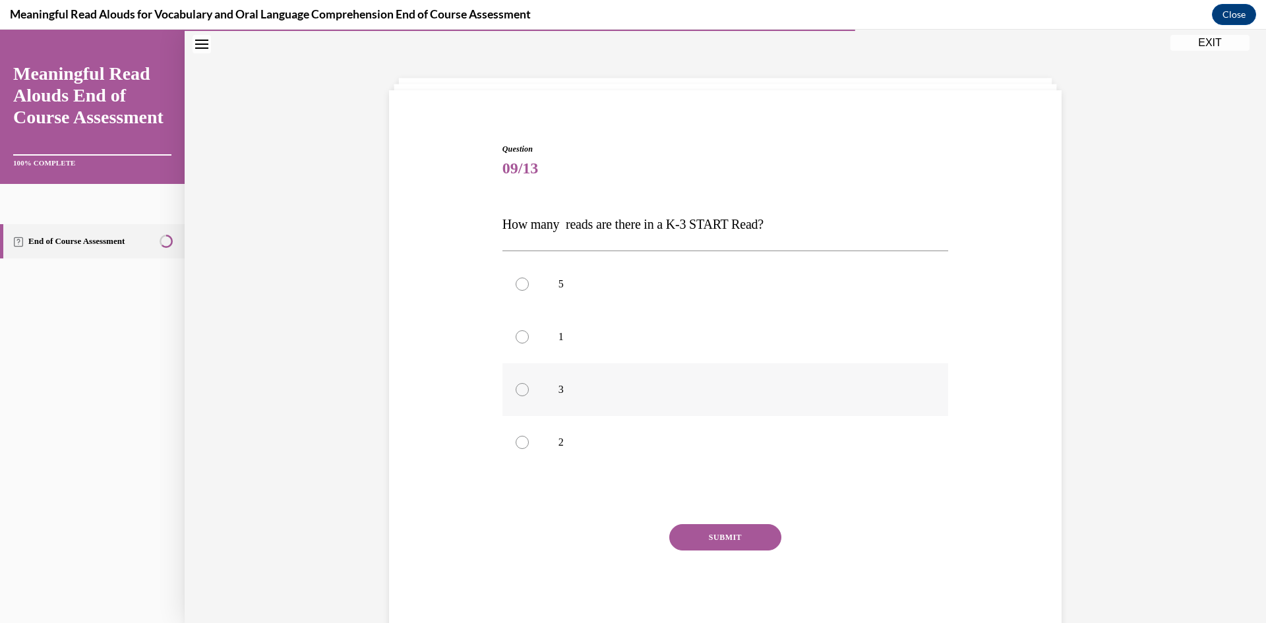
click at [572, 395] on p "3" at bounding box center [736, 389] width 357 height 13
click at [529, 395] on input "3" at bounding box center [522, 389] width 13 height 13
radio input "true"
drag, startPoint x: 680, startPoint y: 536, endPoint x: 676, endPoint y: 529, distance: 8.0
click at [680, 535] on button "SUBMIT" at bounding box center [725, 537] width 112 height 26
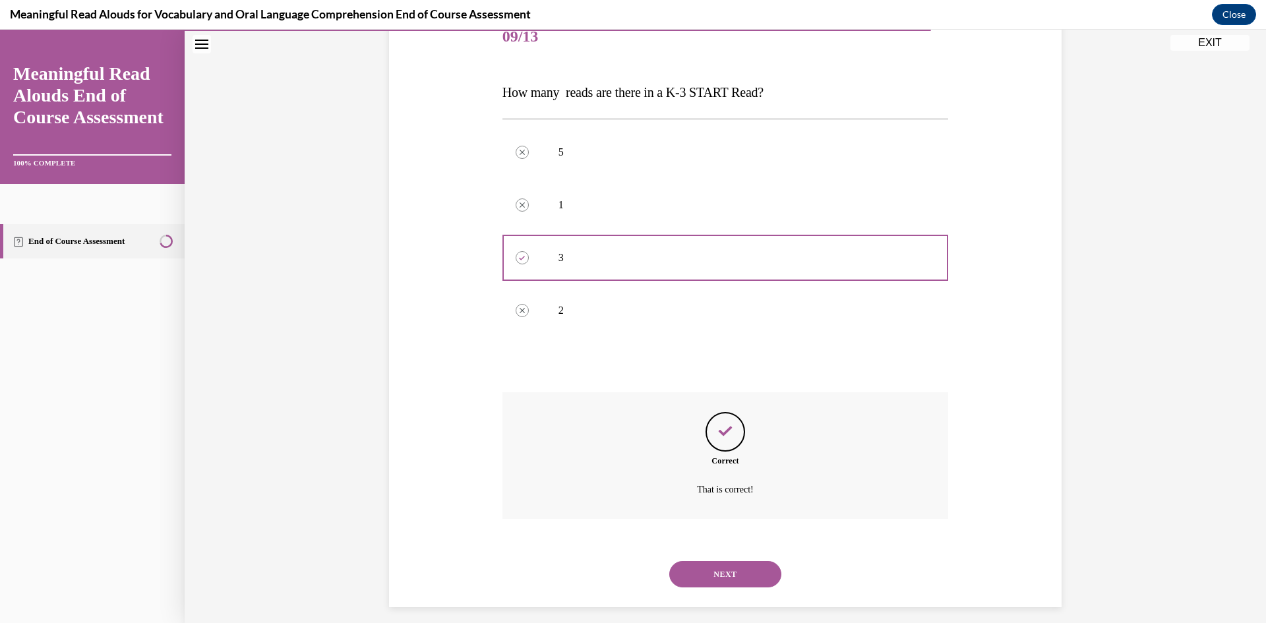
scroll to position [183, 0]
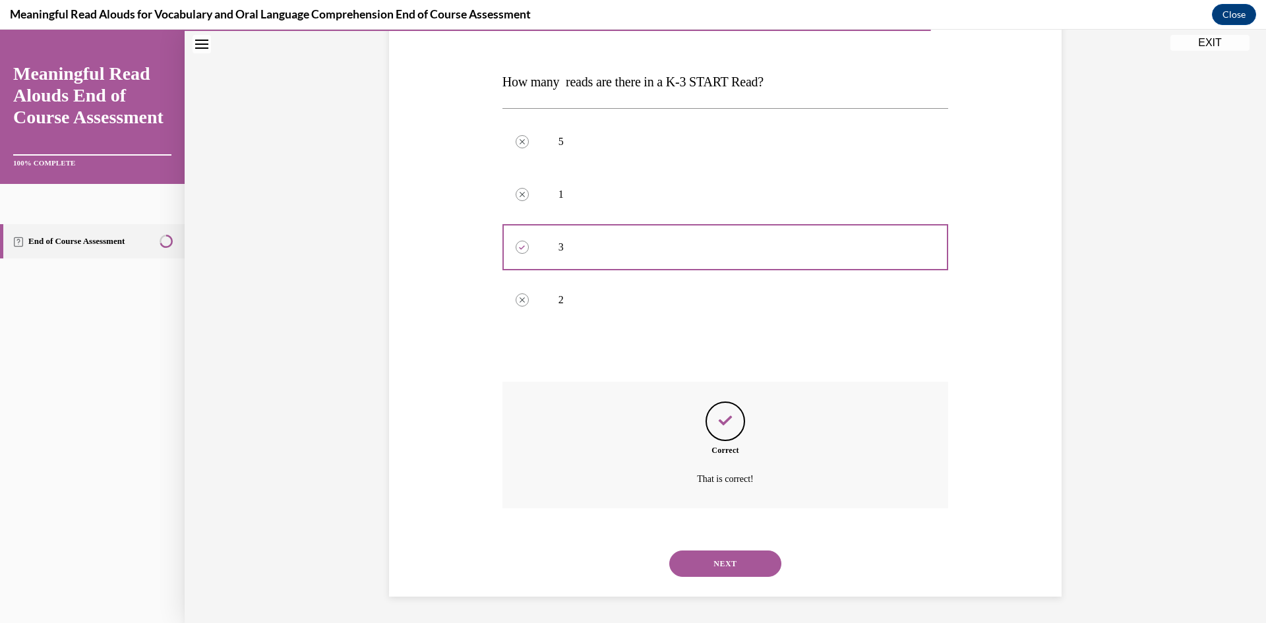
click at [699, 557] on button "NEXT" at bounding box center [725, 564] width 112 height 26
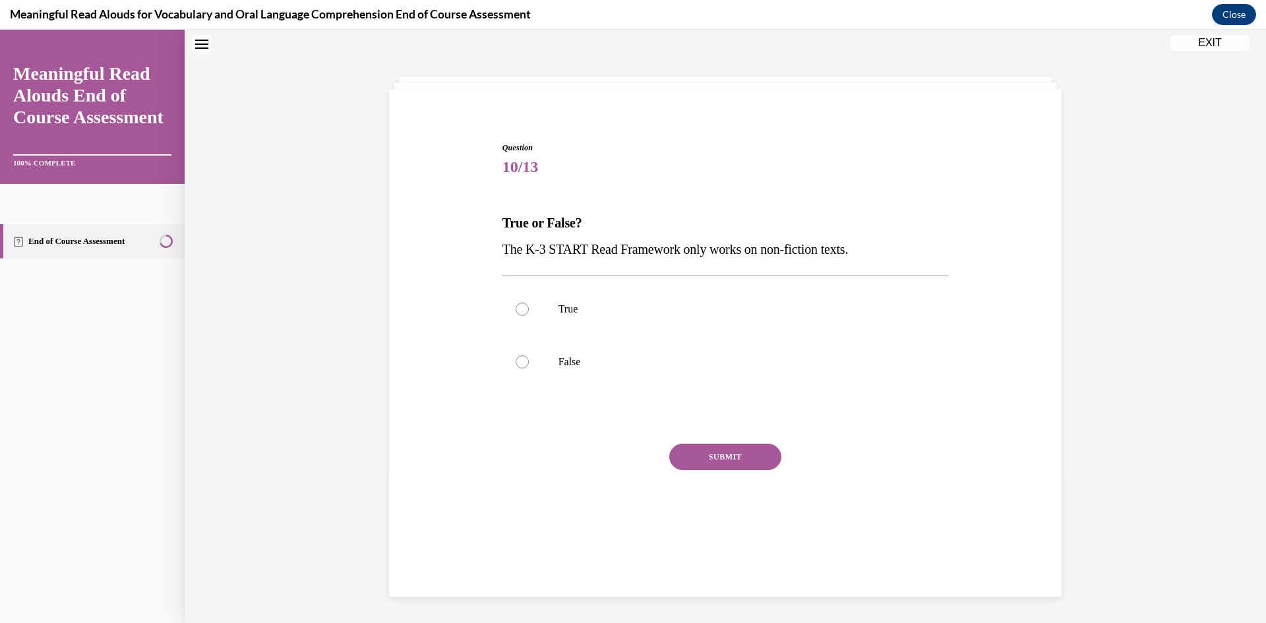
scroll to position [40, 0]
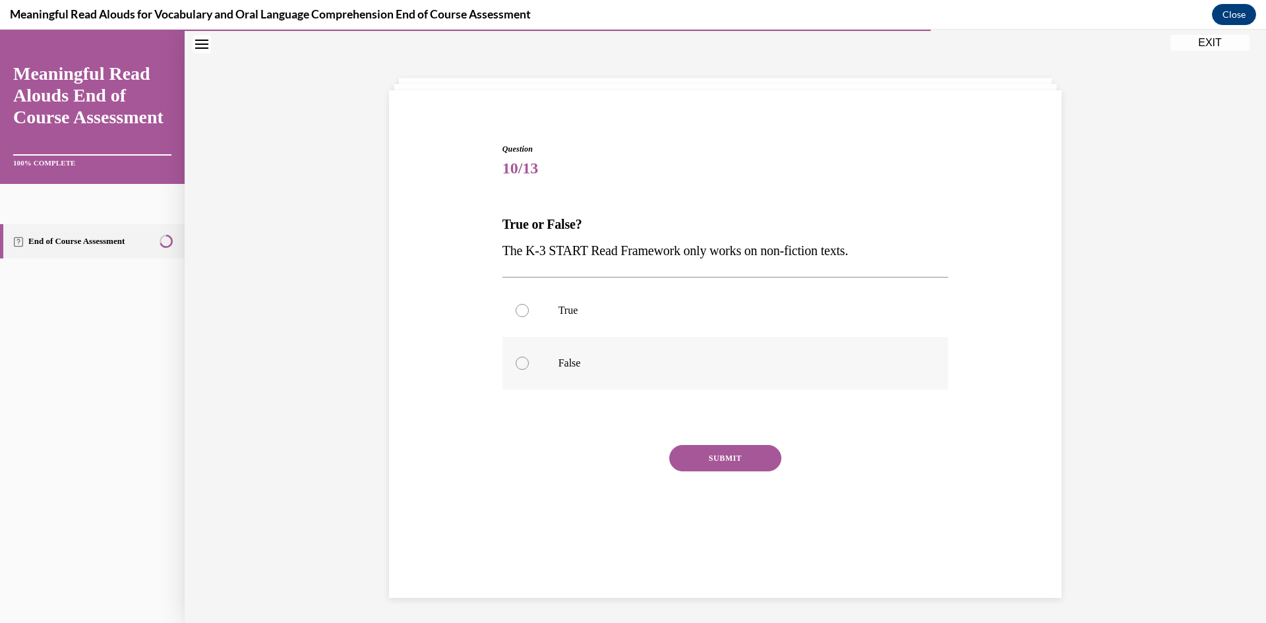
click at [588, 371] on label "False" at bounding box center [725, 363] width 446 height 53
click at [529, 370] on input "False" at bounding box center [522, 363] width 13 height 13
radio input "true"
click at [705, 453] on button "SUBMIT" at bounding box center [725, 458] width 112 height 26
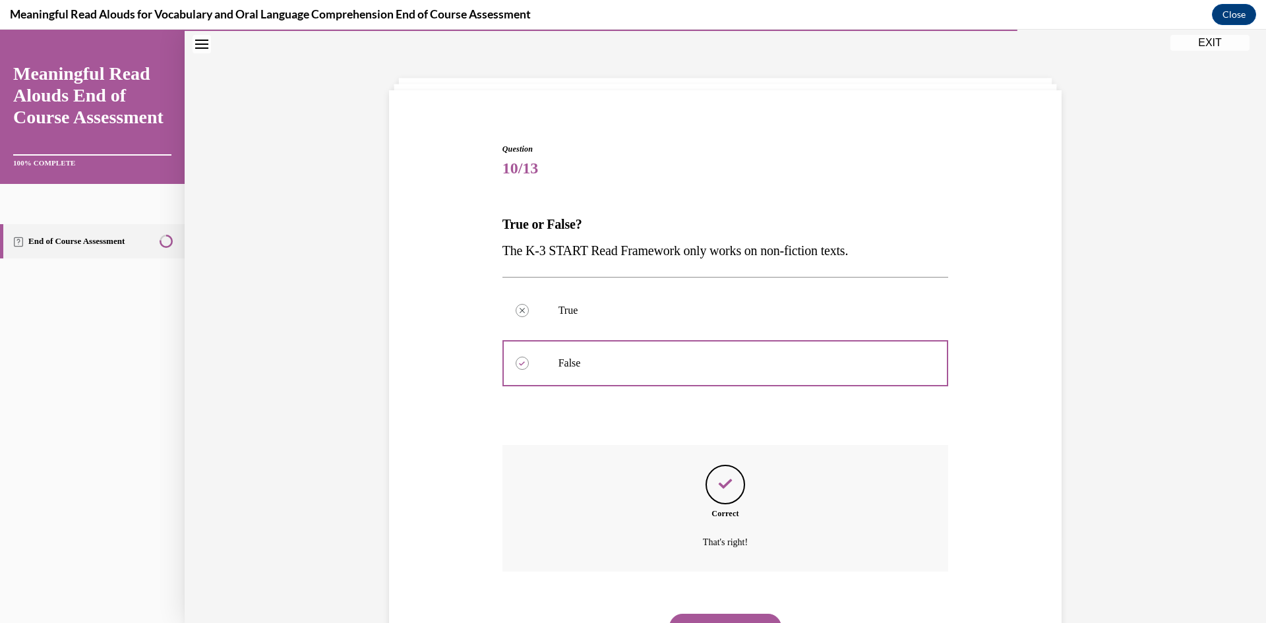
scroll to position [104, 0]
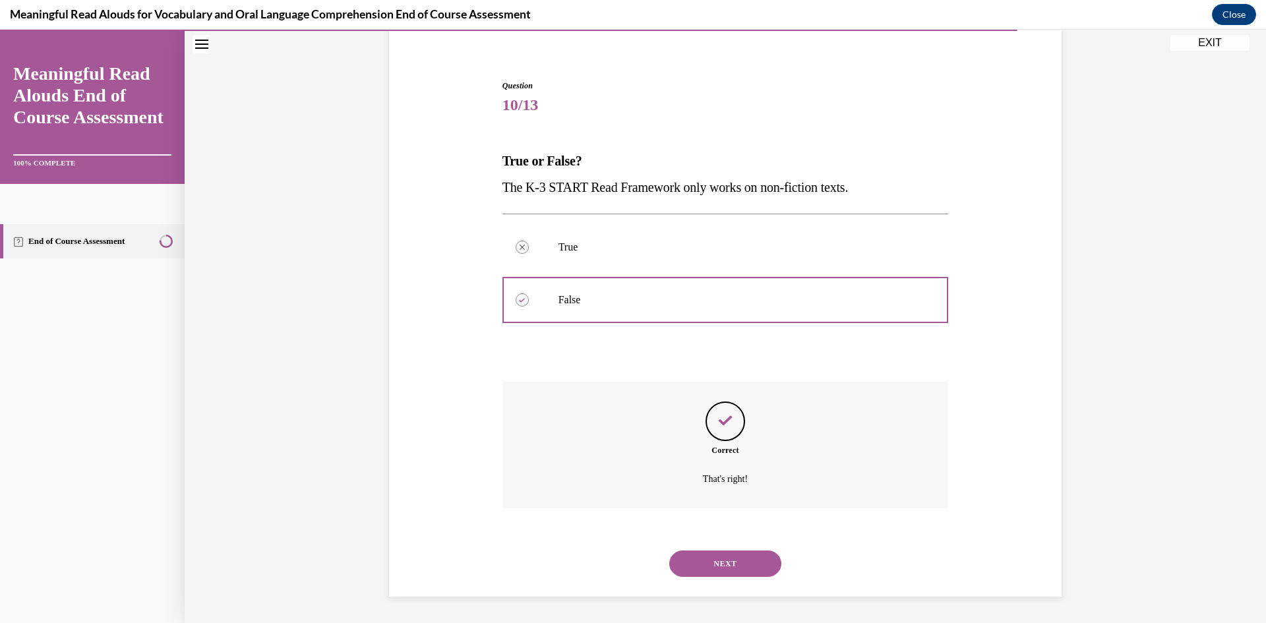
click at [717, 565] on button "NEXT" at bounding box center [725, 564] width 112 height 26
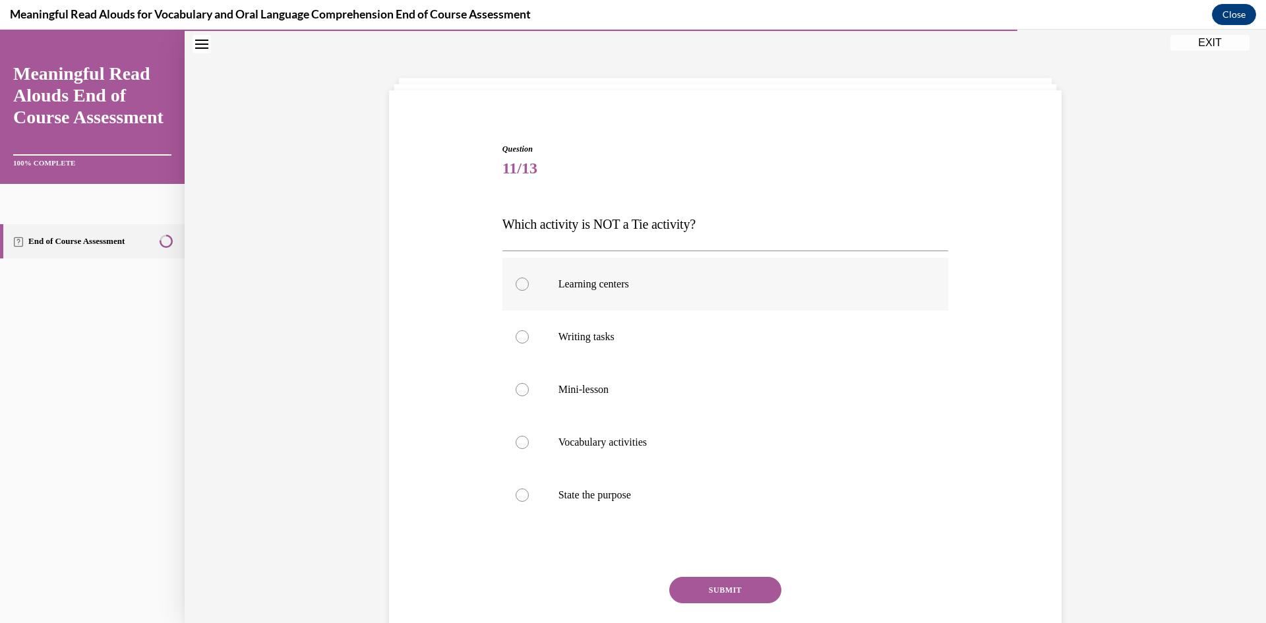
click at [672, 277] on label "Learning centers" at bounding box center [725, 284] width 446 height 53
click at [529, 278] on input "Learning centers" at bounding box center [522, 284] width 13 height 13
radio input "true"
click at [610, 498] on p "State the purpose" at bounding box center [736, 495] width 357 height 13
click at [529, 498] on input "State the purpose" at bounding box center [522, 495] width 13 height 13
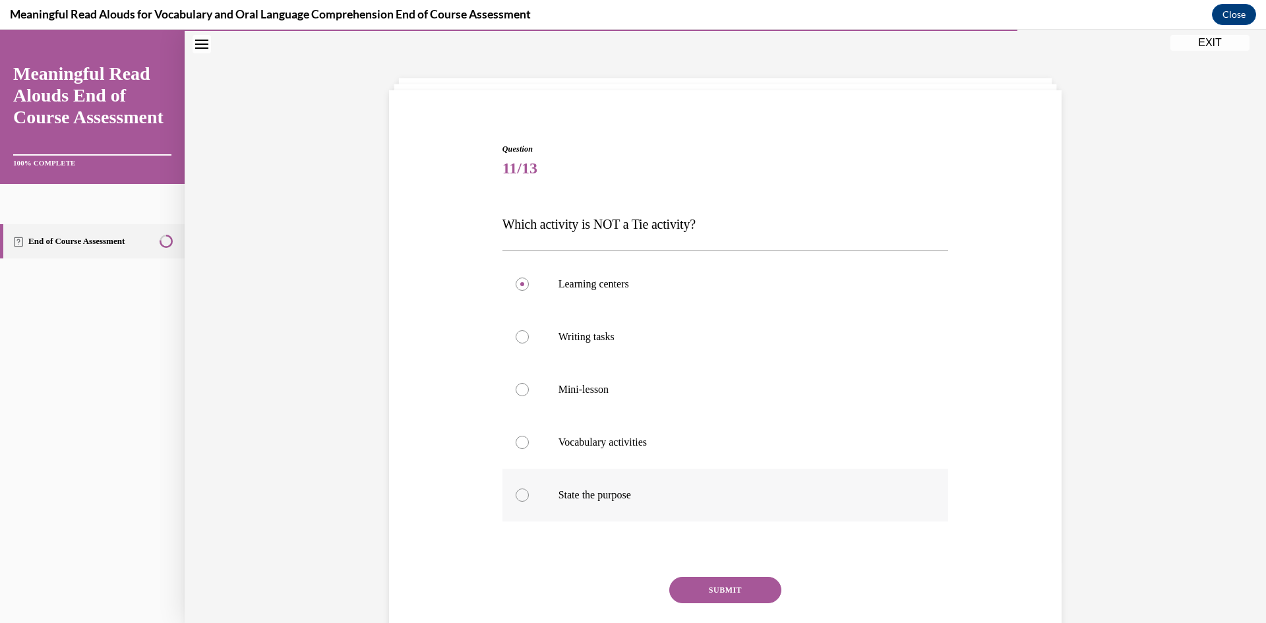
radio input "true"
click at [717, 592] on button "SUBMIT" at bounding box center [725, 590] width 112 height 26
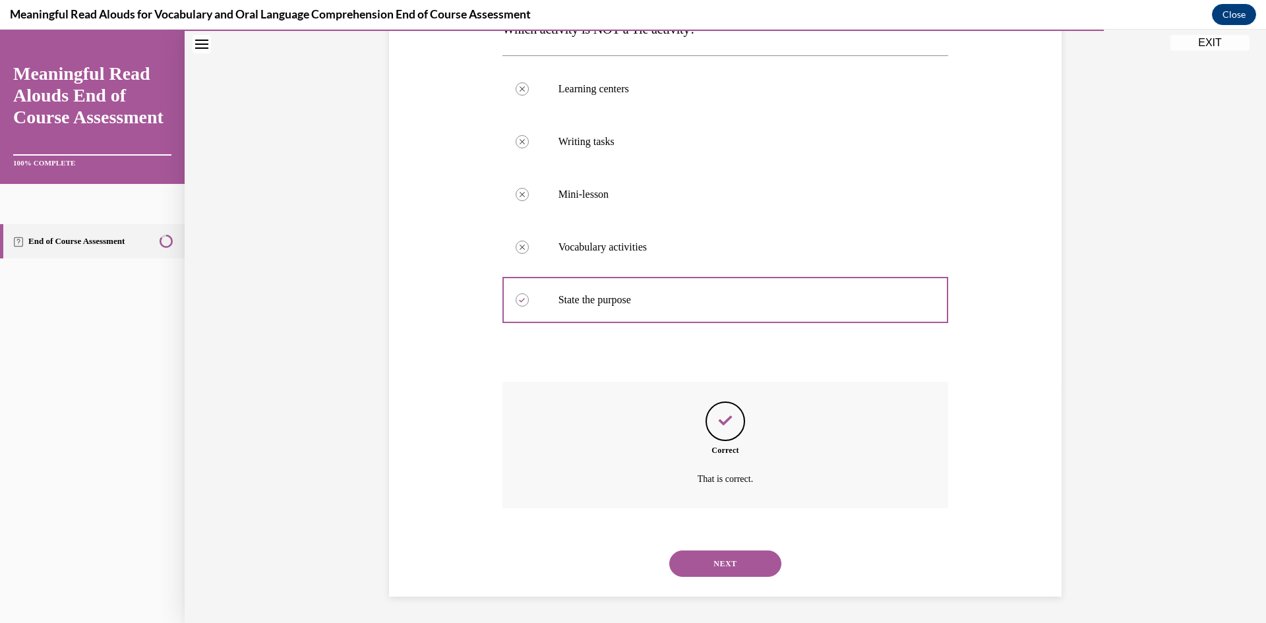
click at [695, 556] on button "NEXT" at bounding box center [725, 564] width 112 height 26
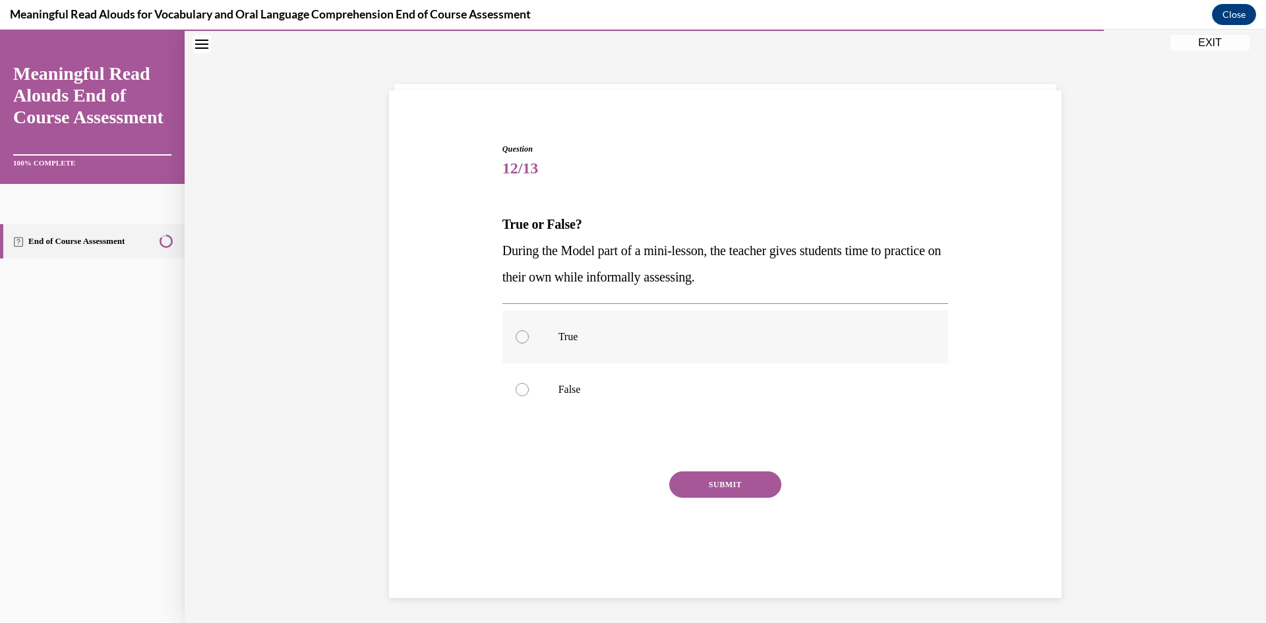
click at [632, 339] on p "True" at bounding box center [736, 336] width 357 height 13
click at [529, 339] on input "True" at bounding box center [522, 336] width 13 height 13
radio input "true"
click at [701, 490] on button "SUBMIT" at bounding box center [725, 484] width 112 height 26
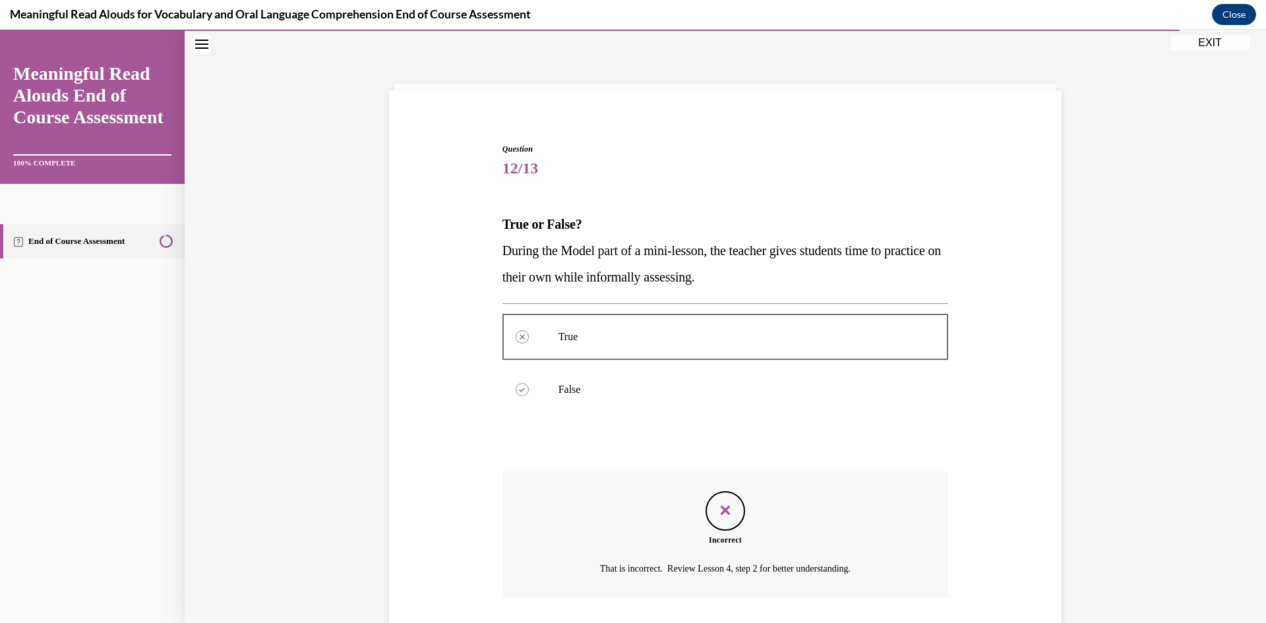
scroll to position [130, 0]
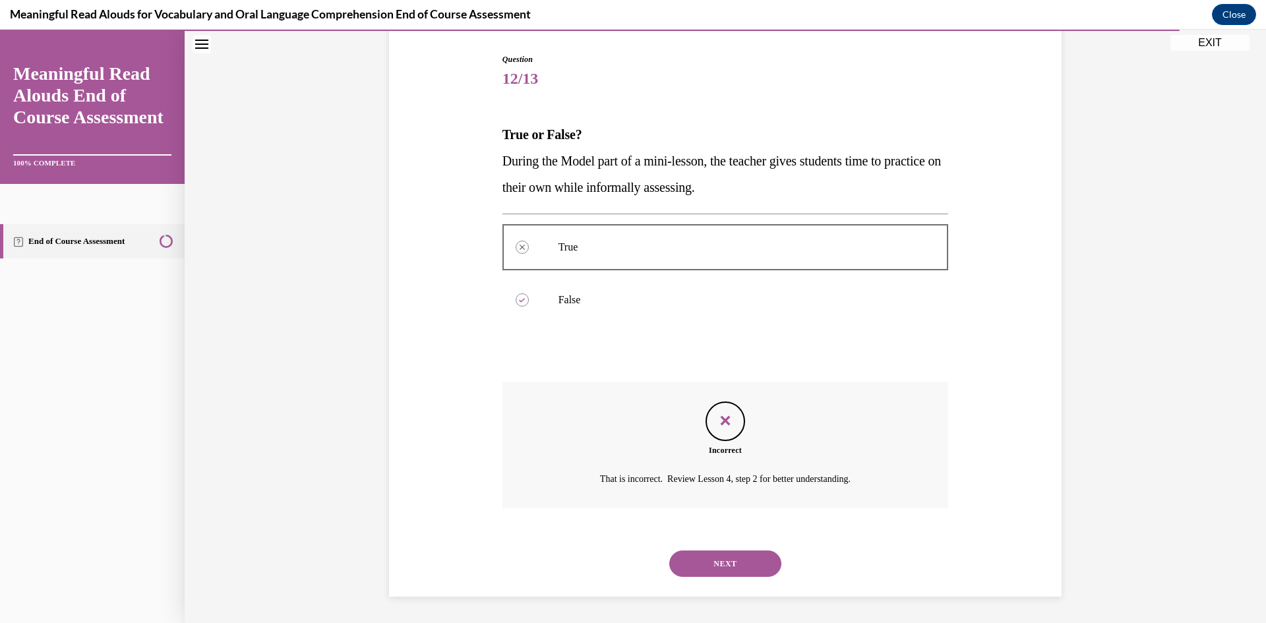
click at [730, 560] on button "NEXT" at bounding box center [725, 564] width 112 height 26
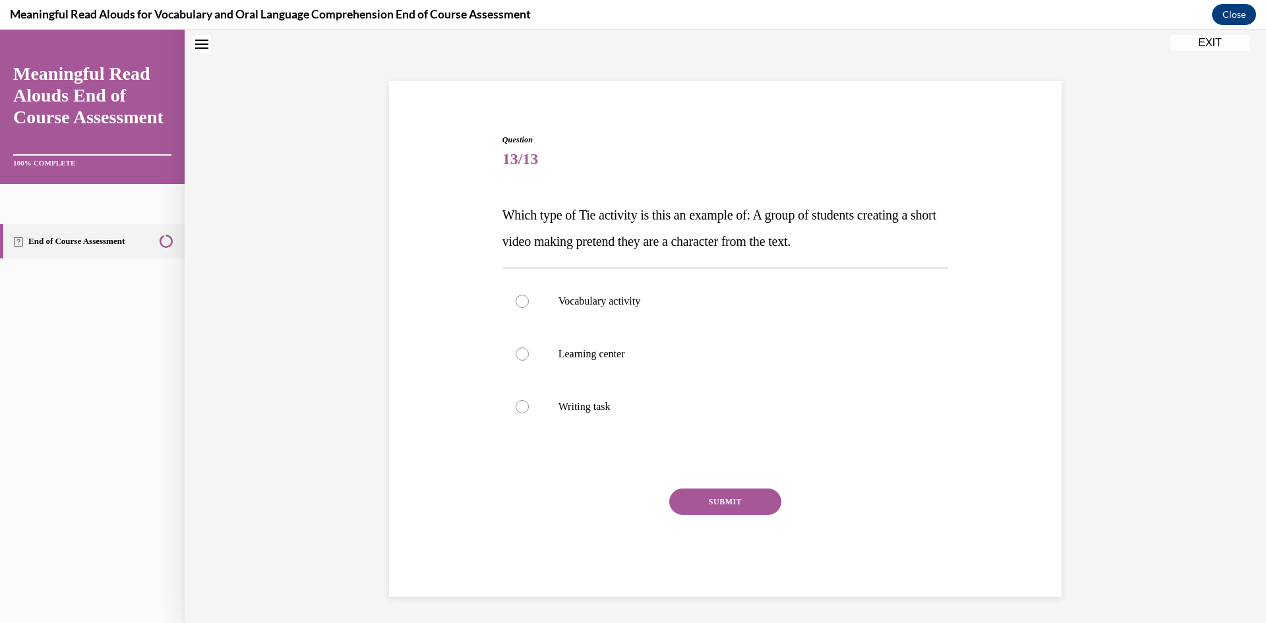
scroll to position [40, 0]
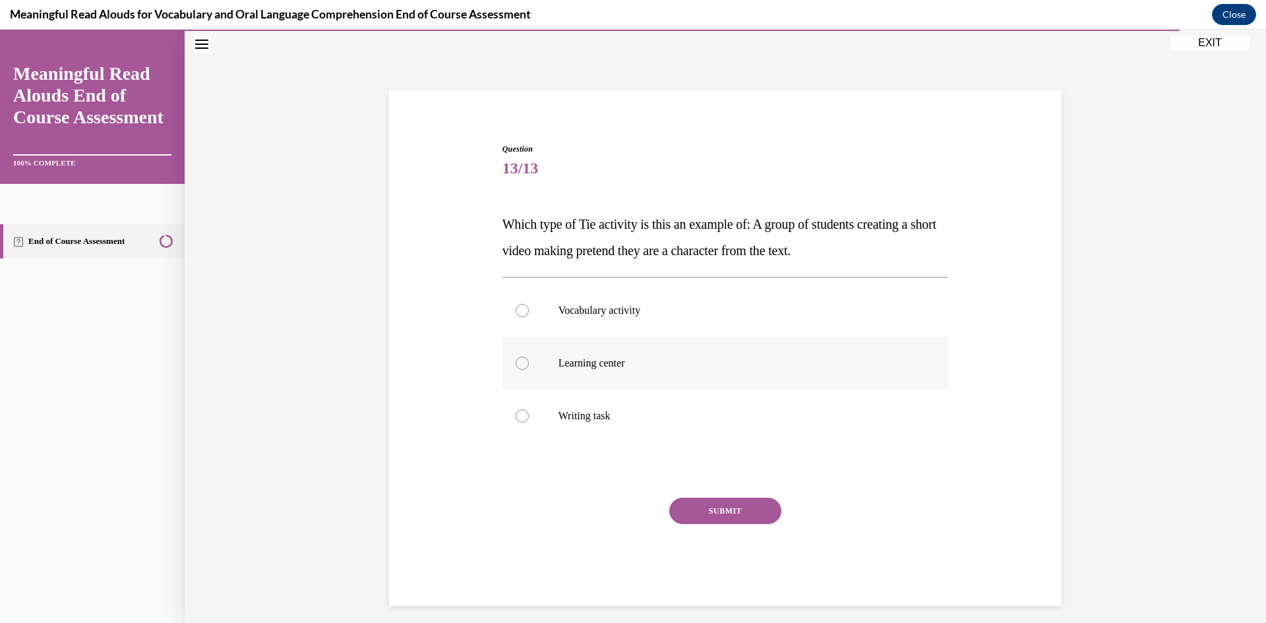
click at [612, 360] on p "Learning center" at bounding box center [736, 363] width 357 height 13
click at [529, 360] on input "Learning center" at bounding box center [522, 363] width 13 height 13
radio input "true"
click at [705, 506] on button "SUBMIT" at bounding box center [725, 511] width 112 height 26
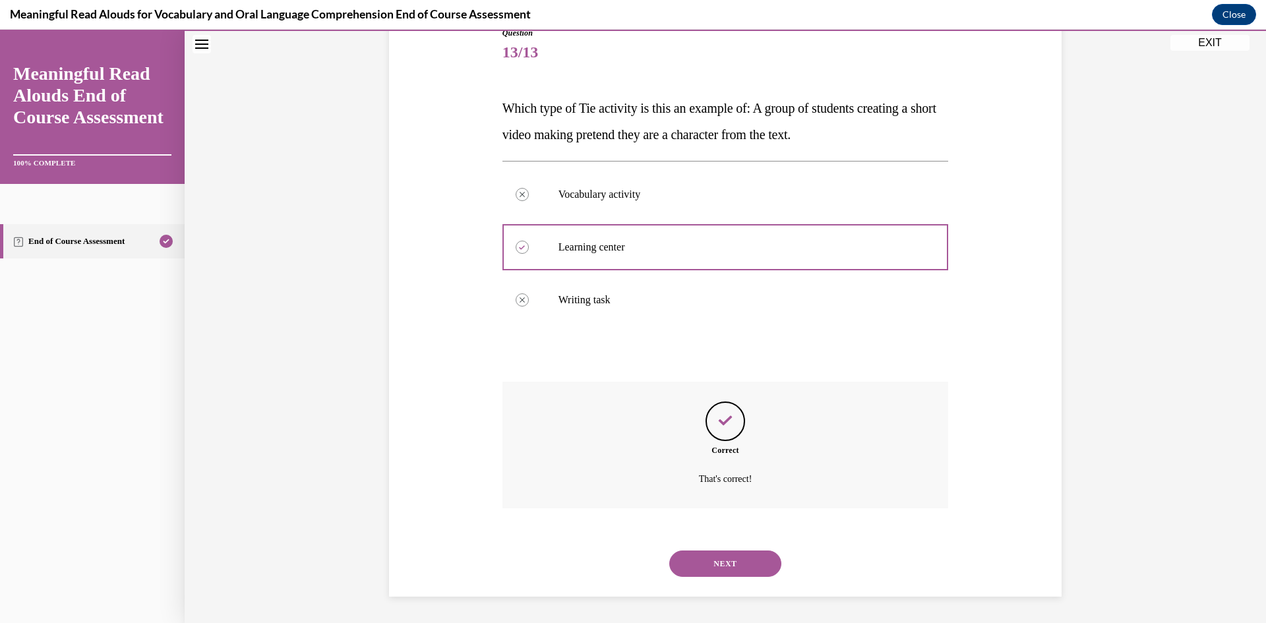
click at [725, 564] on button "NEXT" at bounding box center [725, 564] width 112 height 26
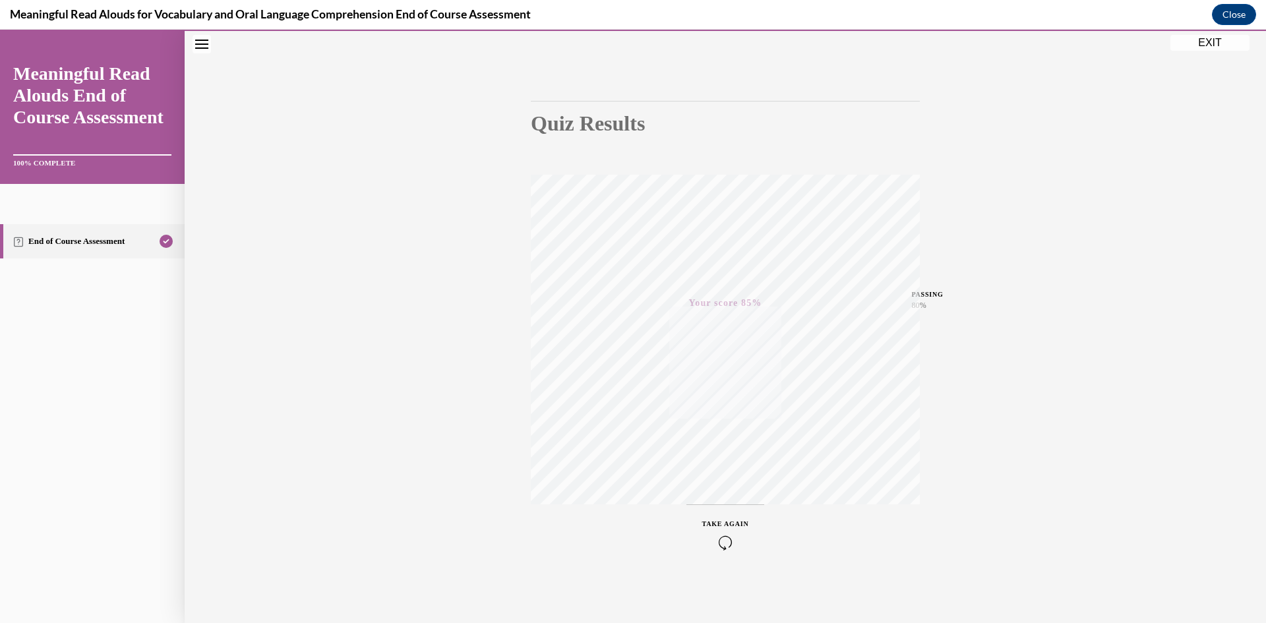
click at [720, 539] on icon "button" at bounding box center [725, 542] width 47 height 15
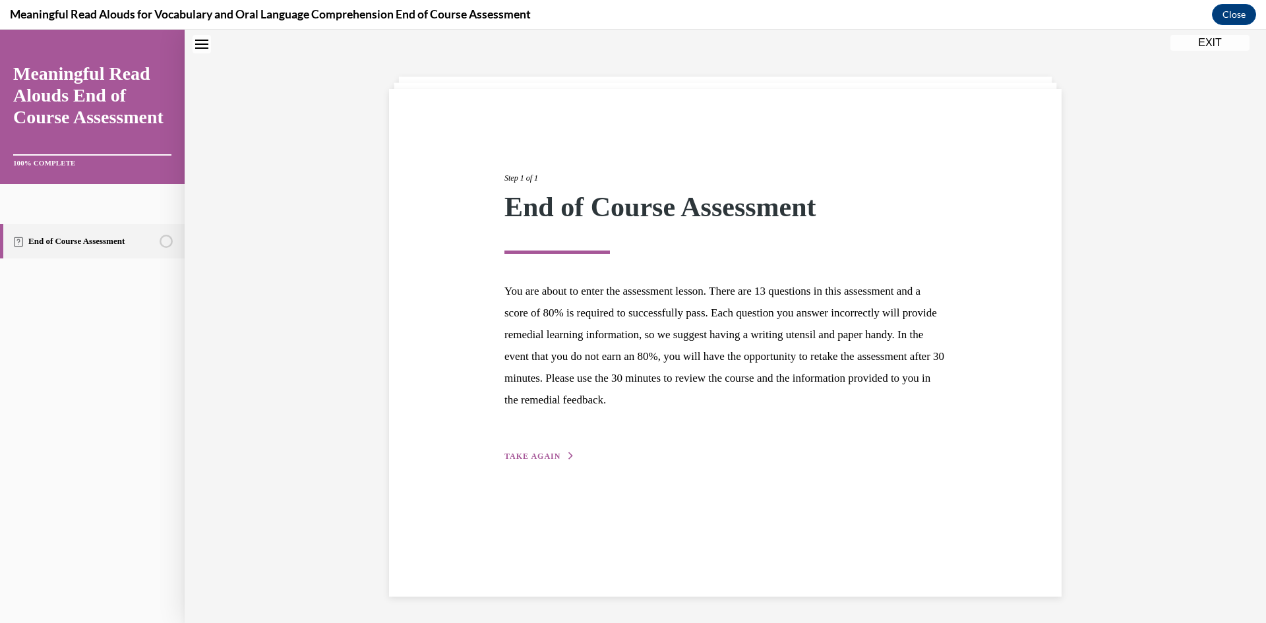
scroll to position [42, 0]
click at [539, 457] on span "TAKE AGAIN" at bounding box center [532, 456] width 56 height 9
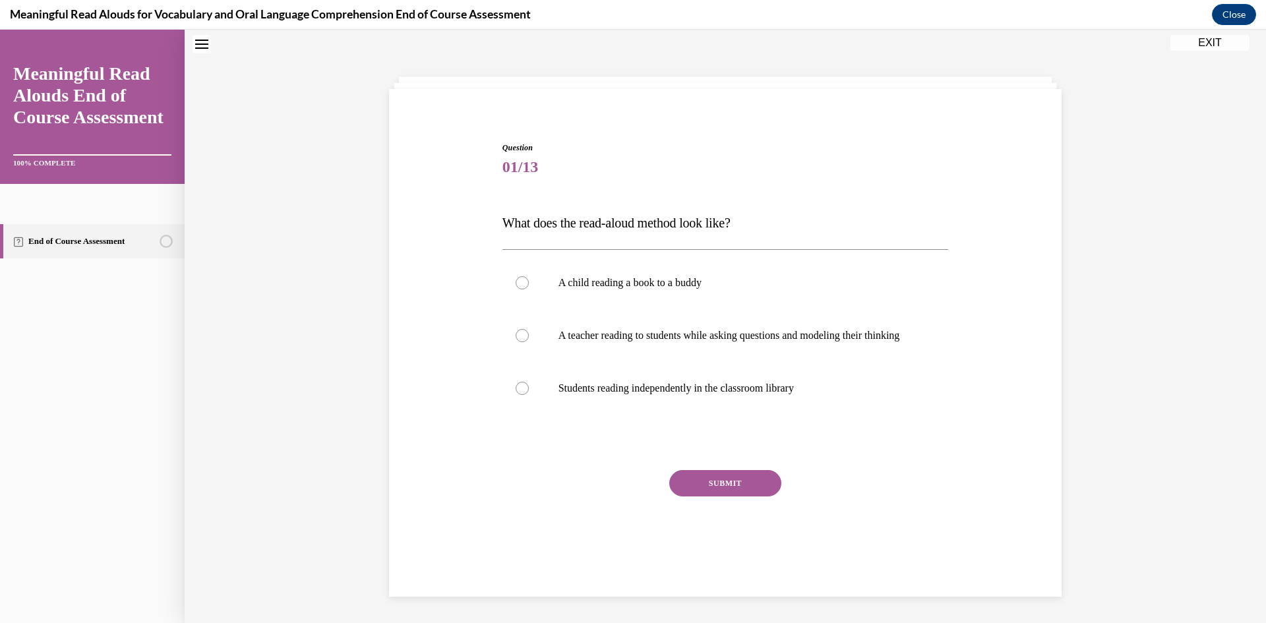
scroll to position [40, 0]
click at [586, 322] on label "A teacher reading to students while asking questions and modeling their thinking" at bounding box center [725, 337] width 446 height 53
click at [529, 330] on input "A teacher reading to students while asking questions and modeling their thinking" at bounding box center [522, 336] width 13 height 13
radio input "true"
click at [705, 487] on button "SUBMIT" at bounding box center [725, 484] width 112 height 26
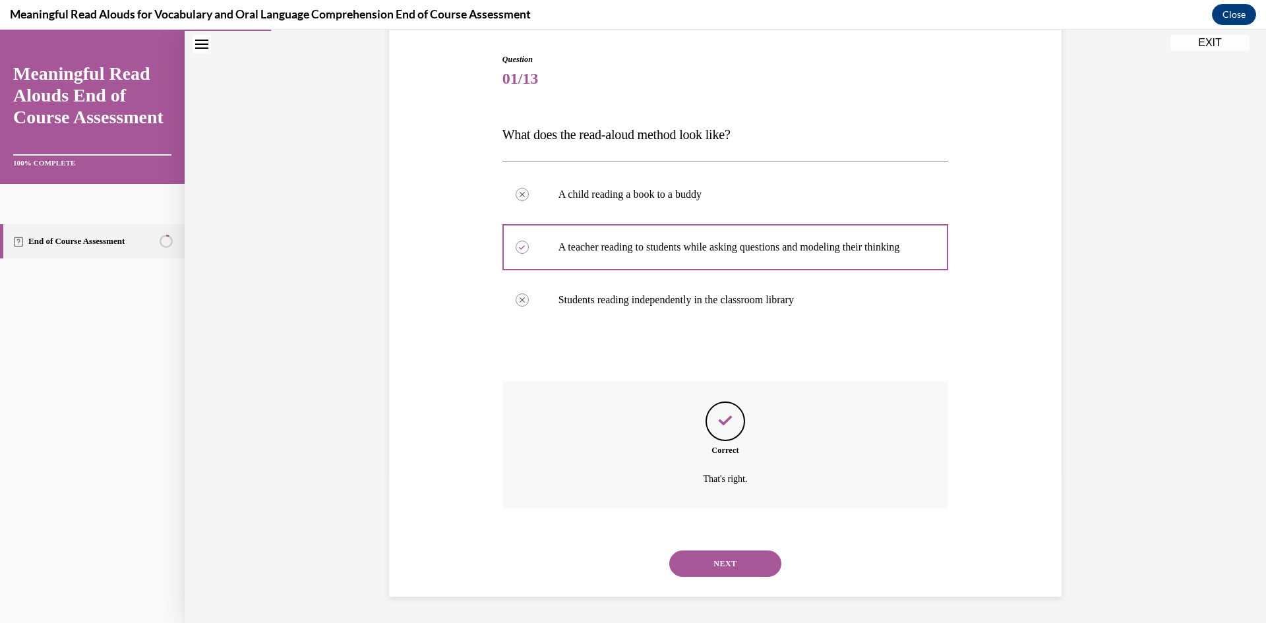
click at [728, 570] on button "NEXT" at bounding box center [725, 564] width 112 height 26
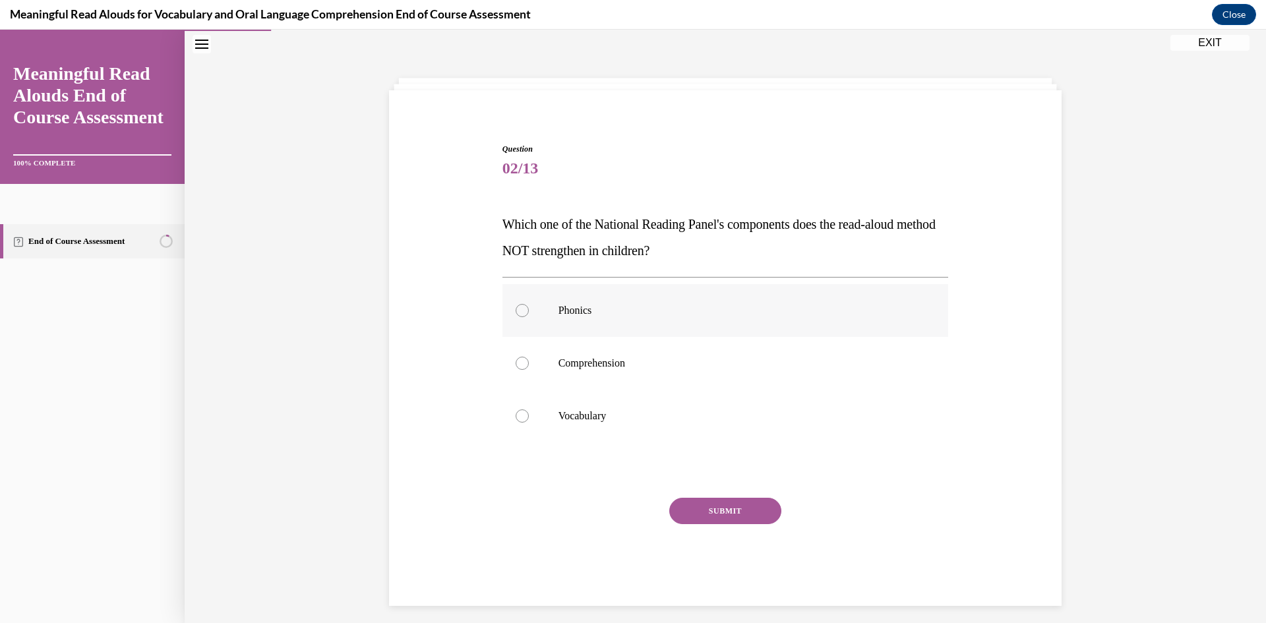
click at [614, 321] on label "Phonics" at bounding box center [725, 310] width 446 height 53
click at [529, 317] on input "Phonics" at bounding box center [522, 310] width 13 height 13
radio input "true"
drag, startPoint x: 732, startPoint y: 514, endPoint x: 697, endPoint y: 476, distance: 51.3
click at [732, 514] on button "SUBMIT" at bounding box center [725, 511] width 112 height 26
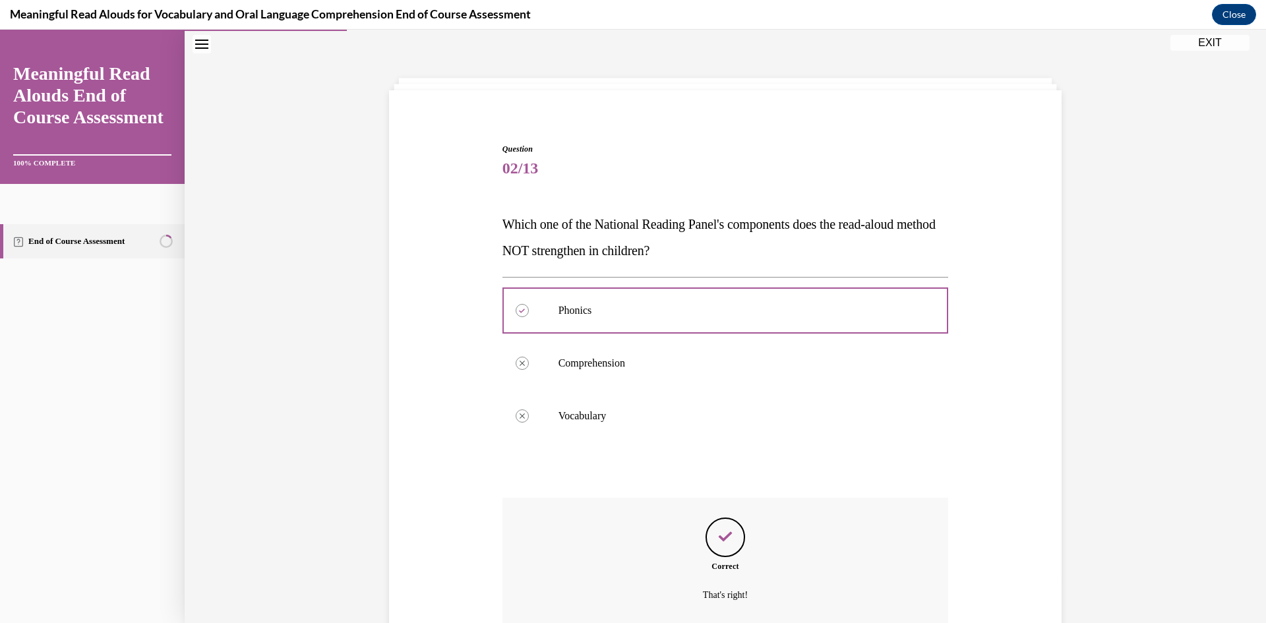
scroll to position [156, 0]
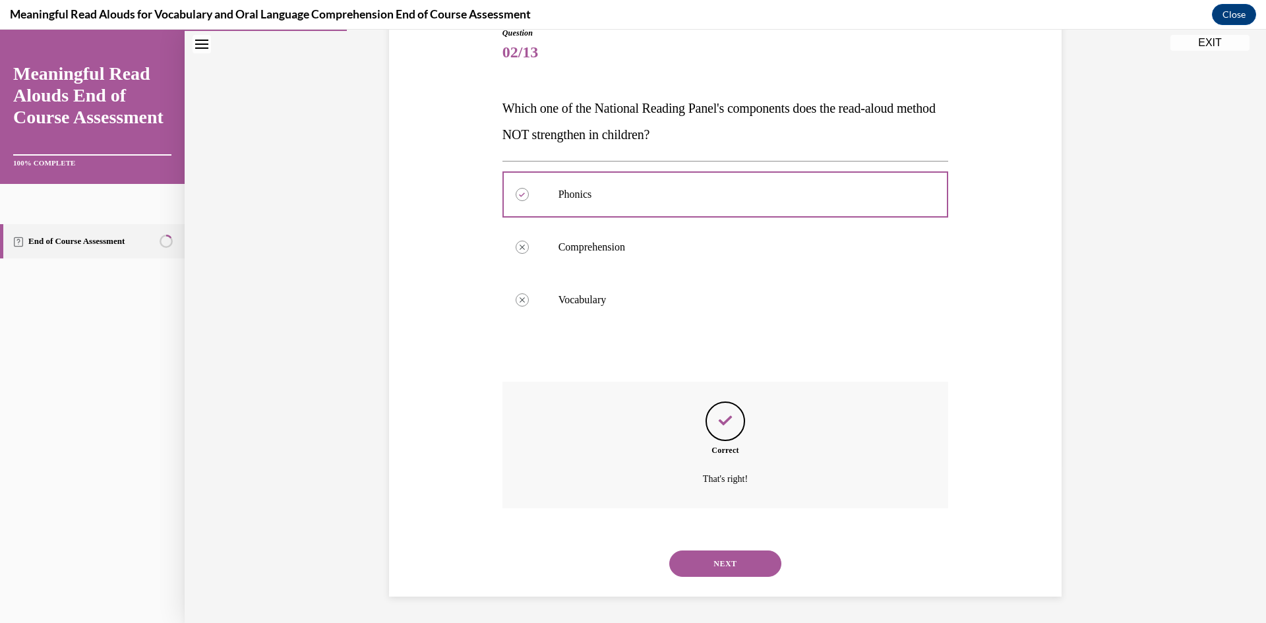
click at [746, 562] on button "NEXT" at bounding box center [725, 564] width 112 height 26
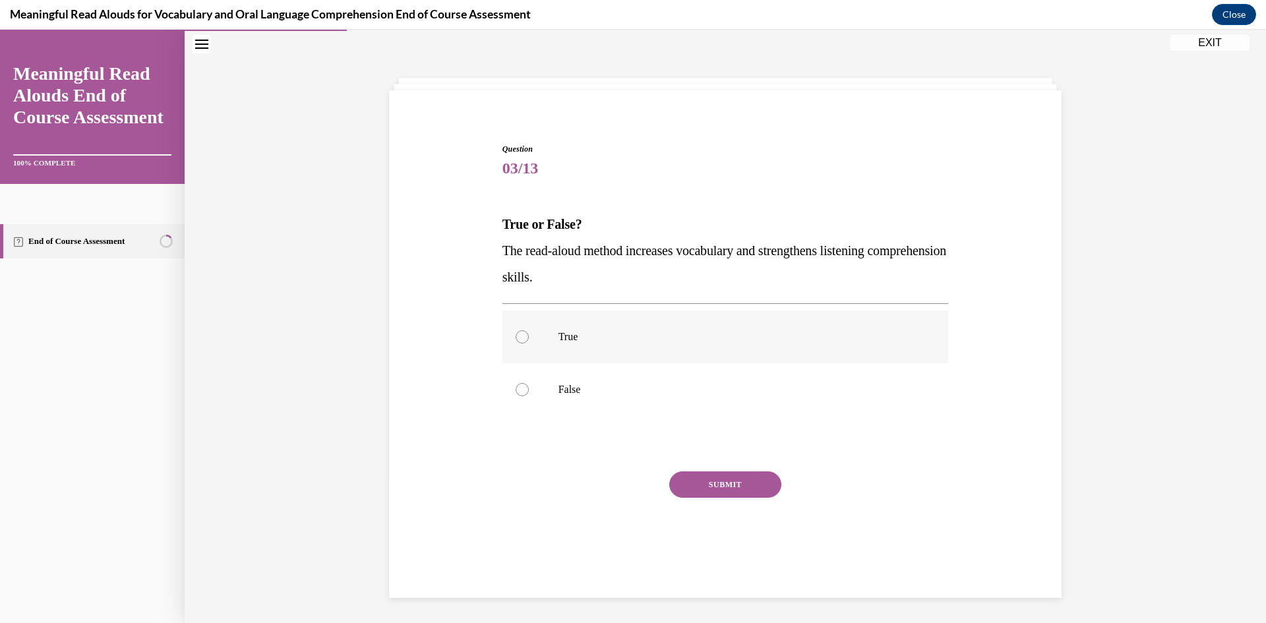
click at [562, 320] on label "True" at bounding box center [725, 337] width 446 height 53
click at [529, 330] on input "True" at bounding box center [522, 336] width 13 height 13
radio input "true"
click at [709, 485] on button "SUBMIT" at bounding box center [725, 484] width 112 height 26
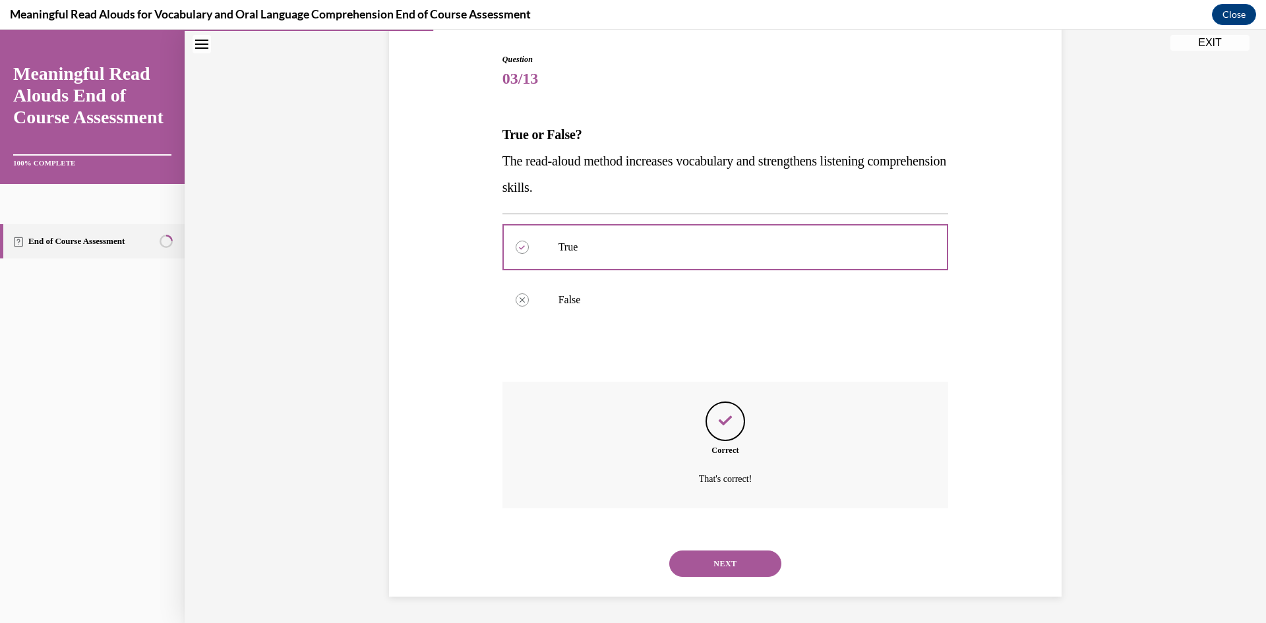
click at [728, 566] on button "NEXT" at bounding box center [725, 564] width 112 height 26
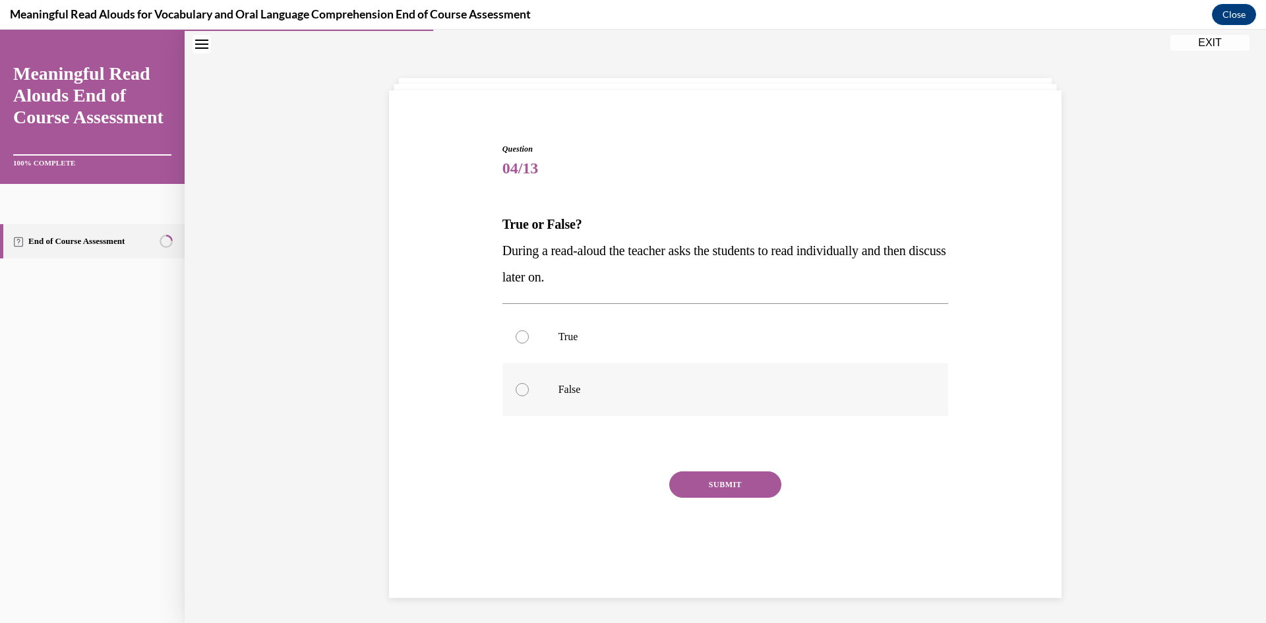
click at [635, 391] on p "False" at bounding box center [736, 389] width 357 height 13
click at [529, 391] on input "False" at bounding box center [522, 389] width 13 height 13
radio input "true"
click at [724, 490] on button "SUBMIT" at bounding box center [725, 484] width 112 height 26
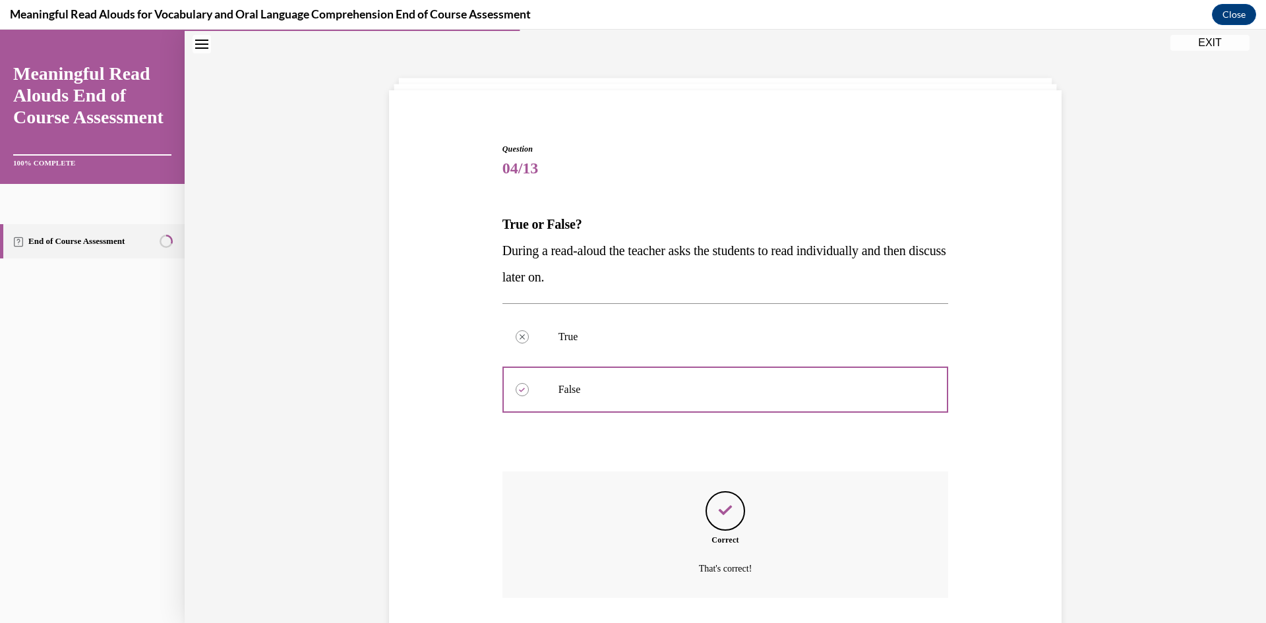
scroll to position [130, 0]
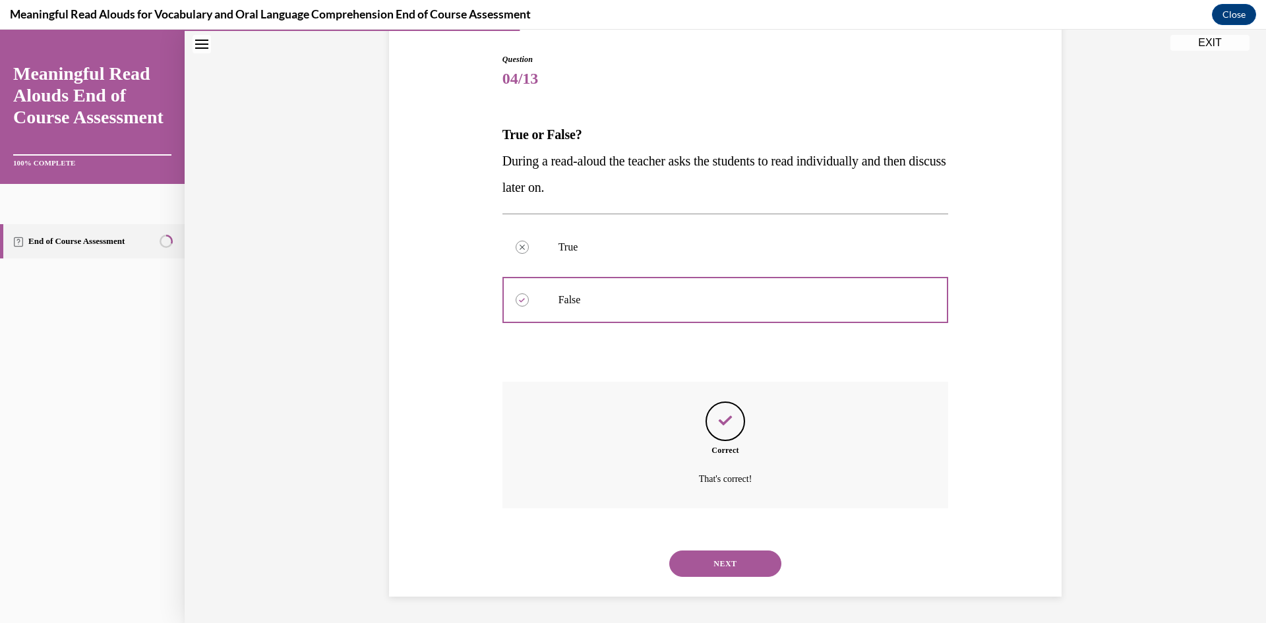
click at [736, 554] on button "NEXT" at bounding box center [725, 564] width 112 height 26
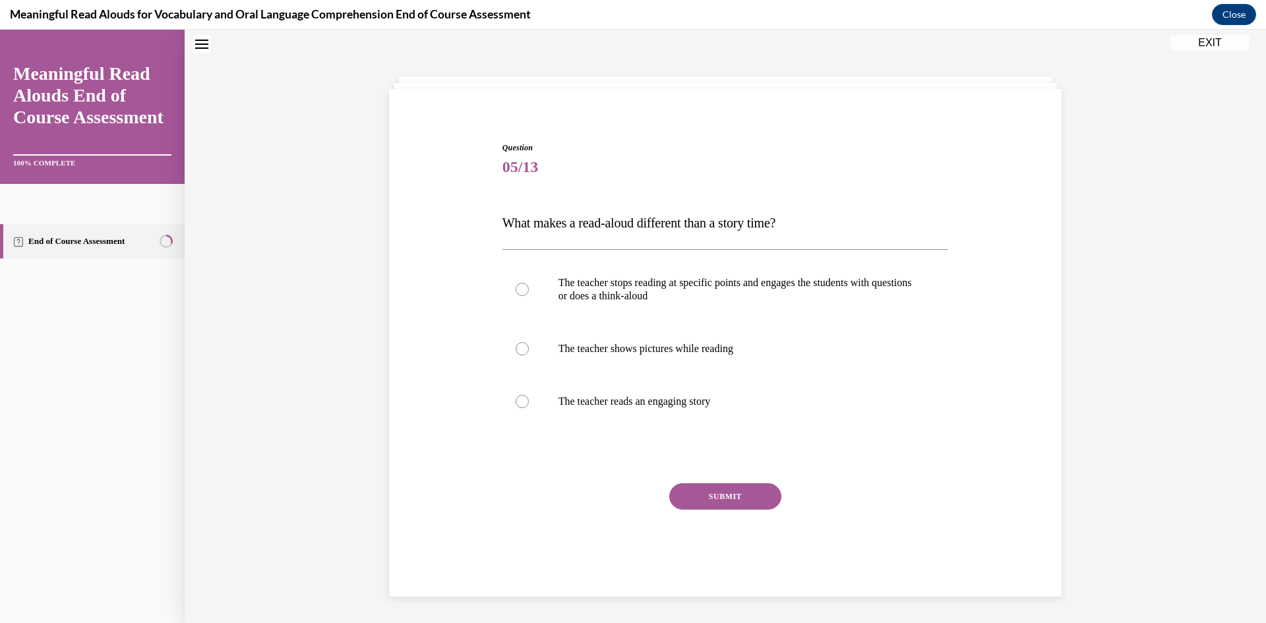
scroll to position [40, 0]
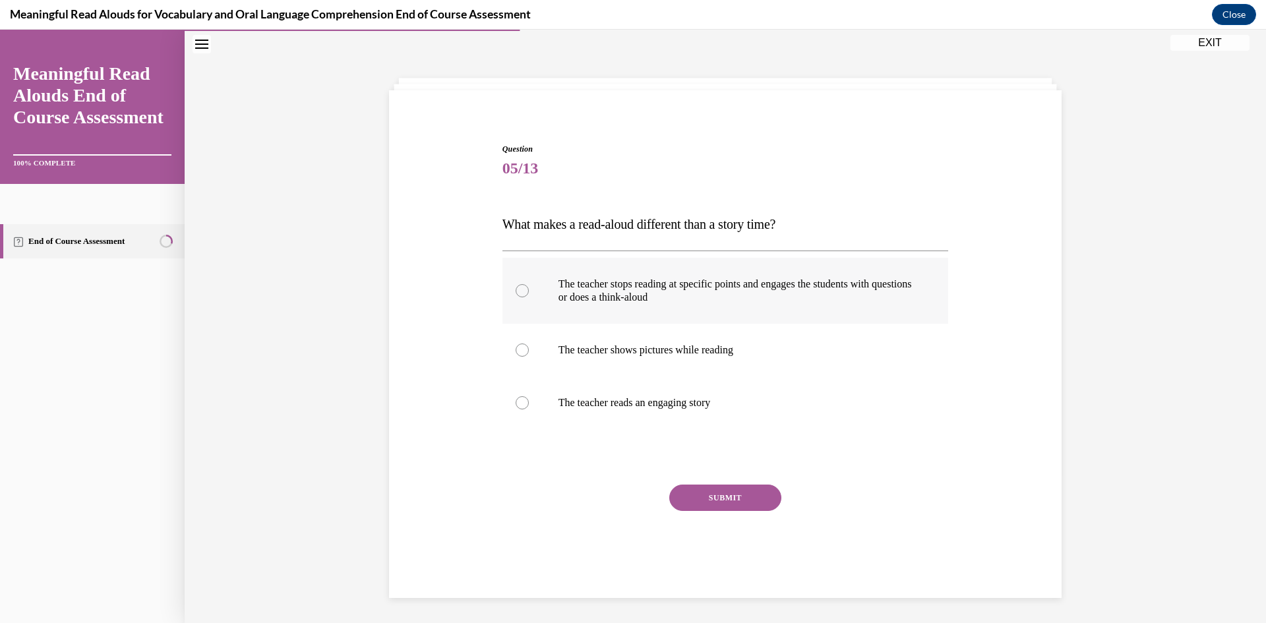
click at [596, 295] on p "The teacher stops reading at specific points and engages the students with ques…" at bounding box center [736, 291] width 357 height 26
click at [529, 295] on input "The teacher stops reading at specific points and engages the students with ques…" at bounding box center [522, 290] width 13 height 13
radio input "true"
click at [712, 496] on button "SUBMIT" at bounding box center [725, 498] width 112 height 26
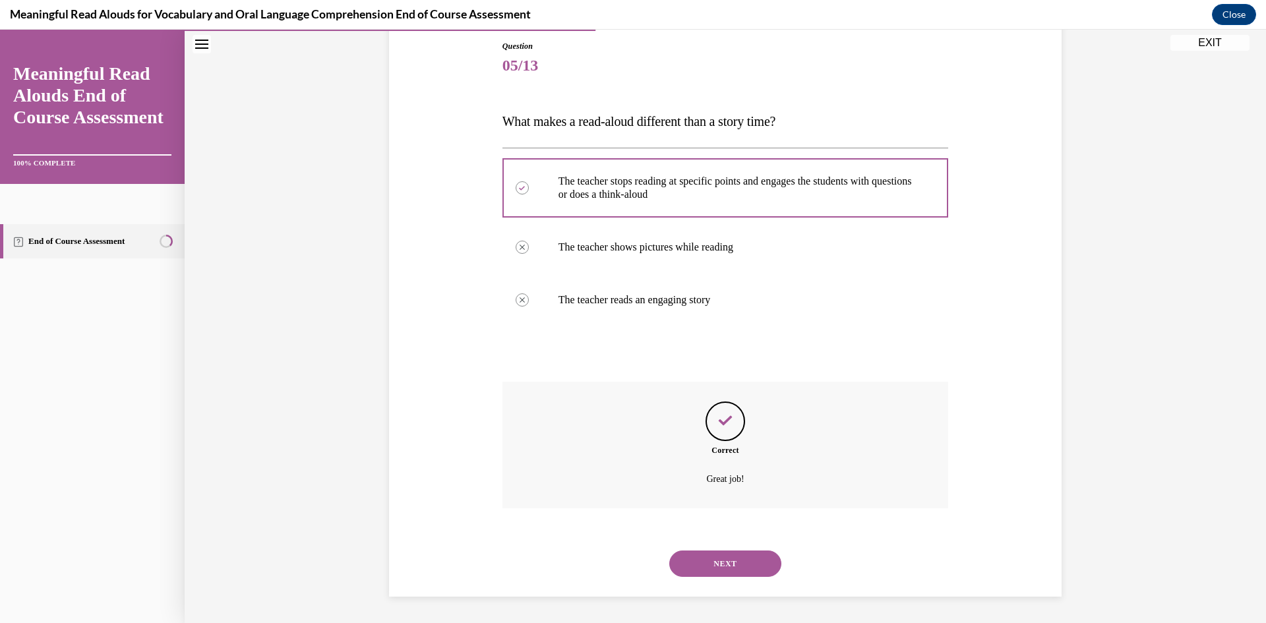
drag, startPoint x: 725, startPoint y: 563, endPoint x: 706, endPoint y: 473, distance: 91.7
click at [725, 562] on button "NEXT" at bounding box center [725, 564] width 112 height 26
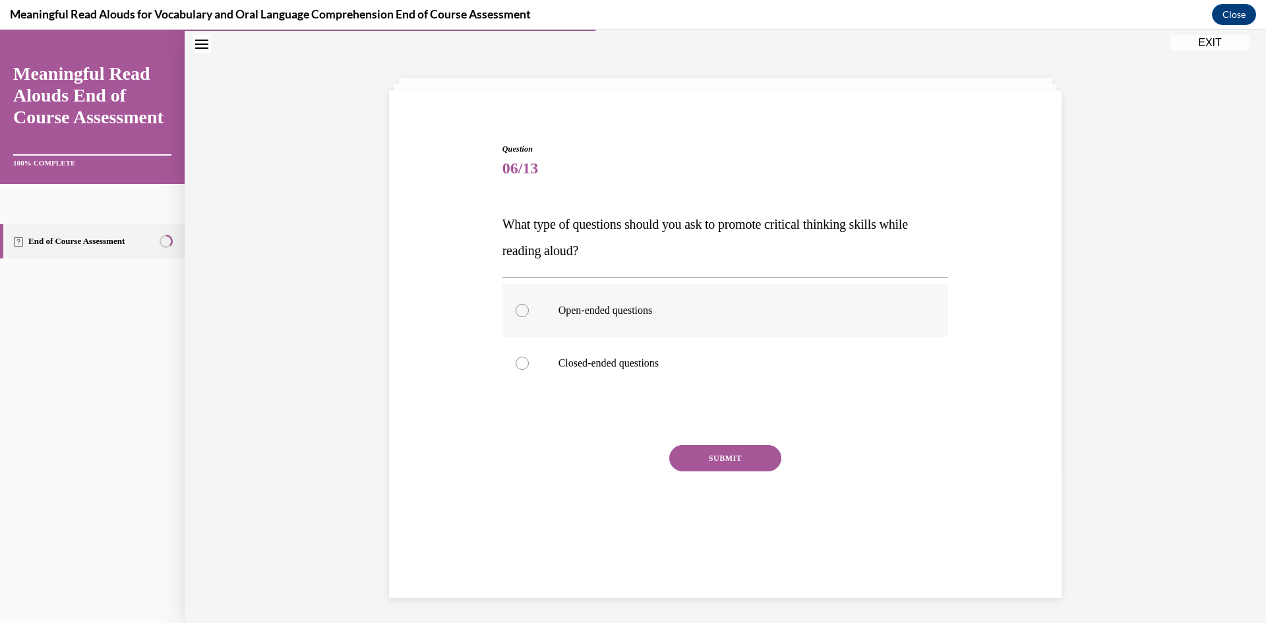
click at [594, 313] on p "Open-ended questions" at bounding box center [736, 310] width 357 height 13
click at [529, 313] on input "Open-ended questions" at bounding box center [522, 310] width 13 height 13
radio input "true"
click at [707, 454] on button "SUBMIT" at bounding box center [725, 458] width 112 height 26
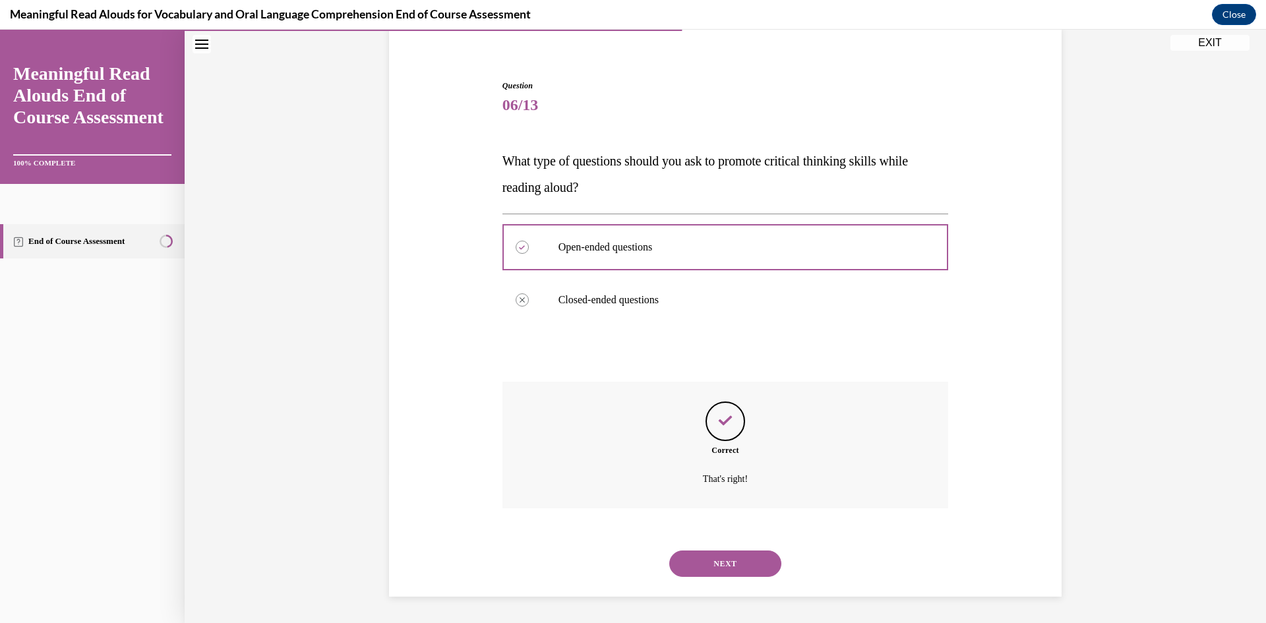
click at [719, 562] on button "NEXT" at bounding box center [725, 564] width 112 height 26
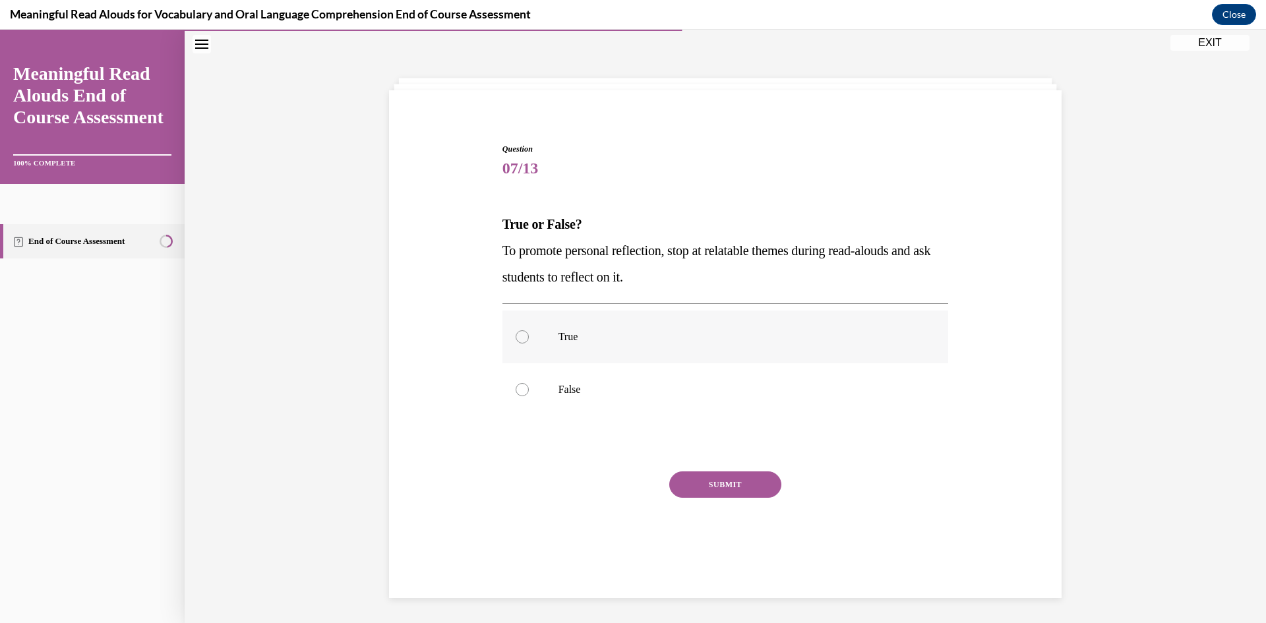
click at [592, 327] on label "True" at bounding box center [725, 337] width 446 height 53
click at [529, 330] on input "True" at bounding box center [522, 336] width 13 height 13
radio input "true"
click at [692, 481] on button "SUBMIT" at bounding box center [725, 484] width 112 height 26
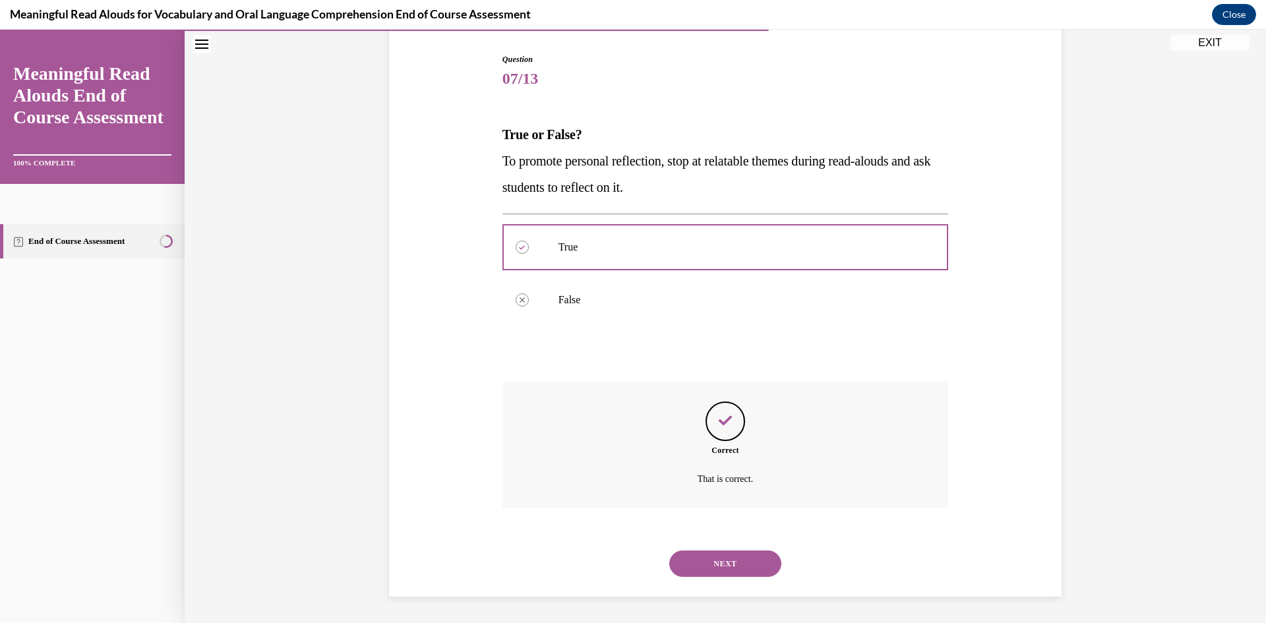
click at [717, 559] on button "NEXT" at bounding box center [725, 564] width 112 height 26
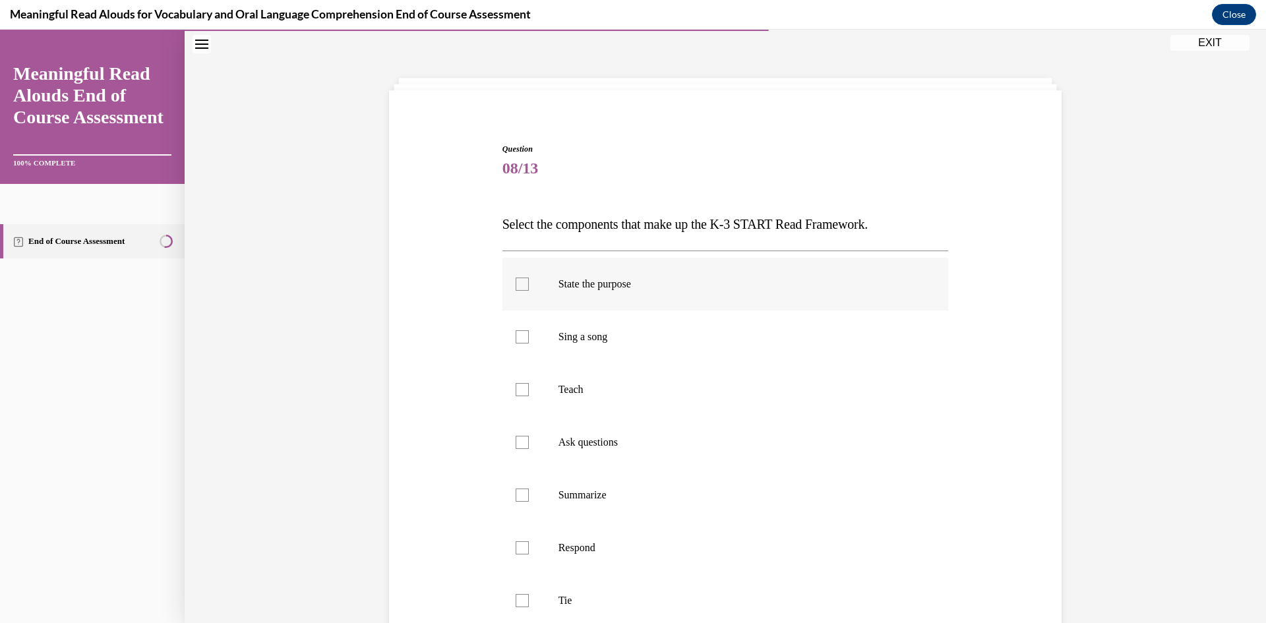
click at [616, 288] on p "State the purpose" at bounding box center [736, 284] width 357 height 13
click at [529, 288] on input "State the purpose" at bounding box center [522, 284] width 13 height 13
checkbox input "true"
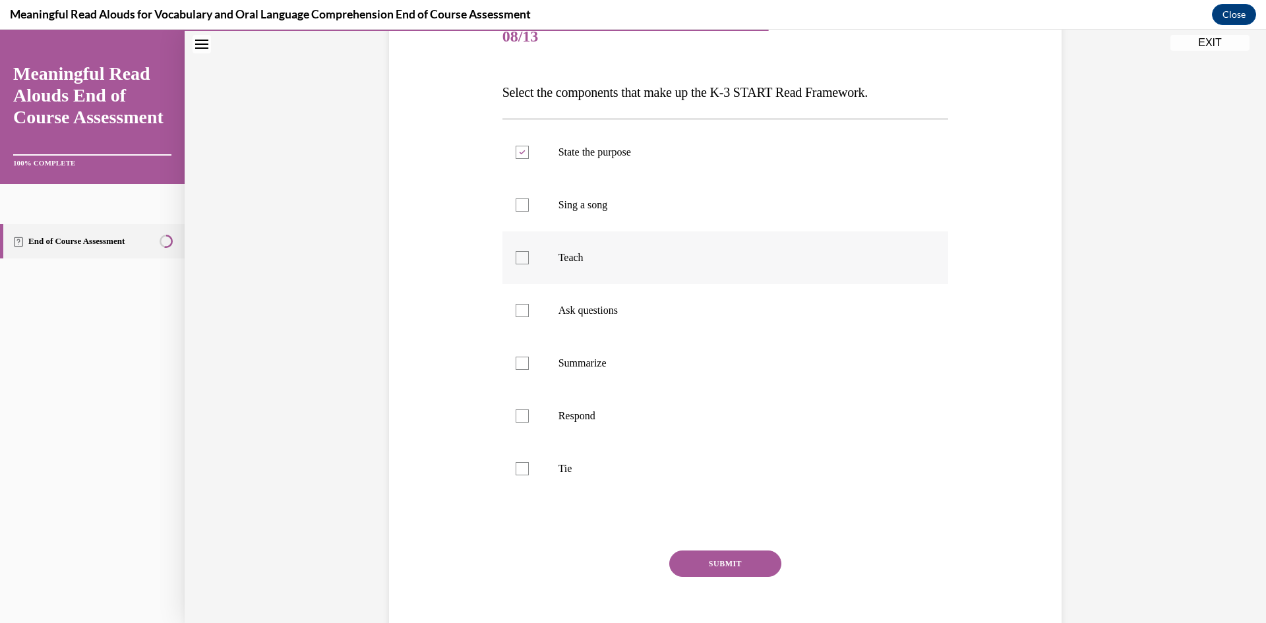
click at [581, 269] on label "Teach" at bounding box center [725, 257] width 446 height 53
click at [529, 264] on input "Teach" at bounding box center [522, 257] width 13 height 13
checkbox input "true"
click at [593, 313] on p "Ask questions" at bounding box center [736, 310] width 357 height 13
click at [529, 313] on input "Ask questions" at bounding box center [522, 310] width 13 height 13
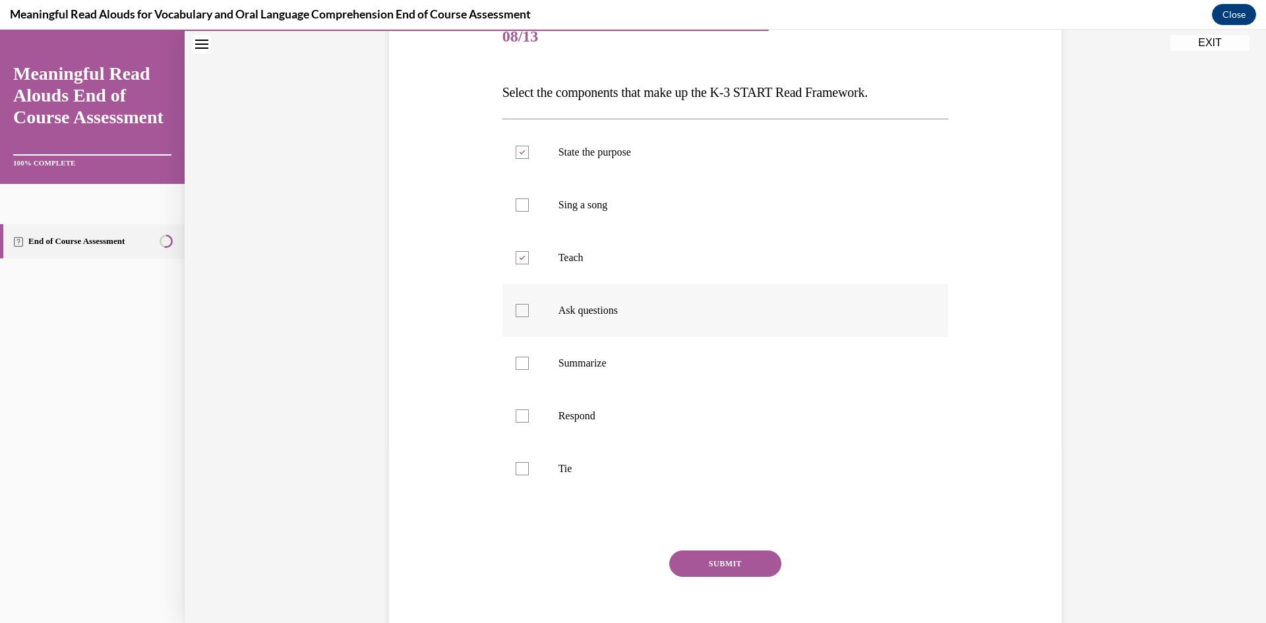
checkbox input "true"
click at [566, 425] on label "Respond" at bounding box center [725, 416] width 446 height 53
click at [529, 423] on input "Respond" at bounding box center [522, 415] width 13 height 13
checkbox input "true"
click at [558, 473] on p "Tie" at bounding box center [736, 468] width 357 height 13
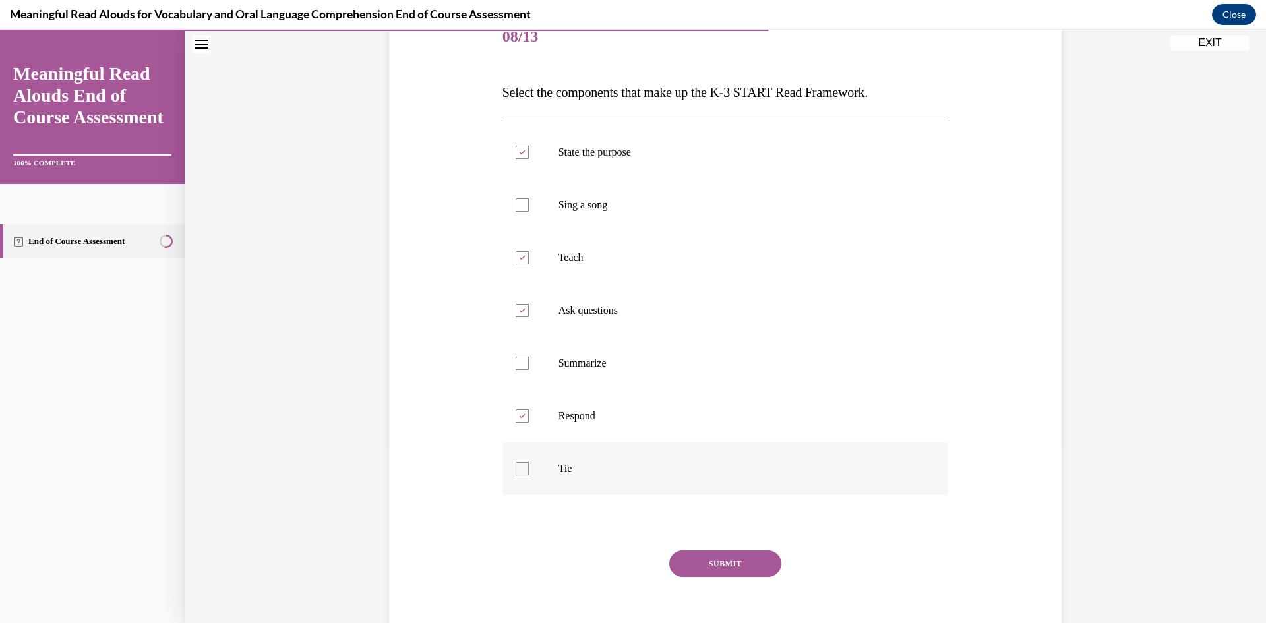
click at [529, 473] on input "Tie" at bounding box center [522, 468] width 13 height 13
checkbox input "true"
click at [721, 568] on button "SUBMIT" at bounding box center [725, 564] width 112 height 26
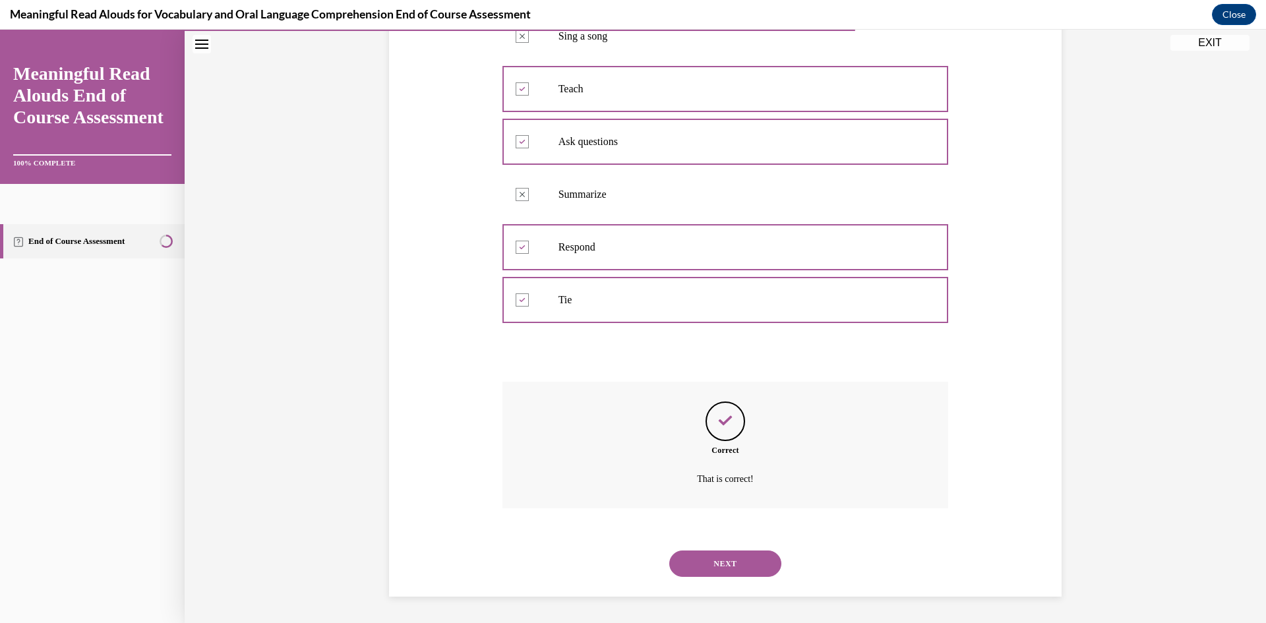
click at [716, 568] on button "NEXT" at bounding box center [725, 564] width 112 height 26
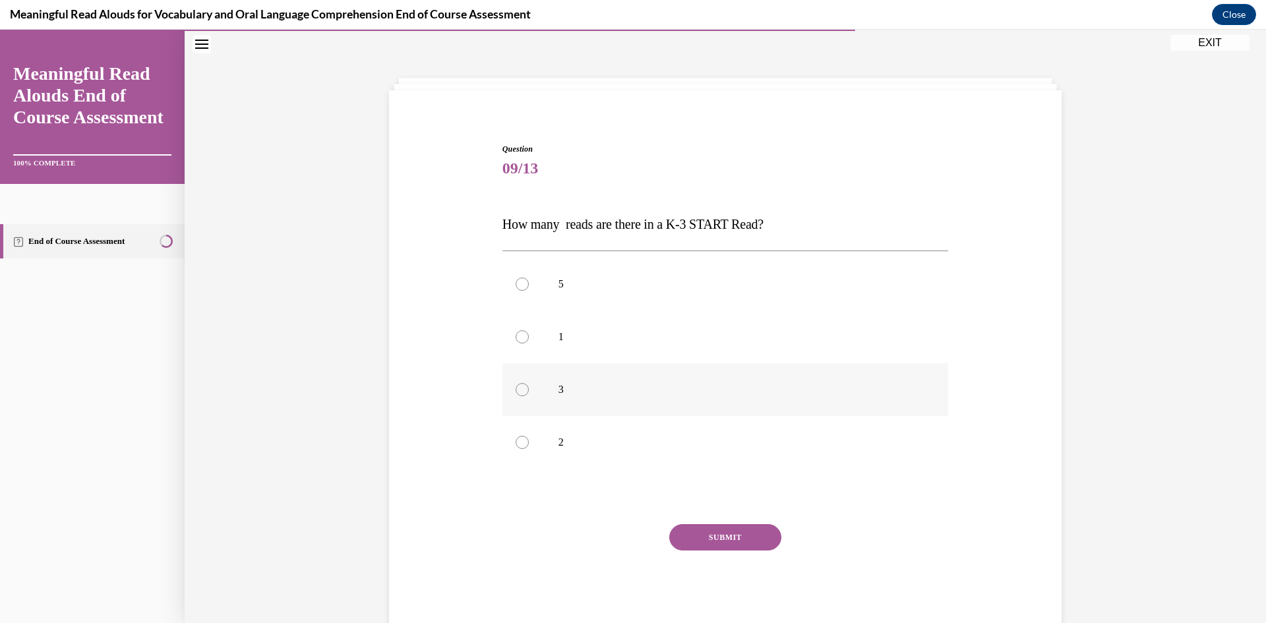
click at [711, 394] on p "3" at bounding box center [736, 389] width 357 height 13
click at [529, 394] on input "3" at bounding box center [522, 389] width 13 height 13
radio input "true"
click at [727, 536] on button "SUBMIT" at bounding box center [725, 537] width 112 height 26
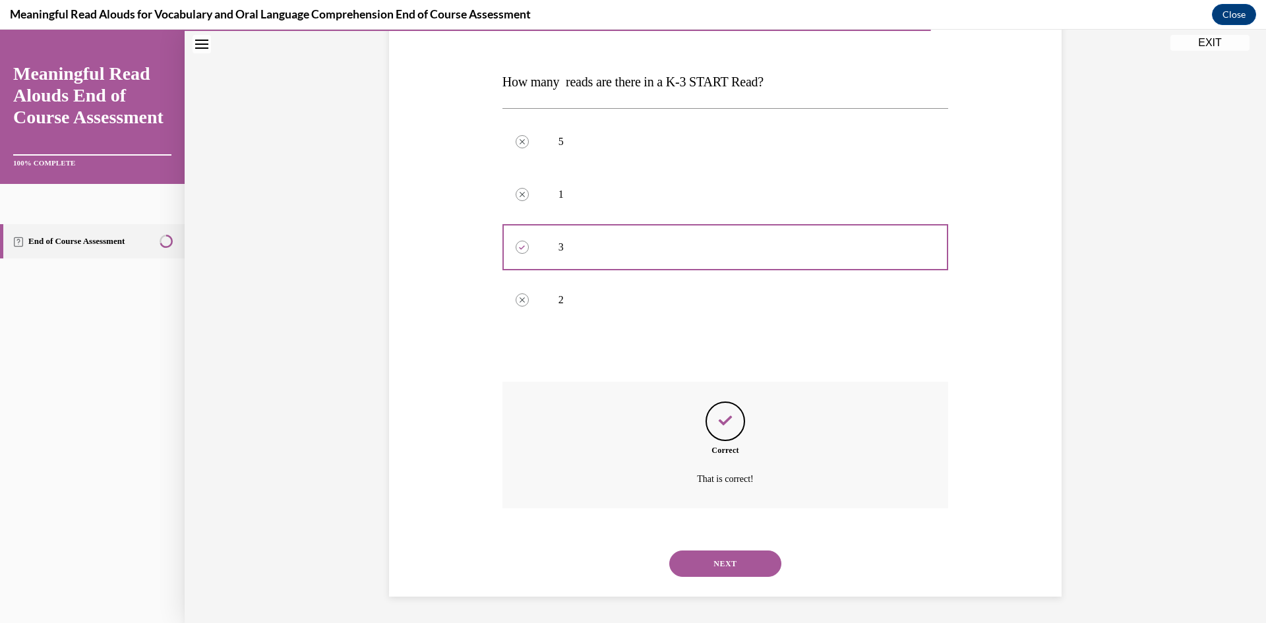
click at [705, 568] on button "NEXT" at bounding box center [725, 564] width 112 height 26
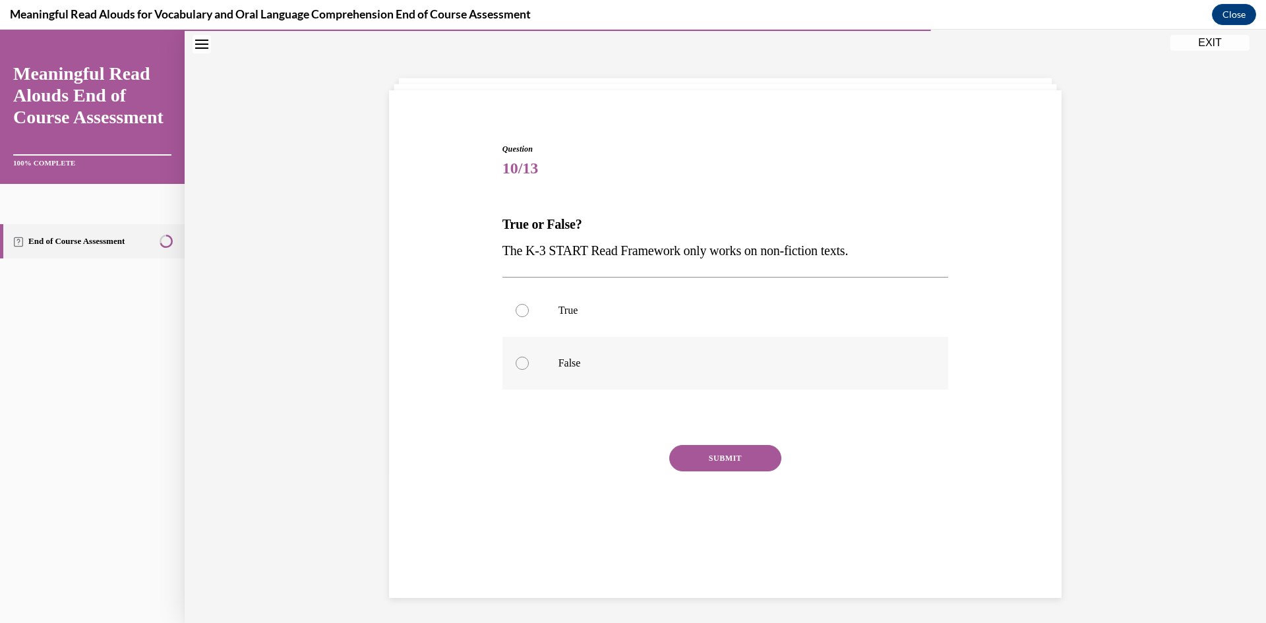
click at [573, 374] on label "False" at bounding box center [725, 363] width 446 height 53
click at [529, 370] on input "False" at bounding box center [522, 363] width 13 height 13
radio input "true"
click at [719, 465] on button "SUBMIT" at bounding box center [725, 458] width 112 height 26
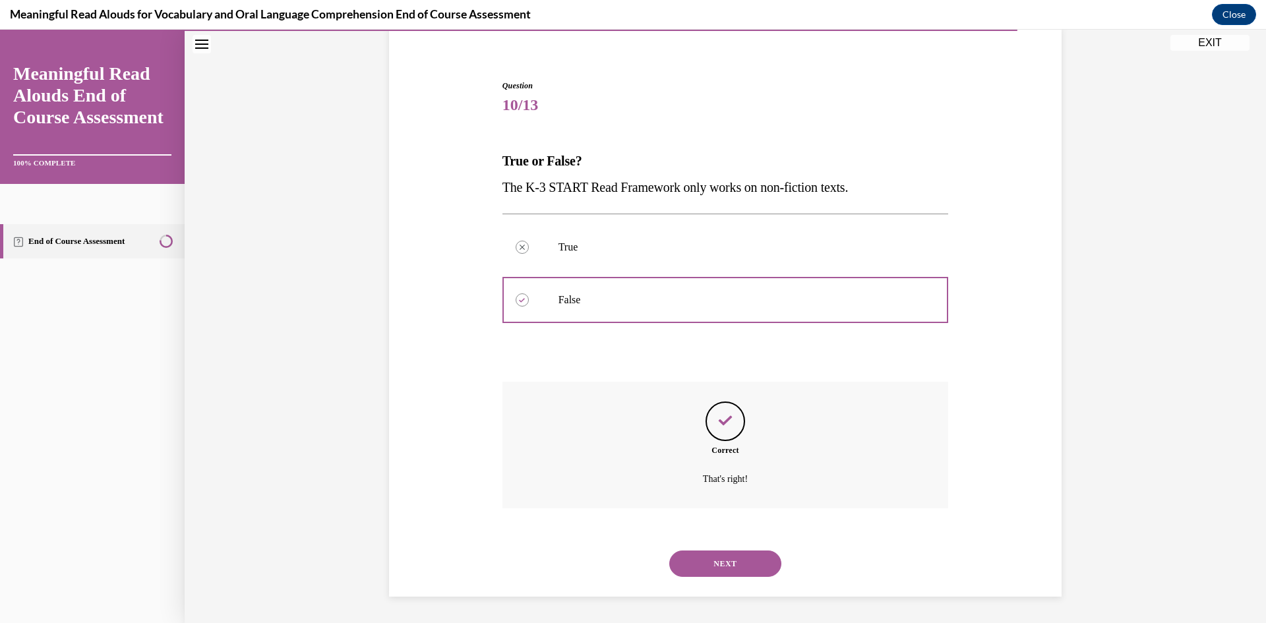
drag, startPoint x: 699, startPoint y: 563, endPoint x: 683, endPoint y: 523, distance: 43.2
click at [699, 562] on button "NEXT" at bounding box center [725, 564] width 112 height 26
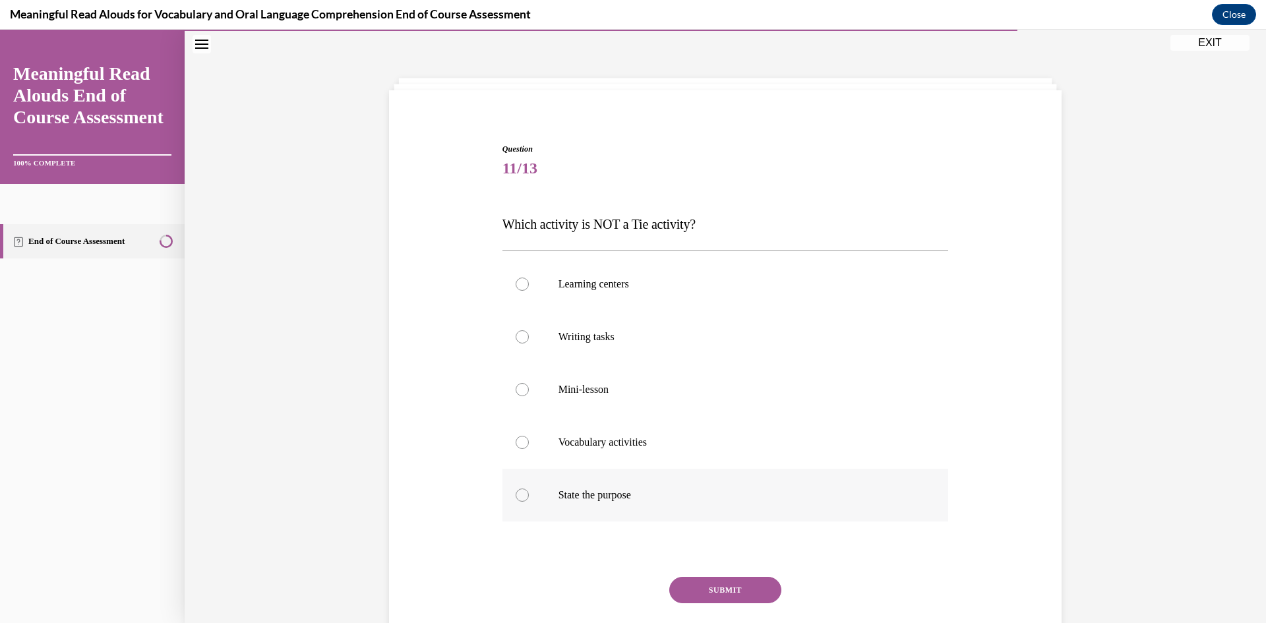
click at [603, 500] on p "State the purpose" at bounding box center [736, 495] width 357 height 13
click at [529, 500] on input "State the purpose" at bounding box center [522, 495] width 13 height 13
radio input "true"
click at [713, 595] on button "SUBMIT" at bounding box center [725, 590] width 112 height 26
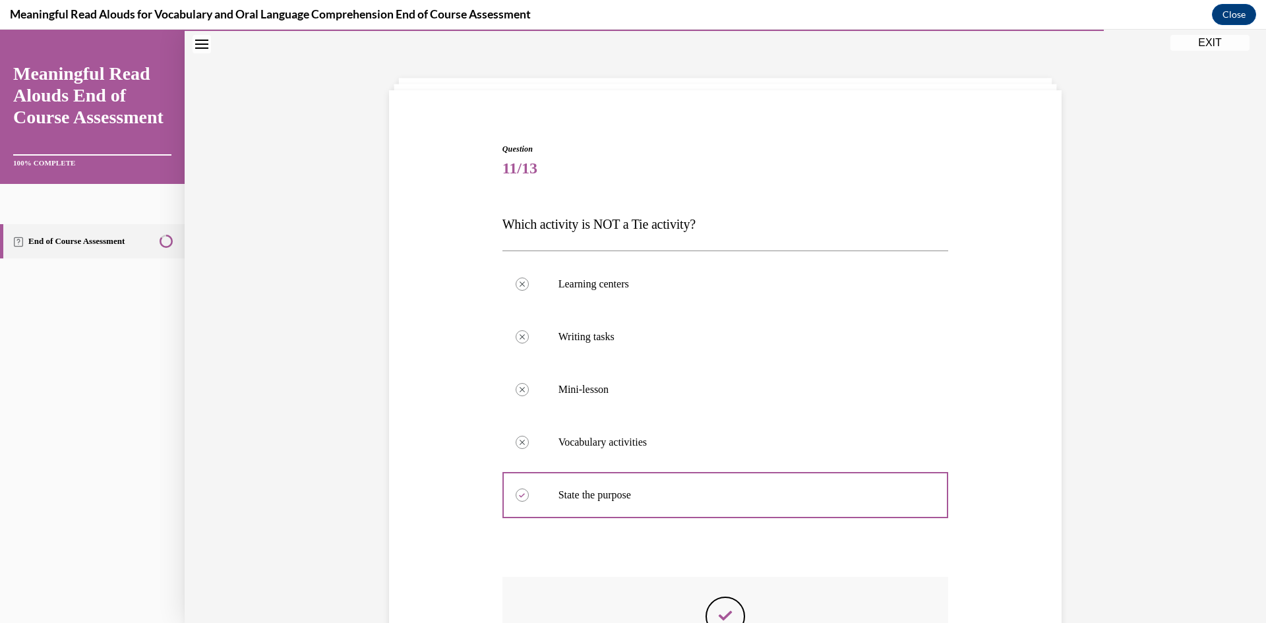
scroll to position [235, 0]
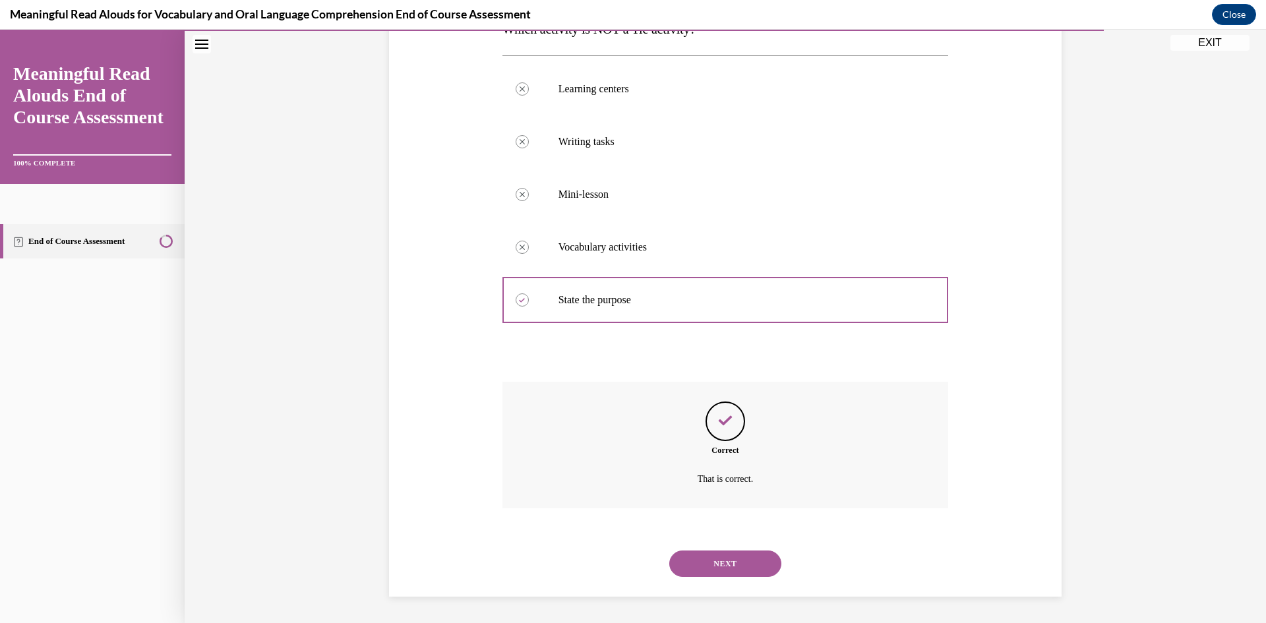
click at [710, 570] on button "NEXT" at bounding box center [725, 564] width 112 height 26
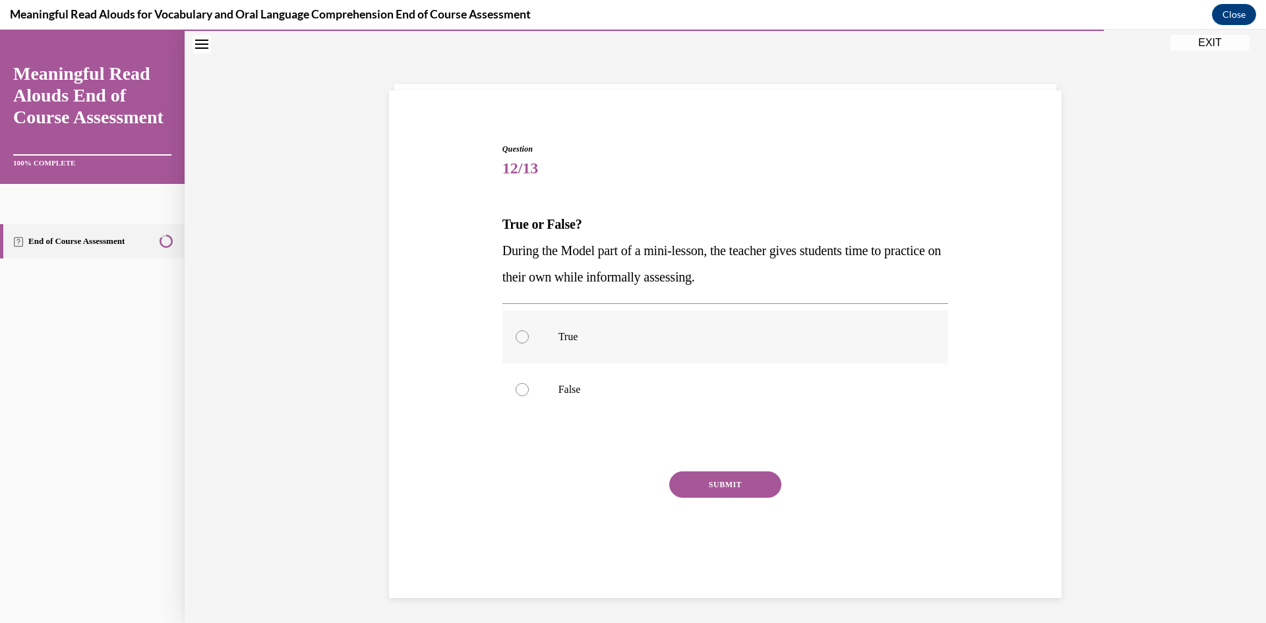
click at [558, 332] on p "True" at bounding box center [736, 336] width 357 height 13
click at [529, 332] on input "True" at bounding box center [522, 336] width 13 height 13
radio input "true"
click at [708, 491] on button "SUBMIT" at bounding box center [725, 484] width 112 height 26
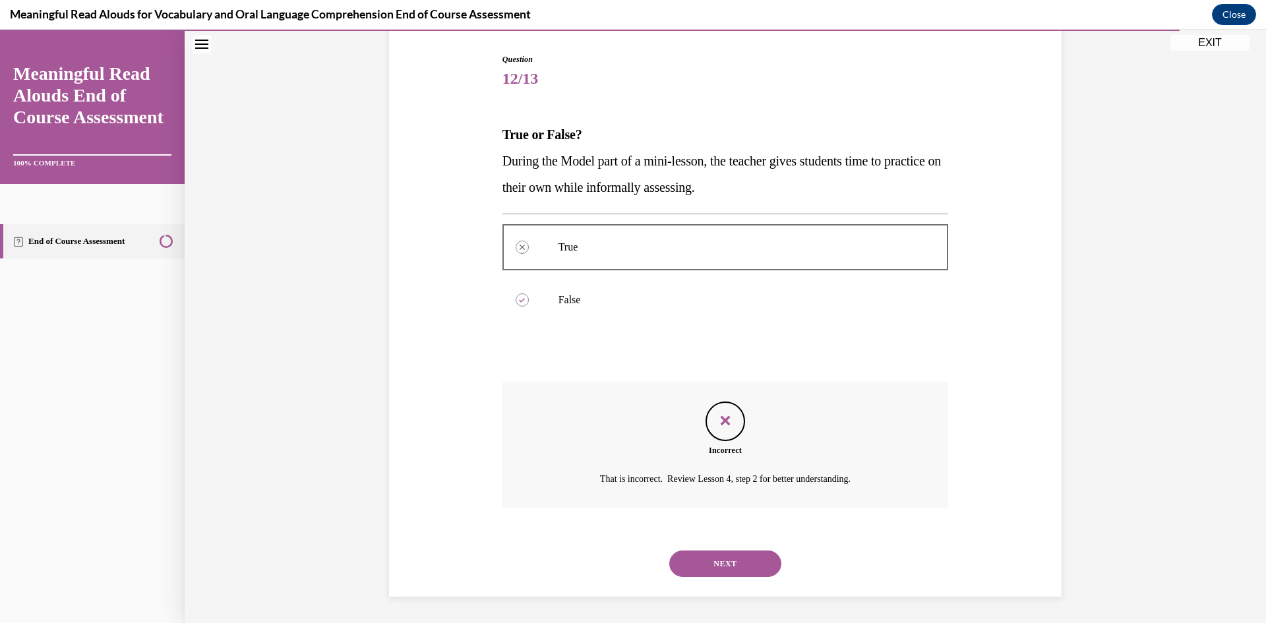
click at [719, 568] on button "NEXT" at bounding box center [725, 564] width 112 height 26
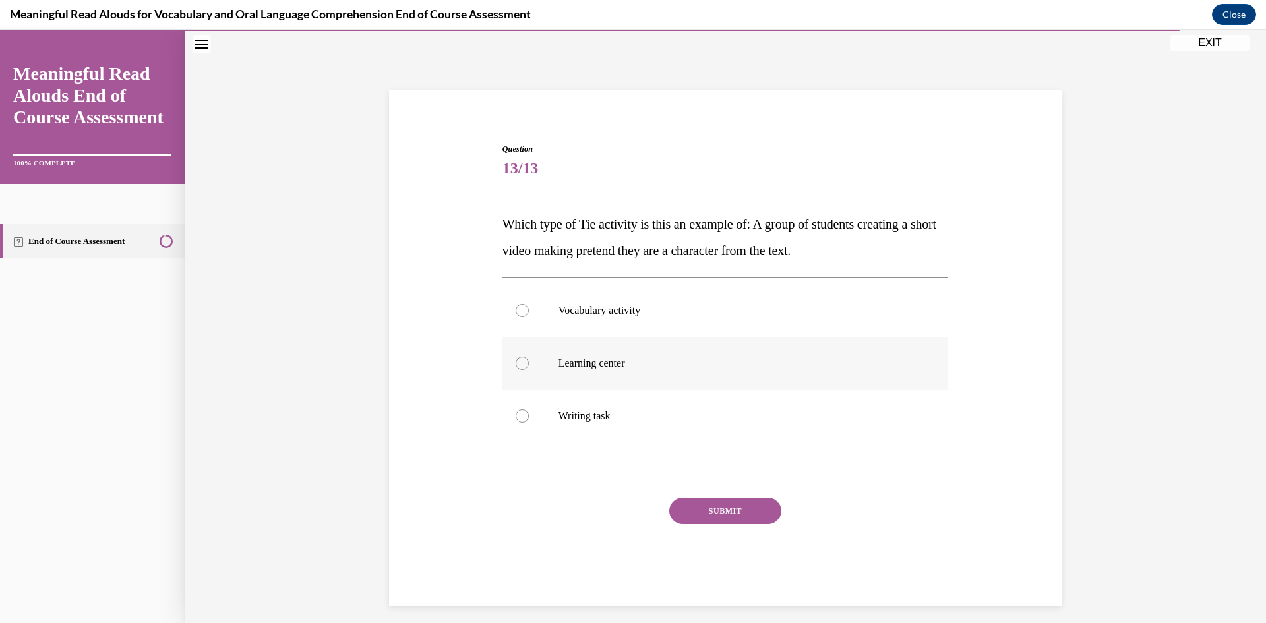
click at [591, 365] on p "Learning center" at bounding box center [736, 363] width 357 height 13
click at [529, 365] on input "Learning center" at bounding box center [522, 363] width 13 height 13
radio input "true"
click at [730, 510] on button "SUBMIT" at bounding box center [725, 511] width 112 height 26
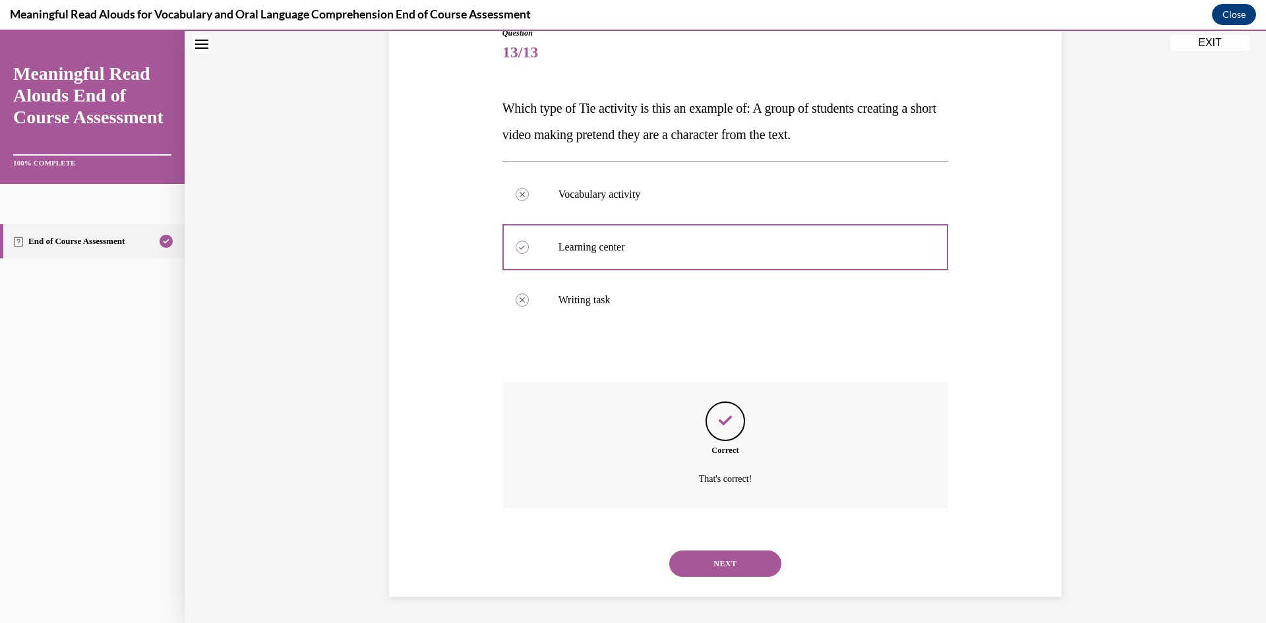
click at [709, 562] on button "NEXT" at bounding box center [725, 564] width 112 height 26
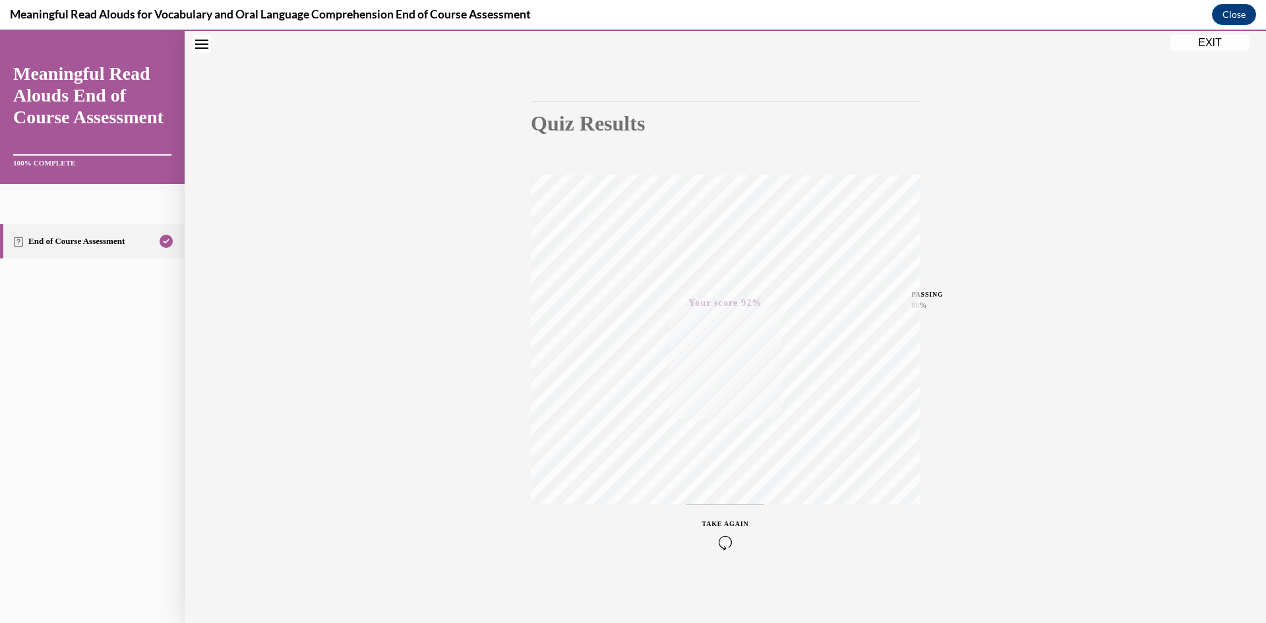
click at [719, 538] on icon "button" at bounding box center [725, 542] width 47 height 15
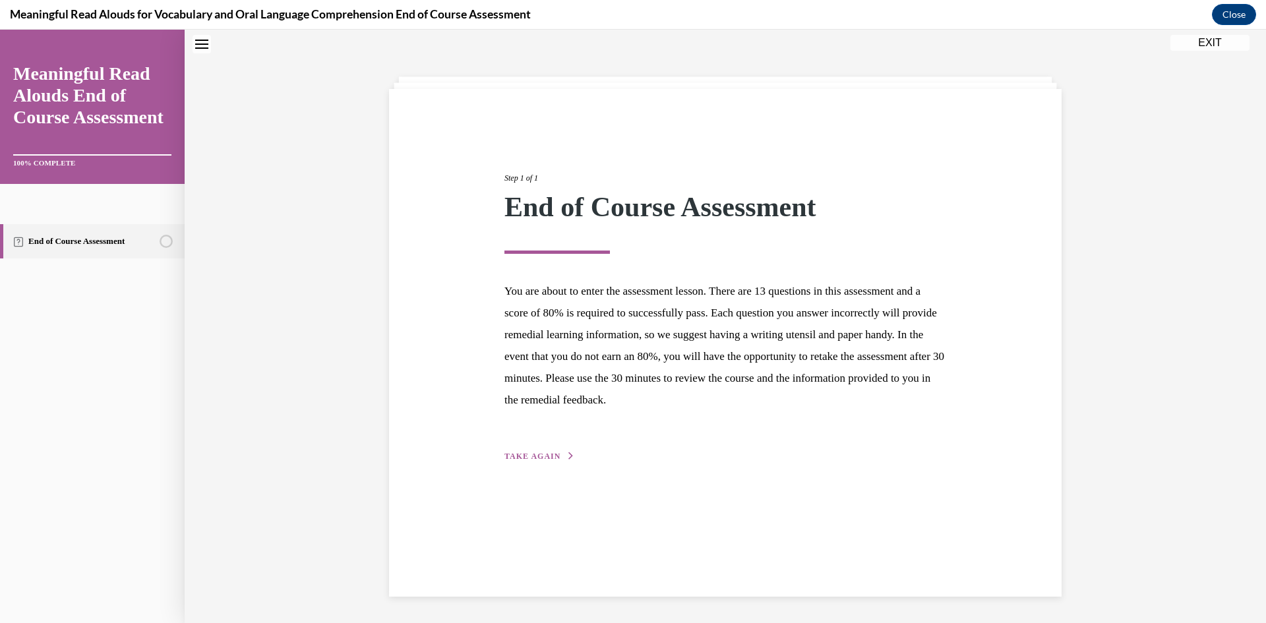
click at [557, 456] on button "TAKE AGAIN" at bounding box center [539, 456] width 71 height 12
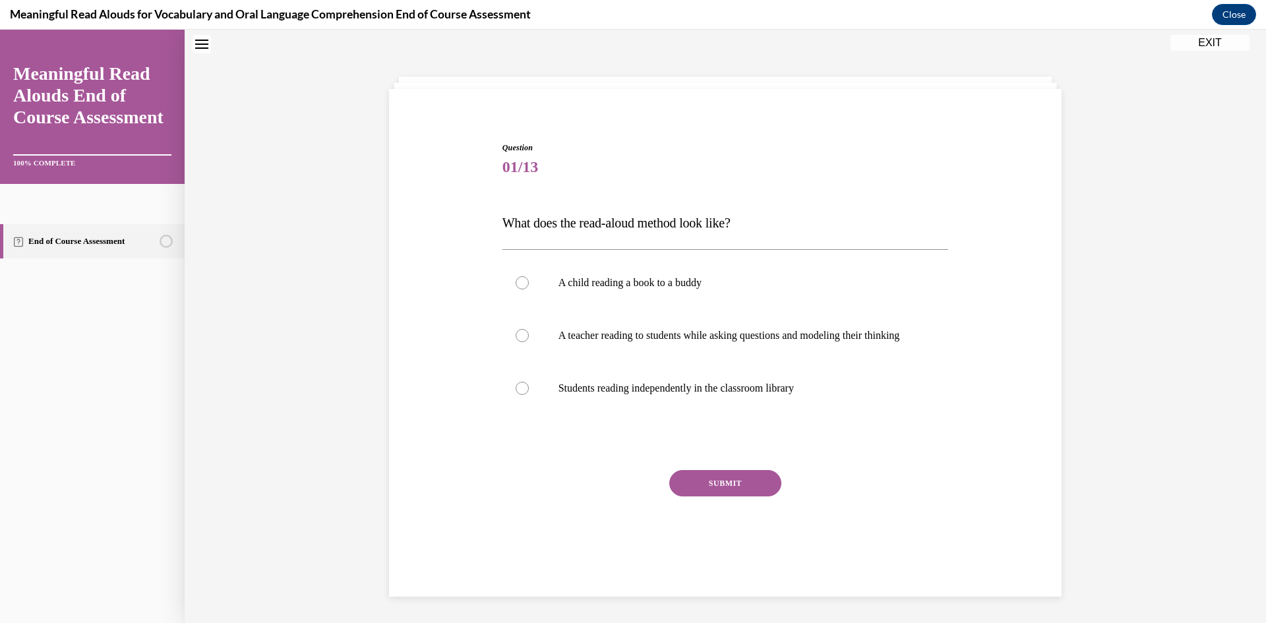
scroll to position [40, 0]
click at [541, 340] on label "A teacher reading to students while asking questions and modeling their thinking" at bounding box center [725, 337] width 446 height 53
click at [529, 340] on input "A teacher reading to students while asking questions and modeling their thinking" at bounding box center [522, 336] width 13 height 13
radio input "true"
click at [708, 491] on button "SUBMIT" at bounding box center [725, 484] width 112 height 26
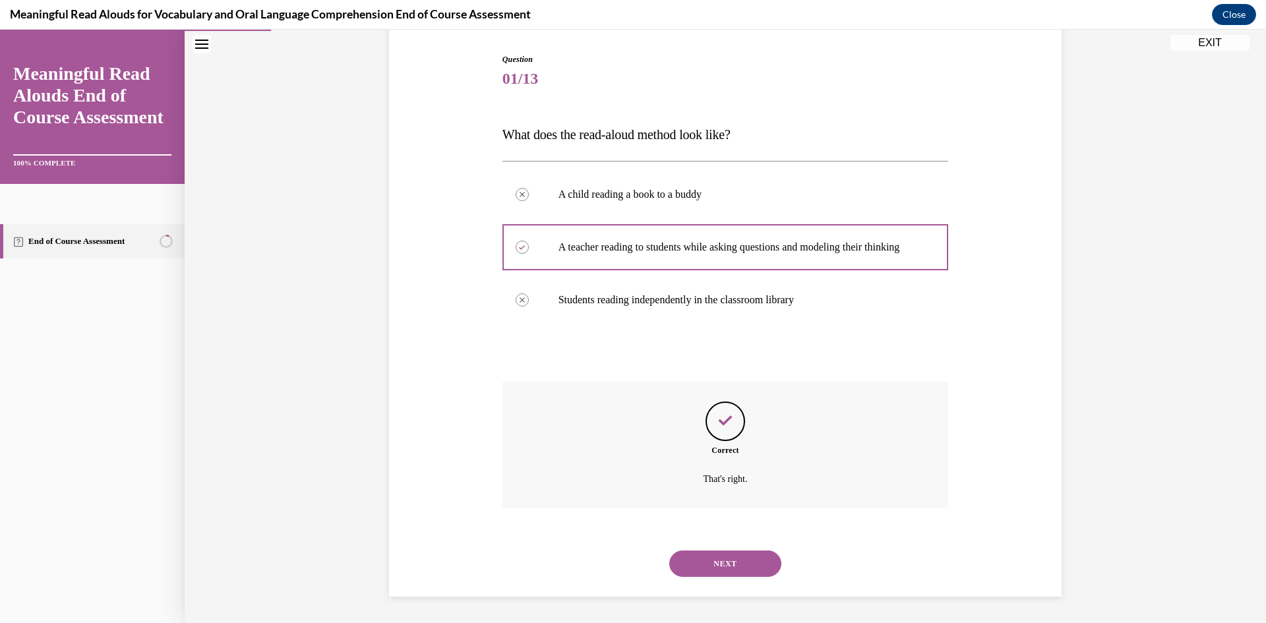
click at [719, 551] on button "NEXT" at bounding box center [725, 564] width 112 height 26
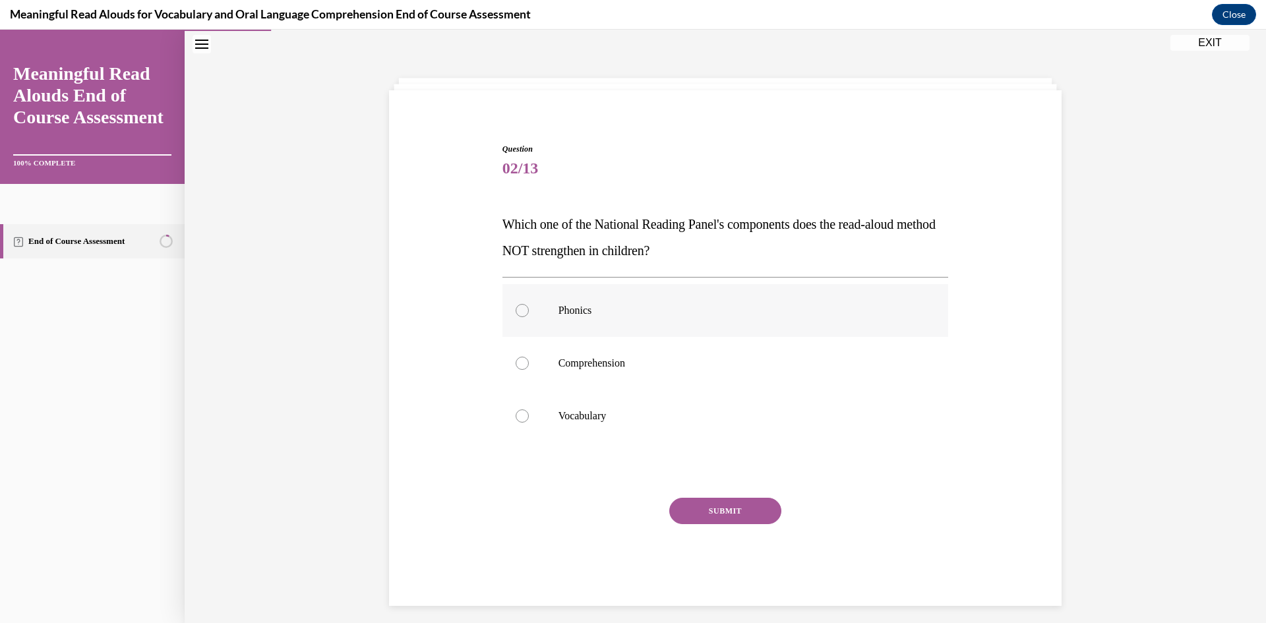
click at [624, 304] on p "Phonics" at bounding box center [736, 310] width 357 height 13
click at [529, 304] on input "Phonics" at bounding box center [522, 310] width 13 height 13
radio input "true"
click at [717, 513] on button "SUBMIT" at bounding box center [725, 511] width 112 height 26
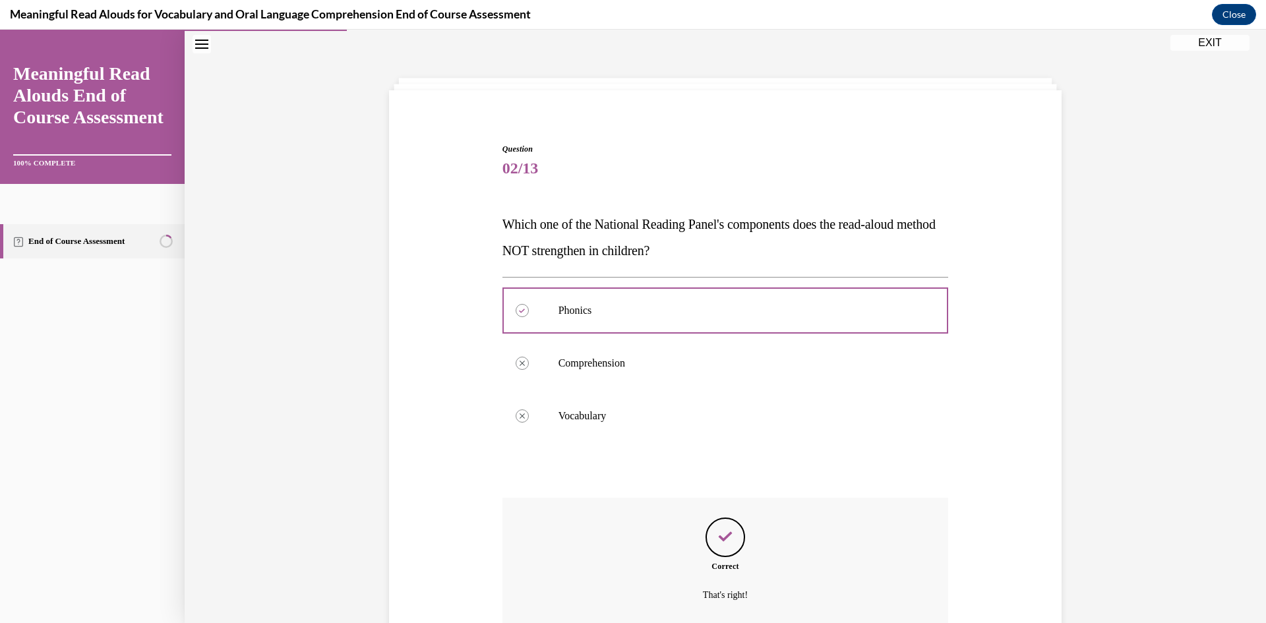
scroll to position [156, 0]
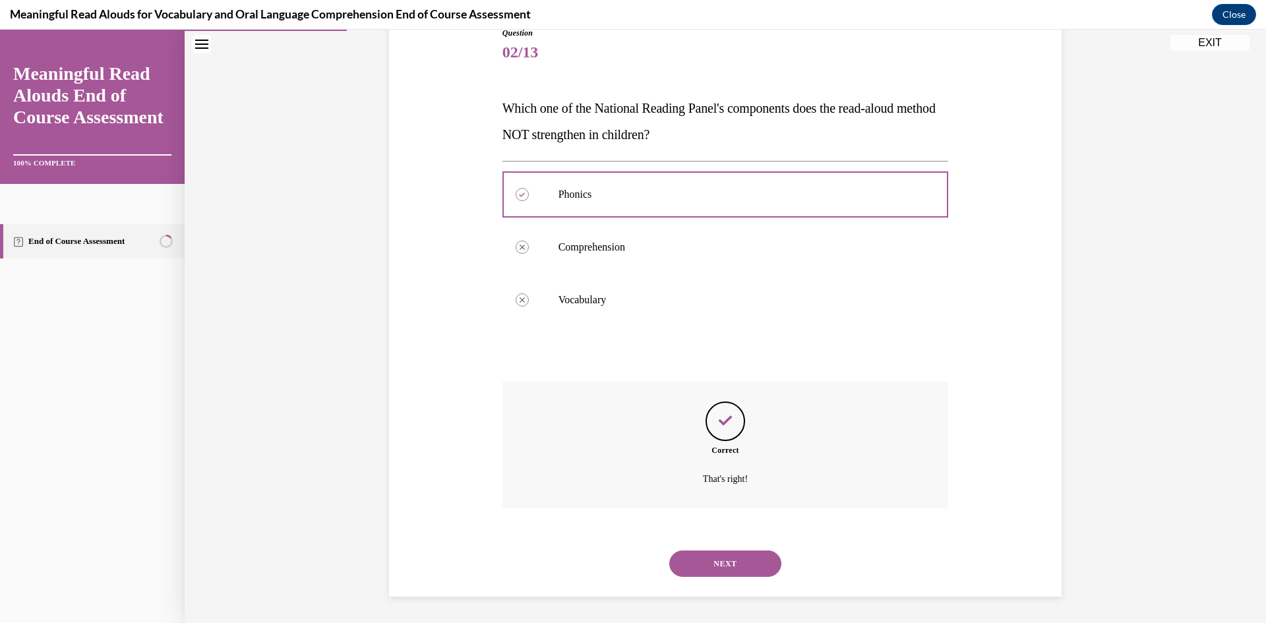
drag, startPoint x: 719, startPoint y: 567, endPoint x: 708, endPoint y: 527, distance: 40.9
click at [720, 566] on button "NEXT" at bounding box center [725, 564] width 112 height 26
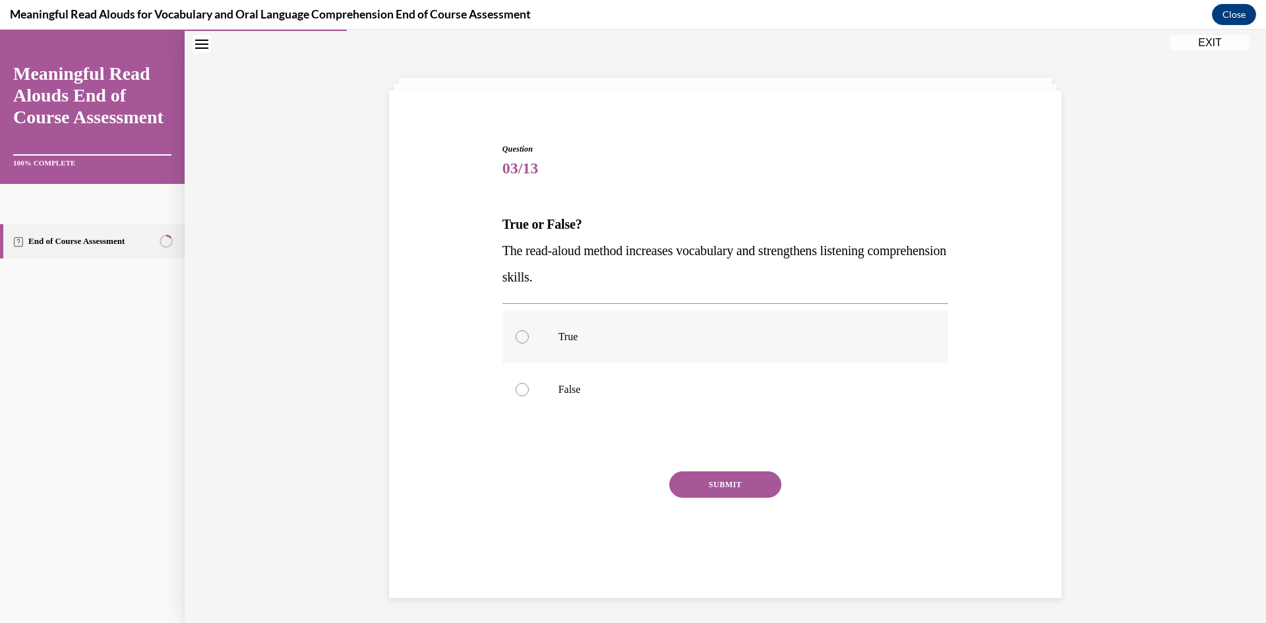
click at [640, 362] on label "True" at bounding box center [725, 337] width 446 height 53
click at [529, 343] on input "True" at bounding box center [522, 336] width 13 height 13
radio input "true"
click at [705, 494] on button "SUBMIT" at bounding box center [725, 484] width 112 height 26
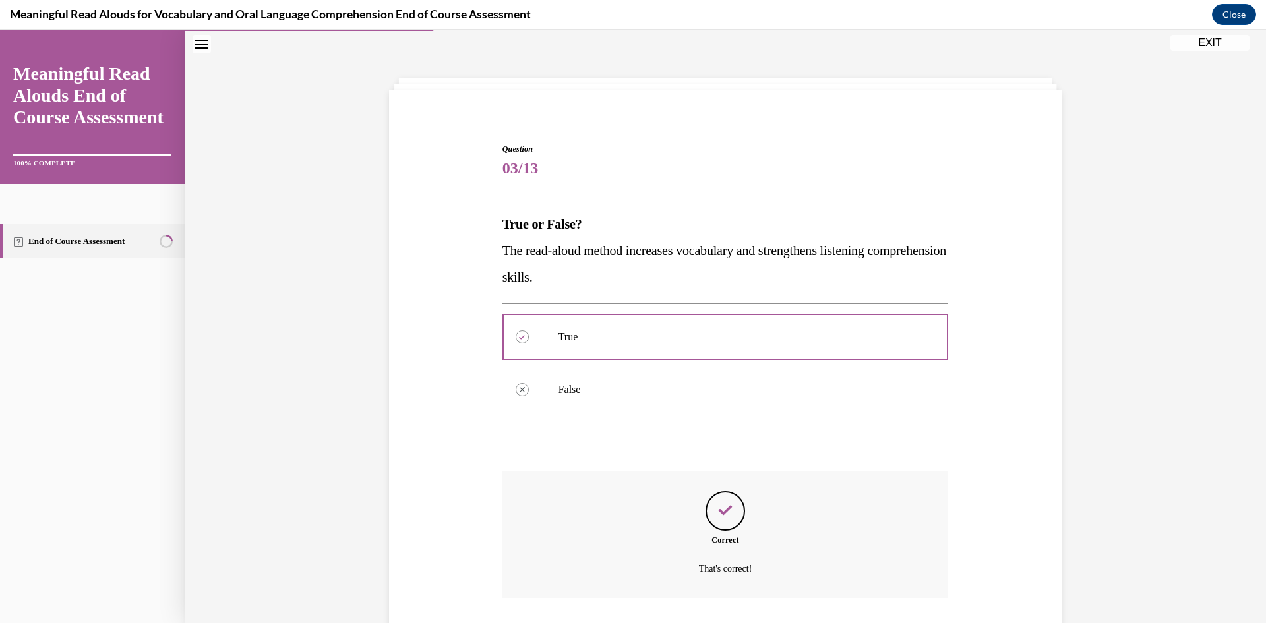
scroll to position [130, 0]
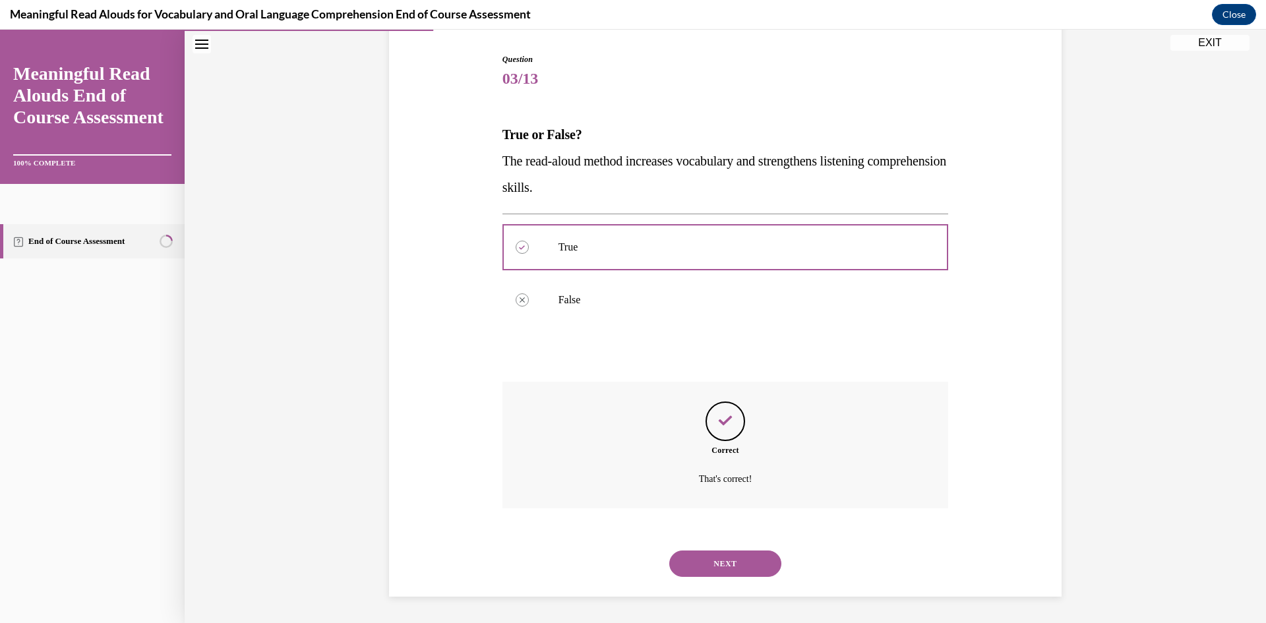
drag, startPoint x: 704, startPoint y: 558, endPoint x: 670, endPoint y: 488, distance: 78.1
click at [705, 558] on button "NEXT" at bounding box center [725, 564] width 112 height 26
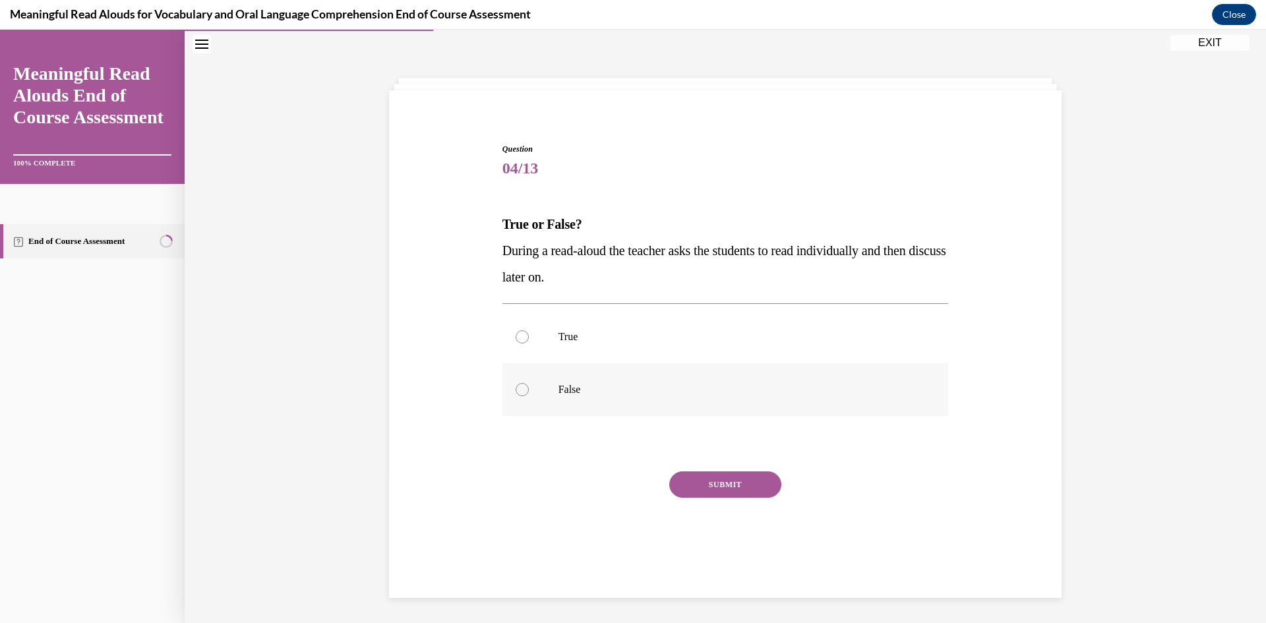
click at [607, 371] on label "False" at bounding box center [725, 389] width 446 height 53
click at [529, 383] on input "False" at bounding box center [522, 389] width 13 height 13
radio input "true"
click at [718, 486] on button "SUBMIT" at bounding box center [725, 484] width 112 height 26
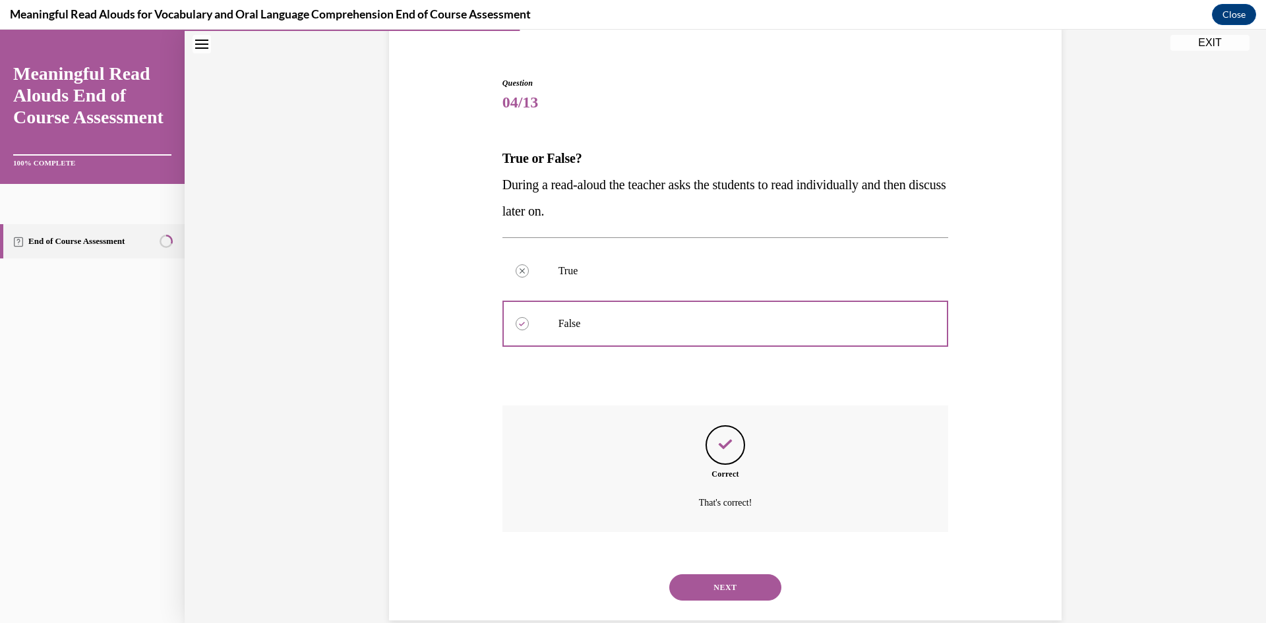
scroll to position [130, 0]
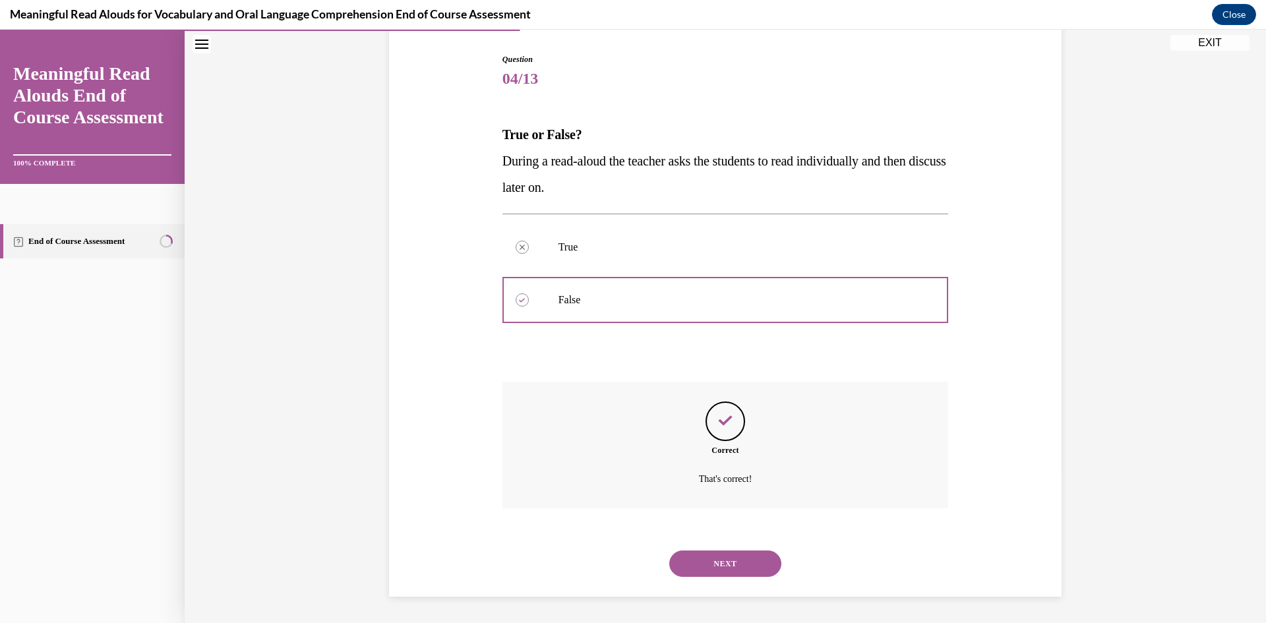
click at [726, 564] on button "NEXT" at bounding box center [725, 564] width 112 height 26
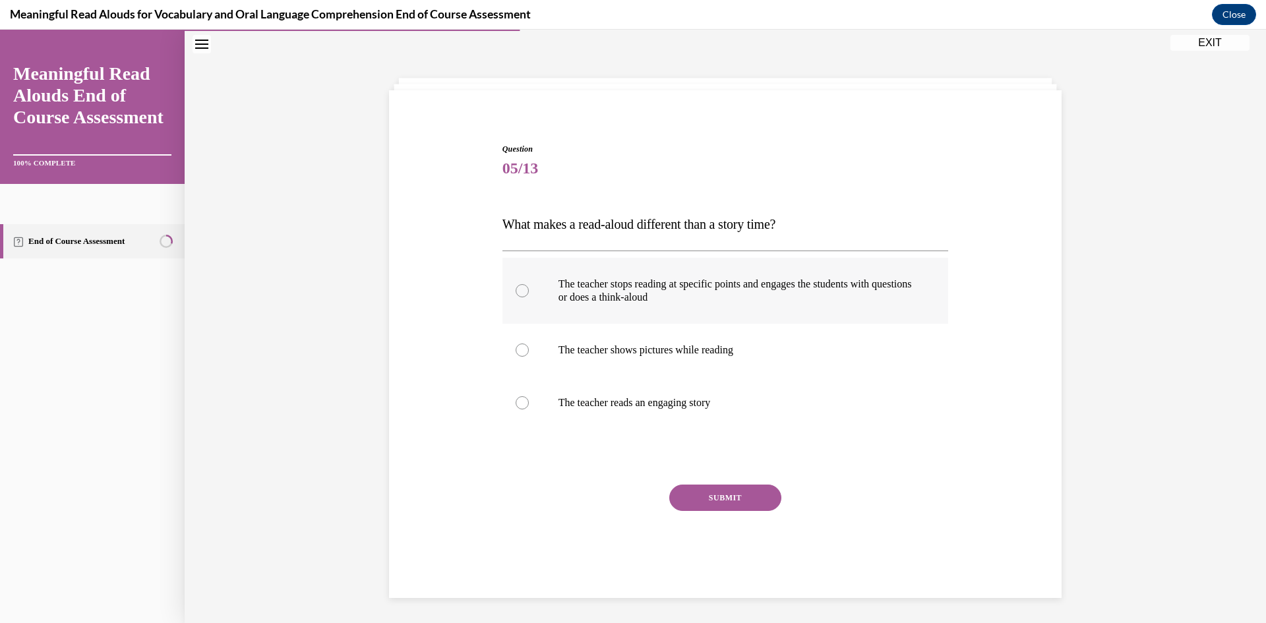
click at [647, 309] on label "The teacher stops reading at specific points and engages the students with ques…" at bounding box center [725, 291] width 446 height 66
click at [529, 297] on input "The teacher stops reading at specific points and engages the students with ques…" at bounding box center [522, 290] width 13 height 13
radio input "true"
click at [705, 504] on button "SUBMIT" at bounding box center [725, 498] width 112 height 26
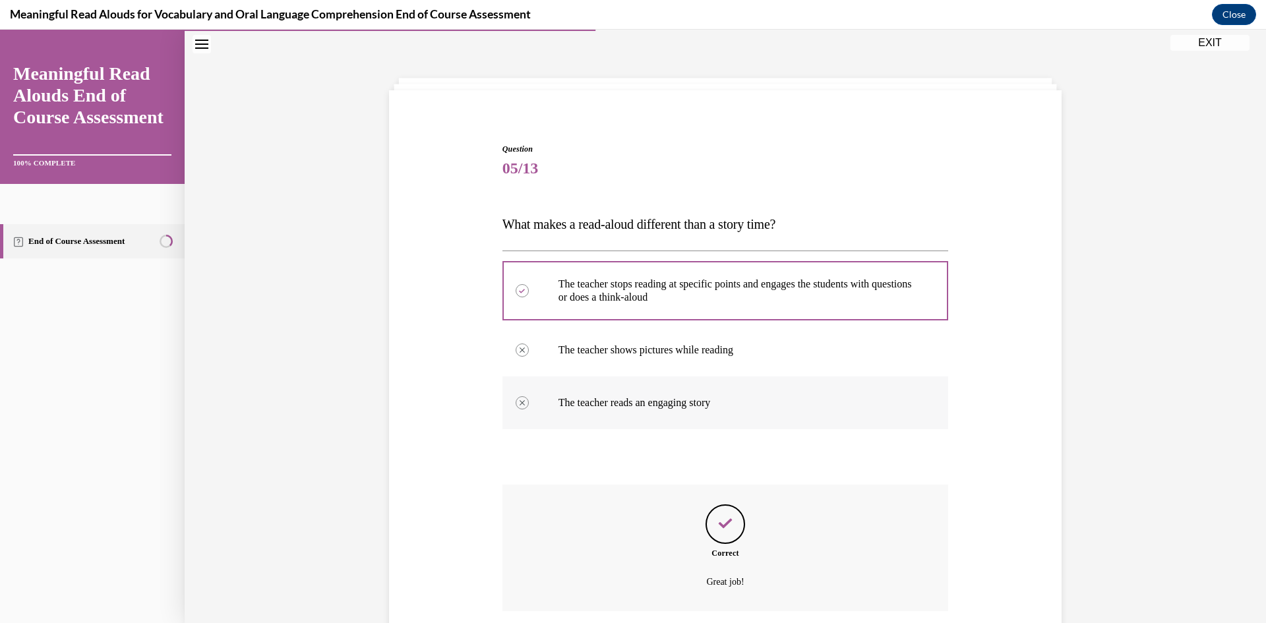
scroll to position [143, 0]
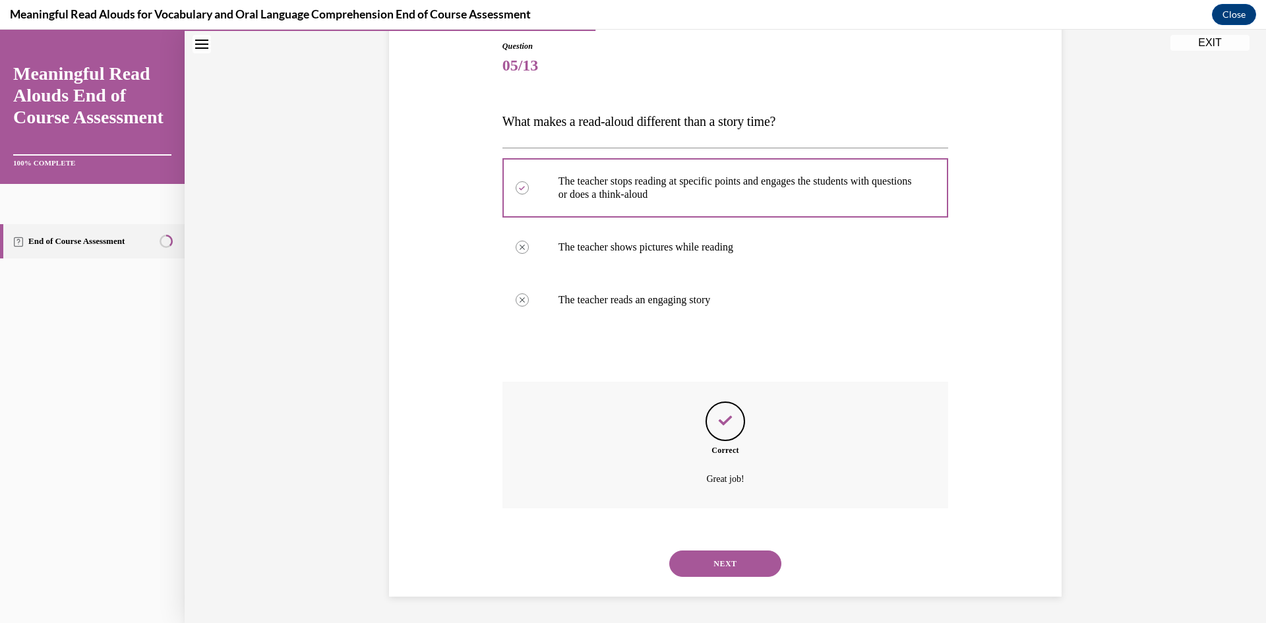
click at [722, 562] on button "NEXT" at bounding box center [725, 564] width 112 height 26
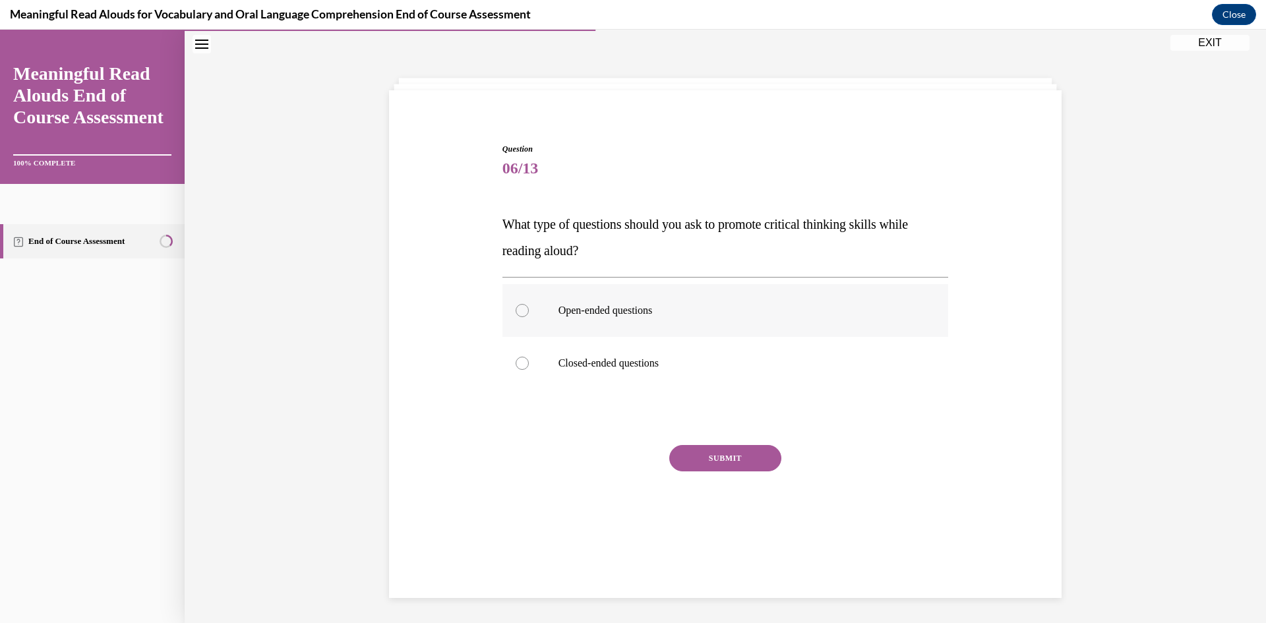
click at [668, 307] on p "Open-ended questions" at bounding box center [736, 310] width 357 height 13
click at [529, 307] on input "Open-ended questions" at bounding box center [522, 310] width 13 height 13
radio input "true"
click at [691, 454] on button "SUBMIT" at bounding box center [725, 458] width 112 height 26
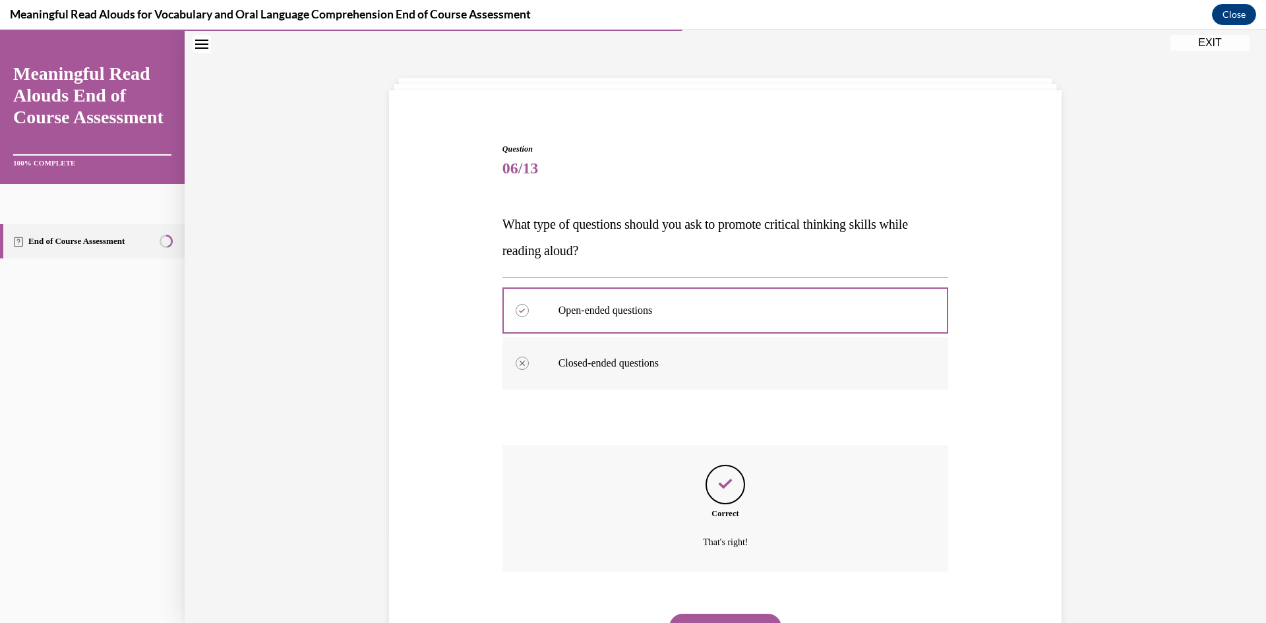
scroll to position [104, 0]
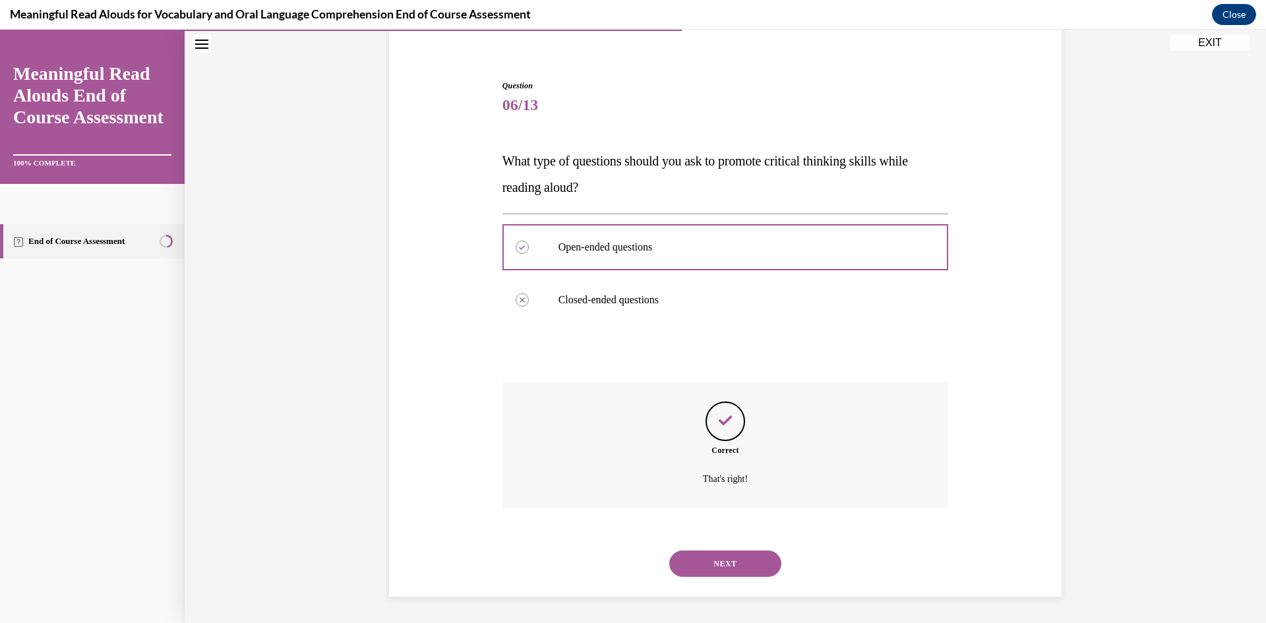
drag, startPoint x: 719, startPoint y: 567, endPoint x: 721, endPoint y: 558, distance: 9.6
click at [719, 567] on button "NEXT" at bounding box center [725, 564] width 112 height 26
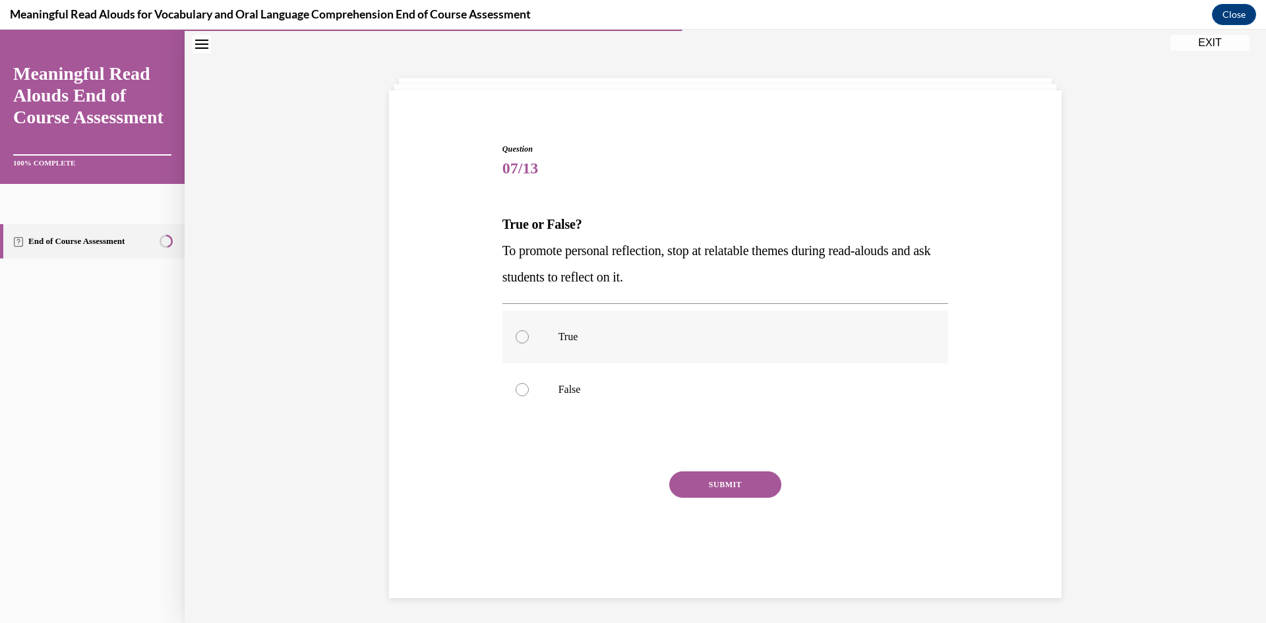
click at [602, 331] on p "True" at bounding box center [736, 336] width 357 height 13
click at [529, 331] on input "True" at bounding box center [522, 336] width 13 height 13
radio input "true"
click at [740, 487] on button "SUBMIT" at bounding box center [725, 484] width 112 height 26
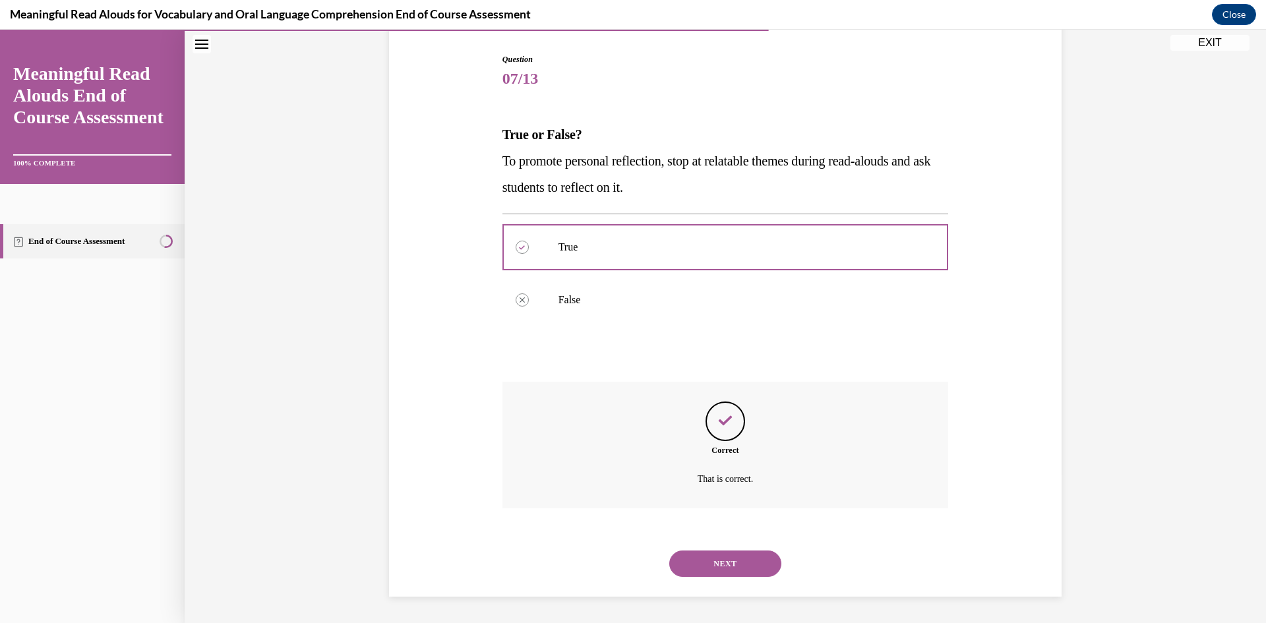
click at [744, 570] on button "NEXT" at bounding box center [725, 564] width 112 height 26
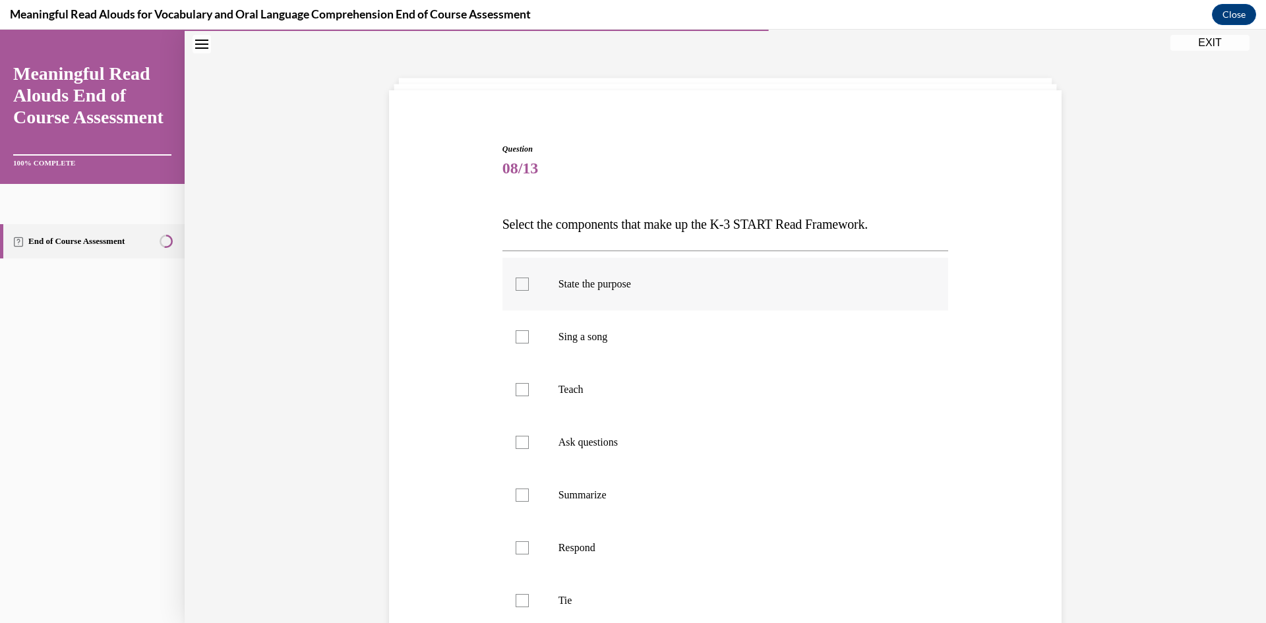
click at [610, 304] on label "State the purpose" at bounding box center [725, 284] width 446 height 53
click at [529, 291] on input "State the purpose" at bounding box center [522, 284] width 13 height 13
checkbox input "true"
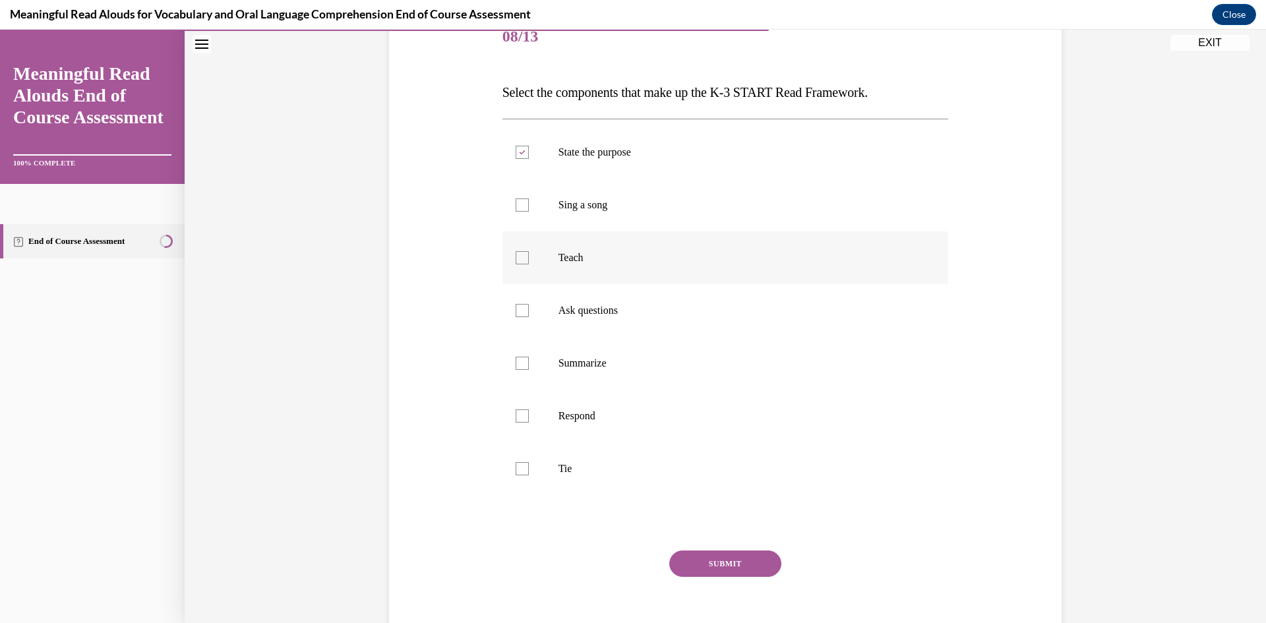
click at [591, 275] on label "Teach" at bounding box center [725, 257] width 446 height 53
click at [529, 264] on input "Teach" at bounding box center [522, 257] width 13 height 13
checkbox input "true"
click at [591, 313] on p "Ask questions" at bounding box center [736, 310] width 357 height 13
click at [529, 313] on input "Ask questions" at bounding box center [522, 310] width 13 height 13
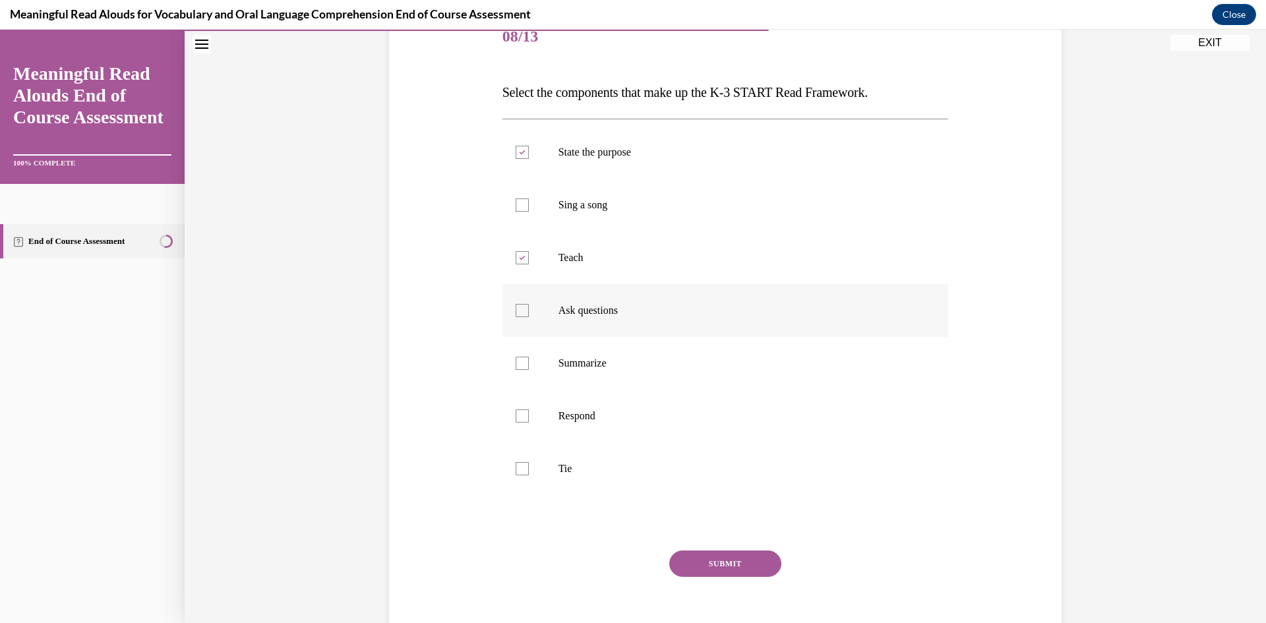
checkbox input "true"
click at [591, 422] on p "Respond" at bounding box center [736, 415] width 357 height 13
click at [529, 422] on input "Respond" at bounding box center [522, 415] width 13 height 13
checkbox input "true"
click at [564, 468] on p "Tie" at bounding box center [736, 468] width 357 height 13
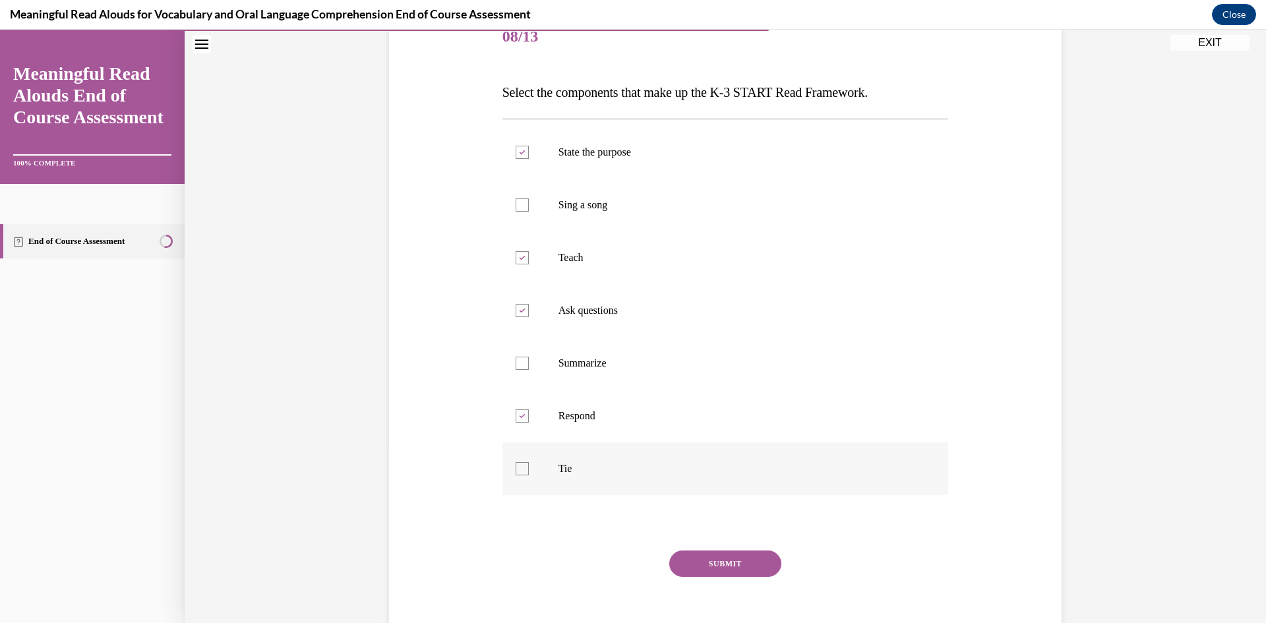
click at [529, 468] on input "Tie" at bounding box center [522, 468] width 13 height 13
checkbox input "true"
click at [712, 570] on button "SUBMIT" at bounding box center [725, 564] width 112 height 26
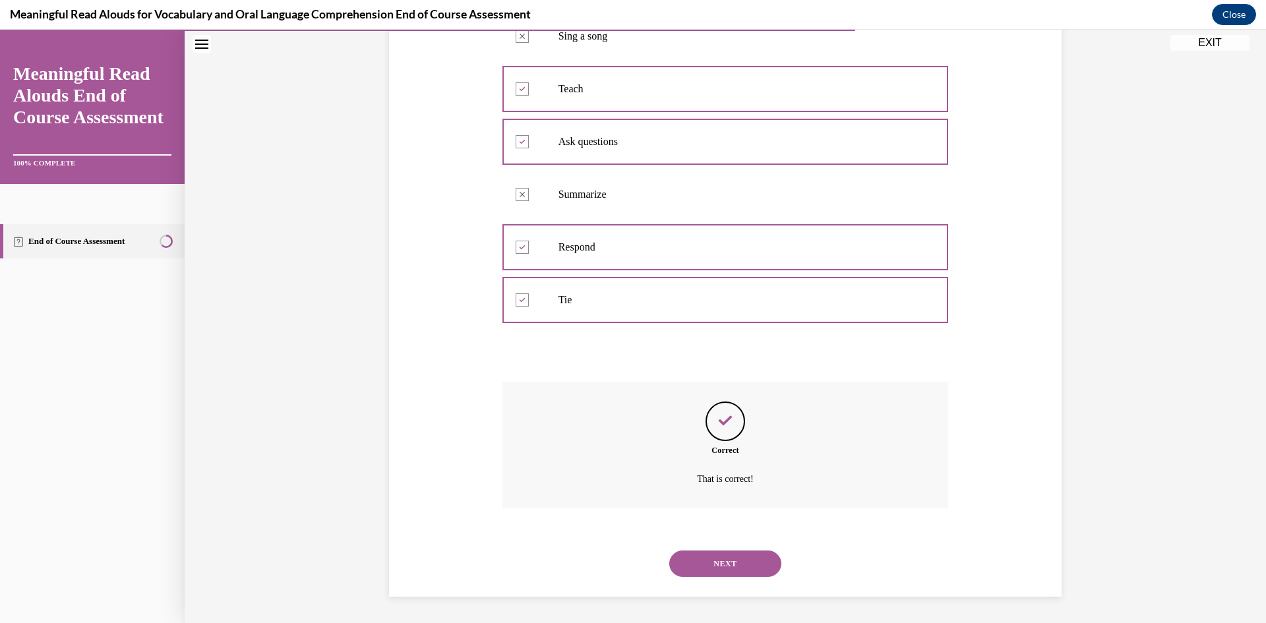
click at [712, 570] on button "NEXT" at bounding box center [725, 564] width 112 height 26
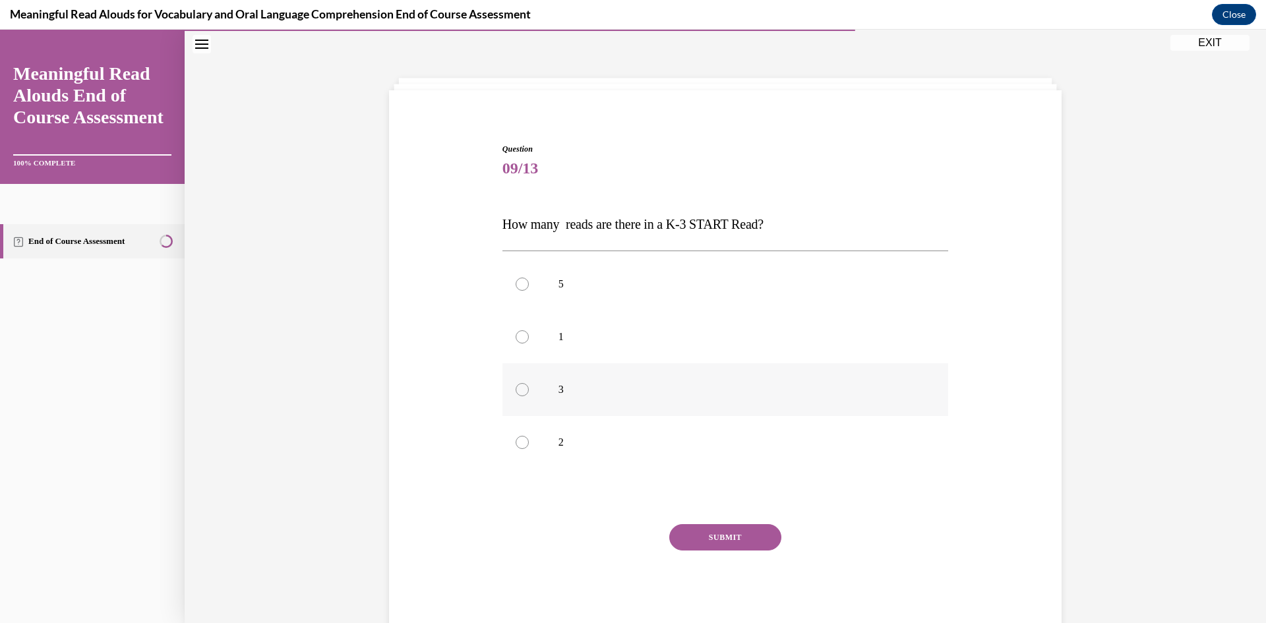
drag, startPoint x: 632, startPoint y: 398, endPoint x: 629, endPoint y: 409, distance: 11.5
click at [631, 398] on label "3" at bounding box center [725, 389] width 446 height 53
click at [529, 396] on input "3" at bounding box center [522, 389] width 13 height 13
radio input "true"
click at [717, 530] on button "SUBMIT" at bounding box center [725, 537] width 112 height 26
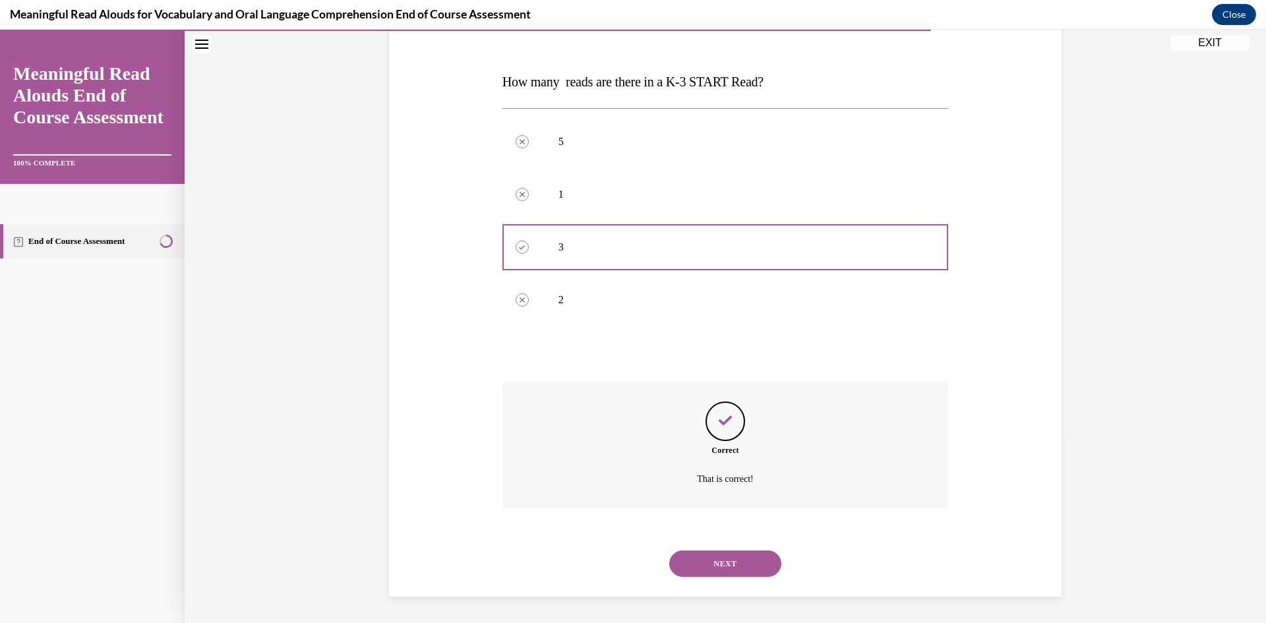
click at [716, 564] on button "NEXT" at bounding box center [725, 564] width 112 height 26
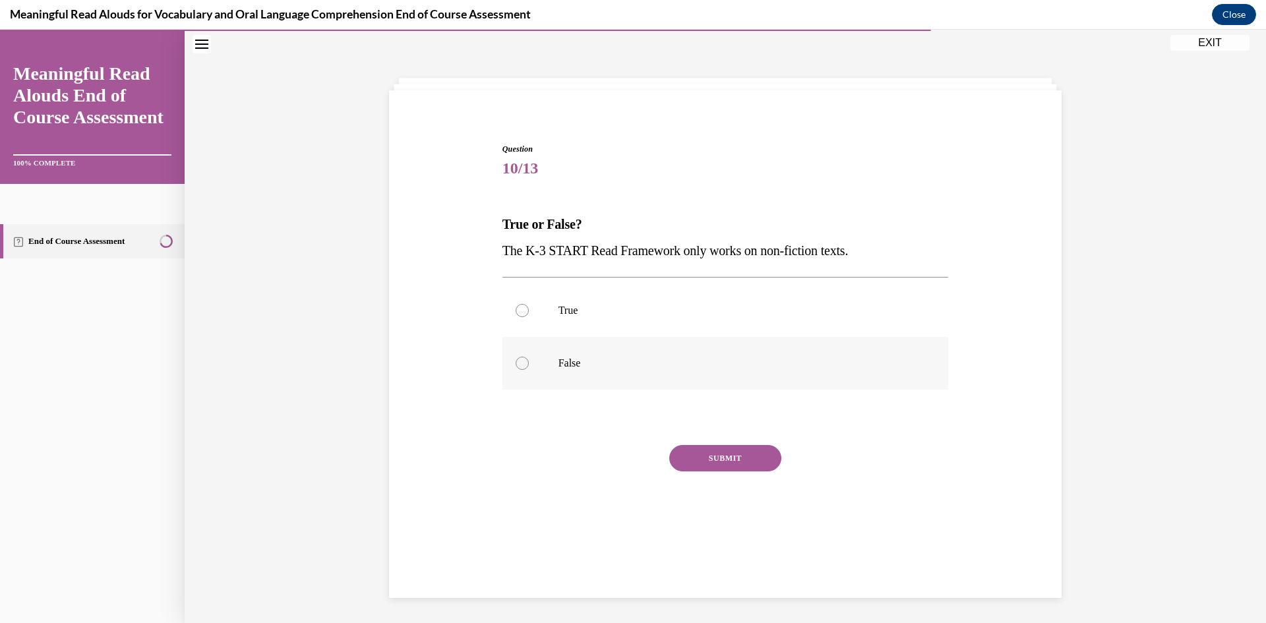
click at [559, 368] on p "False" at bounding box center [736, 363] width 357 height 13
click at [529, 368] on input "False" at bounding box center [522, 363] width 13 height 13
radio input "true"
click at [688, 458] on button "SUBMIT" at bounding box center [725, 458] width 112 height 26
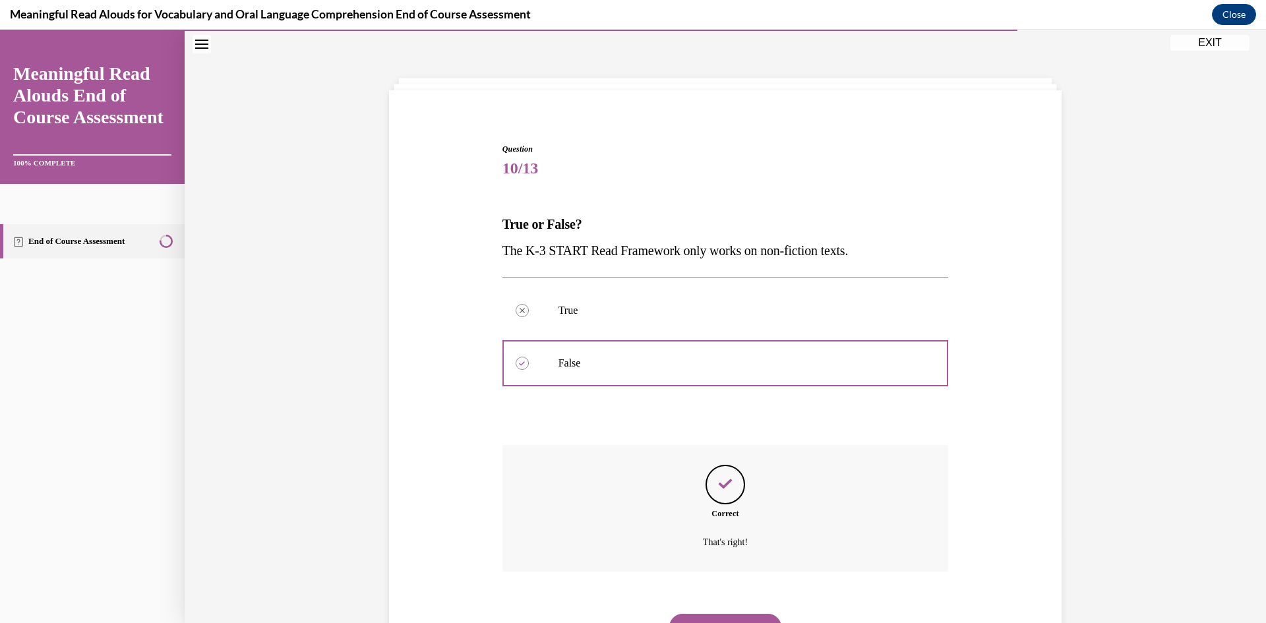
scroll to position [104, 0]
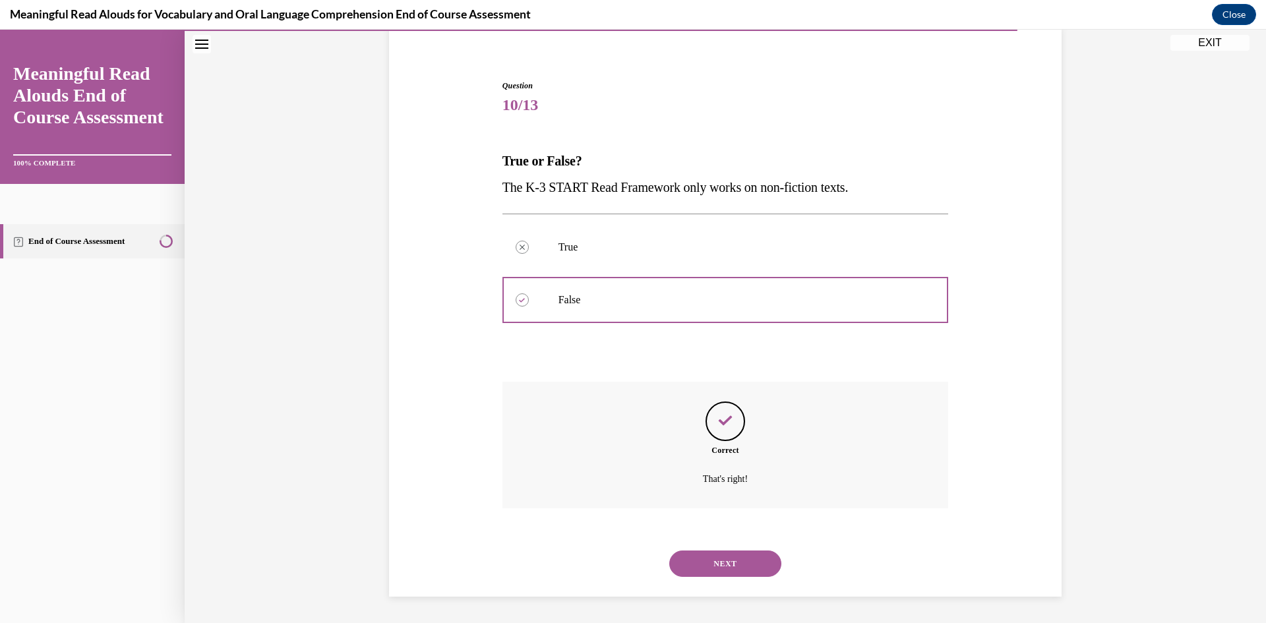
click at [727, 563] on button "NEXT" at bounding box center [725, 564] width 112 height 26
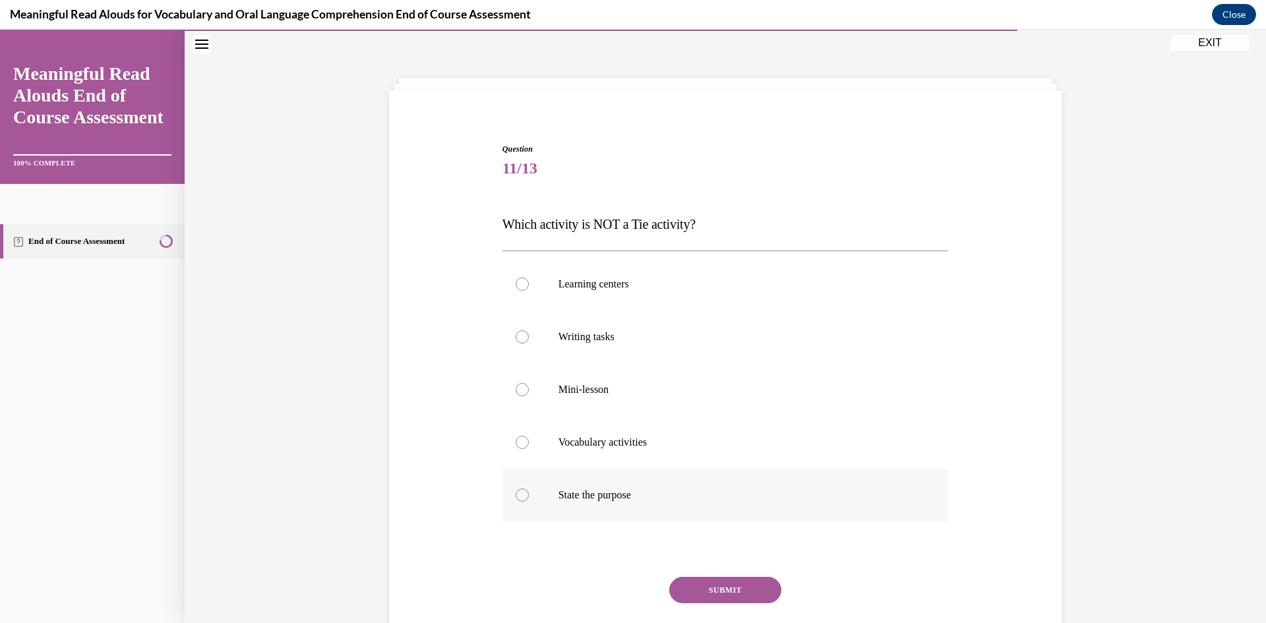
click at [588, 496] on p "State the purpose" at bounding box center [736, 495] width 357 height 13
click at [529, 496] on input "State the purpose" at bounding box center [522, 495] width 13 height 13
radio input "true"
click at [703, 580] on button "SUBMIT" at bounding box center [725, 590] width 112 height 26
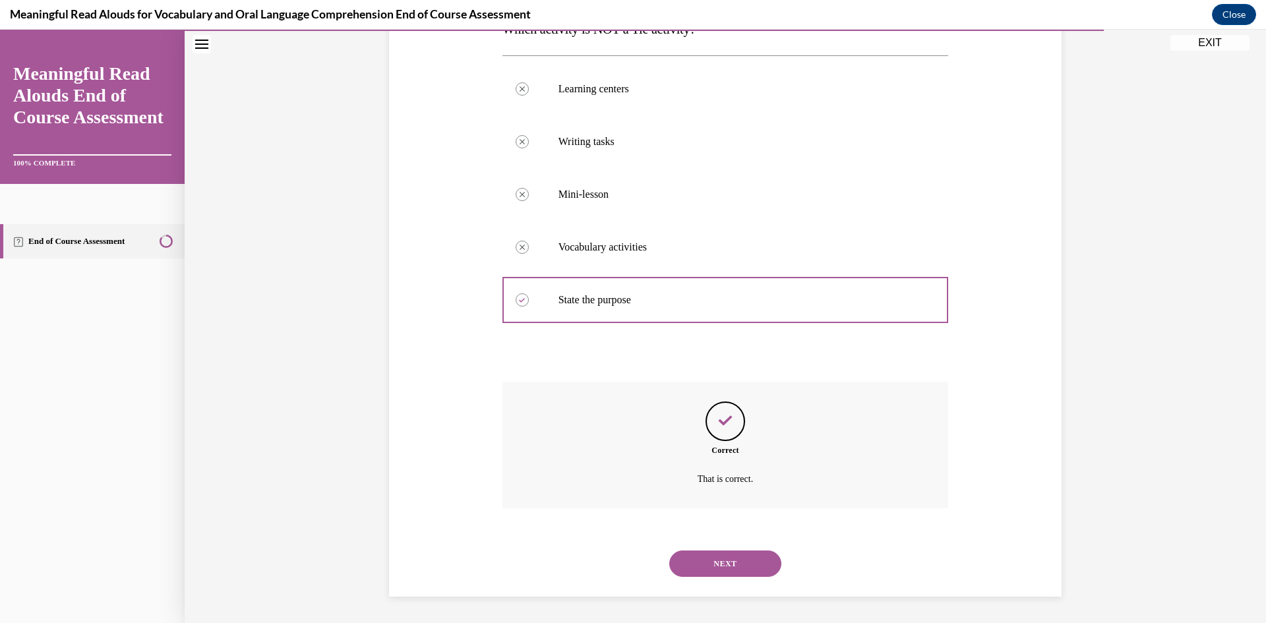
click at [695, 563] on button "NEXT" at bounding box center [725, 564] width 112 height 26
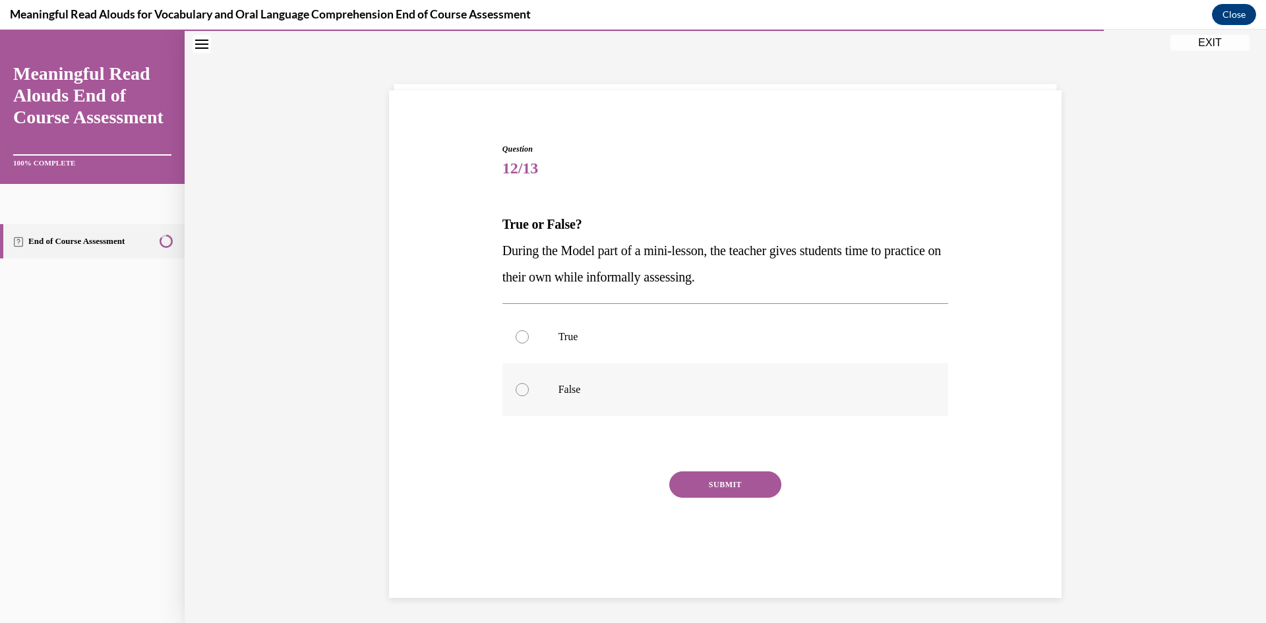
click at [563, 397] on label "False" at bounding box center [725, 389] width 446 height 53
click at [529, 396] on input "False" at bounding box center [522, 389] width 13 height 13
radio input "true"
click at [699, 489] on button "SUBMIT" at bounding box center [725, 484] width 112 height 26
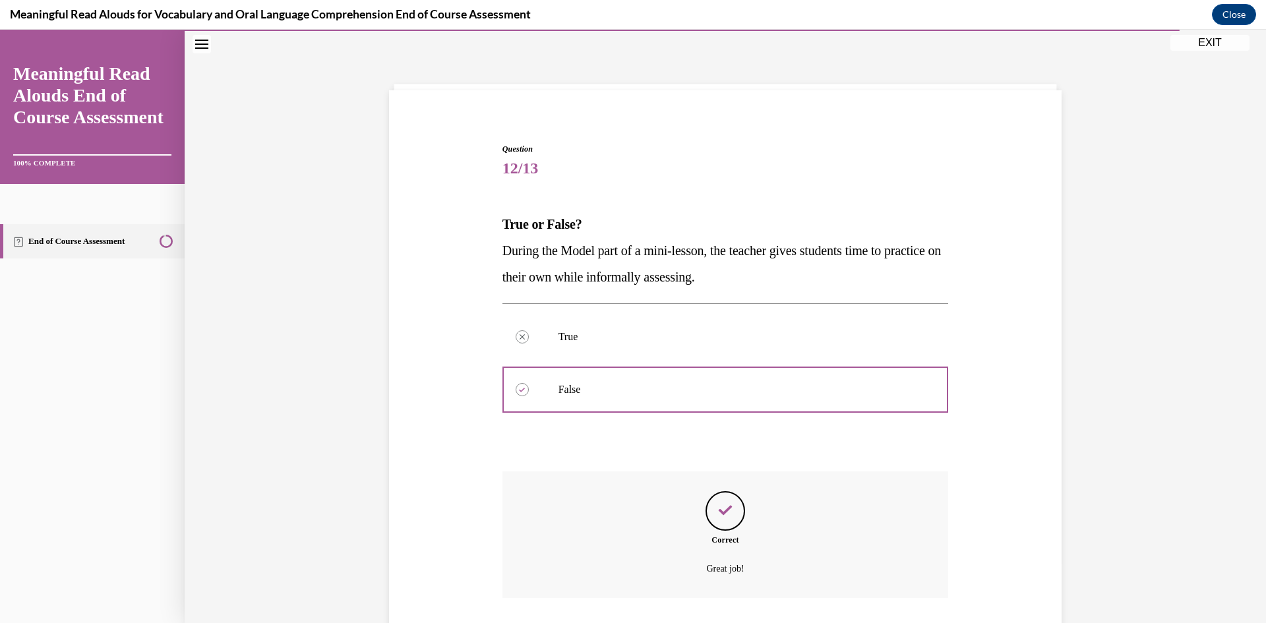
scroll to position [130, 0]
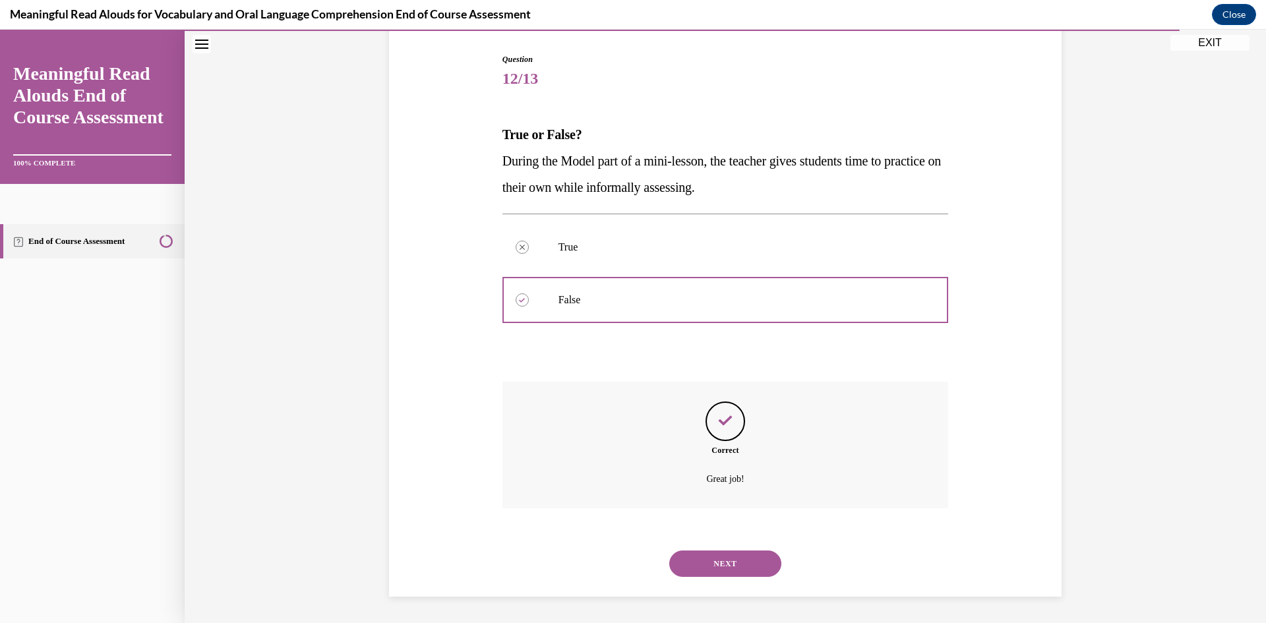
click at [711, 551] on button "NEXT" at bounding box center [725, 564] width 112 height 26
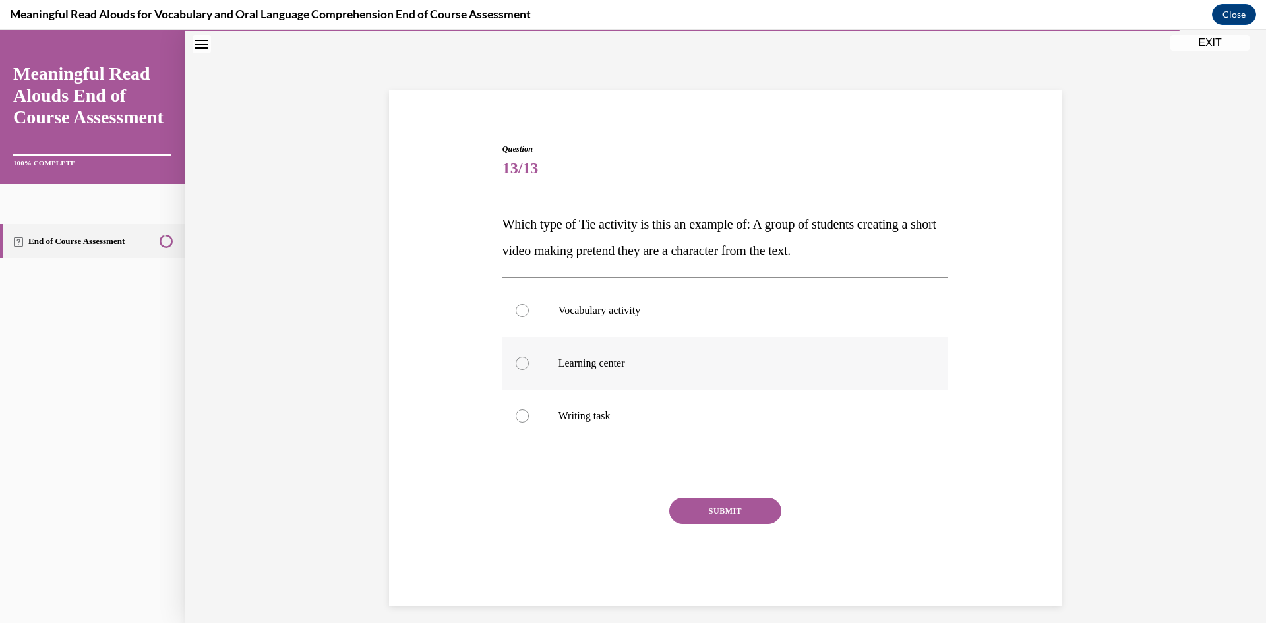
click at [593, 377] on label "Learning center" at bounding box center [725, 363] width 446 height 53
click at [529, 370] on input "Learning center" at bounding box center [522, 363] width 13 height 13
radio input "true"
click at [711, 512] on button "SUBMIT" at bounding box center [725, 511] width 112 height 26
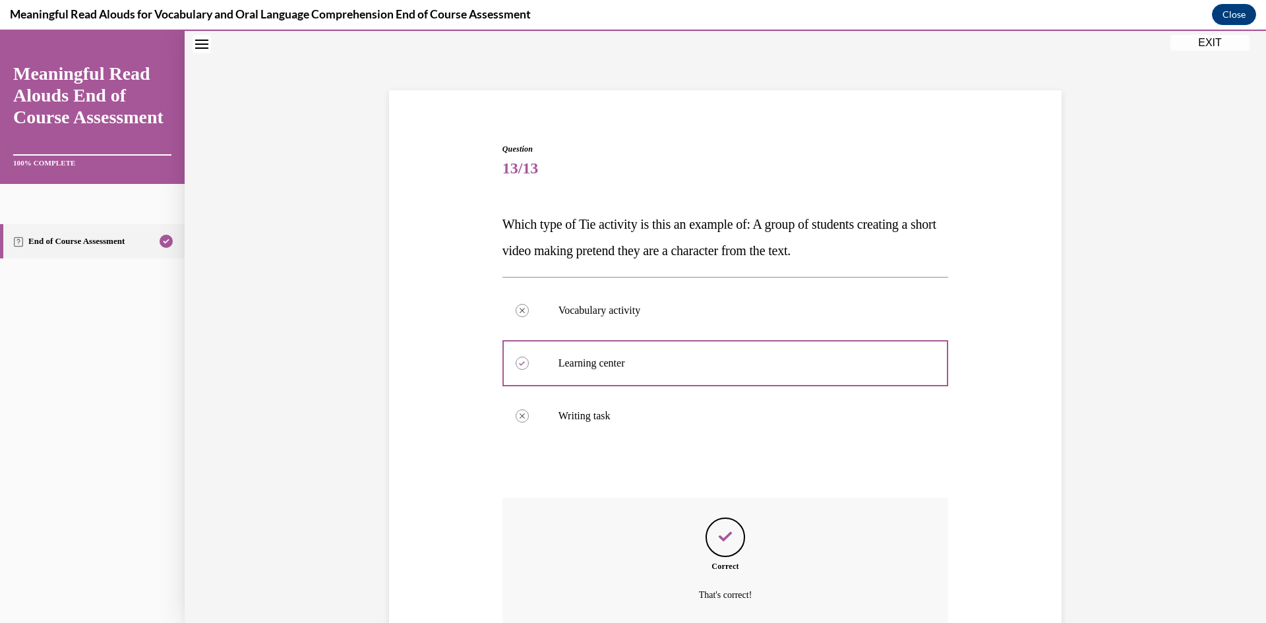
scroll to position [156, 0]
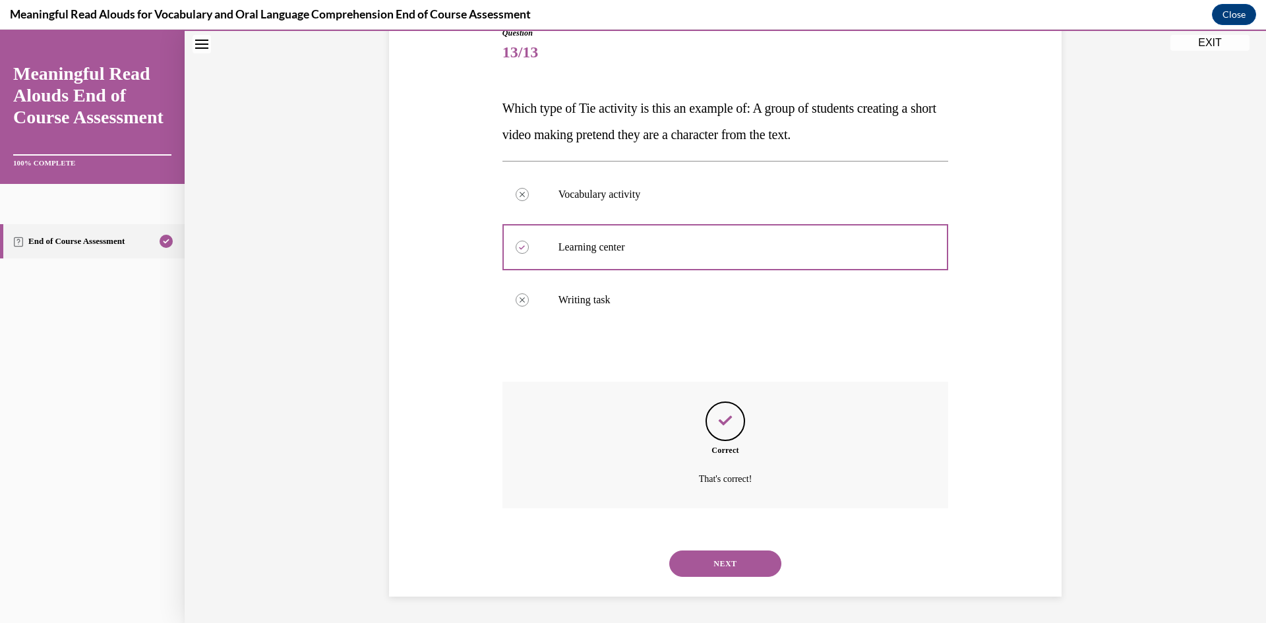
click at [699, 572] on button "NEXT" at bounding box center [725, 564] width 112 height 26
